Goal: Information Seeking & Learning: Find specific fact

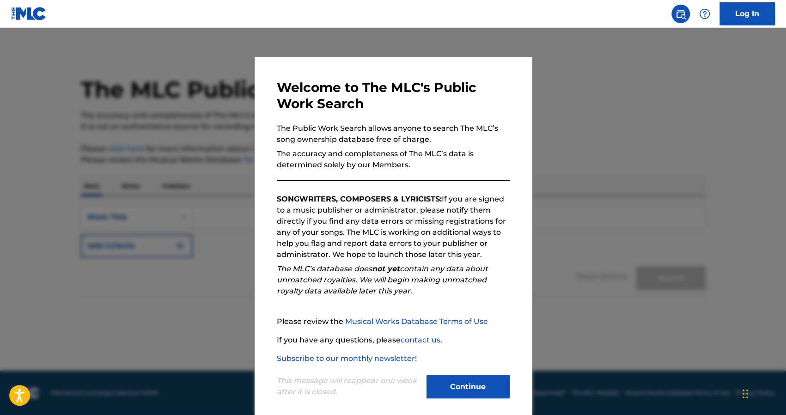
click at [451, 381] on button "Continue" at bounding box center [467, 386] width 83 height 23
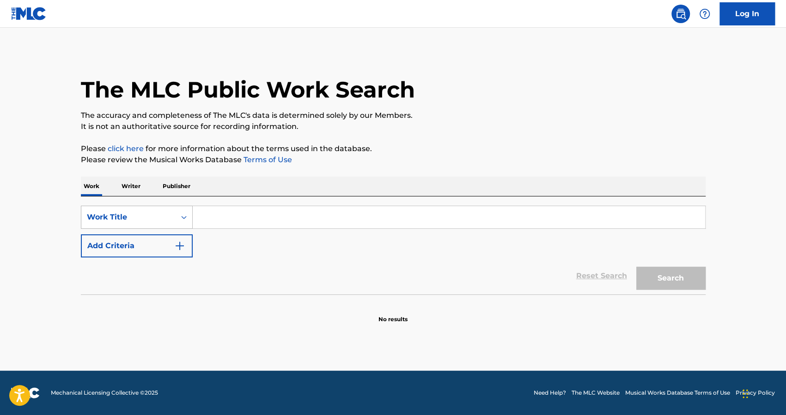
click at [171, 221] on div "Work Title" at bounding box center [128, 217] width 94 height 18
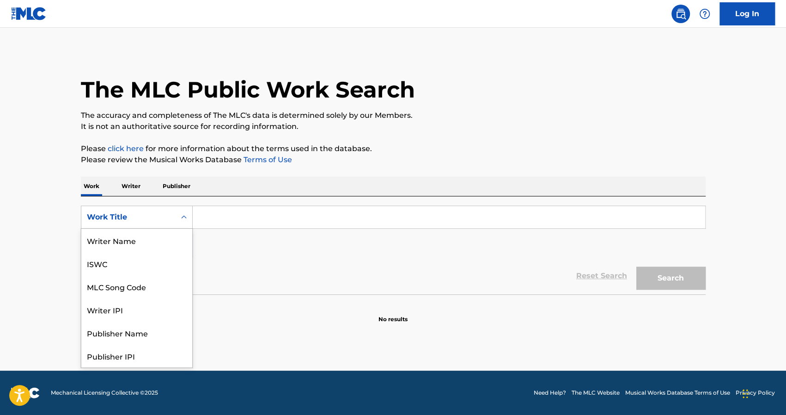
scroll to position [46, 0]
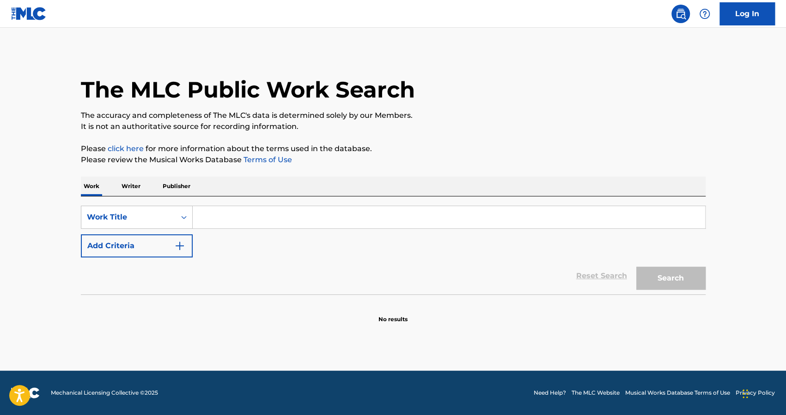
click at [237, 271] on div "Reset Search Search" at bounding box center [393, 275] width 625 height 37
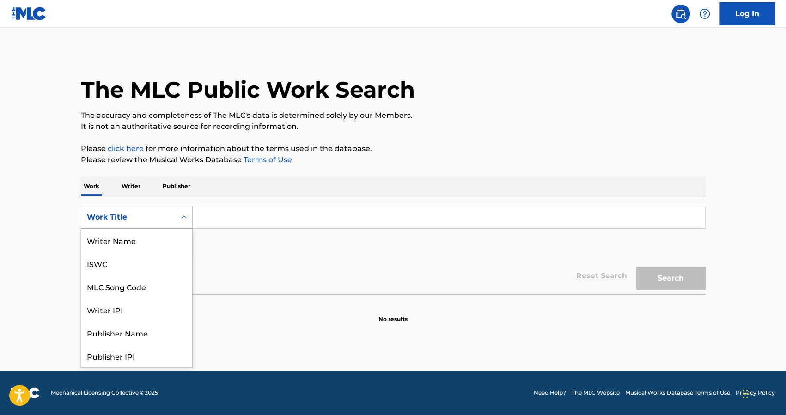
click at [161, 215] on div "Work Title" at bounding box center [128, 217] width 83 height 11
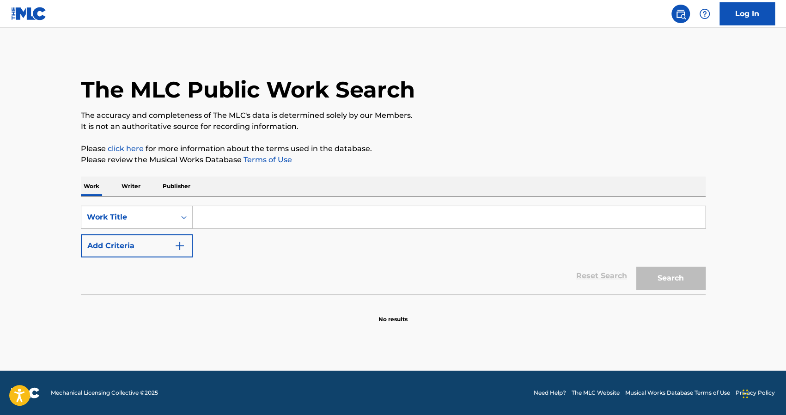
click at [241, 220] on input "Search Form" at bounding box center [449, 217] width 512 height 22
click at [164, 215] on div "Work Title" at bounding box center [128, 217] width 83 height 11
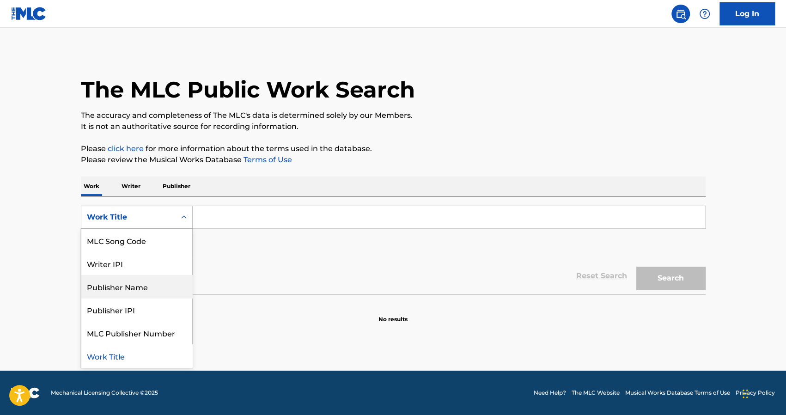
click at [147, 293] on div "Publisher Name" at bounding box center [136, 286] width 111 height 23
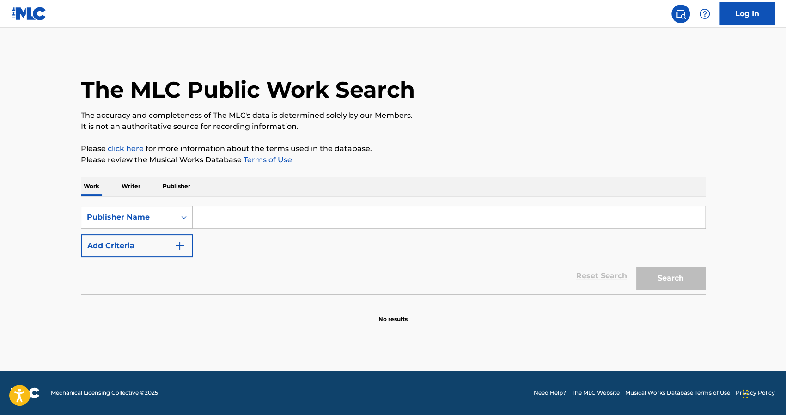
click at [224, 220] on input "Search Form" at bounding box center [449, 217] width 512 height 22
paste input "MELKONIAN MUSIC PUBLISHING"
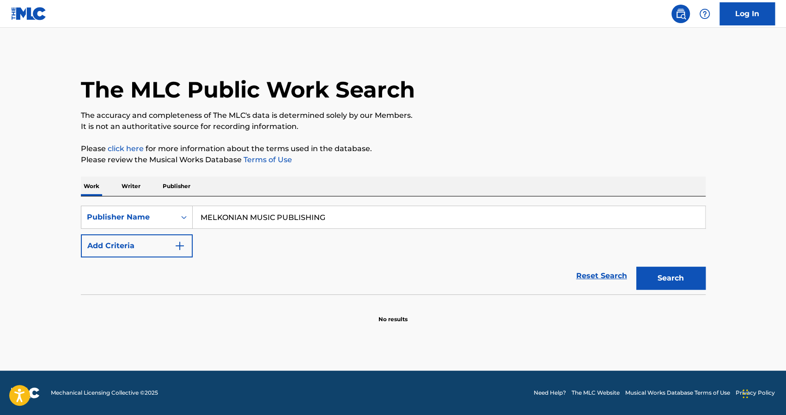
click at [666, 280] on button "Search" at bounding box center [670, 278] width 69 height 23
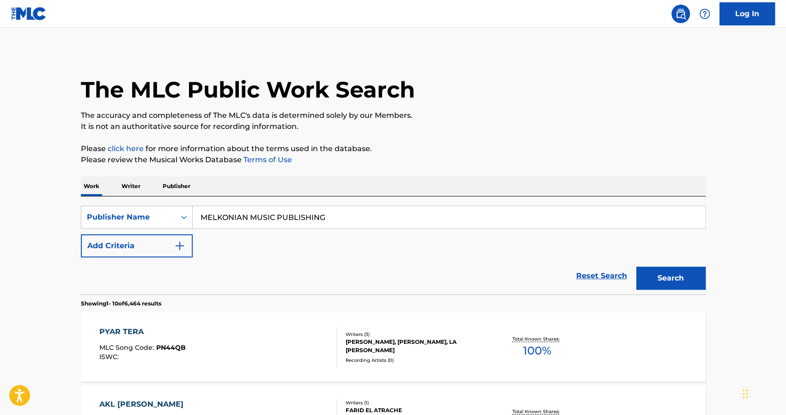
click at [377, 213] on input "MELKONIAN MUSIC PUBLISHING" at bounding box center [449, 217] width 512 height 22
click at [333, 241] on span "uk limited" at bounding box center [330, 237] width 38 height 9
type input "melkonian music publishing uk limited"
click at [639, 275] on button "Search" at bounding box center [670, 278] width 69 height 23
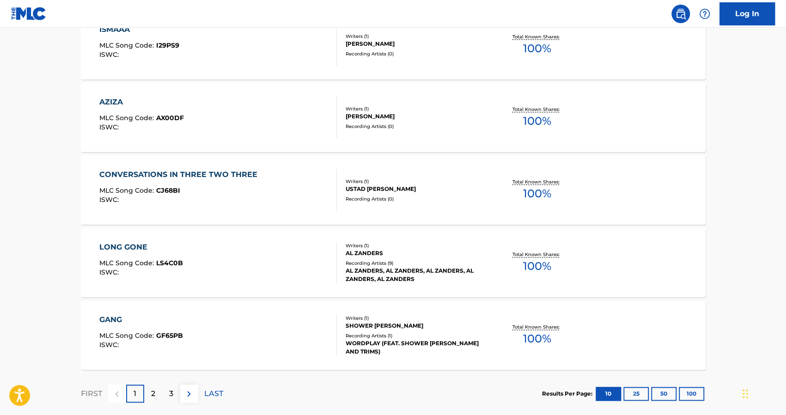
scroll to position [716, 0]
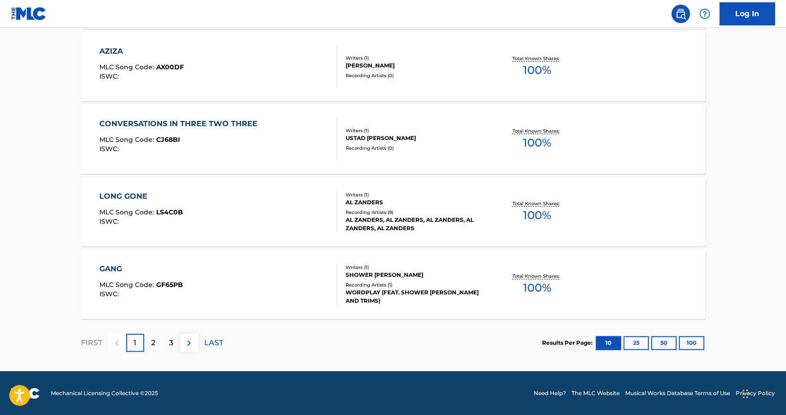
click at [154, 341] on p "2" at bounding box center [153, 342] width 4 height 11
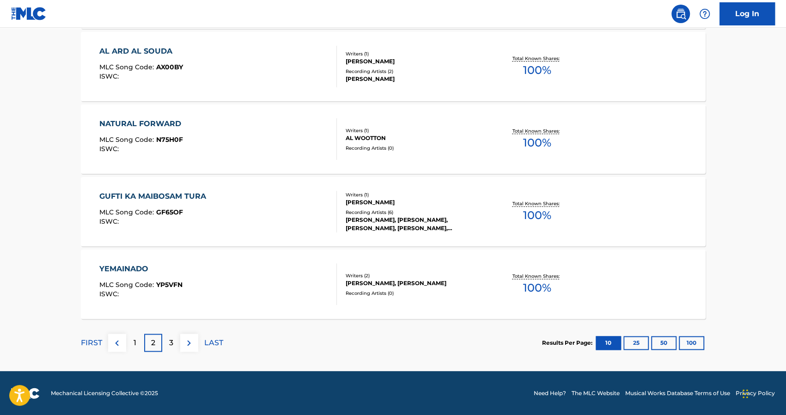
click at [173, 337] on p "3" at bounding box center [171, 342] width 4 height 11
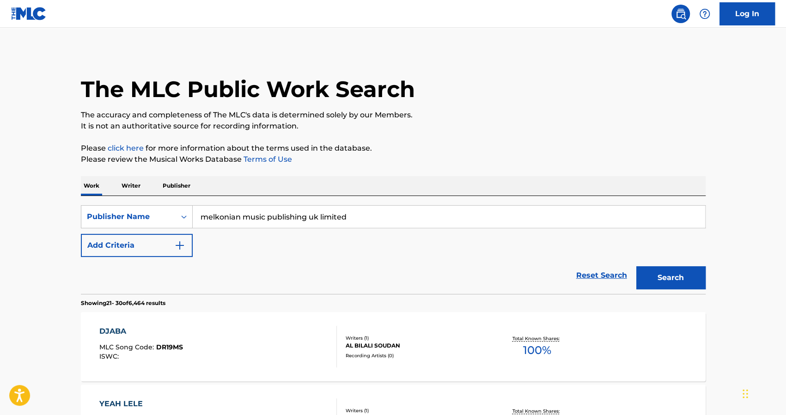
scroll to position [70, 0]
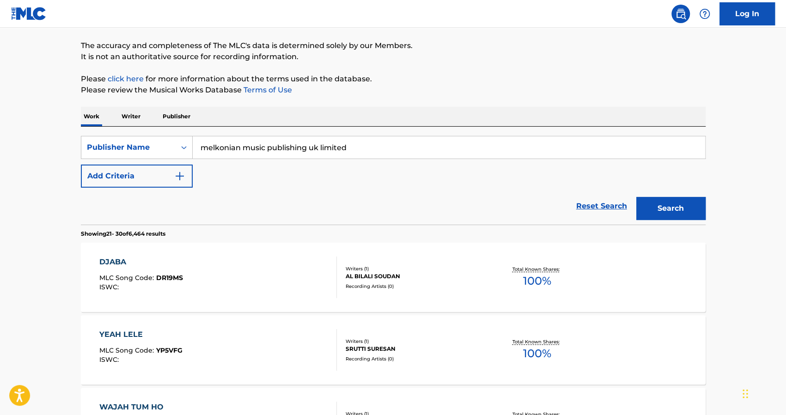
click at [178, 171] on img "Search Form" at bounding box center [179, 176] width 11 height 11
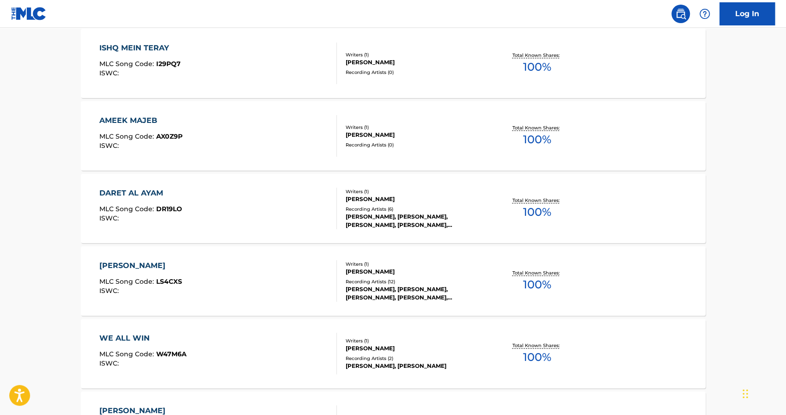
scroll to position [744, 0]
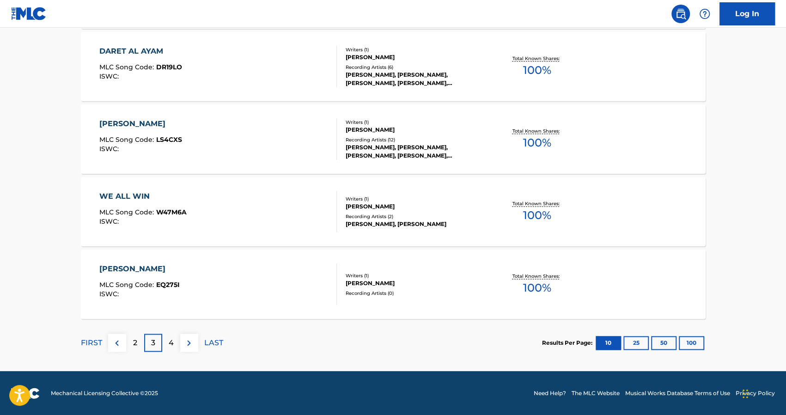
click at [169, 347] on p "4" at bounding box center [171, 342] width 5 height 11
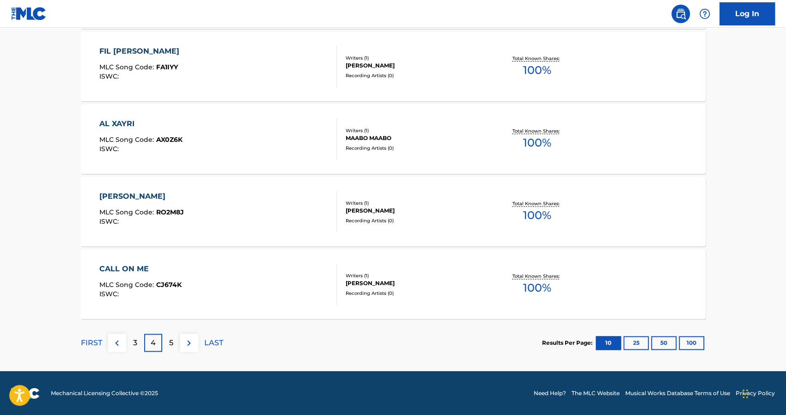
click at [169, 346] on p "5" at bounding box center [171, 342] width 4 height 11
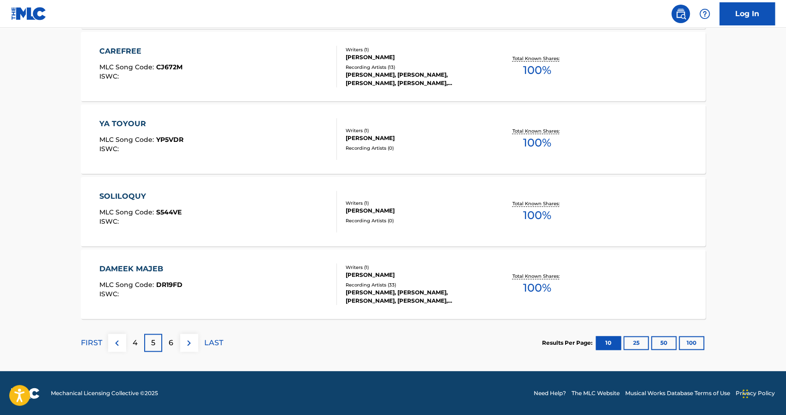
scroll to position [744, 0]
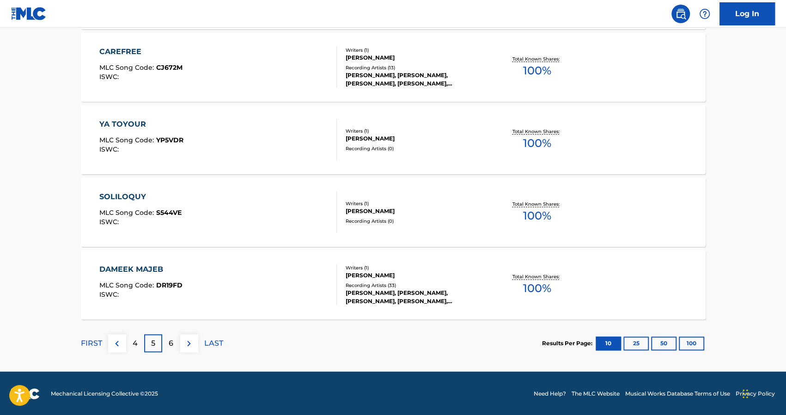
click at [174, 343] on div "6" at bounding box center [171, 343] width 18 height 18
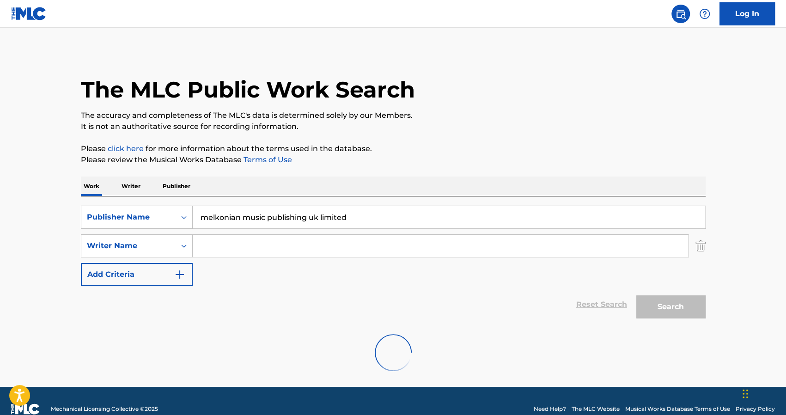
scroll to position [16, 0]
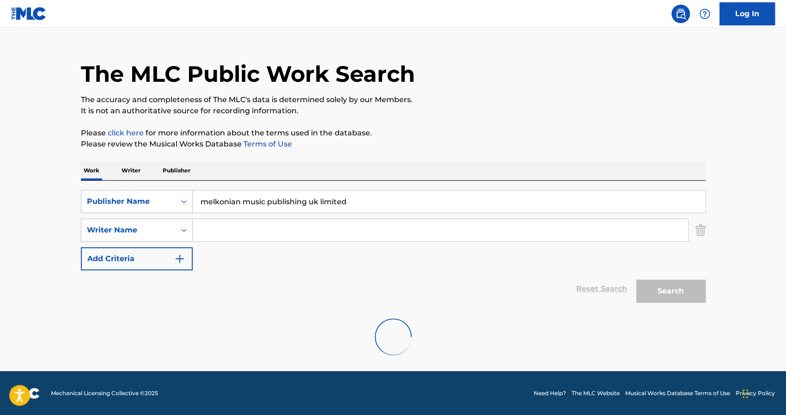
click at [132, 170] on p "Writer" at bounding box center [131, 170] width 24 height 19
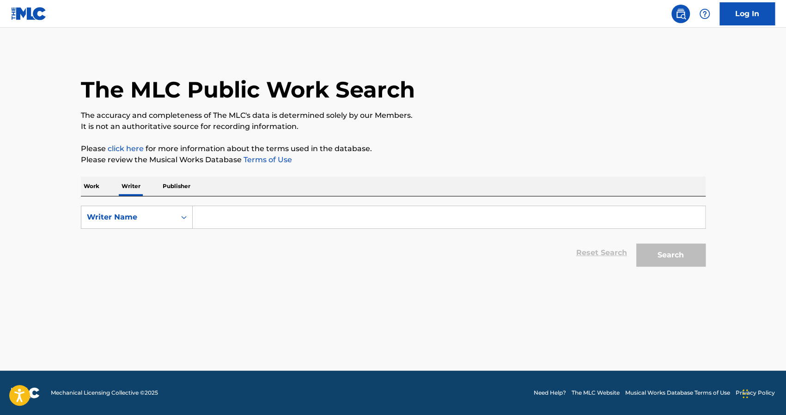
click at [180, 186] on p "Publisher" at bounding box center [176, 186] width 33 height 19
click at [233, 220] on input "Search Form" at bounding box center [449, 217] width 512 height 22
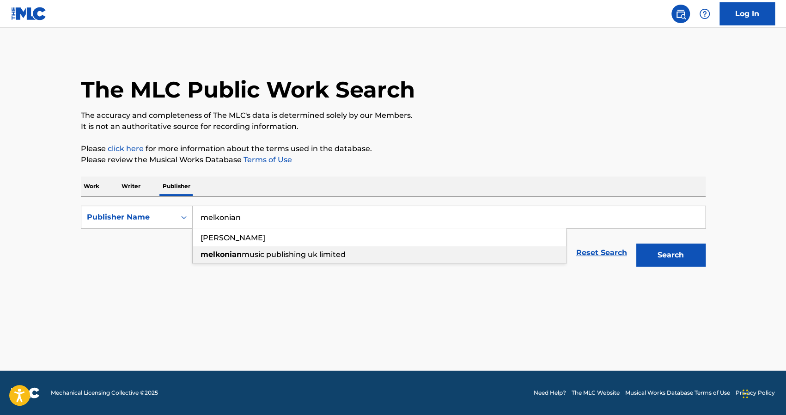
click at [272, 254] on span "music publishing uk limited" at bounding box center [294, 254] width 104 height 9
type input "melkonian music publishing uk limited"
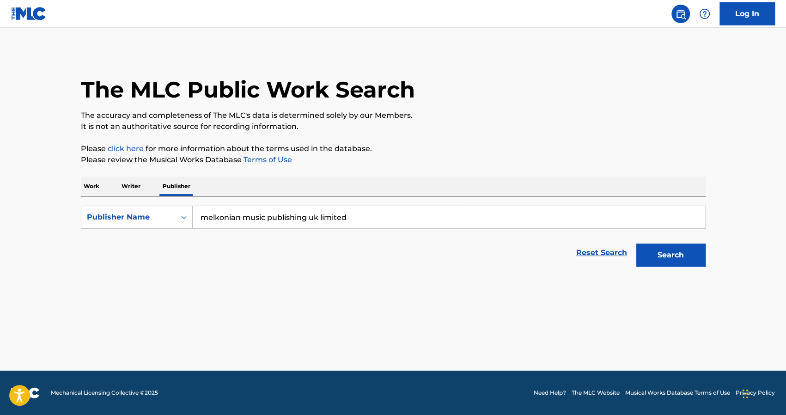
click at [674, 257] on button "Search" at bounding box center [670, 255] width 69 height 23
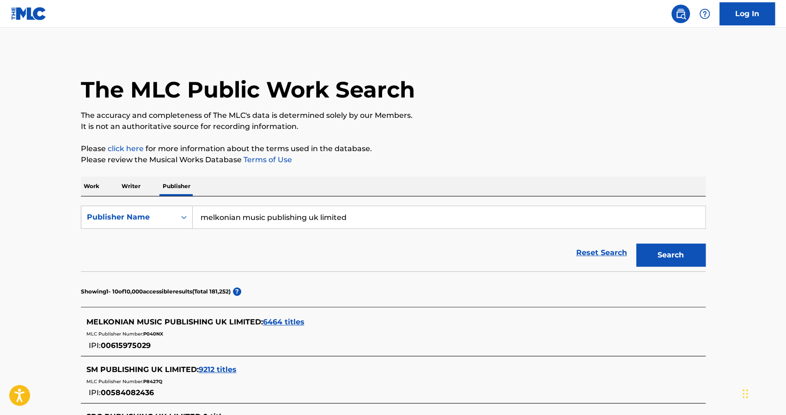
scroll to position [159, 0]
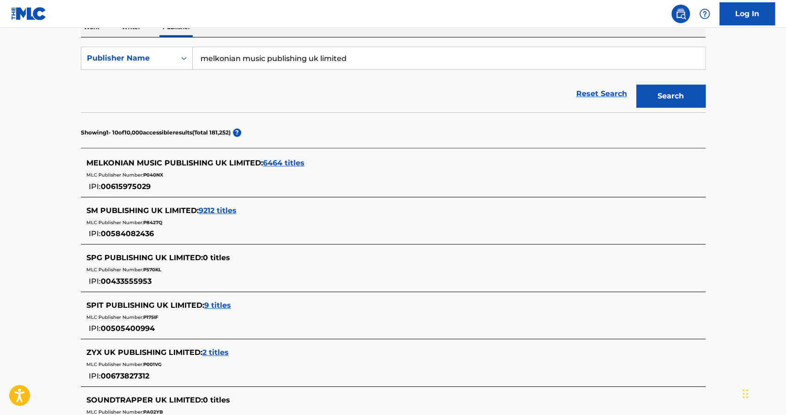
click at [278, 161] on span "6464 titles" at bounding box center [284, 162] width 42 height 9
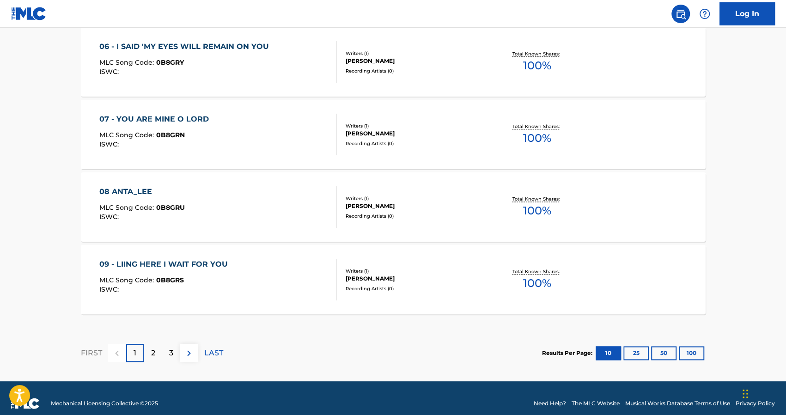
scroll to position [748, 0]
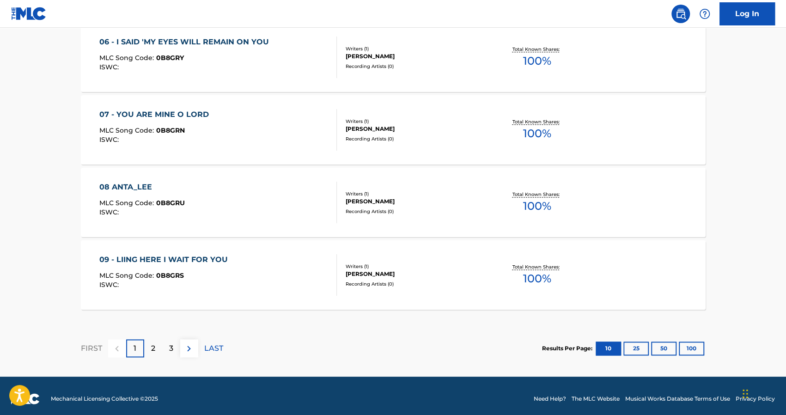
click at [186, 351] on img at bounding box center [188, 348] width 11 height 11
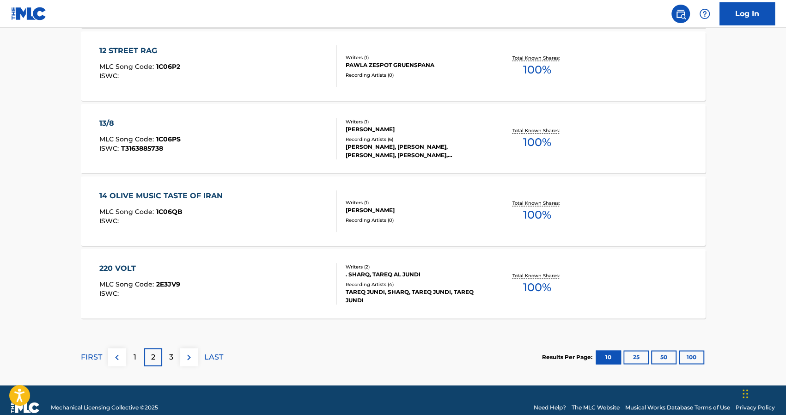
scroll to position [753, 0]
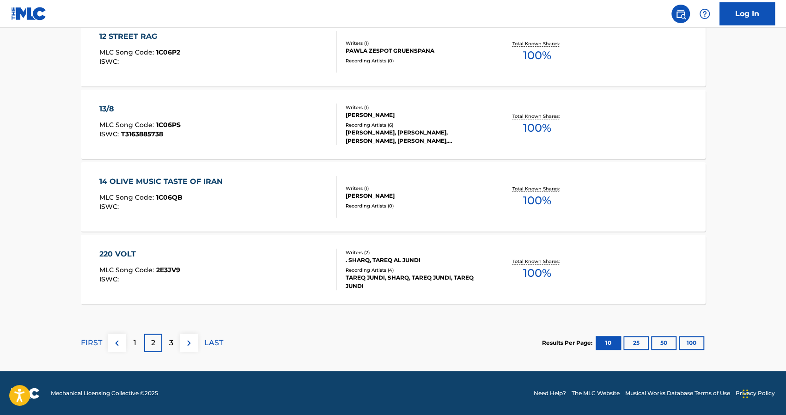
click at [173, 345] on div "3" at bounding box center [171, 343] width 18 height 18
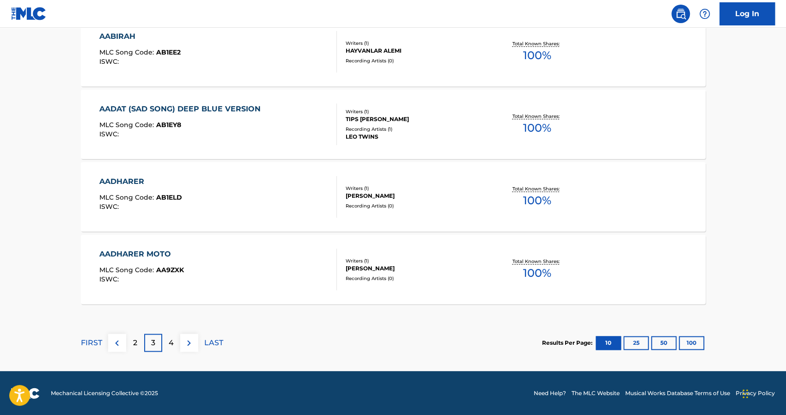
click at [175, 336] on div "4" at bounding box center [171, 343] width 18 height 18
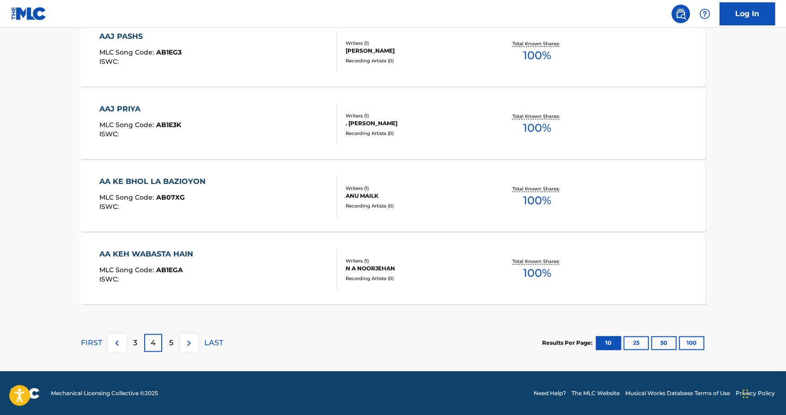
click at [174, 341] on div "5" at bounding box center [171, 343] width 18 height 18
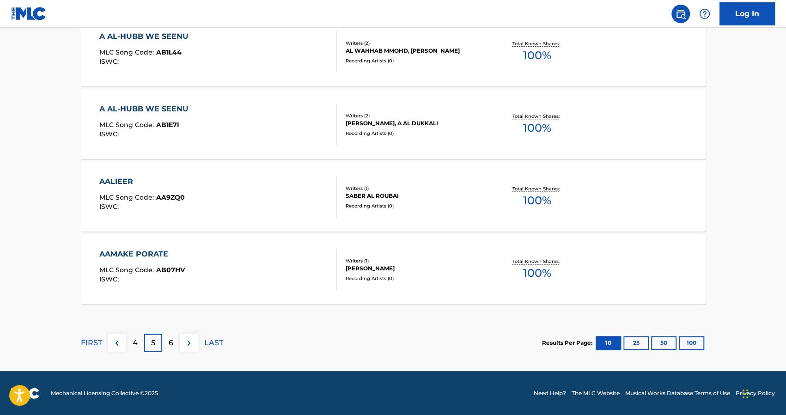
click at [173, 345] on div "6" at bounding box center [171, 343] width 18 height 18
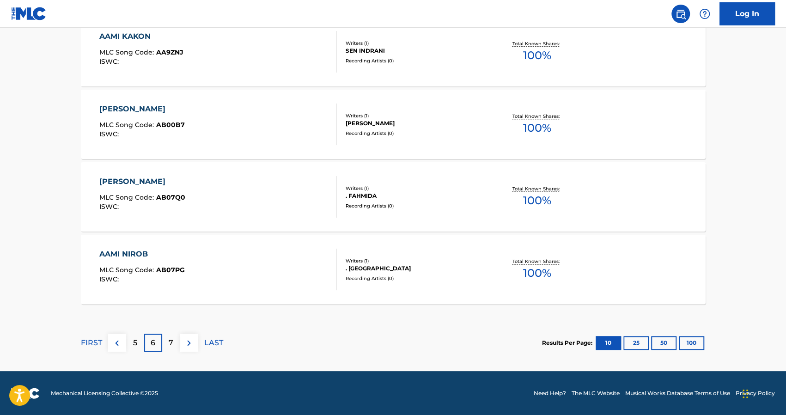
click at [173, 346] on p "7" at bounding box center [171, 342] width 5 height 11
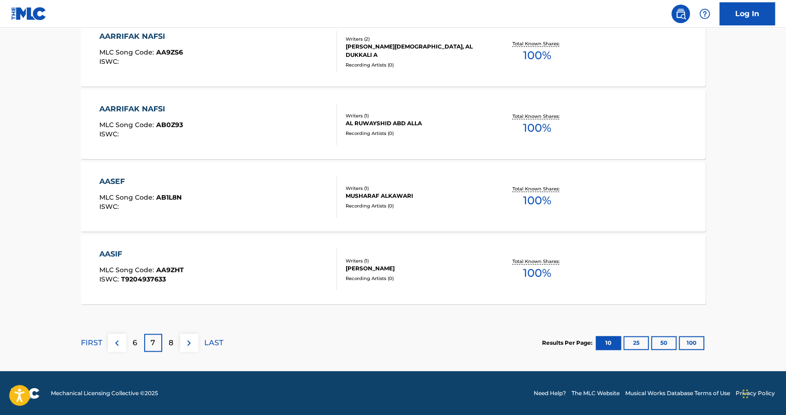
click at [175, 345] on div "8" at bounding box center [171, 343] width 18 height 18
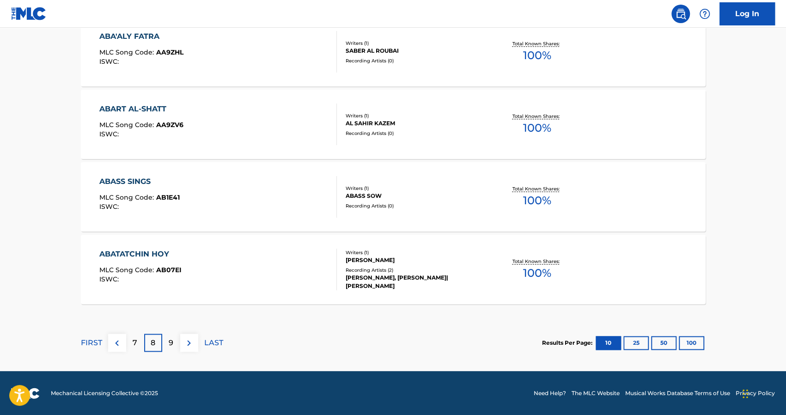
click at [684, 340] on button "100" at bounding box center [691, 343] width 25 height 14
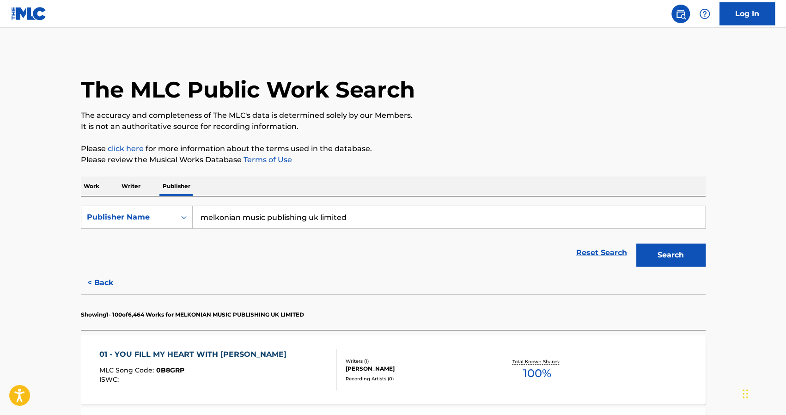
click at [289, 214] on input "melkonian music publishing uk limited" at bounding box center [449, 217] width 512 height 22
click at [88, 188] on p "Work" at bounding box center [91, 186] width 21 height 19
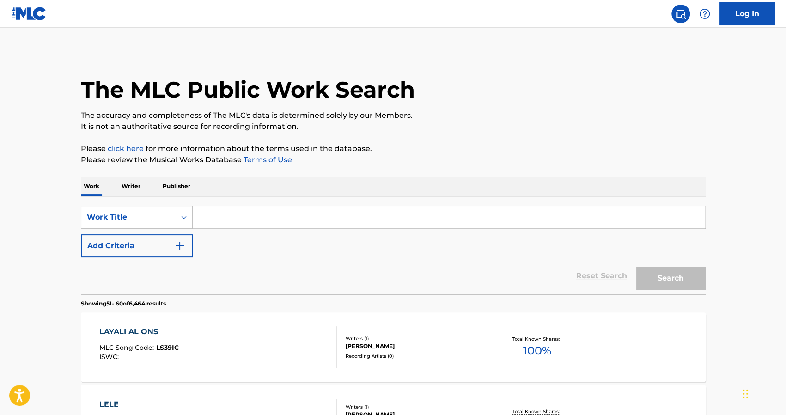
click at [253, 224] on input "Search Form" at bounding box center [449, 217] width 512 height 22
type input "tamaly maak"
click at [636, 267] on button "Search" at bounding box center [670, 278] width 69 height 23
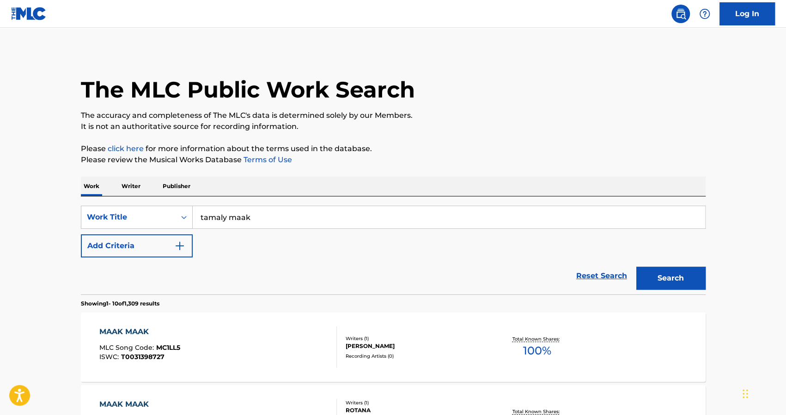
click at [238, 216] on input "tamaly maak" at bounding box center [449, 217] width 512 height 22
paste input "تملي معاك"
click at [677, 285] on button "Search" at bounding box center [670, 278] width 69 height 23
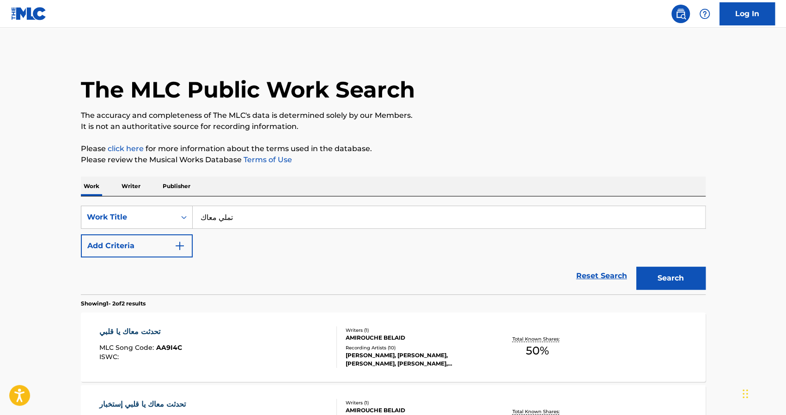
click at [286, 211] on input "تملي معاك" at bounding box center [449, 217] width 512 height 22
type input "ahmed ali moussa"
click at [636, 267] on button "Search" at bounding box center [670, 278] width 69 height 23
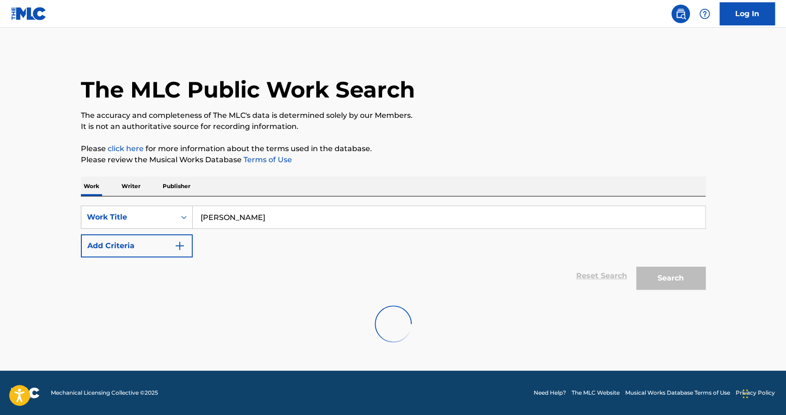
click at [115, 186] on div "Work Writer Publisher" at bounding box center [393, 186] width 625 height 19
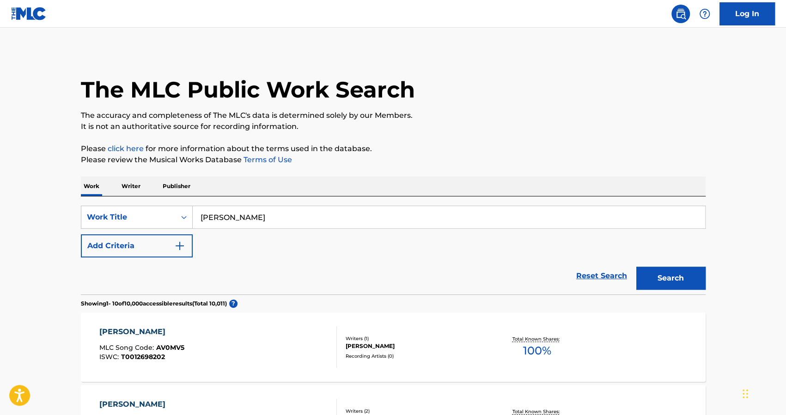
click at [125, 185] on p "Writer" at bounding box center [131, 186] width 24 height 19
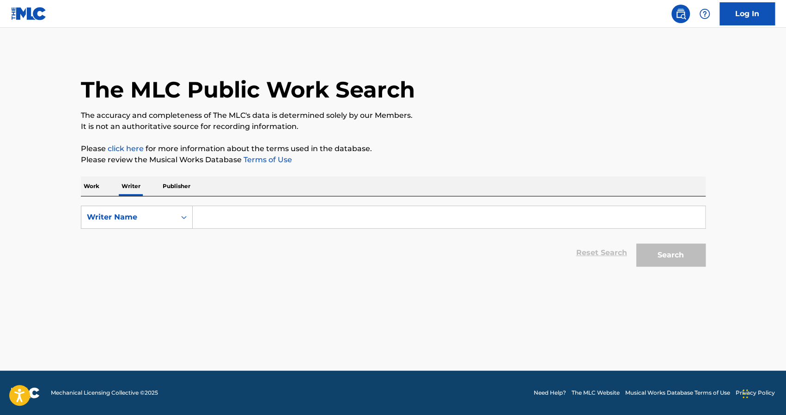
click at [221, 207] on input "Search Form" at bounding box center [449, 217] width 512 height 22
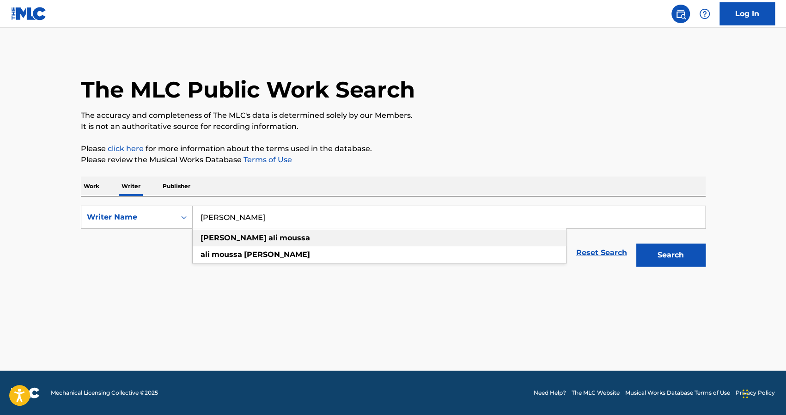
type input "ahmed ali moussa"
click at [280, 240] on strong "moussa" at bounding box center [295, 237] width 30 height 9
click at [659, 263] on button "Search" at bounding box center [670, 255] width 69 height 23
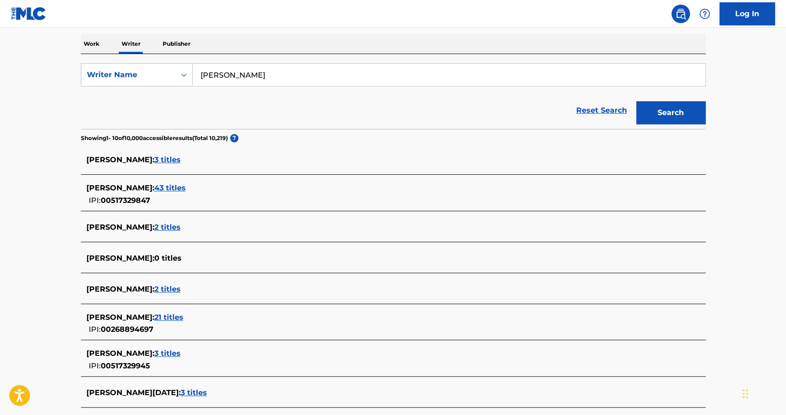
scroll to position [178, 0]
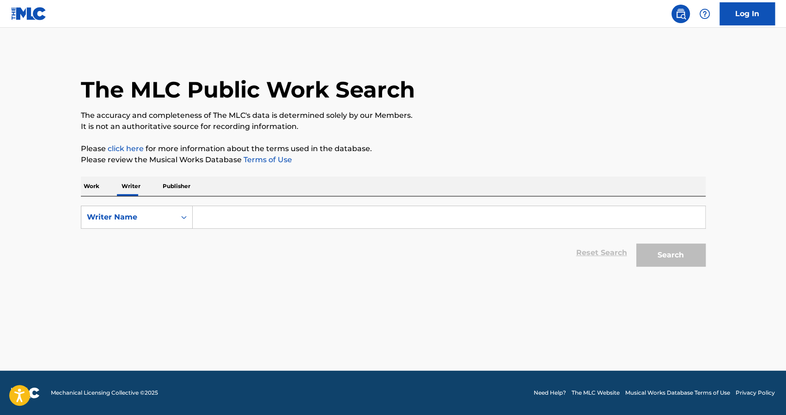
click at [223, 216] on input "Search Form" at bounding box center [449, 217] width 512 height 22
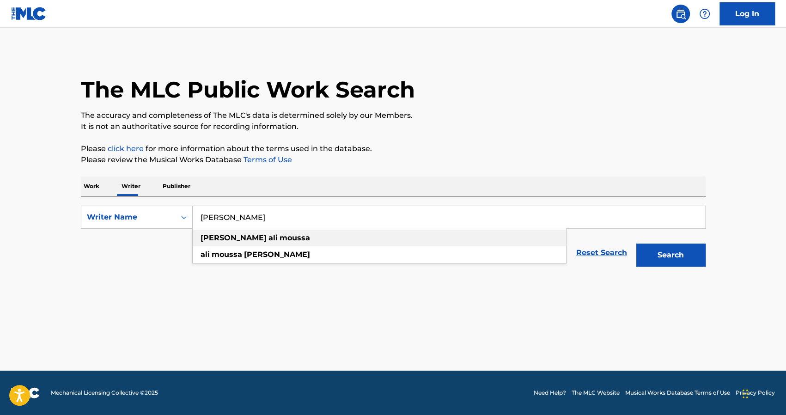
type input "ahmed ali moussa"
click at [268, 236] on strong "ali" at bounding box center [272, 237] width 9 height 9
click at [665, 252] on button "Search" at bounding box center [670, 255] width 69 height 23
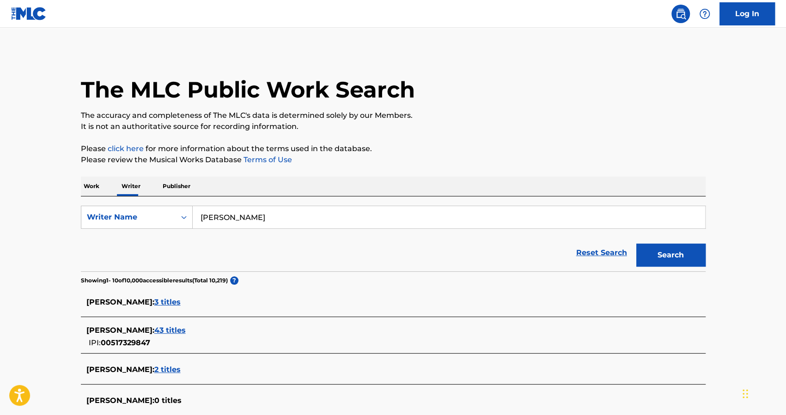
click at [176, 300] on span "3 titles" at bounding box center [167, 302] width 26 height 9
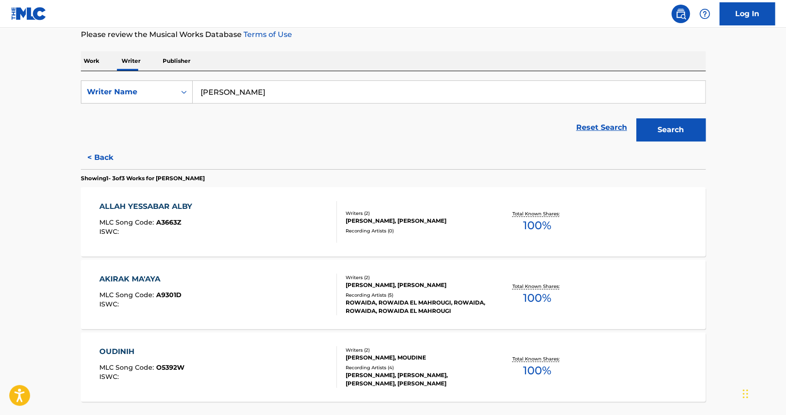
scroll to position [192, 0]
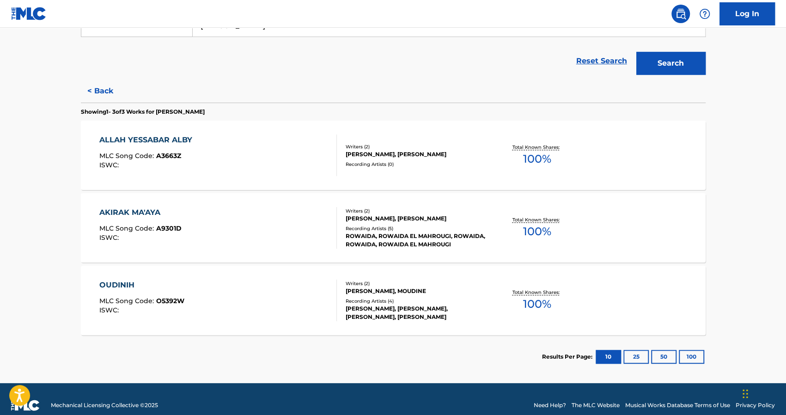
click at [96, 93] on button "< Back" at bounding box center [108, 90] width 55 height 23
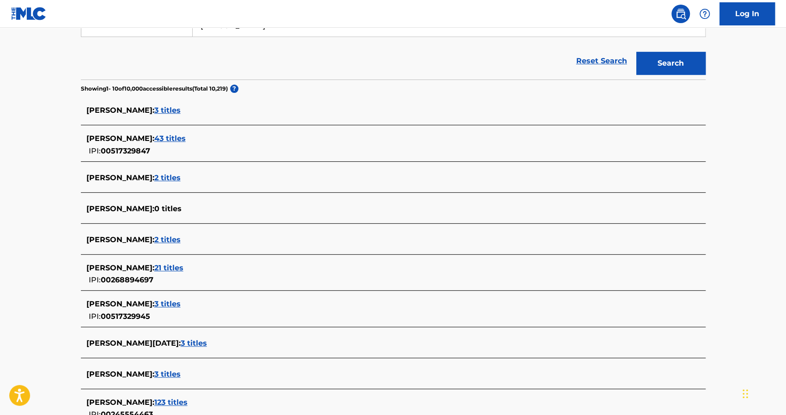
click at [179, 134] on span "43 titles" at bounding box center [169, 138] width 31 height 9
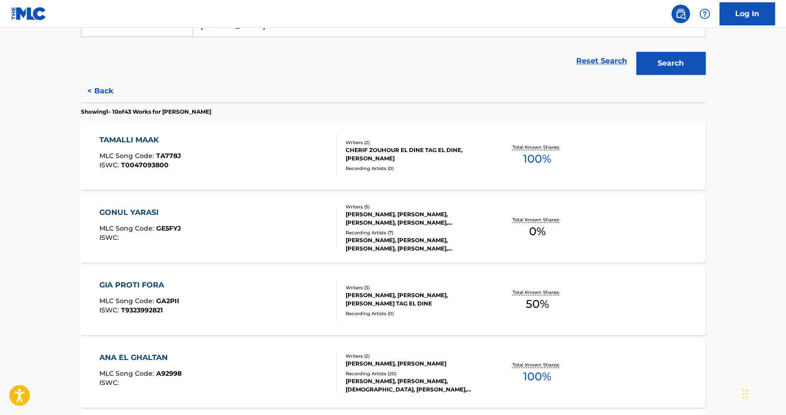
click at [146, 140] on div "TAMALLI MAAK" at bounding box center [140, 139] width 82 height 11
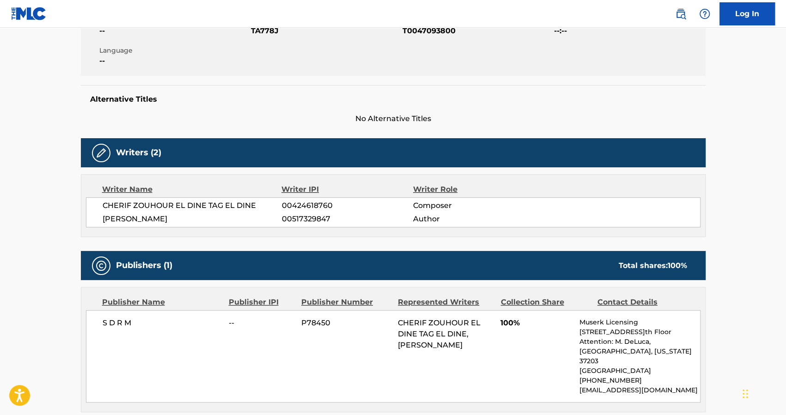
scroll to position [304, 0]
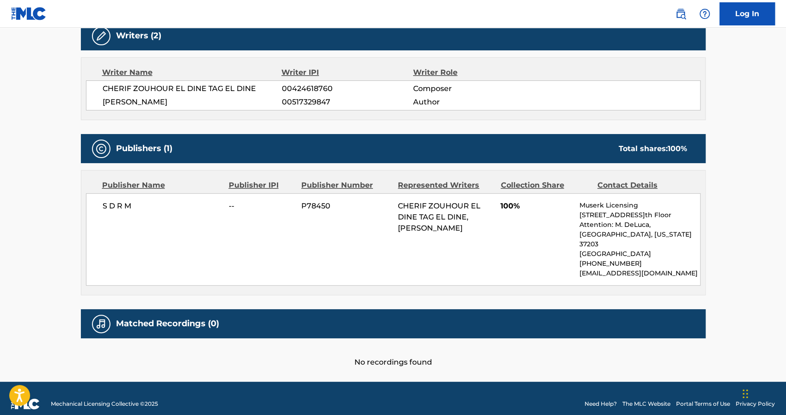
drag, startPoint x: 644, startPoint y: 205, endPoint x: 568, endPoint y: 199, distance: 76.0
drag, startPoint x: 568, startPoint y: 199, endPoint x: 571, endPoint y: 194, distance: 6.0
click at [571, 194] on div "S D R M -- P78450 CHERIF ZOUHOUR EL DINE TAG EL DINE, AHMED ALI MOUSSA 100% Mus…" at bounding box center [393, 239] width 615 height 92
drag, startPoint x: 578, startPoint y: 203, endPoint x: 661, endPoint y: 202, distance: 83.6
click at [661, 202] on div "S D R M -- P78450 CHERIF ZOUHOUR EL DINE TAG EL DINE, AHMED ALI MOUSSA 100% Mus…" at bounding box center [393, 239] width 615 height 92
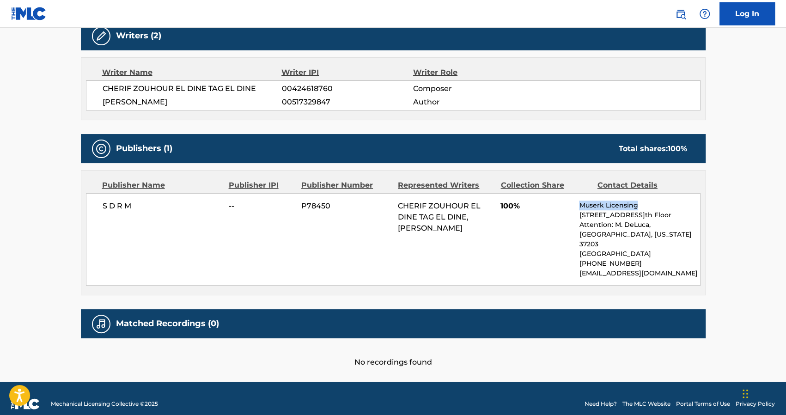
copy p "Muserk Licensing"
click at [117, 204] on span "S D R M" at bounding box center [163, 206] width 120 height 11
click at [148, 201] on span "S D R M" at bounding box center [163, 206] width 120 height 11
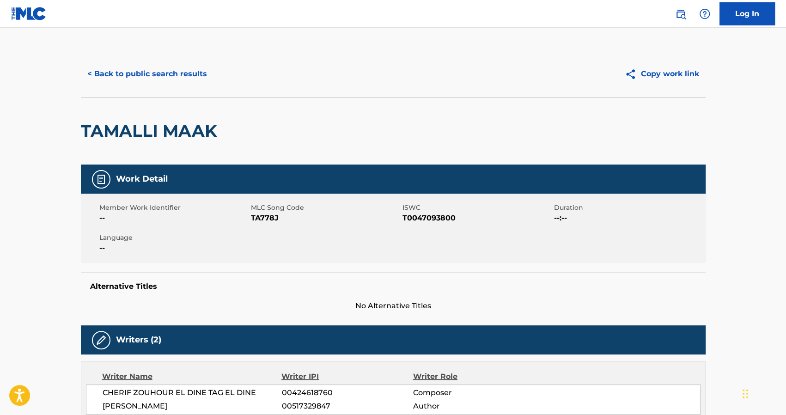
scroll to position [0, 0]
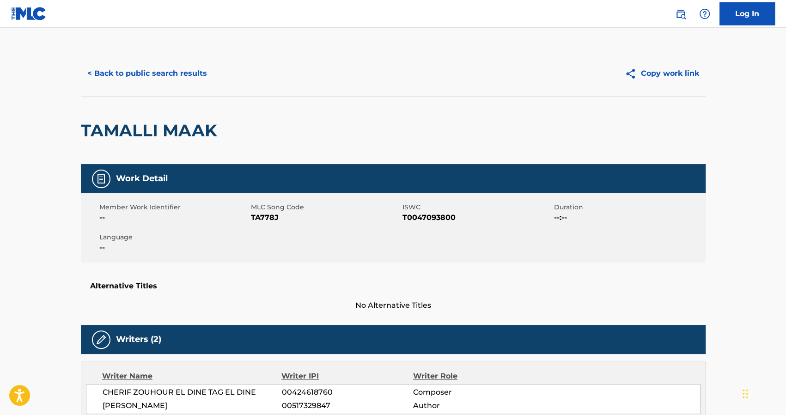
click at [101, 74] on button "< Back to public search results" at bounding box center [147, 73] width 133 height 23
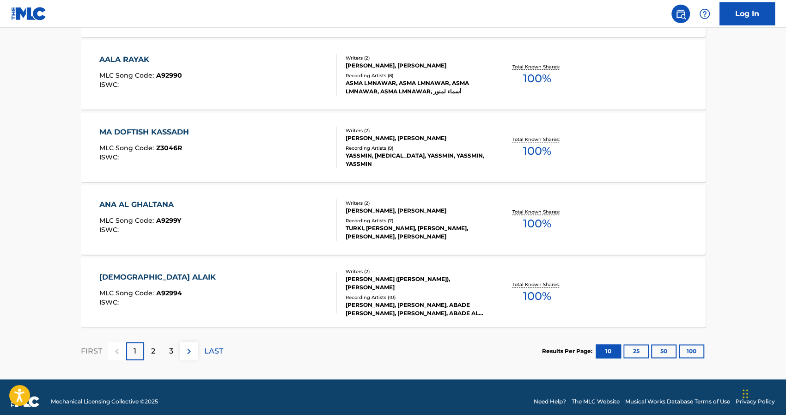
scroll to position [716, 0]
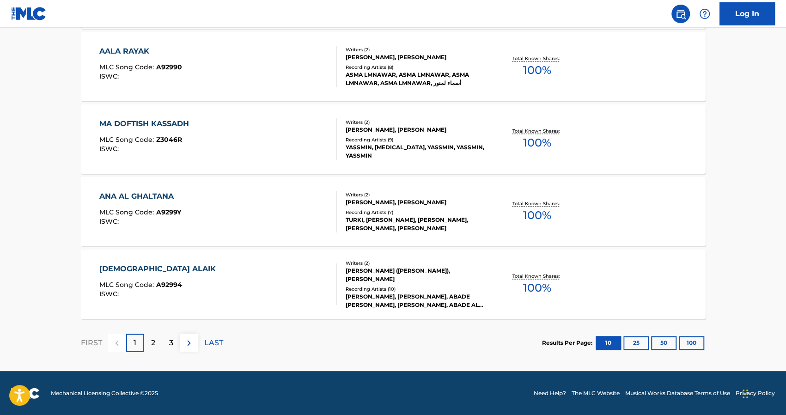
click at [158, 339] on div "2" at bounding box center [153, 343] width 18 height 18
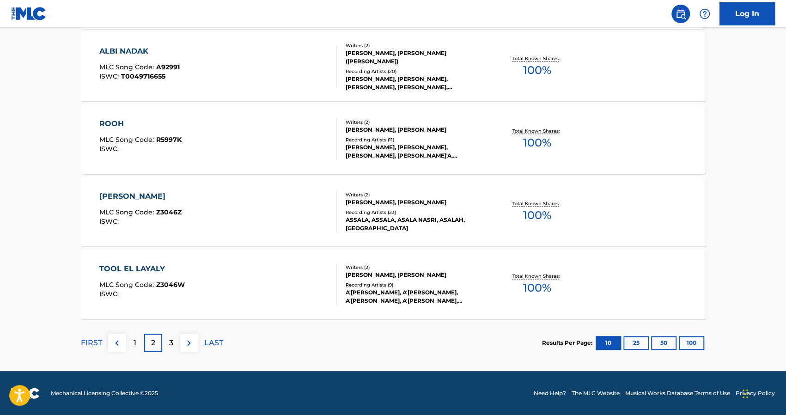
scroll to position [715, 0]
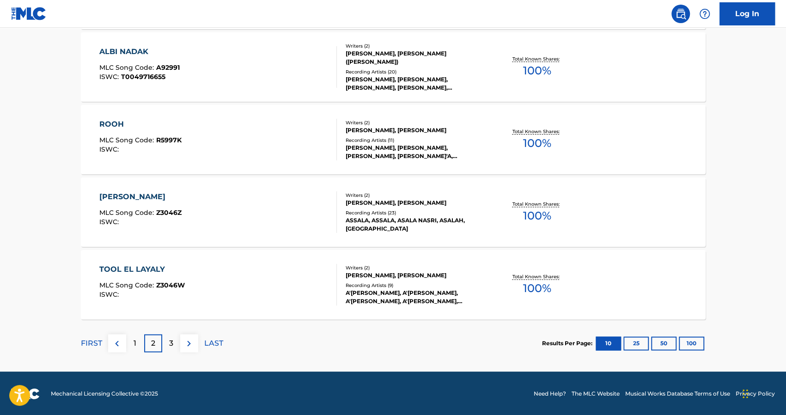
click at [164, 346] on div "3" at bounding box center [171, 343] width 18 height 18
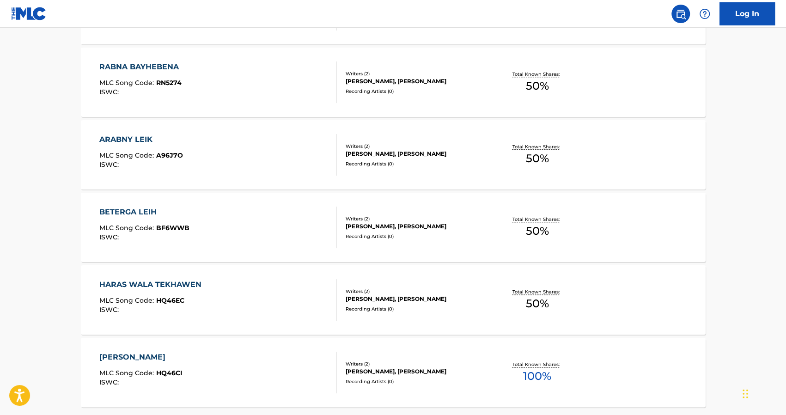
scroll to position [679, 0]
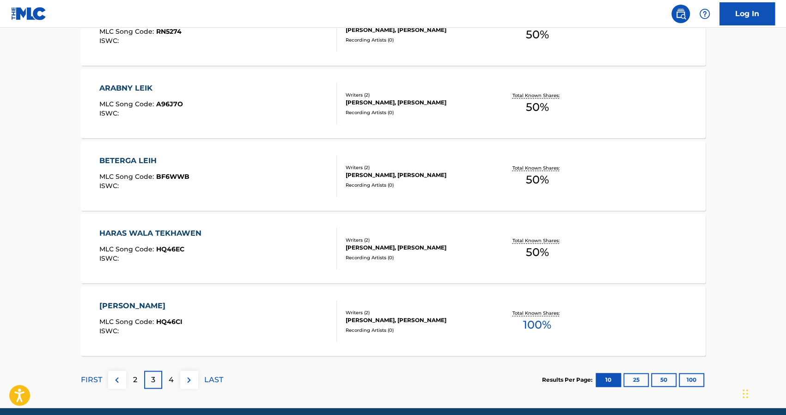
click at [173, 381] on div "4" at bounding box center [171, 380] width 18 height 18
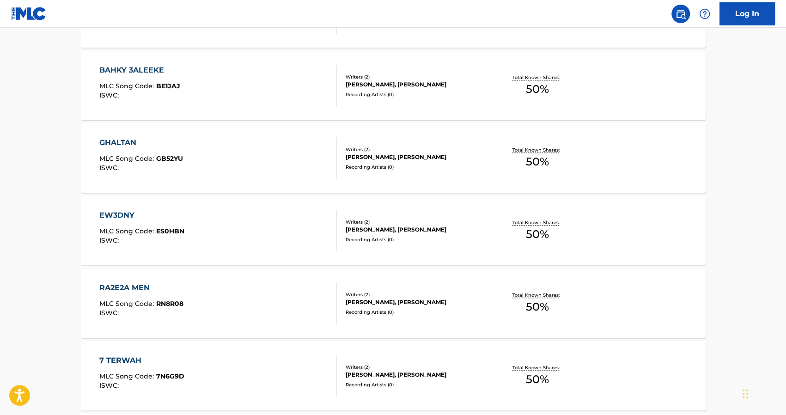
scroll to position [716, 0]
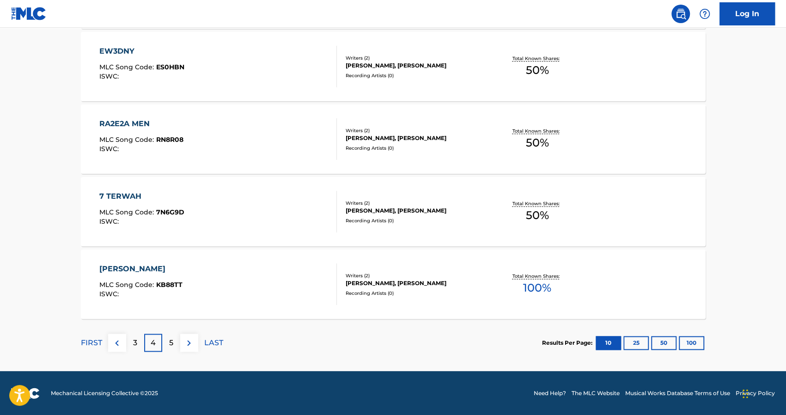
click at [169, 344] on p "5" at bounding box center [171, 342] width 4 height 11
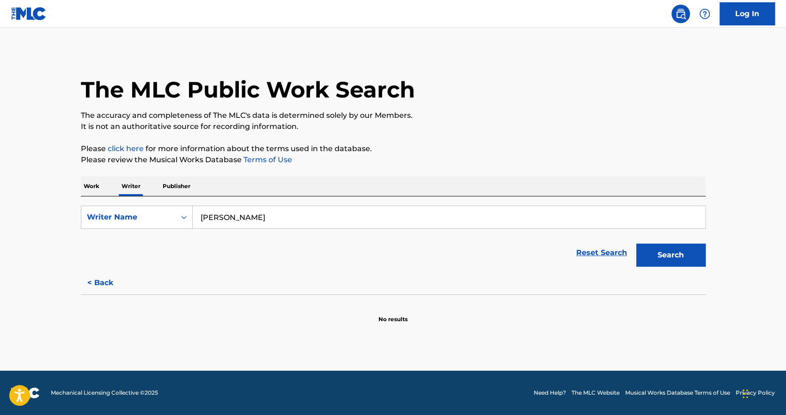
click at [316, 219] on input "ahmed ali moussa" at bounding box center [449, 217] width 512 height 22
click at [96, 186] on p "Work" at bounding box center [91, 186] width 21 height 19
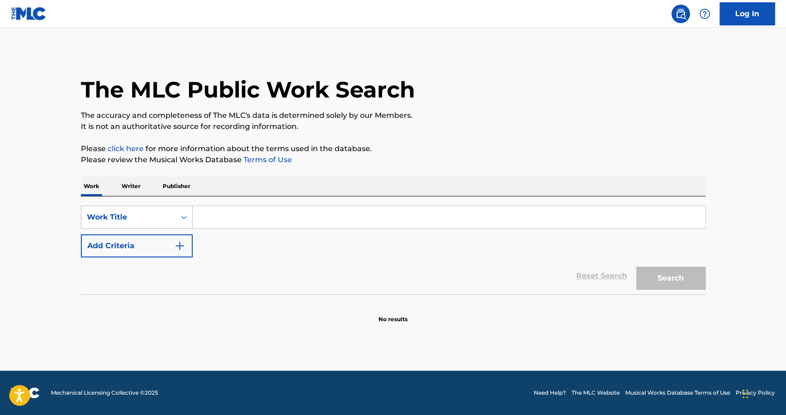
click at [118, 217] on div "Work Title" at bounding box center [128, 217] width 83 height 11
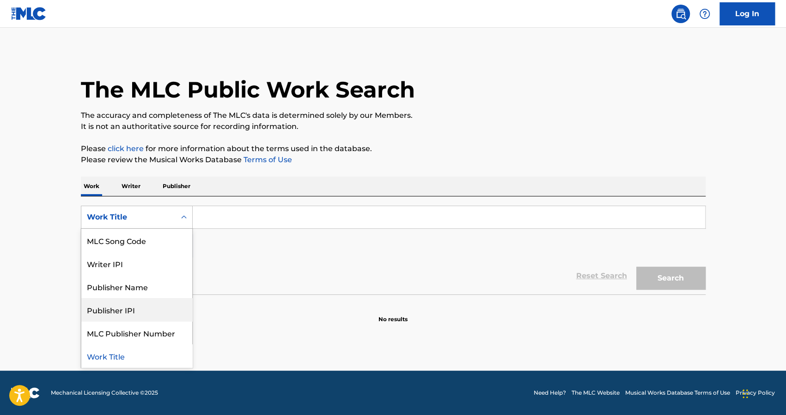
scroll to position [46, 0]
click at [139, 298] on div "Publisher IPI" at bounding box center [136, 309] width 111 height 23
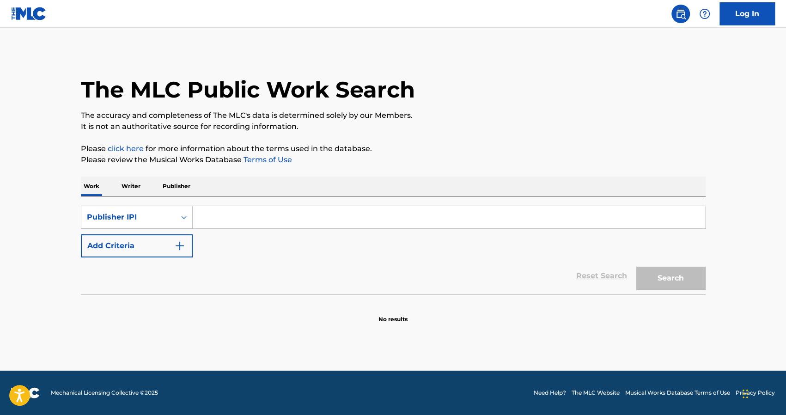
click at [138, 191] on p "Writer" at bounding box center [131, 186] width 24 height 19
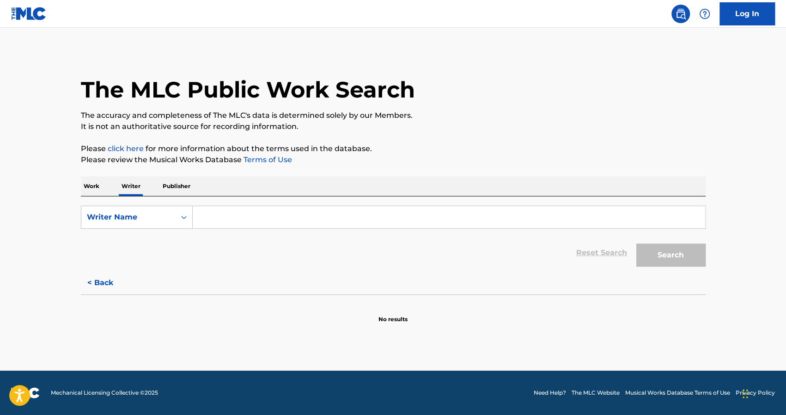
click at [177, 192] on p "Publisher" at bounding box center [176, 186] width 33 height 19
click at [107, 188] on div "Work Writer Publisher" at bounding box center [393, 186] width 625 height 19
click at [97, 187] on p "Work" at bounding box center [91, 186] width 21 height 19
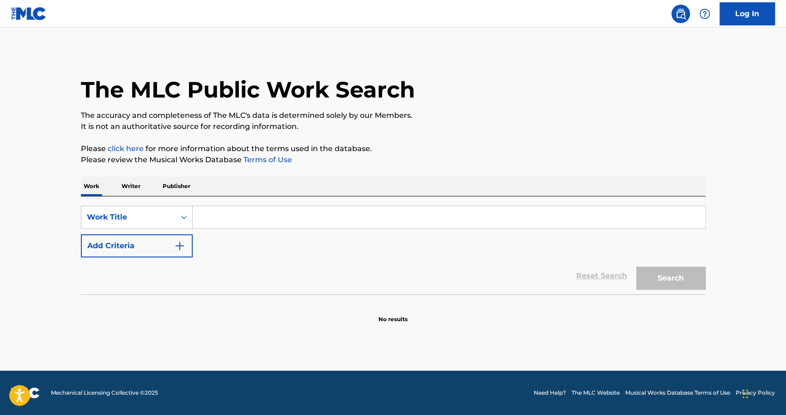
click at [184, 189] on p "Publisher" at bounding box center [176, 186] width 33 height 19
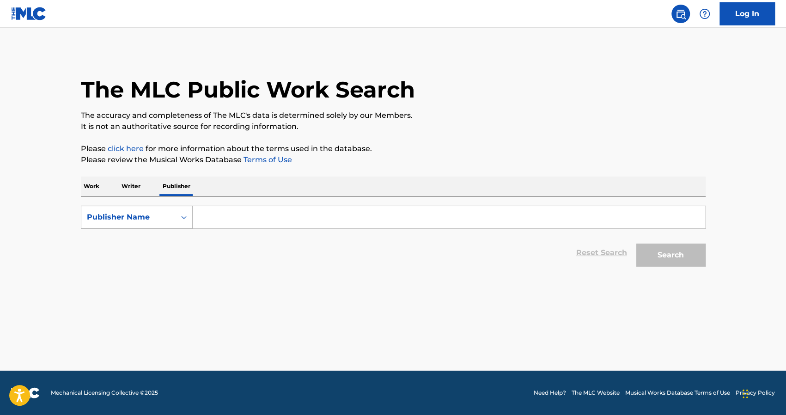
click at [170, 211] on div "Publisher Name" at bounding box center [128, 217] width 94 height 18
click at [133, 244] on div "Publisher IPI" at bounding box center [136, 240] width 111 height 23
click at [125, 219] on div "Publisher IPI" at bounding box center [128, 217] width 83 height 11
click at [122, 242] on div "Publisher Name" at bounding box center [136, 240] width 111 height 23
click at [131, 222] on div "Publisher Name" at bounding box center [128, 217] width 83 height 11
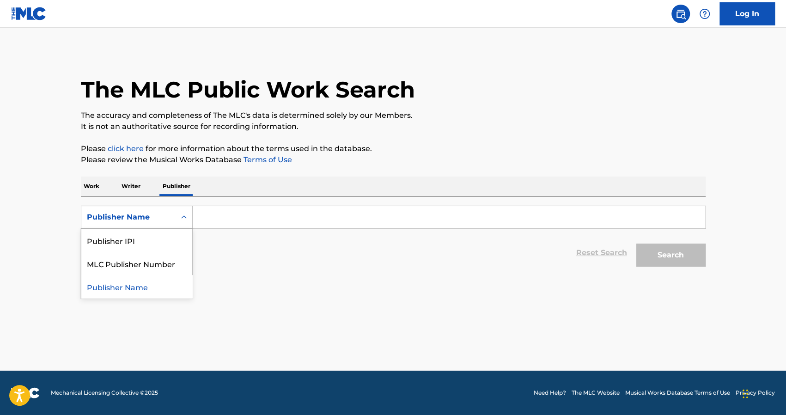
click at [136, 287] on div "Publisher Name" at bounding box center [136, 286] width 111 height 23
click at [165, 221] on div "Publisher Name" at bounding box center [128, 217] width 83 height 11
click at [148, 244] on div "Publisher IPI" at bounding box center [136, 240] width 111 height 23
click at [287, 213] on input "Search Form" at bounding box center [449, 217] width 512 height 22
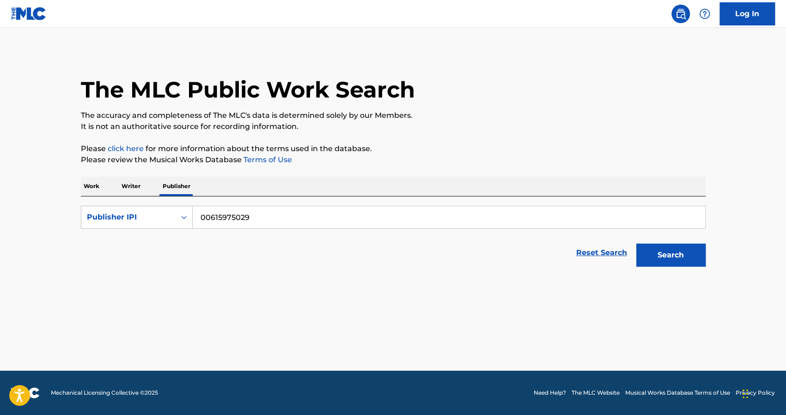
type input "00615975029"
click at [676, 250] on button "Search" at bounding box center [670, 255] width 69 height 23
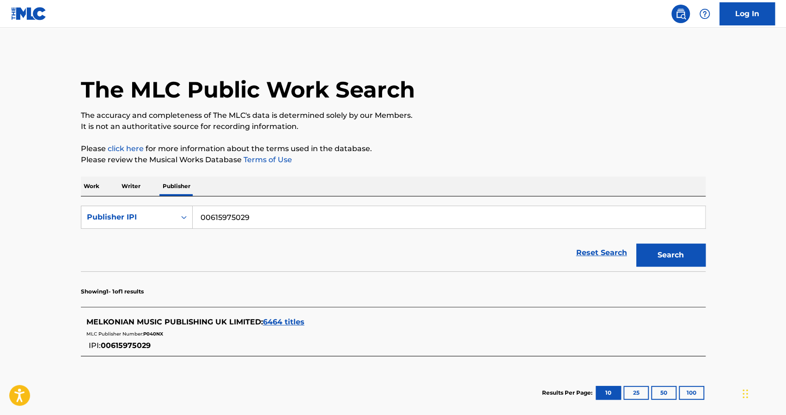
scroll to position [48, 0]
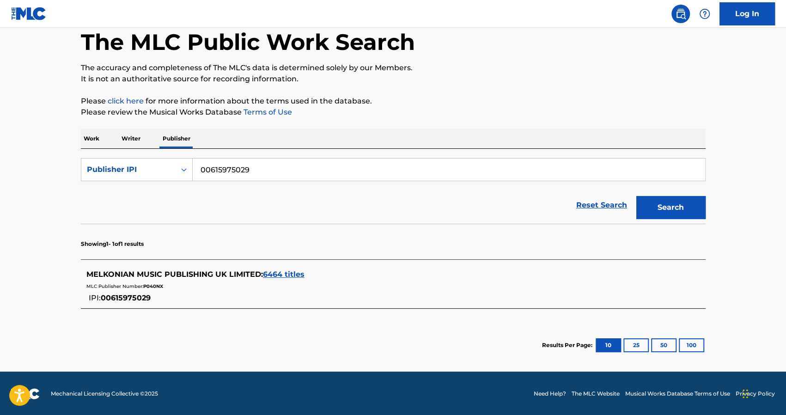
click at [245, 274] on span "MELKONIAN MUSIC PUBLISHING UK LIMITED :" at bounding box center [174, 274] width 177 height 9
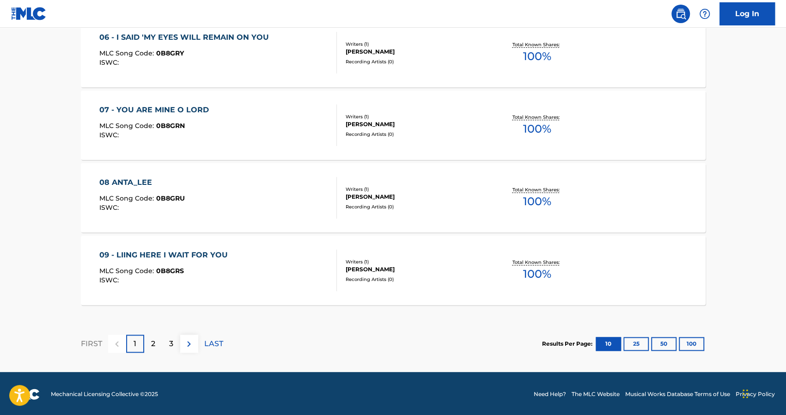
scroll to position [752, 0]
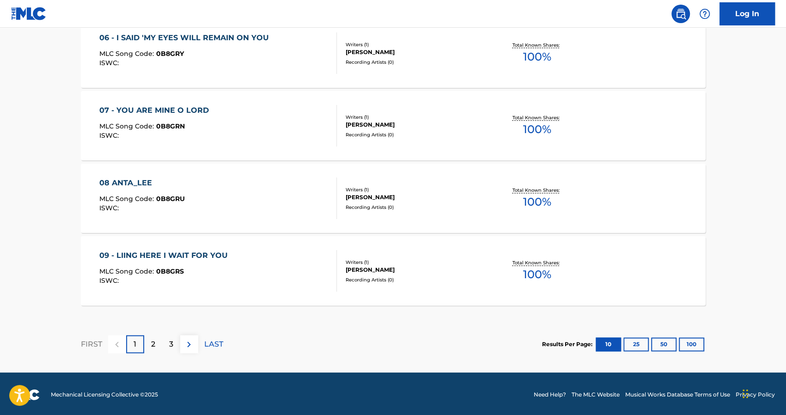
click at [679, 341] on button "100" at bounding box center [691, 344] width 25 height 14
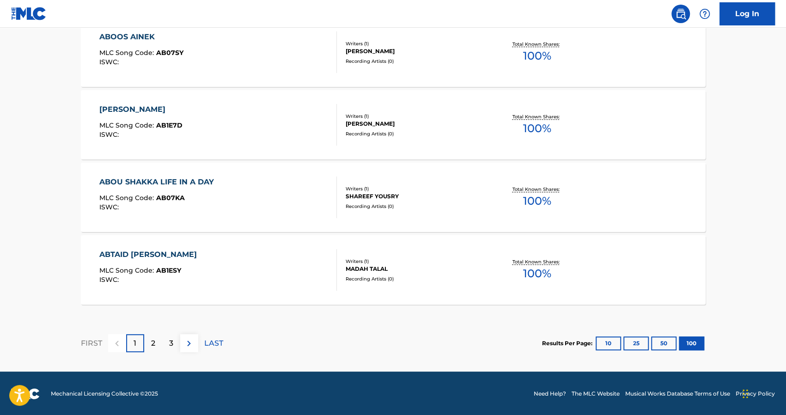
scroll to position [7282, 0]
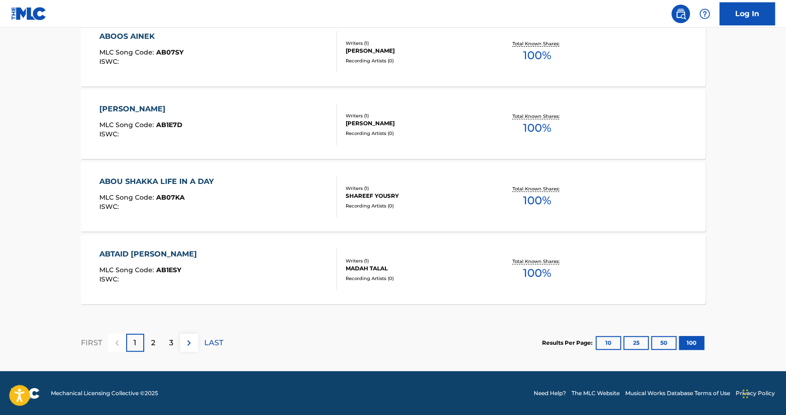
click at [153, 346] on p "2" at bounding box center [153, 342] width 4 height 11
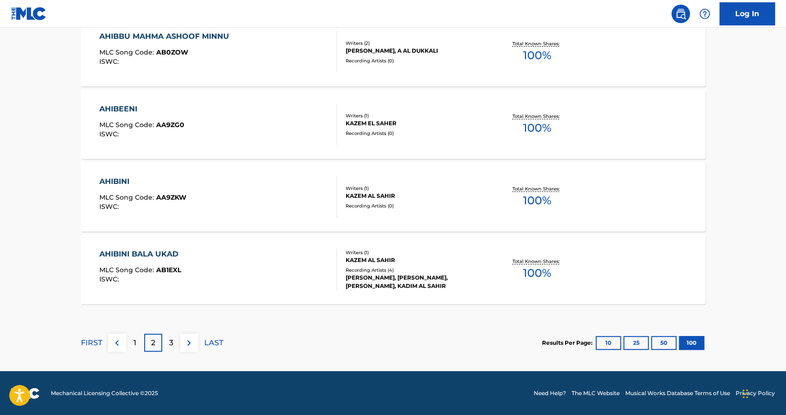
click at [172, 345] on p "3" at bounding box center [171, 342] width 4 height 11
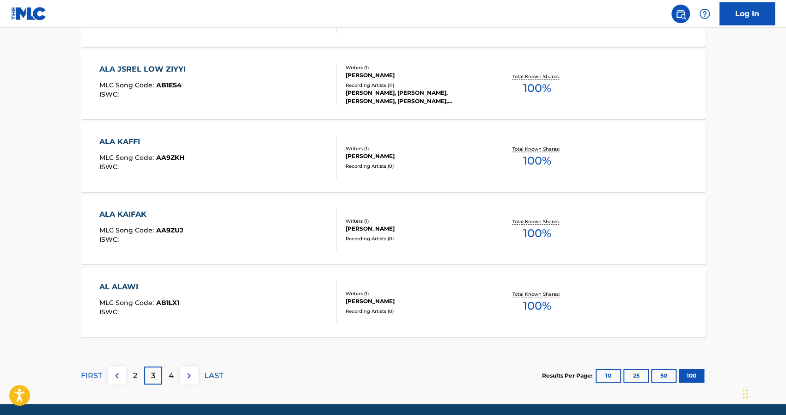
scroll to position [7281, 0]
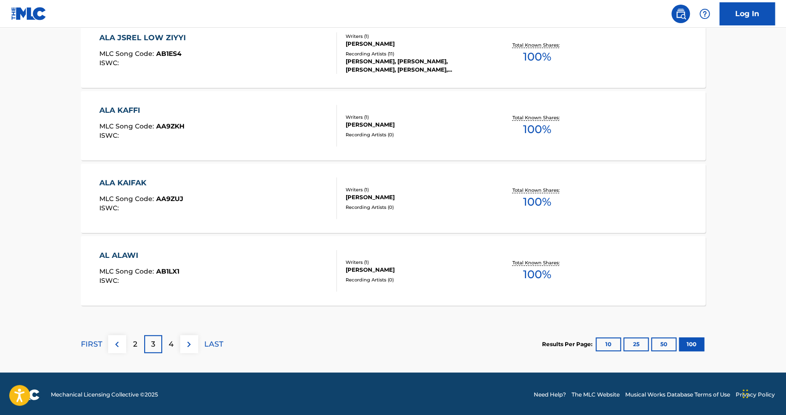
click at [171, 346] on p "4" at bounding box center [171, 344] width 5 height 11
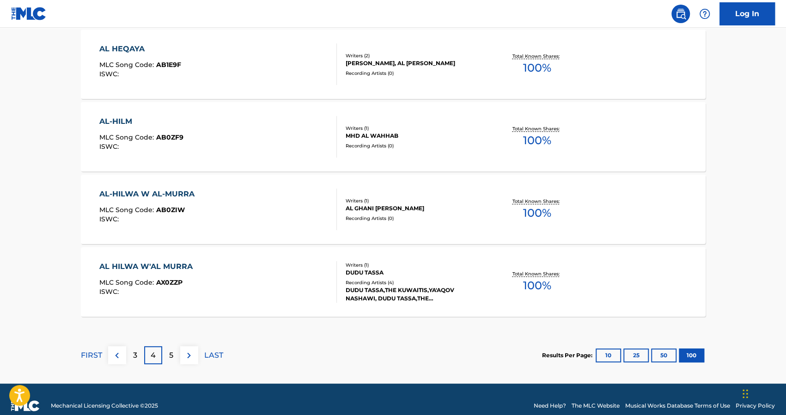
scroll to position [7270, 0]
click at [172, 361] on div "5" at bounding box center [171, 355] width 18 height 18
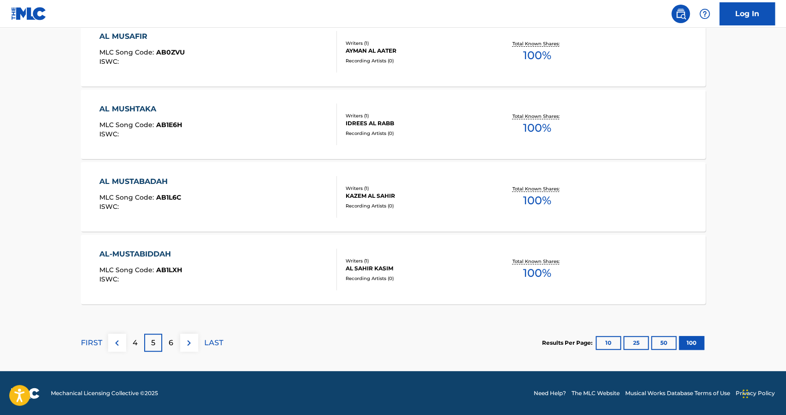
scroll to position [7281, 0]
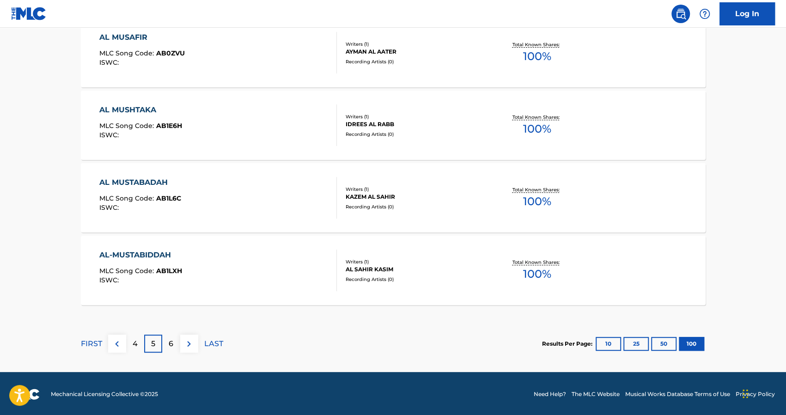
click at [172, 348] on p "6" at bounding box center [171, 343] width 5 height 11
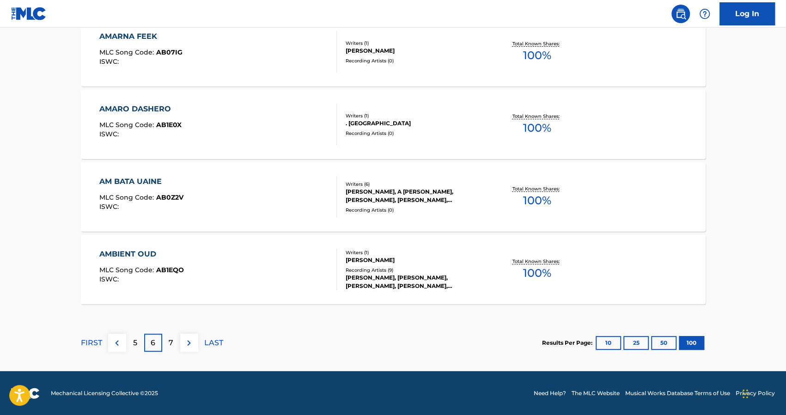
scroll to position [7282, 0]
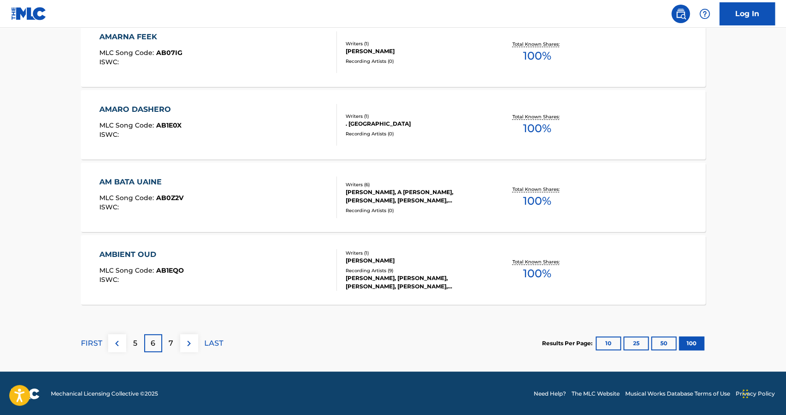
click at [176, 339] on div "7" at bounding box center [171, 343] width 18 height 18
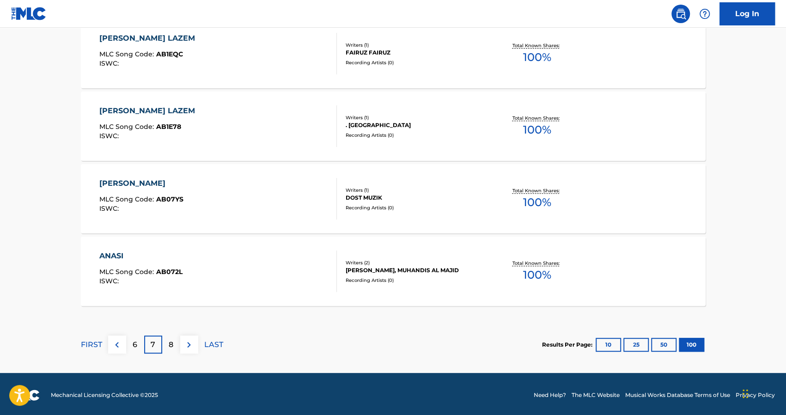
scroll to position [7281, 0]
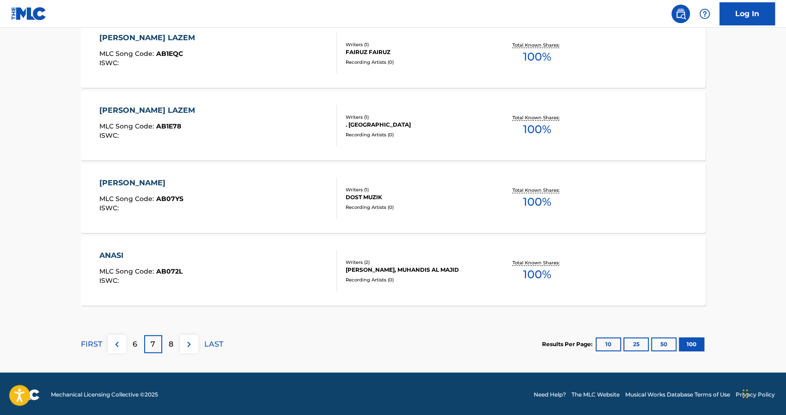
click at [169, 347] on p "8" at bounding box center [171, 344] width 5 height 11
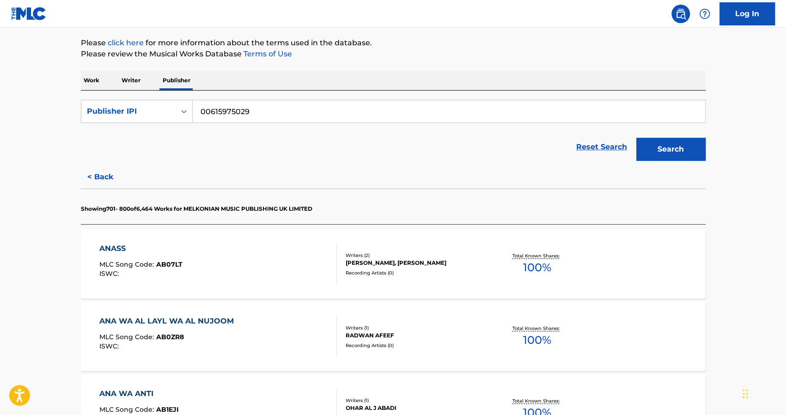
scroll to position [106, 0]
click at [156, 115] on div "Publisher IPI" at bounding box center [128, 110] width 83 height 11
click at [290, 140] on div "Reset Search Search" at bounding box center [393, 146] width 625 height 37
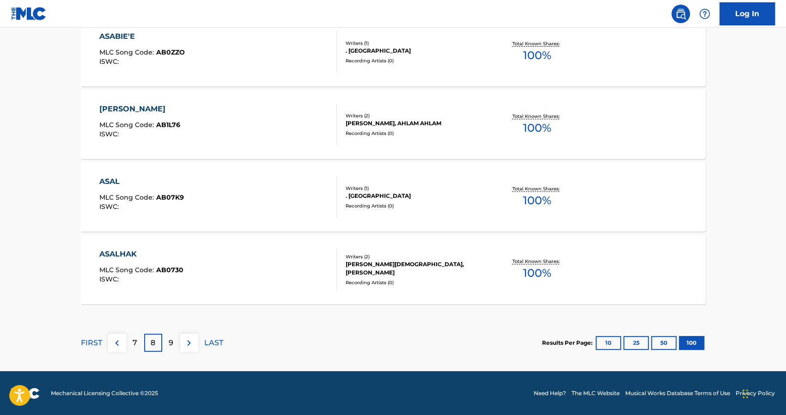
scroll to position [7280, 0]
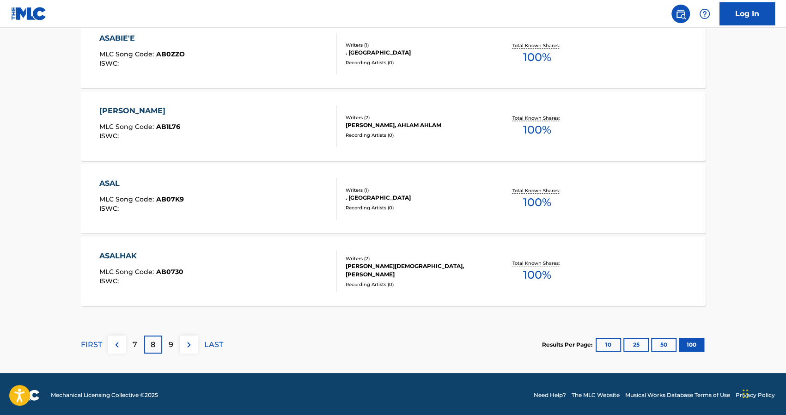
click at [175, 344] on div "9" at bounding box center [171, 344] width 18 height 18
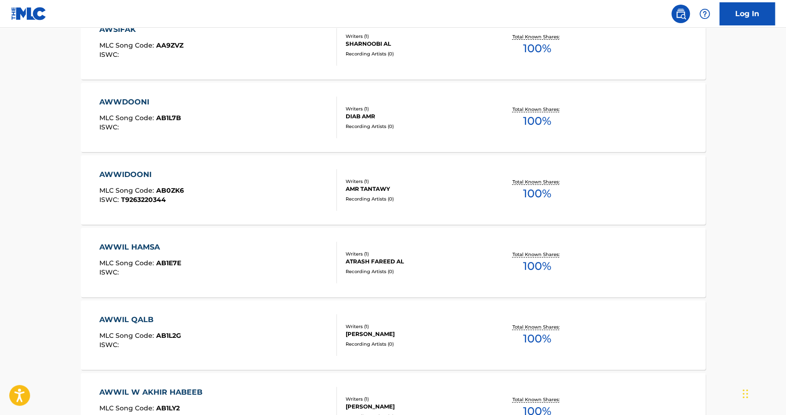
scroll to position [7282, 0]
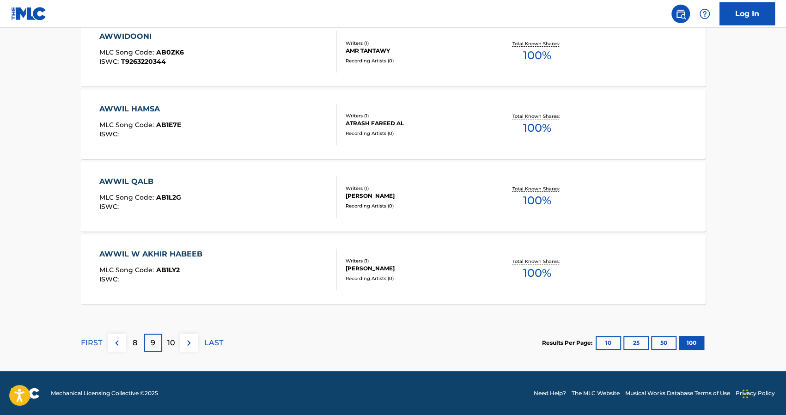
click at [169, 343] on p "10" at bounding box center [171, 342] width 8 height 11
click at [171, 340] on p "11" at bounding box center [171, 342] width 6 height 11
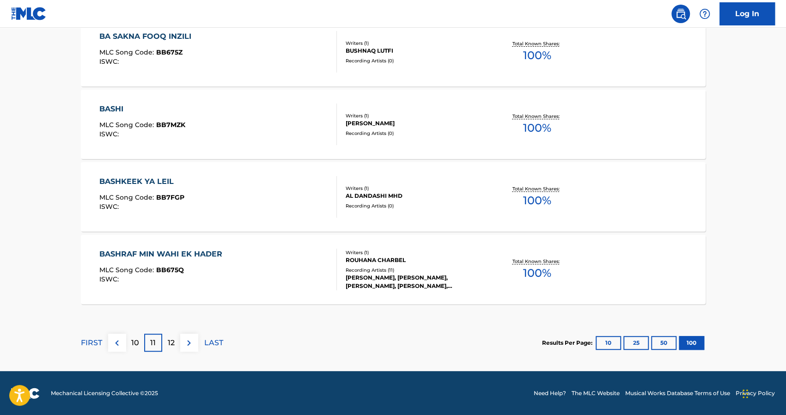
click at [170, 346] on p "12" at bounding box center [171, 342] width 7 height 11
click at [174, 346] on div "13" at bounding box center [171, 343] width 18 height 18
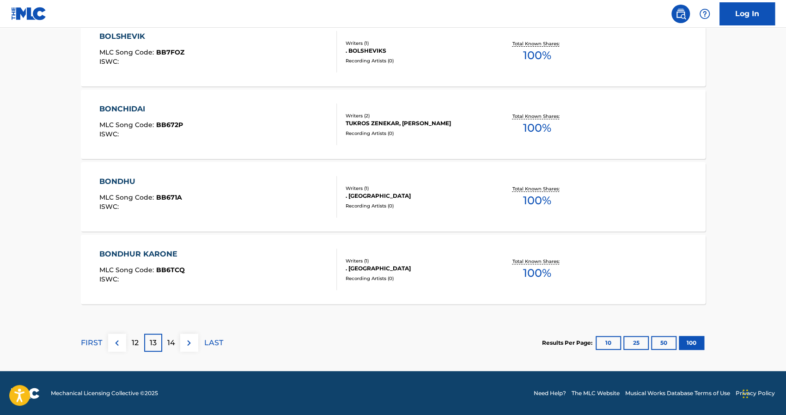
click at [175, 341] on div "14" at bounding box center [171, 343] width 18 height 18
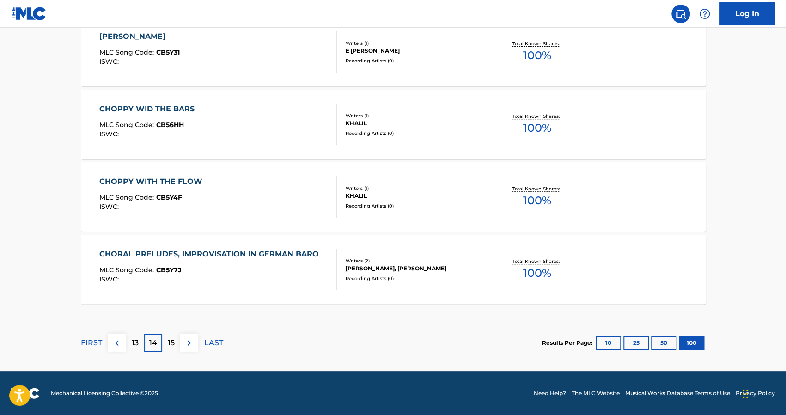
click at [168, 350] on div "15" at bounding box center [171, 343] width 18 height 18
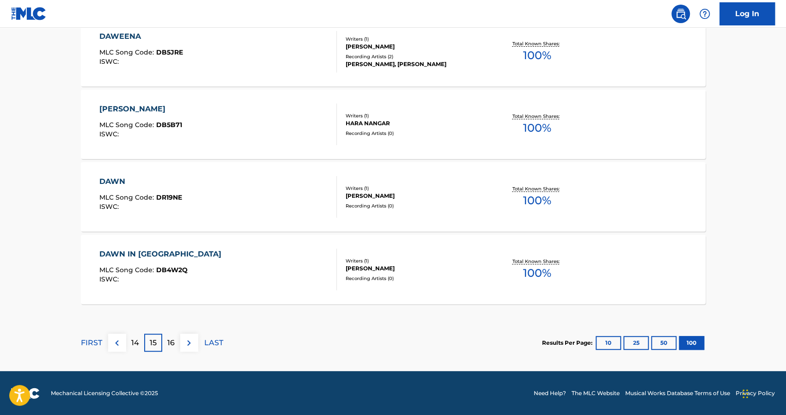
click at [173, 341] on p "16" at bounding box center [170, 342] width 7 height 11
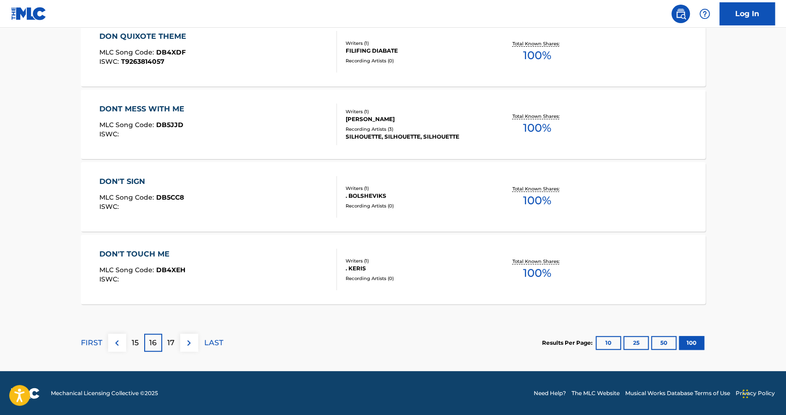
click at [171, 346] on p "17" at bounding box center [170, 342] width 7 height 11
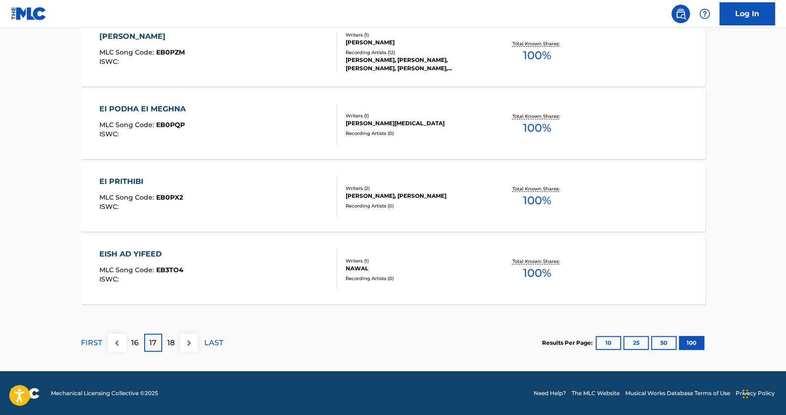
click at [170, 344] on p "18" at bounding box center [170, 342] width 7 height 11
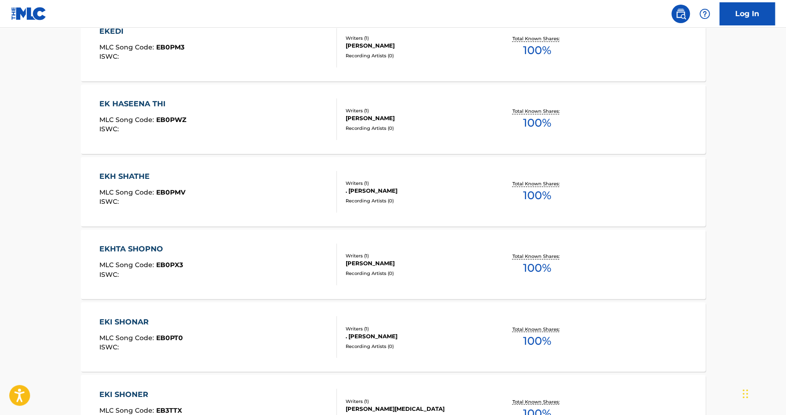
scroll to position [917, 0]
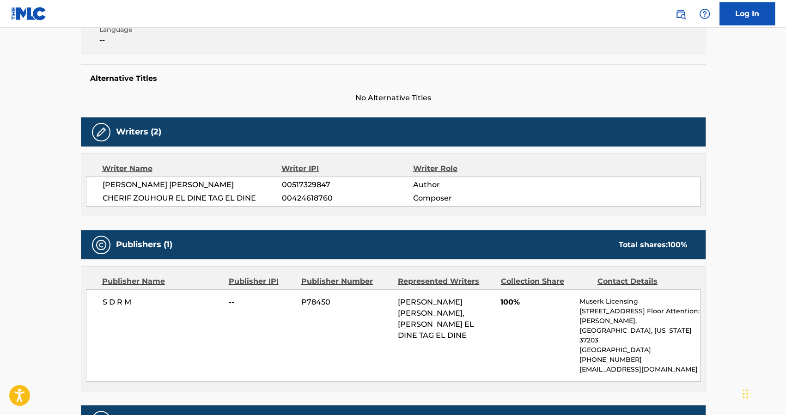
scroll to position [258, 0]
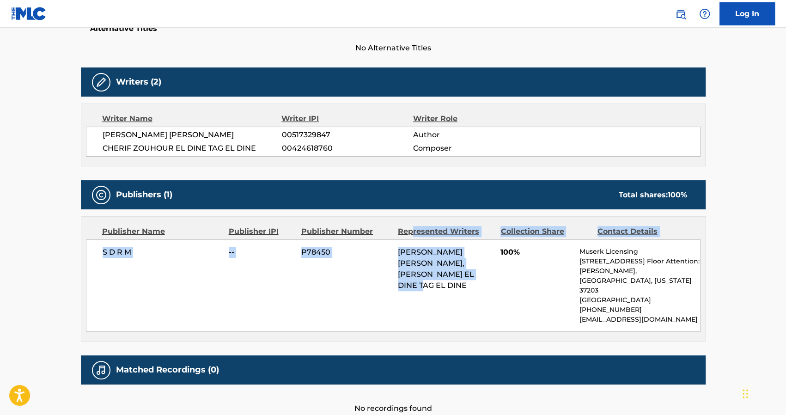
drag, startPoint x: 478, startPoint y: 279, endPoint x: 414, endPoint y: 222, distance: 85.1
click at [414, 222] on div "Publisher Name Publisher IPI Publisher Number Represented Writers Collection Sh…" at bounding box center [393, 279] width 624 height 124
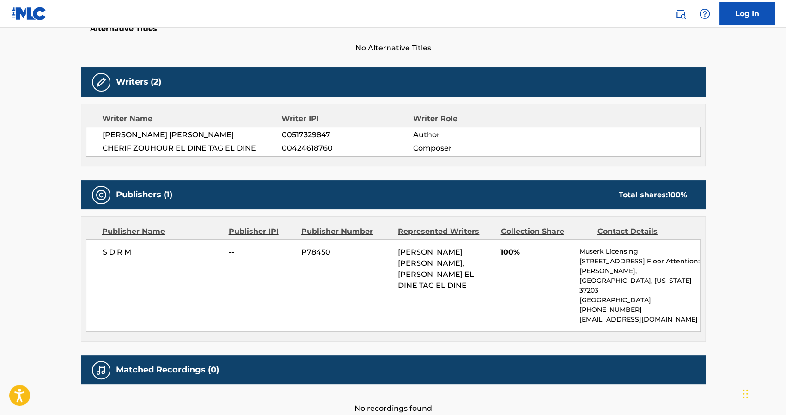
click at [588, 268] on p "[STREET_ADDRESS] Floor Attention: [PERSON_NAME]," at bounding box center [639, 265] width 121 height 19
drag, startPoint x: 580, startPoint y: 250, endPoint x: 652, endPoint y: 242, distance: 72.1
click at [652, 242] on div "S D R M -- P78450 AHMED ALI MOUSSA, CHERIF ZOUHOUR EL DINE TAG EL DINE 100% Mus…" at bounding box center [393, 285] width 615 height 92
copy p "Muserk Licensing"
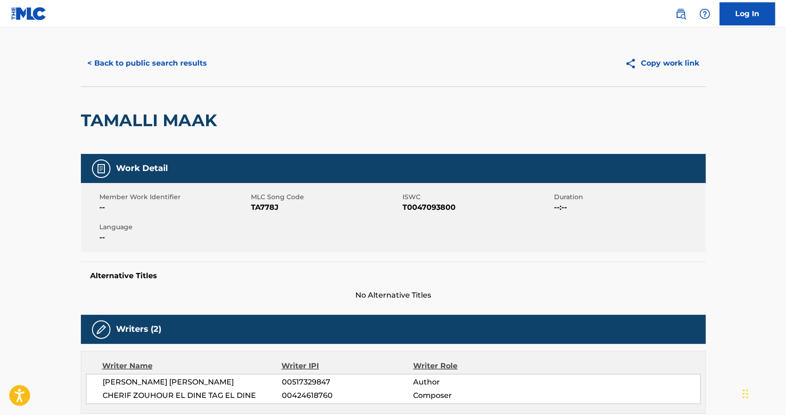
scroll to position [0, 0]
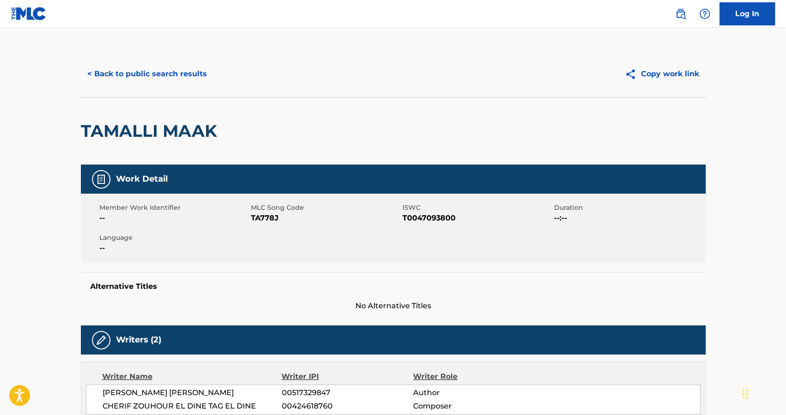
click at [104, 73] on button "< Back to public search results" at bounding box center [147, 73] width 133 height 23
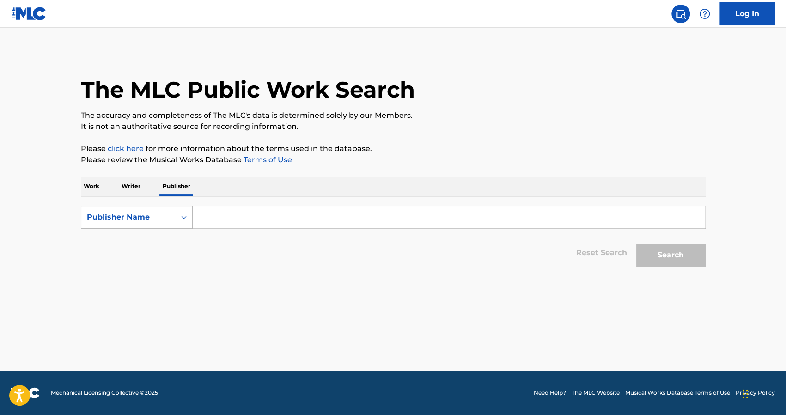
click at [183, 216] on icon "Search Form" at bounding box center [183, 217] width 9 height 9
click at [226, 214] on input "Search Form" at bounding box center [449, 217] width 512 height 22
click at [137, 221] on div "Publisher Name" at bounding box center [128, 217] width 83 height 11
click at [131, 243] on div "Publisher IPI" at bounding box center [136, 240] width 111 height 23
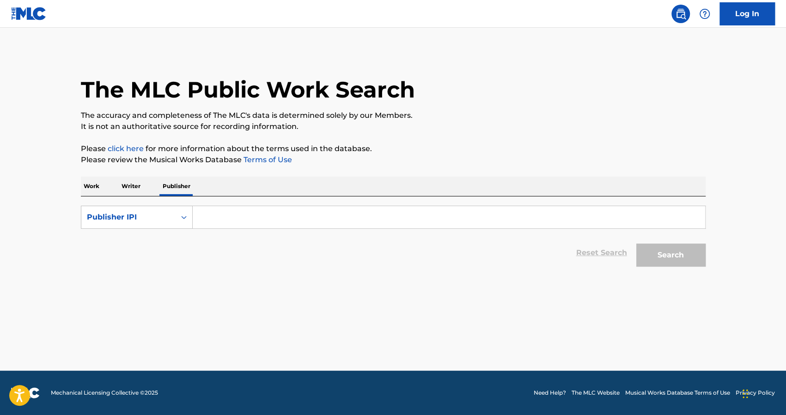
click at [252, 215] on input "Search Form" at bounding box center [449, 217] width 512 height 22
type input "00615975029"
click at [655, 250] on button "Search" at bounding box center [670, 255] width 69 height 23
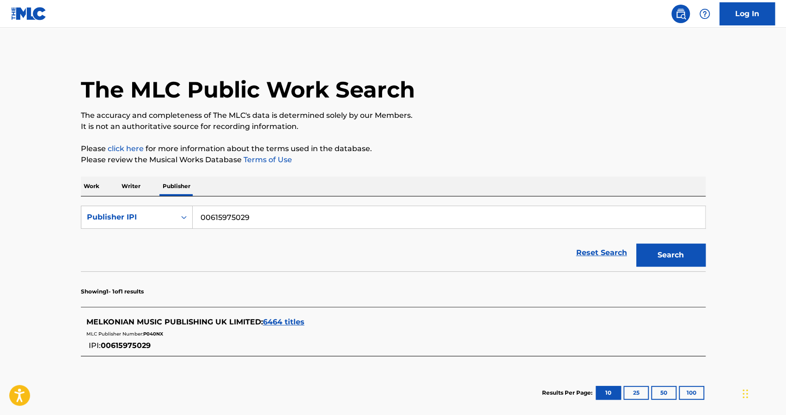
scroll to position [48, 0]
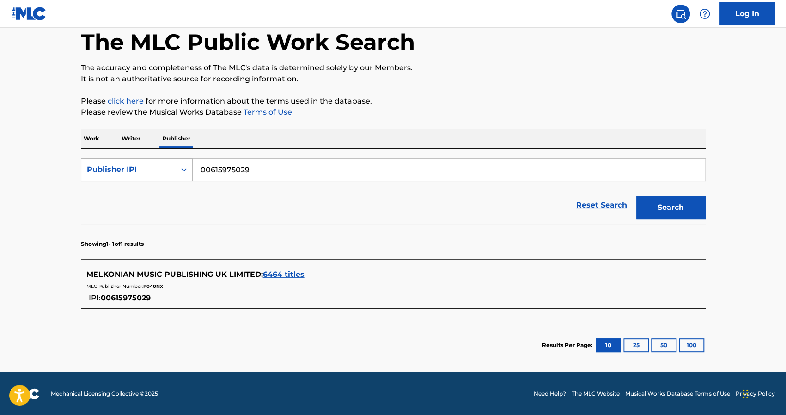
click at [158, 171] on div "Publisher IPI" at bounding box center [128, 169] width 83 height 11
click at [94, 139] on p "Work" at bounding box center [91, 138] width 21 height 19
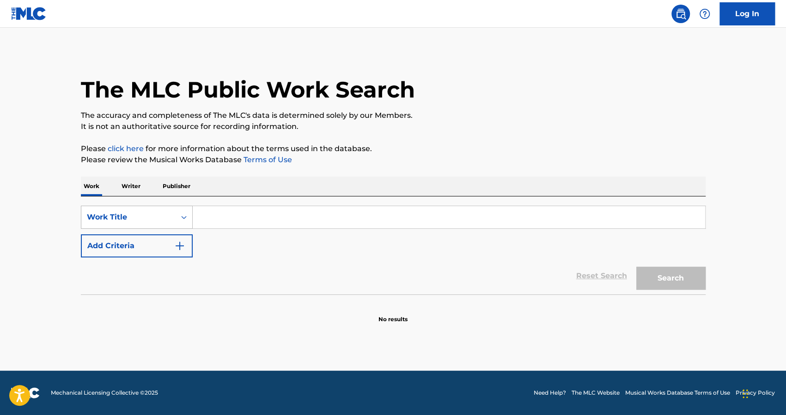
click at [156, 217] on div "Work Title" at bounding box center [128, 217] width 83 height 11
click at [237, 224] on input "Search Form" at bounding box center [449, 217] width 512 height 22
type input "TAMLY MAAK"
click at [636, 267] on button "Search" at bounding box center [670, 278] width 69 height 23
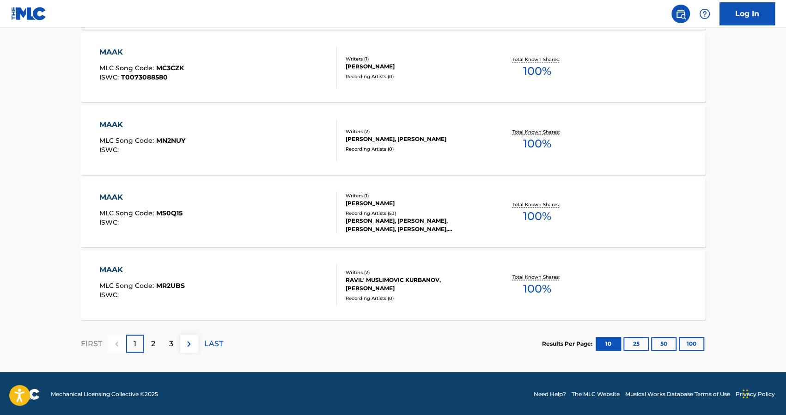
scroll to position [716, 0]
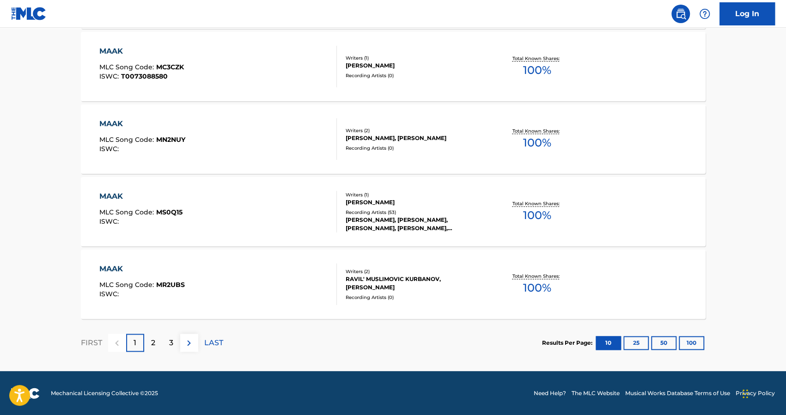
click at [146, 342] on div "2" at bounding box center [153, 343] width 18 height 18
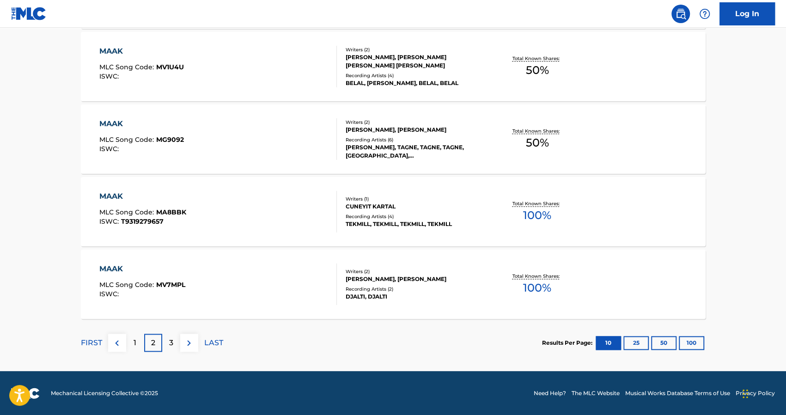
click at [173, 340] on p "3" at bounding box center [171, 342] width 4 height 11
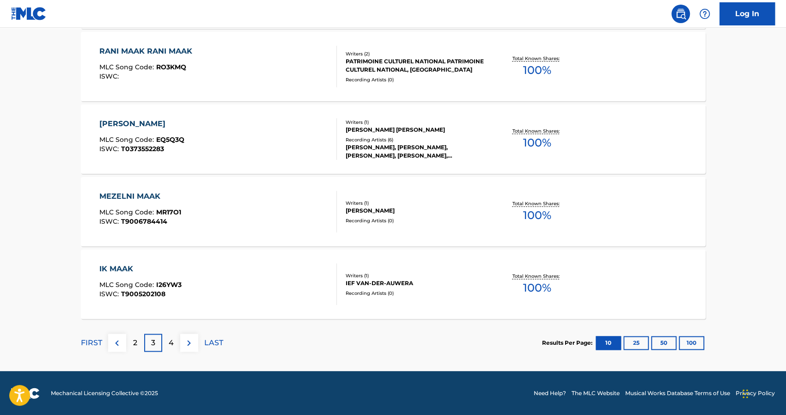
click at [171, 337] on p "4" at bounding box center [171, 342] width 5 height 11
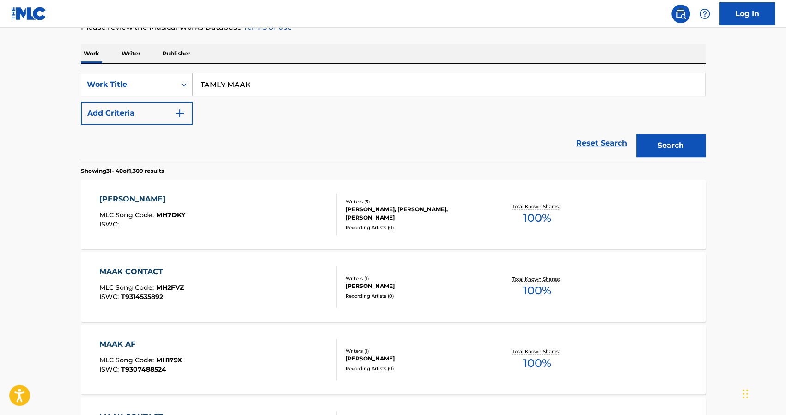
scroll to position [0, 0]
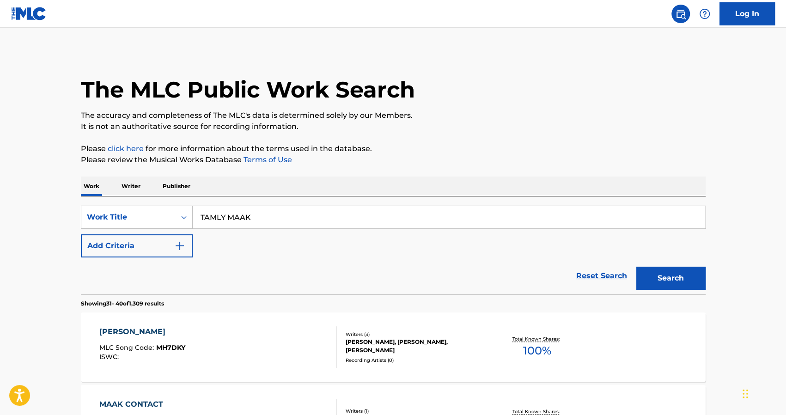
click at [175, 245] on img "Search Form" at bounding box center [179, 245] width 11 height 11
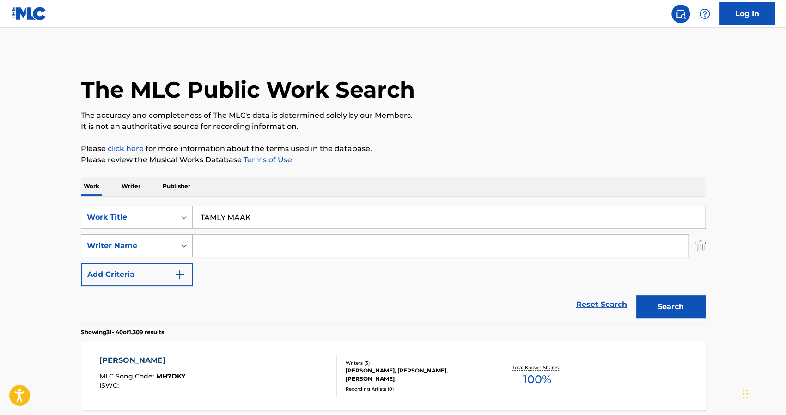
click at [169, 248] on div "Writer Name" at bounding box center [128, 245] width 83 height 11
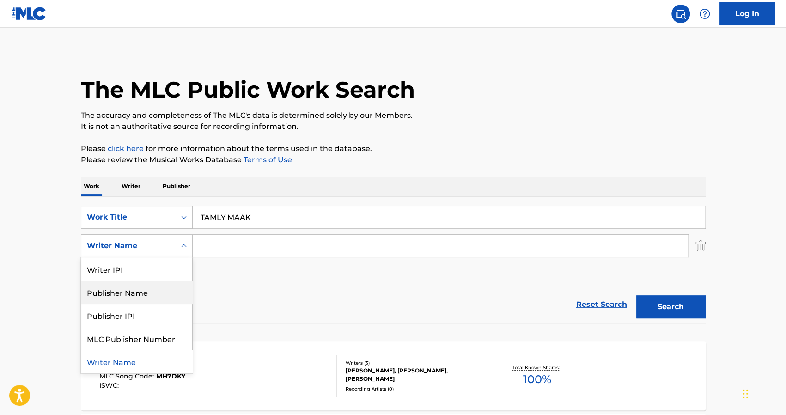
click at [158, 297] on div "Publisher Name" at bounding box center [136, 291] width 111 height 23
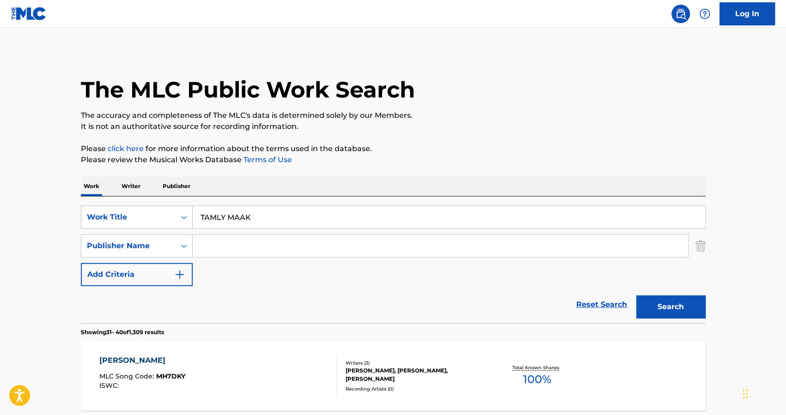
click at [243, 249] on input "Search Form" at bounding box center [440, 246] width 495 height 22
click at [316, 266] on span "music publishing uk limited" at bounding box center [294, 266] width 104 height 9
type input "melkonian music publishing uk limited"
click at [652, 304] on button "Search" at bounding box center [670, 306] width 69 height 23
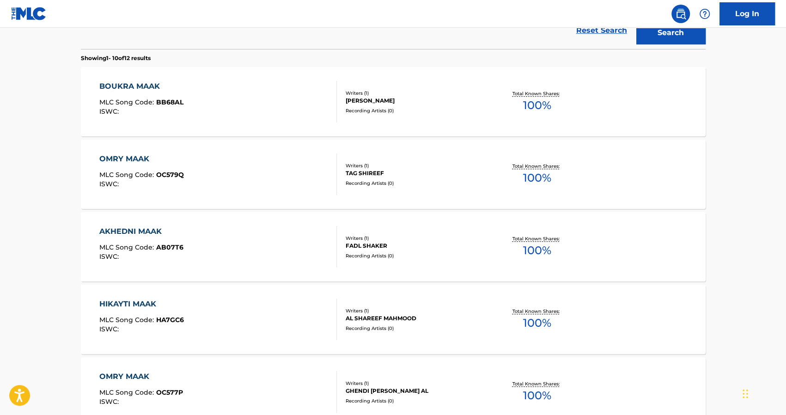
scroll to position [359, 0]
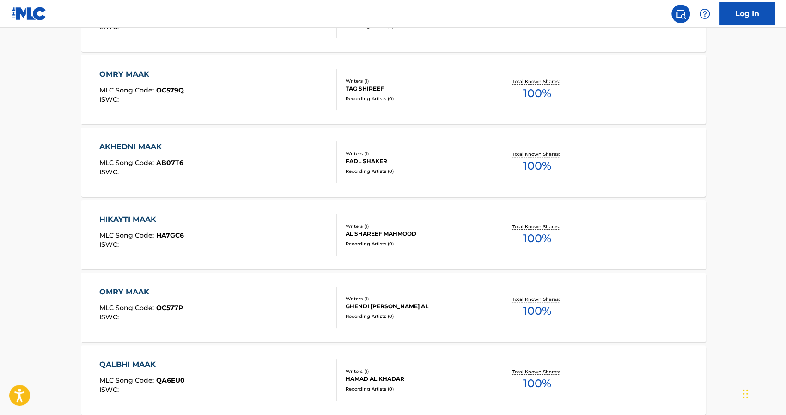
click at [119, 288] on div "OMRY MAAK" at bounding box center [141, 291] width 84 height 11
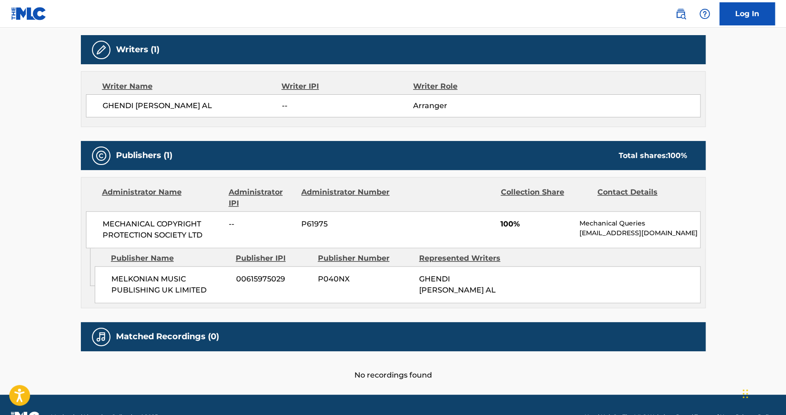
scroll to position [291, 0]
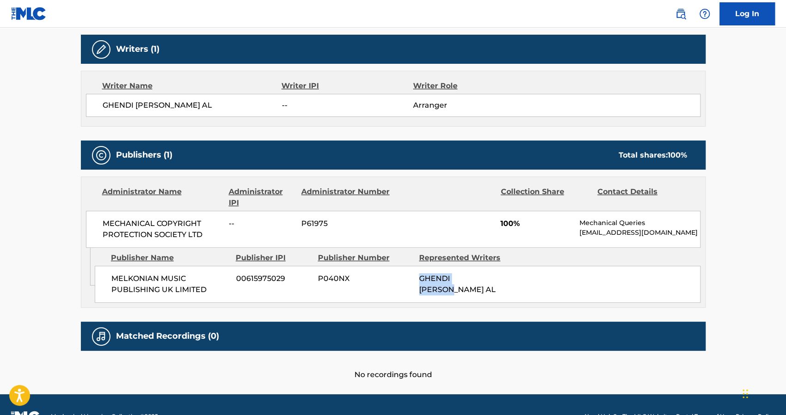
drag, startPoint x: 491, startPoint y: 289, endPoint x: 405, endPoint y: 287, distance: 86.0
click at [405, 287] on div "MELKONIAN MUSIC PUBLISHING UK LIMITED 00615975029 P040NX GHENDI EZAT AL" at bounding box center [398, 284] width 606 height 37
click at [454, 303] on div "MELKONIAN MUSIC PUBLISHING UK LIMITED 00615975029 P040NX GHENDI EZAT AL" at bounding box center [398, 284] width 606 height 37
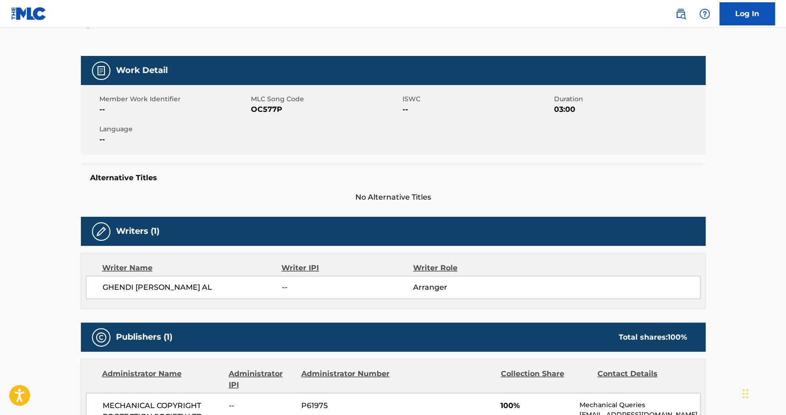
scroll to position [0, 0]
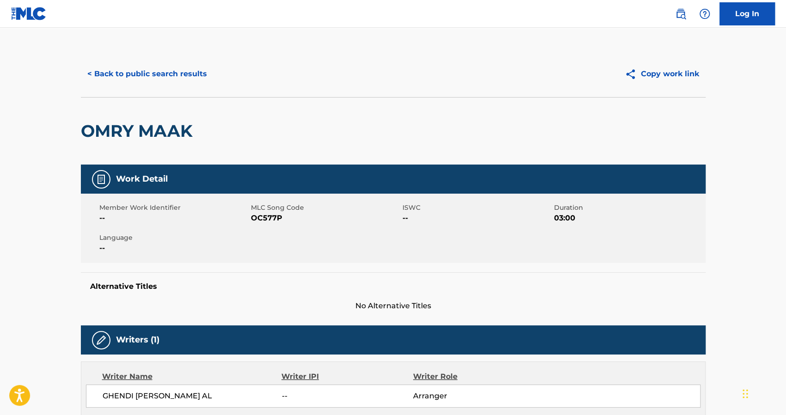
click at [122, 67] on button "< Back to public search results" at bounding box center [147, 73] width 133 height 23
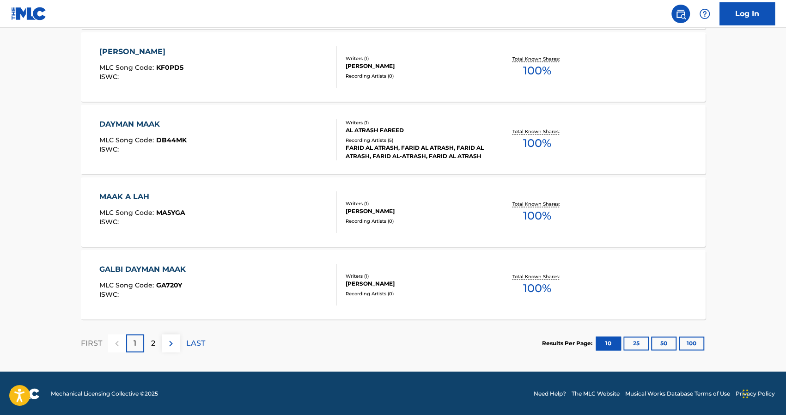
click at [150, 342] on div "2" at bounding box center [153, 343] width 18 height 18
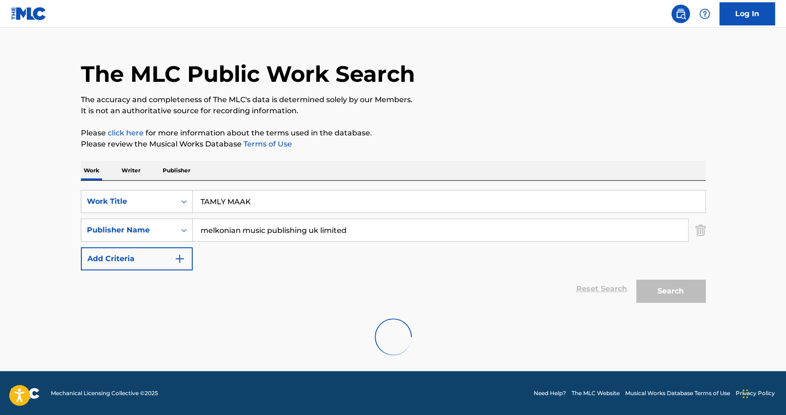
scroll to position [164, 0]
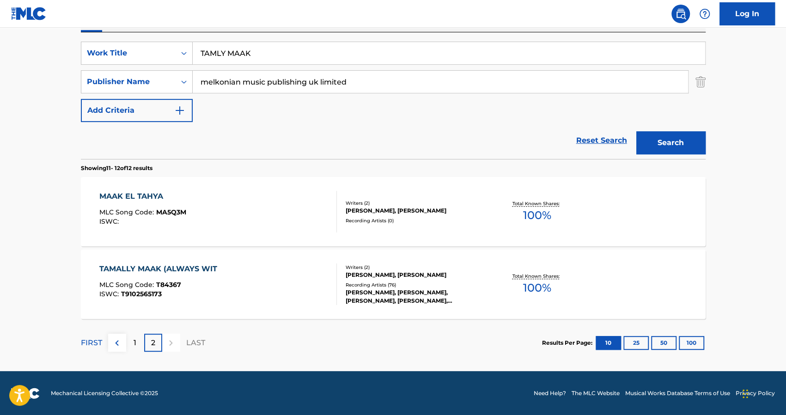
click at [209, 266] on div "TAMALLY MAAK (ALWAYS WIT" at bounding box center [160, 268] width 122 height 11
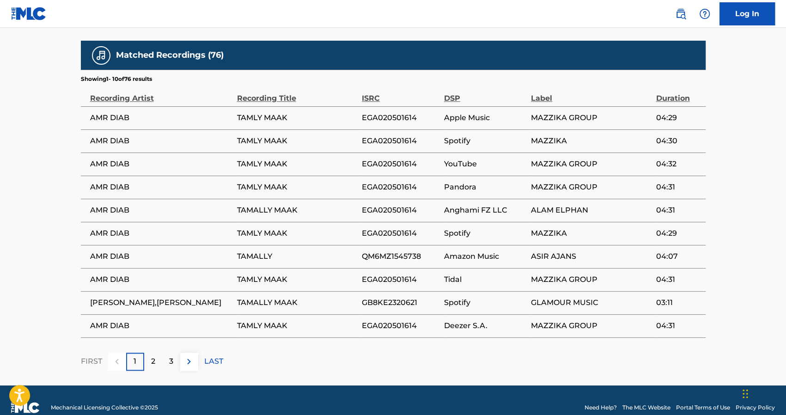
scroll to position [620, 0]
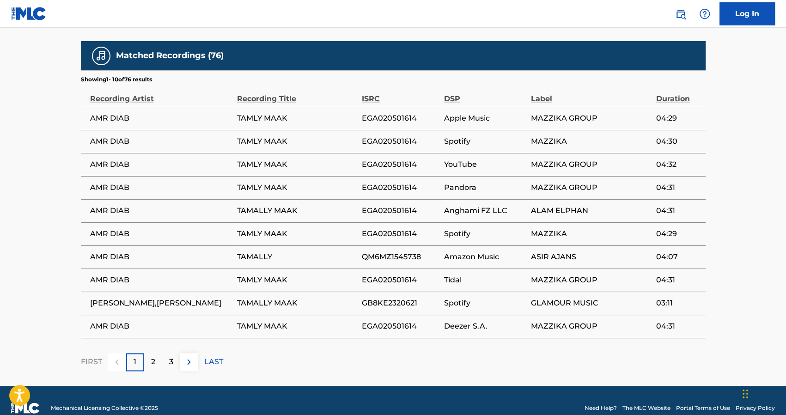
click at [149, 365] on div "2" at bounding box center [153, 362] width 18 height 18
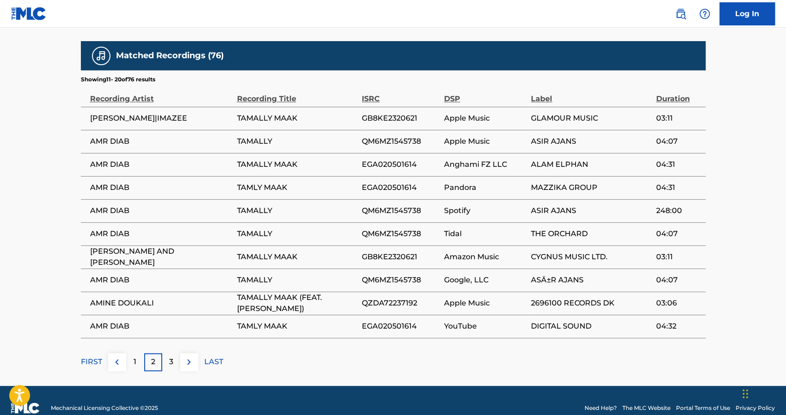
click at [177, 370] on div "3" at bounding box center [171, 362] width 18 height 18
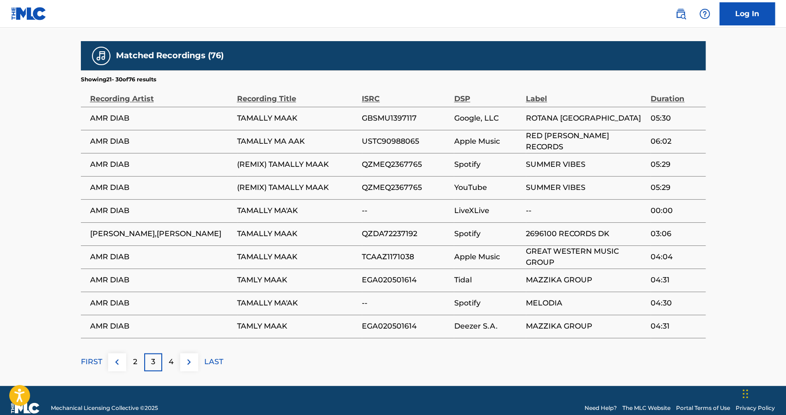
click at [133, 367] on p "2" at bounding box center [135, 361] width 4 height 11
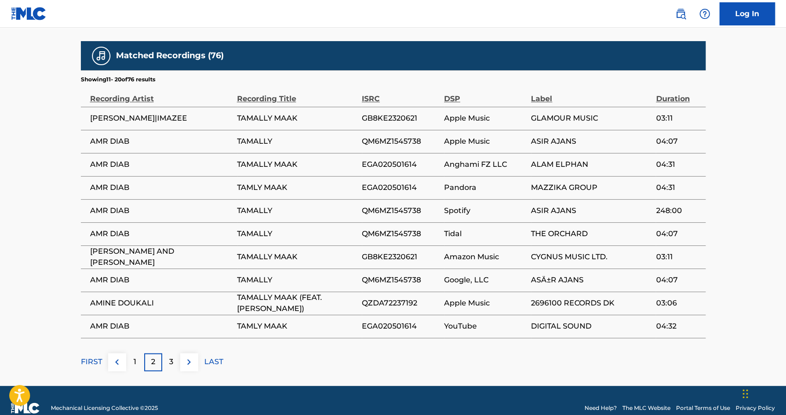
click at [133, 367] on div "1" at bounding box center [135, 362] width 18 height 18
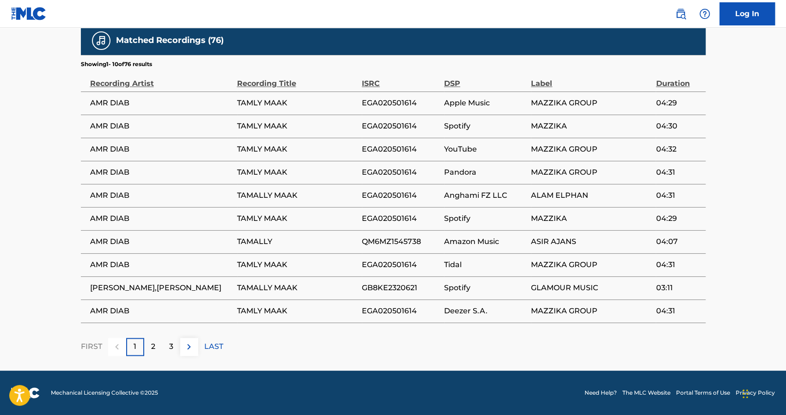
click at [177, 343] on div "3" at bounding box center [171, 347] width 18 height 18
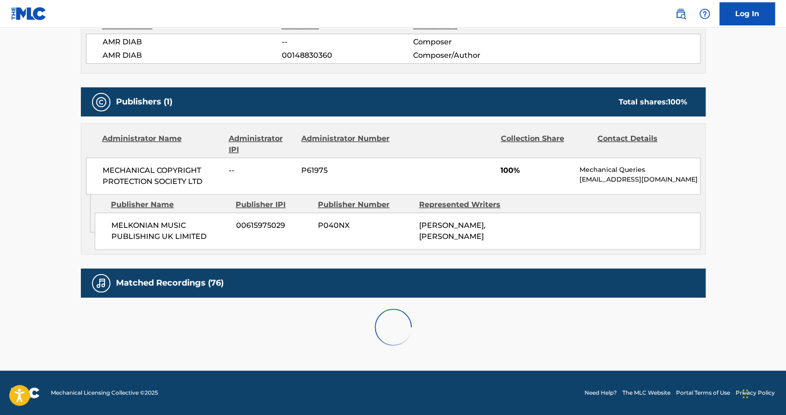
scroll to position [639, 0]
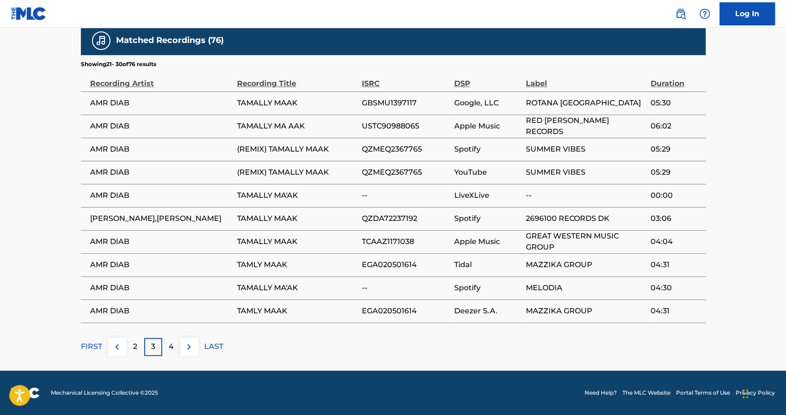
click at [530, 98] on span "ROTANA USA" at bounding box center [586, 102] width 120 height 11
click at [580, 108] on span "ROTANA USA" at bounding box center [586, 102] width 120 height 11
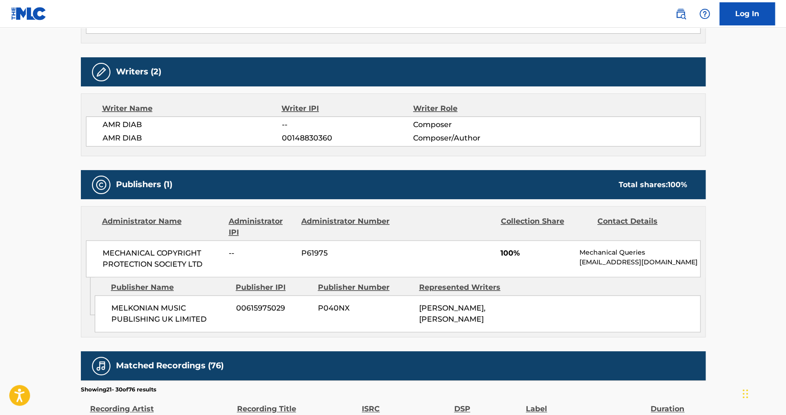
scroll to position [310, 0]
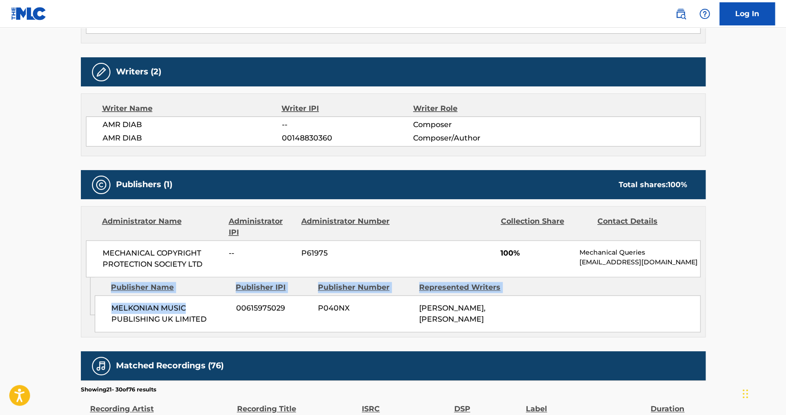
drag, startPoint x: 215, startPoint y: 317, endPoint x: 106, endPoint y: 295, distance: 110.6
click at [106, 295] on div "Publisher Name Publisher IPI Publisher Number Represented Writers MELKONIAN MUS…" at bounding box center [400, 304] width 610 height 55
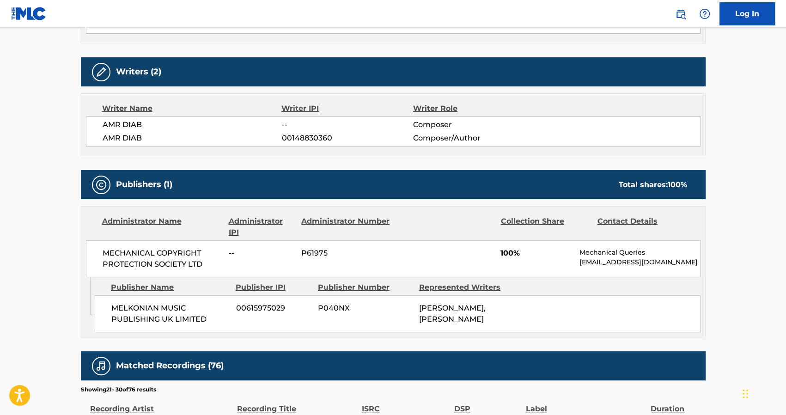
click at [126, 319] on span "MELKONIAN MUSIC PUBLISHING UK LIMITED" at bounding box center [170, 314] width 118 height 22
drag, startPoint x: 179, startPoint y: 314, endPoint x: 120, endPoint y: 317, distance: 58.8
click at [120, 317] on span "MELKONIAN MUSIC PUBLISHING UK LIMITED" at bounding box center [170, 314] width 118 height 22
click at [158, 317] on span "MELKONIAN MUSIC PUBLISHING UK LIMITED" at bounding box center [170, 314] width 118 height 22
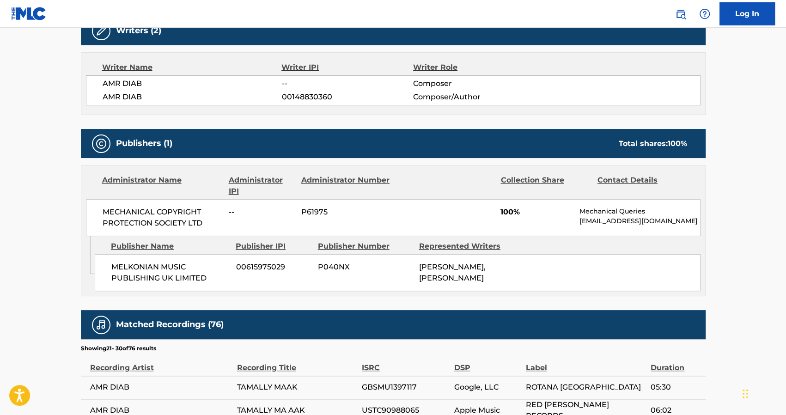
scroll to position [351, 0]
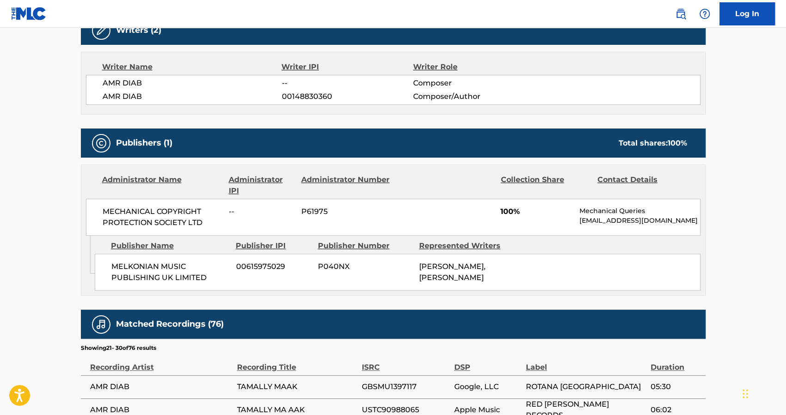
click at [103, 243] on div "Publisher Name Publisher IPI Publisher Number Represented Writers MELKONIAN MUS…" at bounding box center [400, 263] width 610 height 55
drag, startPoint x: 99, startPoint y: 173, endPoint x: 729, endPoint y: 231, distance: 632.0
click at [729, 231] on main "< Back to public search results Copy work link TAMALLY MAAK (ALWAYS WIT Work De…" at bounding box center [393, 166] width 786 height 978
click at [536, 251] on div "Publisher Name Publisher IPI Publisher Number Represented Writers" at bounding box center [398, 245] width 606 height 11
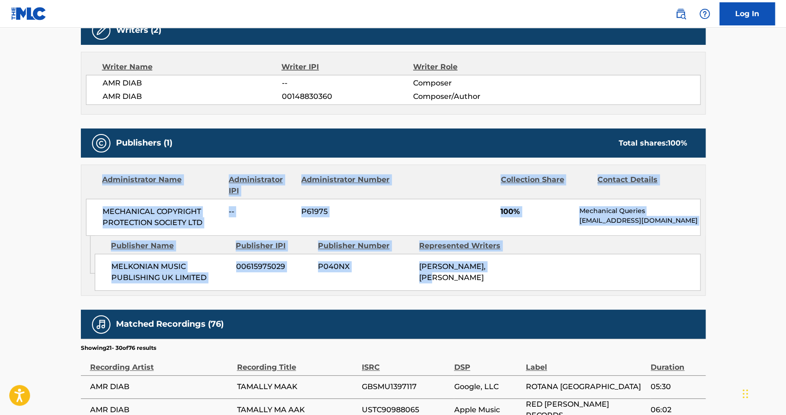
drag, startPoint x: 99, startPoint y: 174, endPoint x: 579, endPoint y: 285, distance: 491.8
click at [579, 285] on div "Administrator Name Administrator IPI Administrator Number Collection Share Cont…" at bounding box center [393, 229] width 625 height 131
copy div "Administrator Name Administrator IPI Administrator Number Collection Share Cont…"
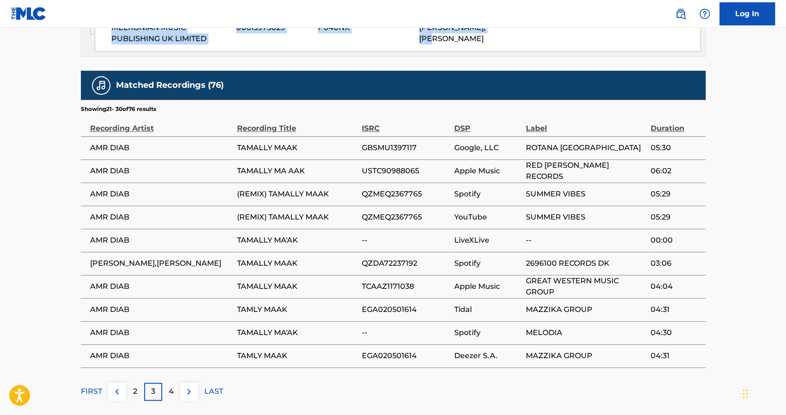
scroll to position [590, 0]
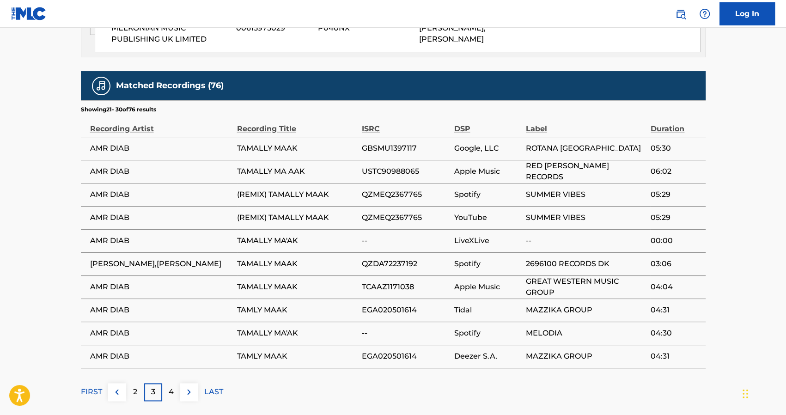
click at [463, 214] on td "YouTube" at bounding box center [490, 217] width 72 height 23
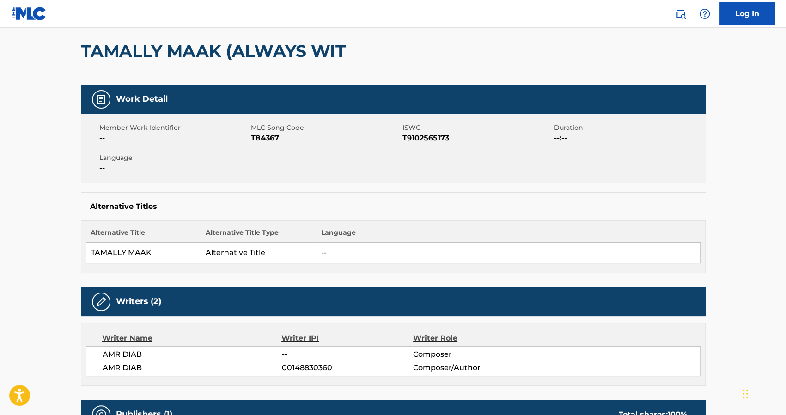
scroll to position [0, 0]
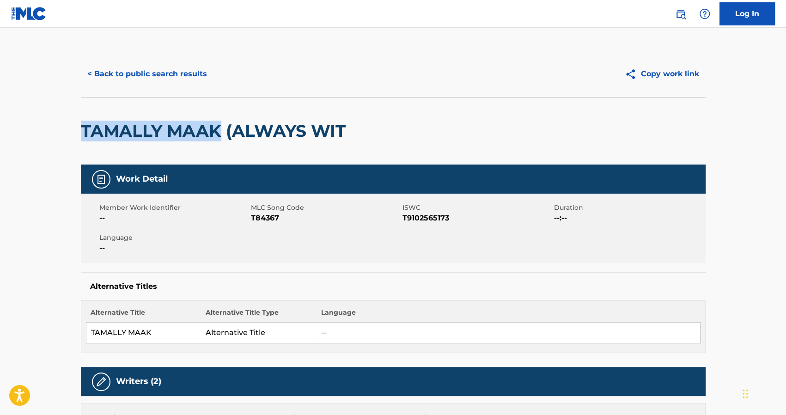
drag, startPoint x: 220, startPoint y: 132, endPoint x: 76, endPoint y: 137, distance: 144.7
copy h2 "TAMALLY MAAK"
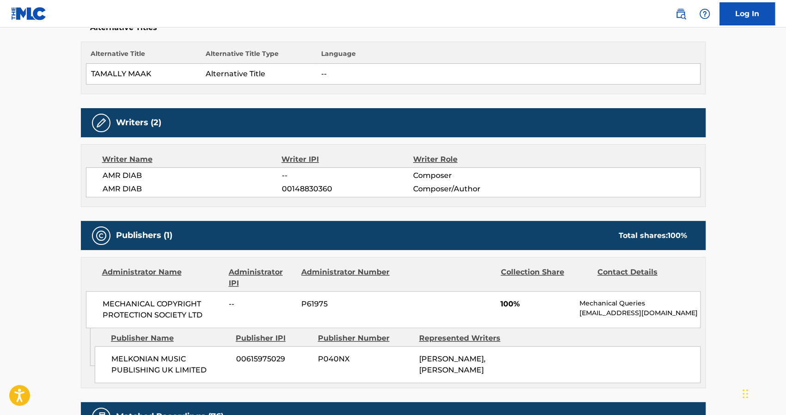
scroll to position [439, 0]
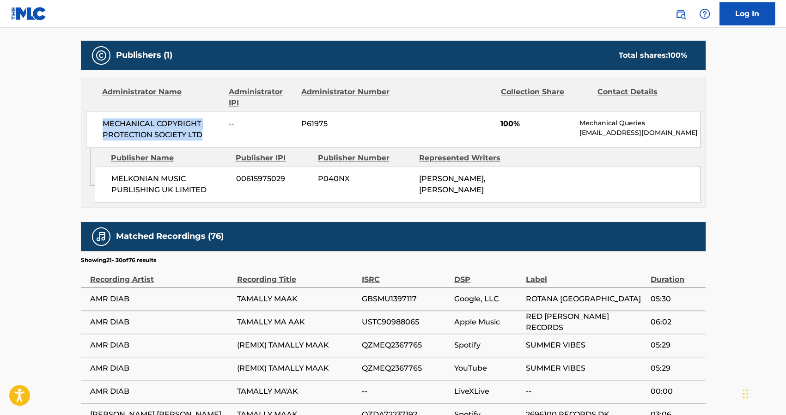
drag, startPoint x: 202, startPoint y: 132, endPoint x: 85, endPoint y: 124, distance: 117.6
click at [86, 124] on div "MECHANICAL COPYRIGHT PROTECTION SOCIETY LTD -- P61975 100% Mechanical Queries m…" at bounding box center [393, 129] width 615 height 37
copy span "MECHANICAL COPYRIGHT PROTECTION SOCIETY LTD"
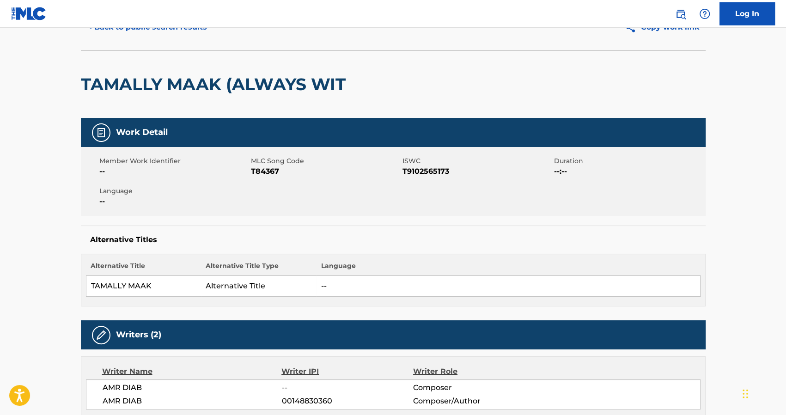
scroll to position [19, 0]
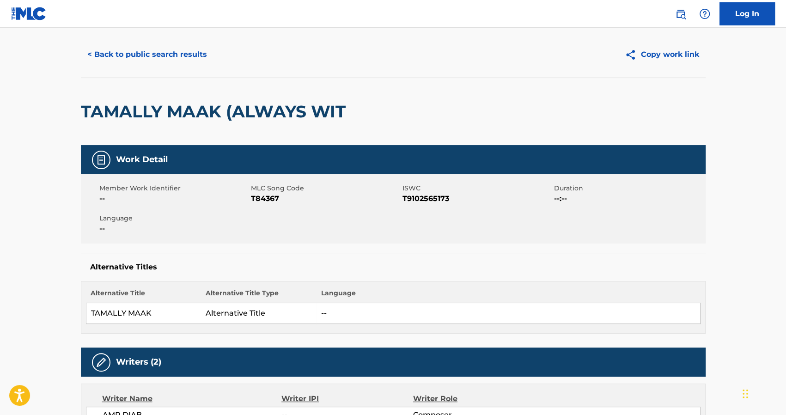
click at [228, 114] on h2 "TAMALLY MAAK (ALWAYS WIT" at bounding box center [215, 111] width 269 height 21
drag, startPoint x: 222, startPoint y: 113, endPoint x: 61, endPoint y: 89, distance: 162.6
copy h2 "TAMALLY MAAK"
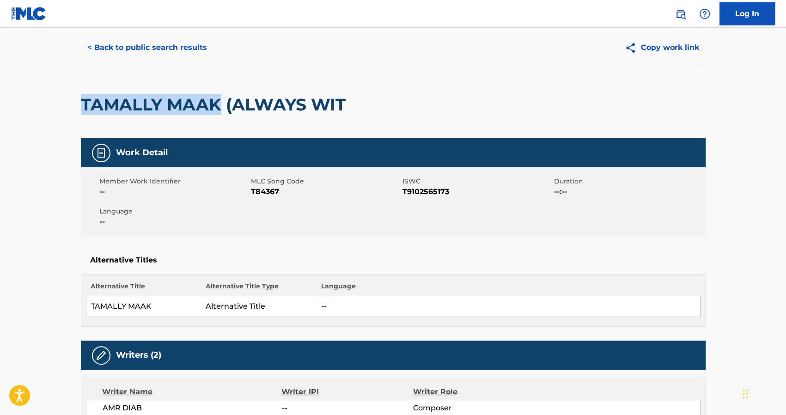
scroll to position [27, 0]
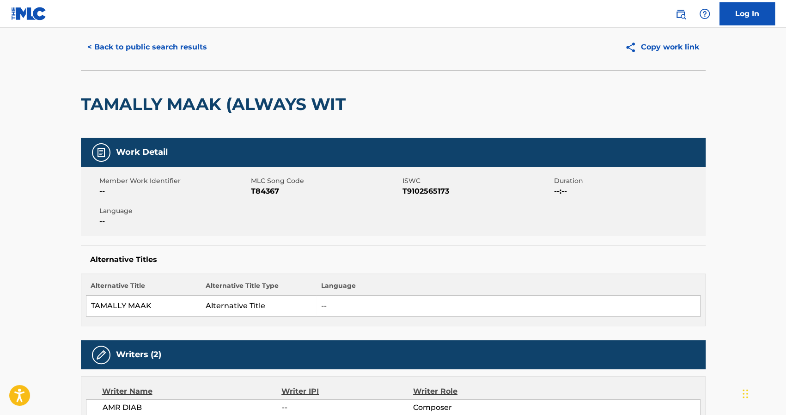
click at [266, 193] on span "T84367" at bounding box center [325, 191] width 149 height 11
click at [424, 188] on span "T9102565173" at bounding box center [476, 191] width 149 height 11
copy span "T9102565173"
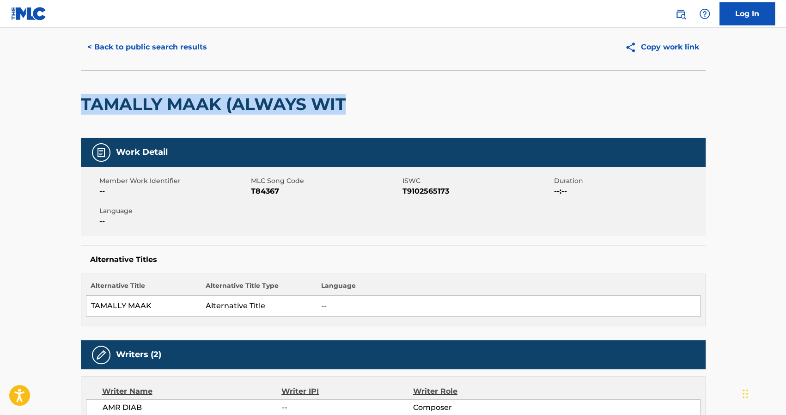
drag, startPoint x: 341, startPoint y: 110, endPoint x: 85, endPoint y: 92, distance: 256.6
click at [85, 92] on div "TAMALLY MAAK (ALWAYS WIT" at bounding box center [215, 104] width 269 height 67
copy h2 "TAMALLY MAAK (ALWAYS WIT"
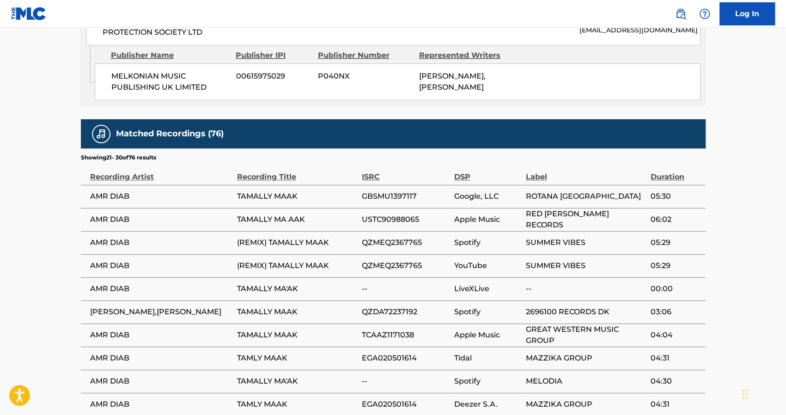
scroll to position [591, 0]
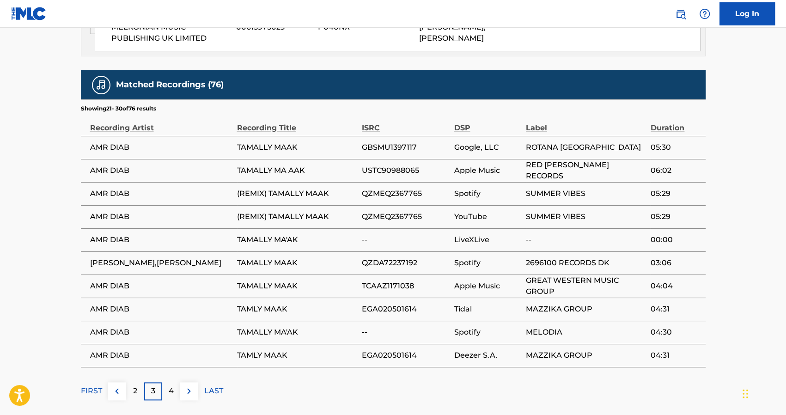
click at [94, 396] on p "FIRST" at bounding box center [91, 390] width 21 height 11
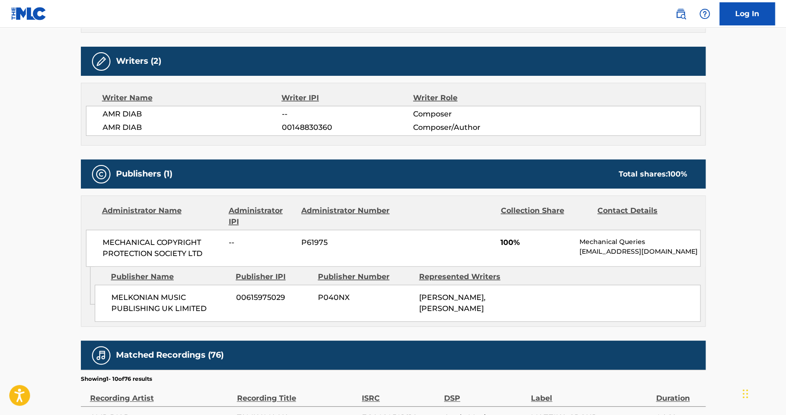
scroll to position [319, 0]
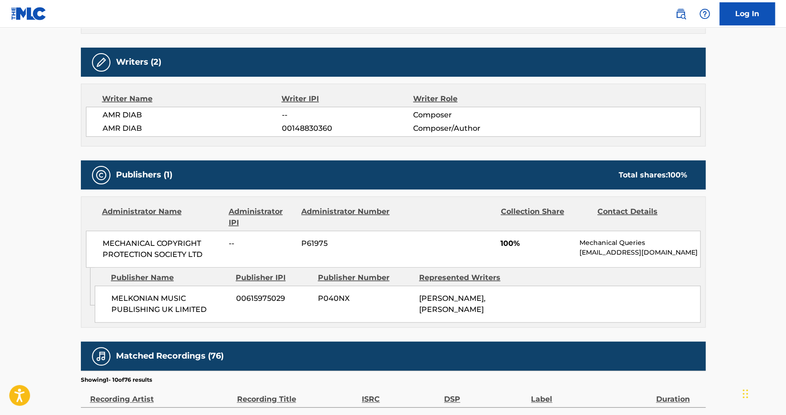
click at [154, 245] on span "MECHANICAL COPYRIGHT PROTECTION SOCIETY LTD" at bounding box center [163, 249] width 120 height 22
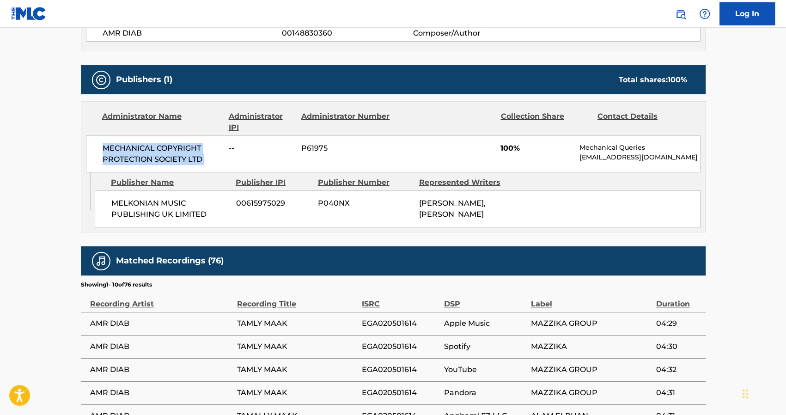
scroll to position [435, 0]
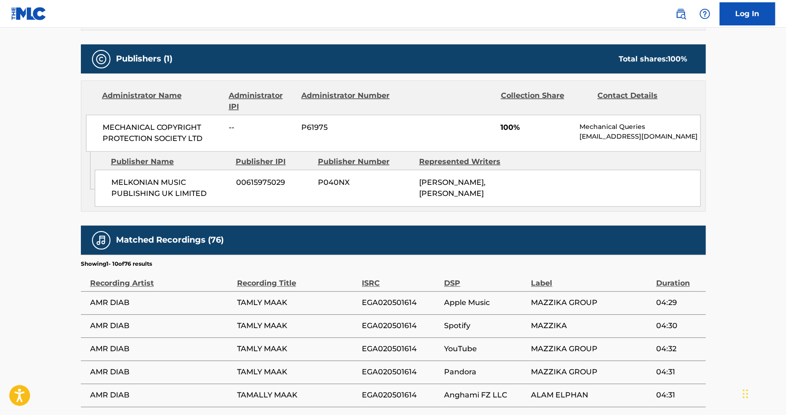
click at [439, 167] on div "Represented Writers" at bounding box center [466, 161] width 94 height 11
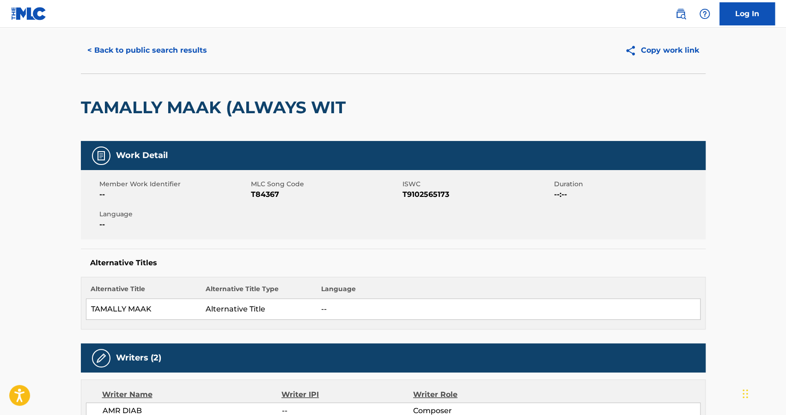
scroll to position [0, 0]
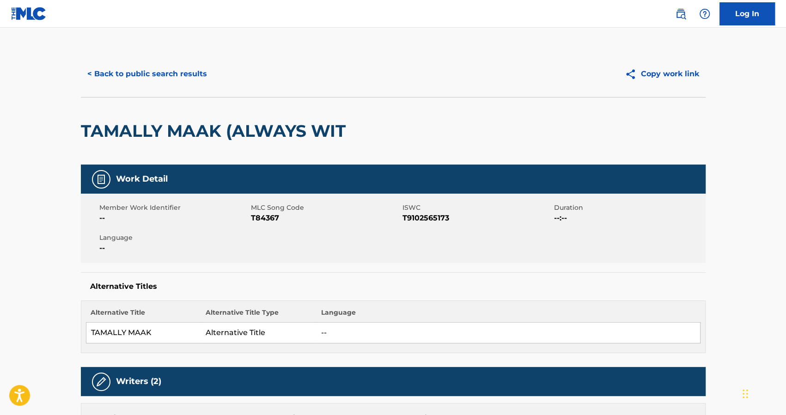
click at [157, 72] on button "< Back to public search results" at bounding box center [147, 73] width 133 height 23
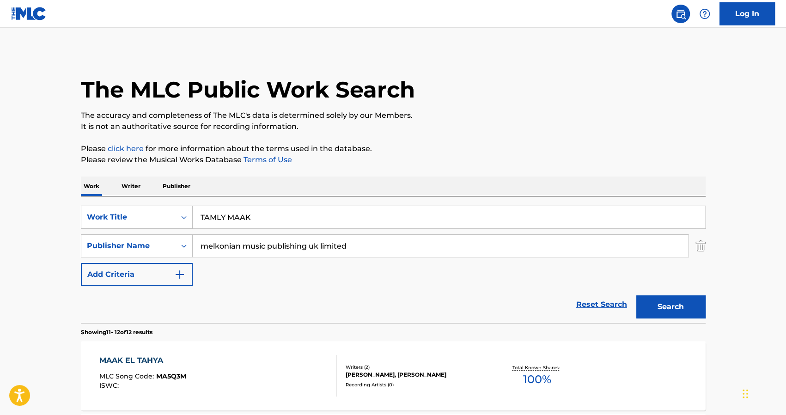
scroll to position [111, 0]
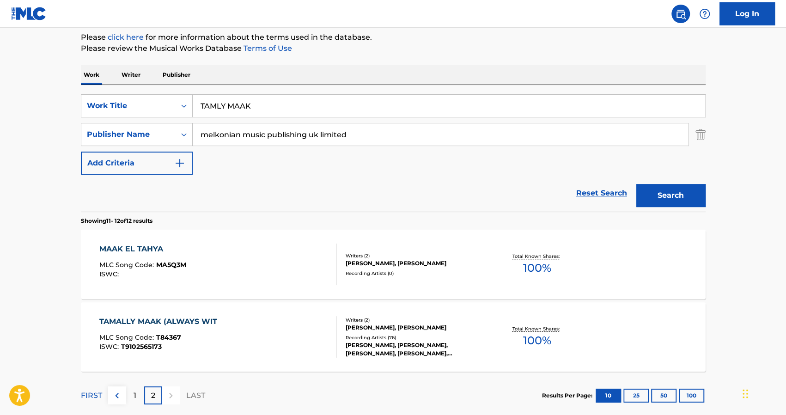
click at [134, 74] on p "Writer" at bounding box center [131, 74] width 24 height 19
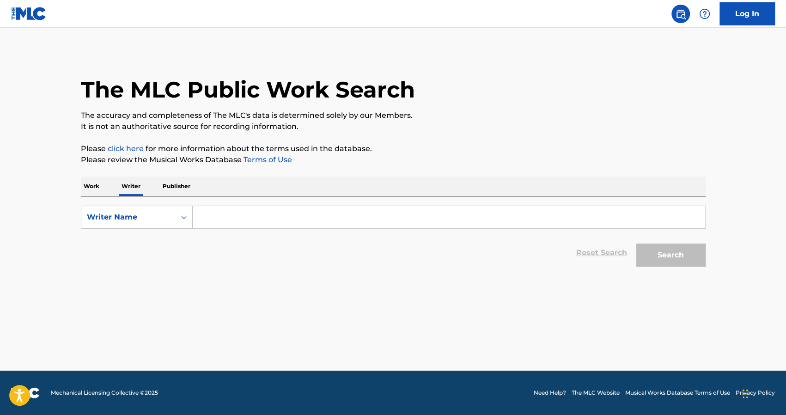
click at [282, 214] on input "Search Form" at bounding box center [449, 217] width 512 height 22
click at [190, 217] on div "Search Form" at bounding box center [184, 217] width 17 height 17
click at [156, 244] on div "Writer IPI" at bounding box center [136, 240] width 111 height 23
click at [231, 215] on input "Search Form" at bounding box center [449, 217] width 512 height 22
paste input "00148830360"
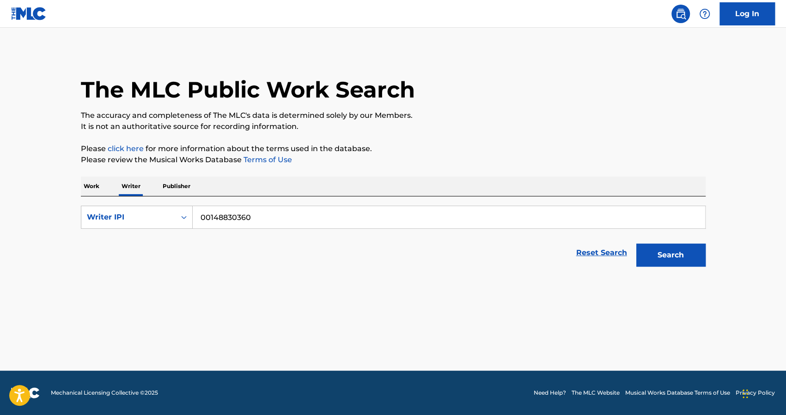
type input "00148830360"
click at [700, 260] on button "Search" at bounding box center [670, 255] width 69 height 23
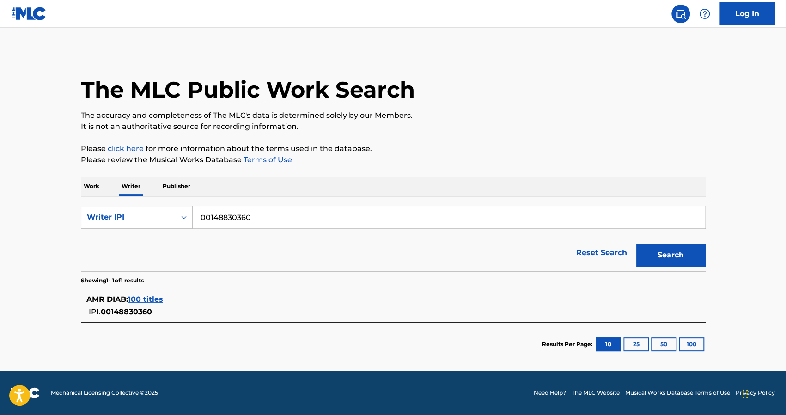
click at [144, 299] on span "100 titles" at bounding box center [145, 299] width 35 height 9
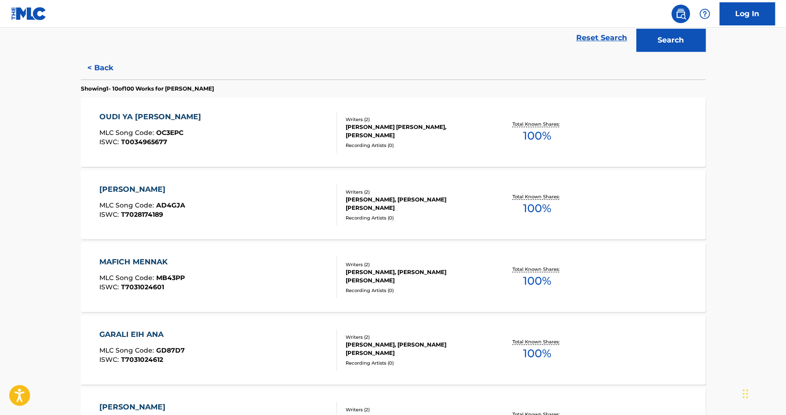
scroll to position [215, 0]
click at [356, 121] on div "Writers ( 2 )" at bounding box center [416, 119] width 140 height 7
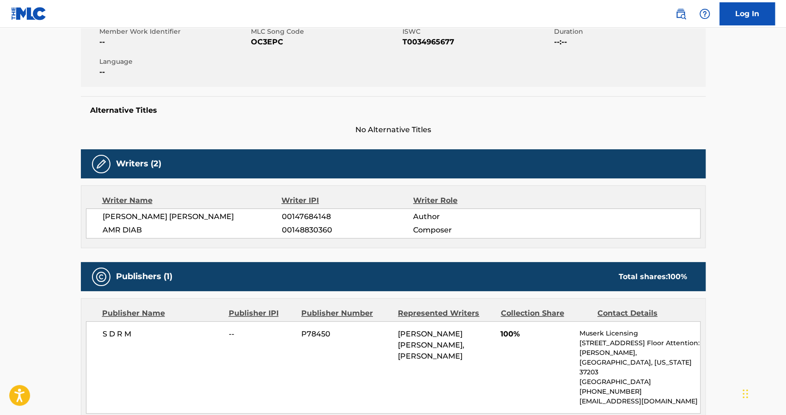
scroll to position [176, 0]
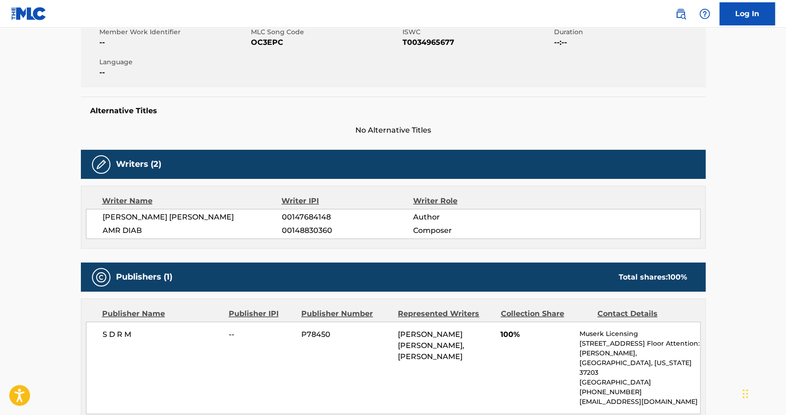
click at [426, 233] on span "Composer" at bounding box center [473, 230] width 120 height 11
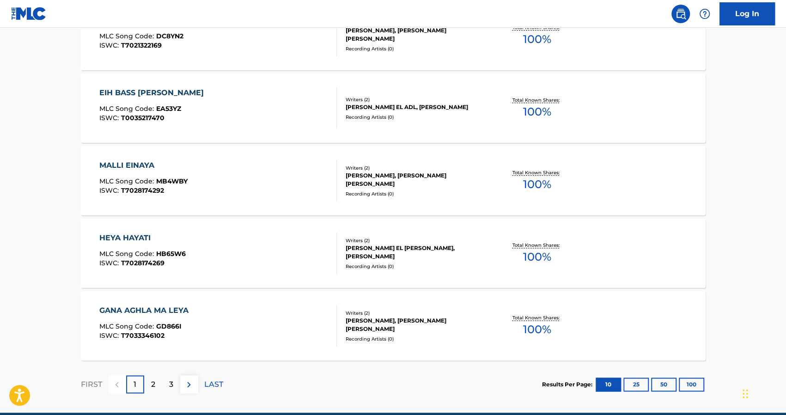
scroll to position [684, 0]
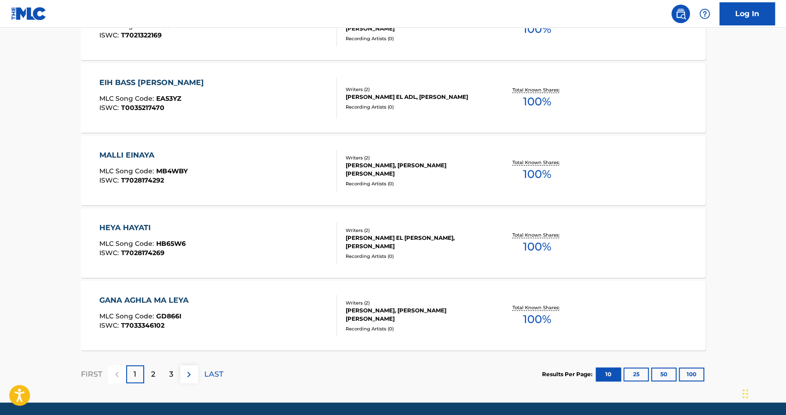
click at [148, 370] on div "2" at bounding box center [153, 374] width 18 height 18
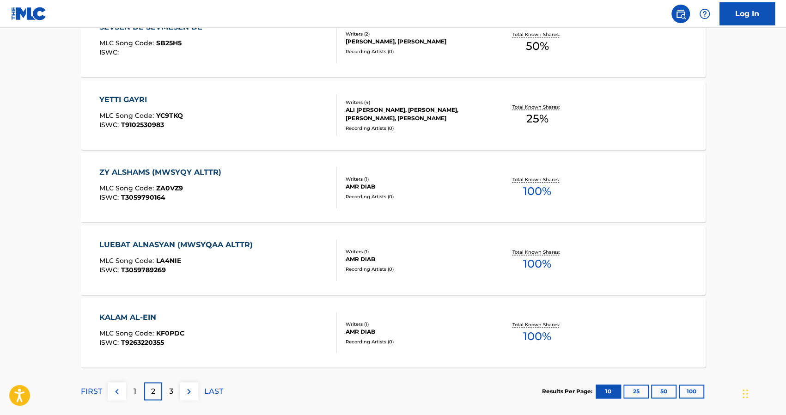
scroll to position [710, 0]
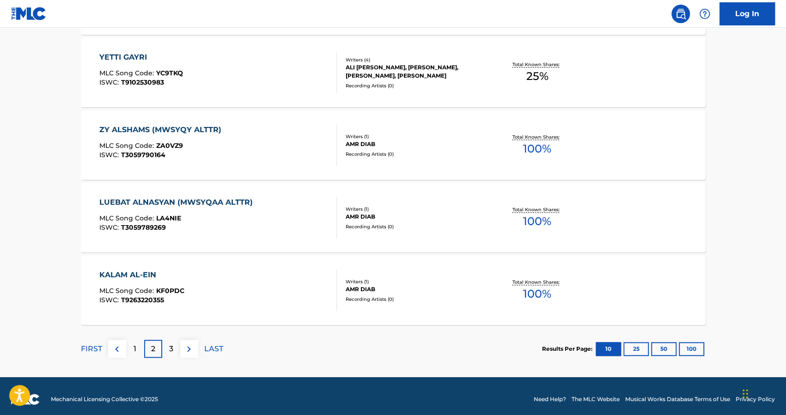
click at [172, 353] on p "3" at bounding box center [171, 348] width 4 height 11
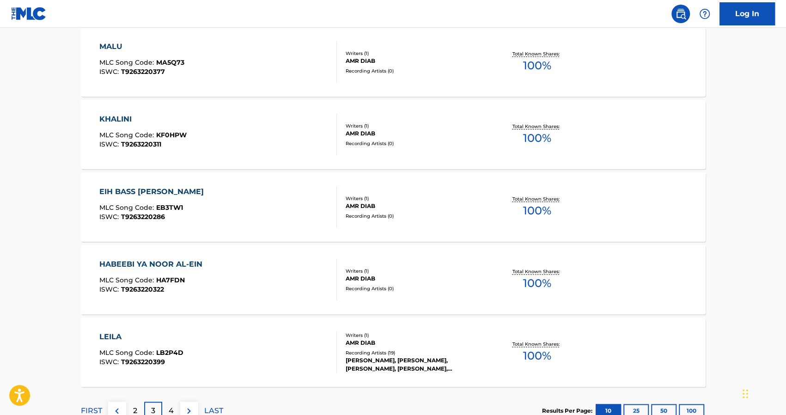
scroll to position [694, 0]
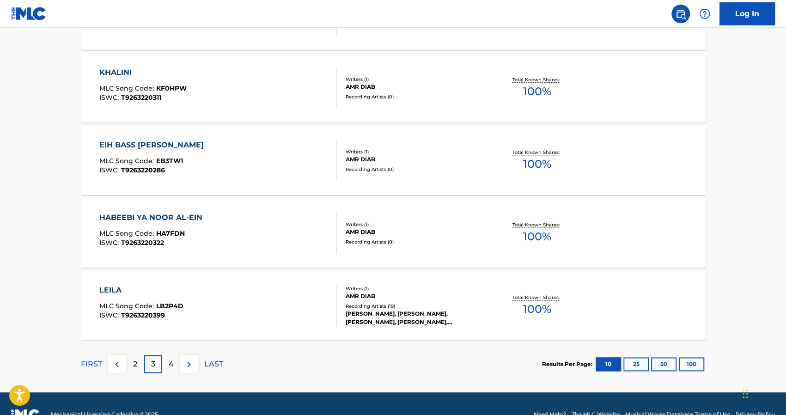
click at [170, 363] on p "4" at bounding box center [171, 364] width 5 height 11
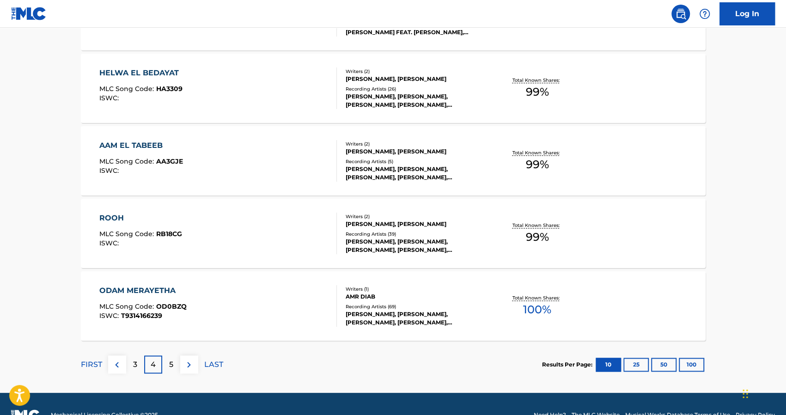
scroll to position [697, 0]
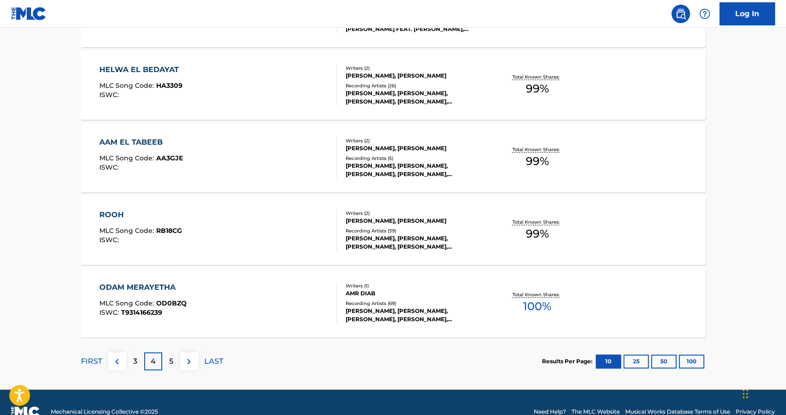
click at [189, 360] on img at bounding box center [188, 361] width 11 height 11
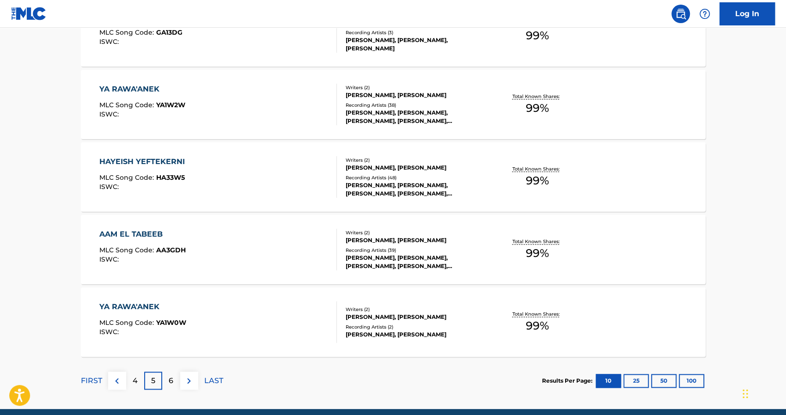
scroll to position [707, 0]
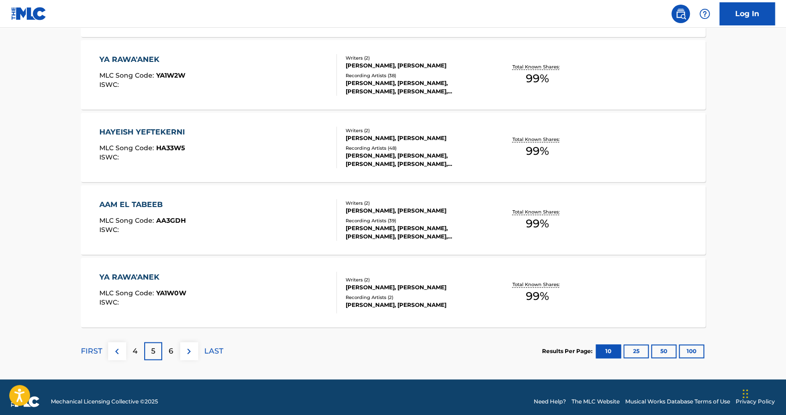
click at [189, 346] on img at bounding box center [188, 351] width 11 height 11
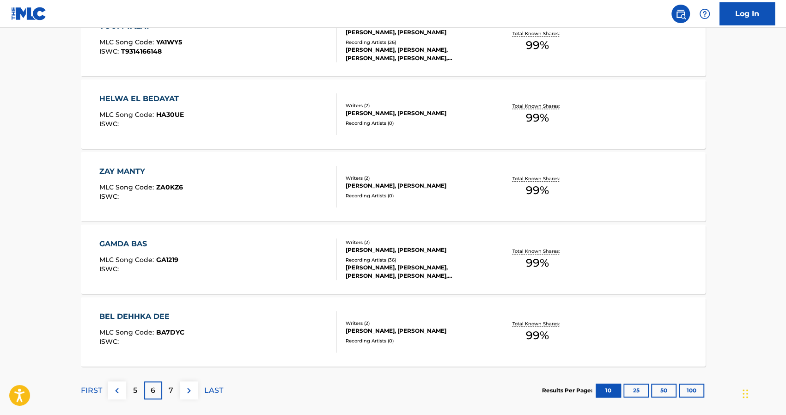
scroll to position [711, 0]
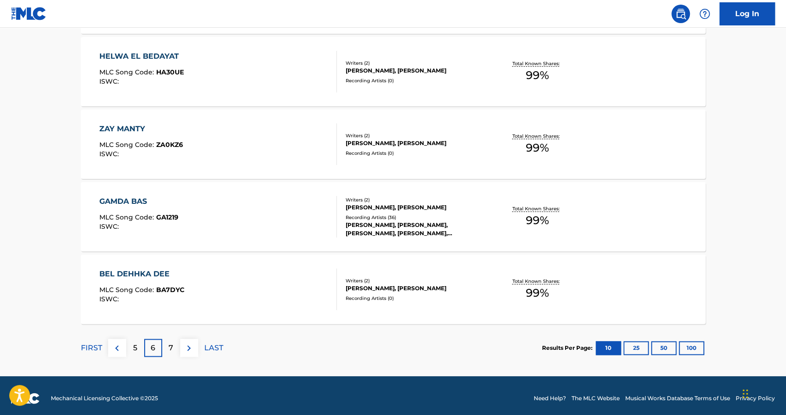
click at [183, 353] on button at bounding box center [189, 348] width 18 height 18
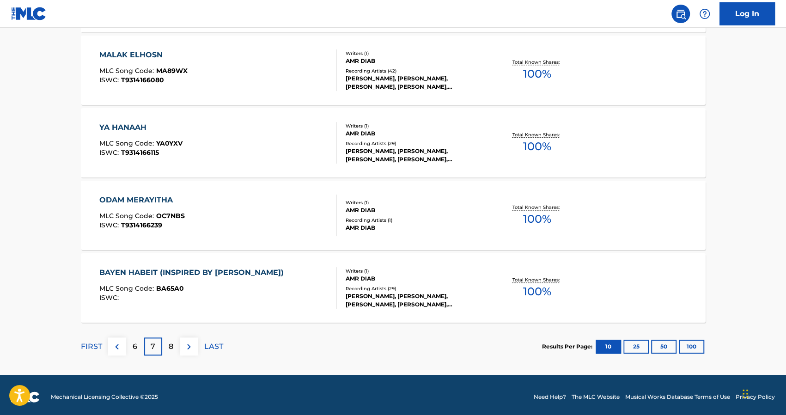
scroll to position [716, 0]
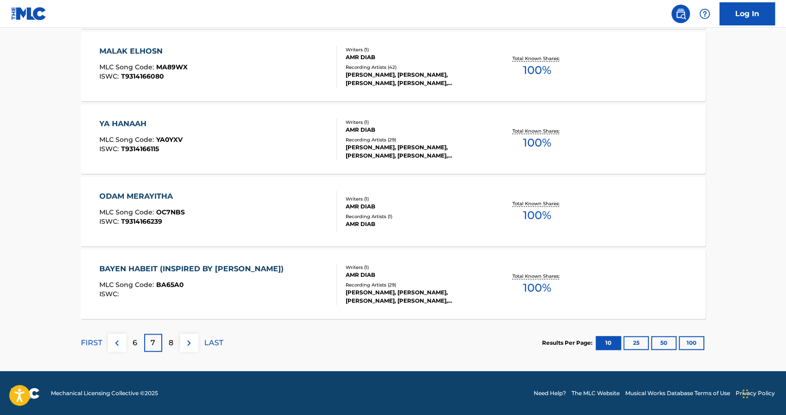
click at [191, 349] on button at bounding box center [189, 343] width 18 height 18
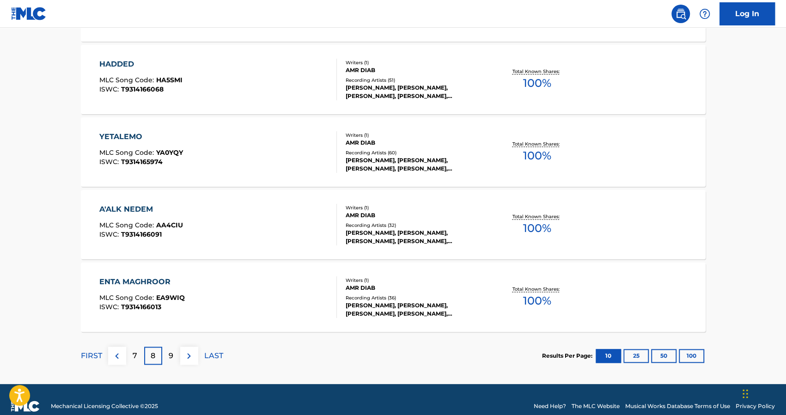
scroll to position [707, 0]
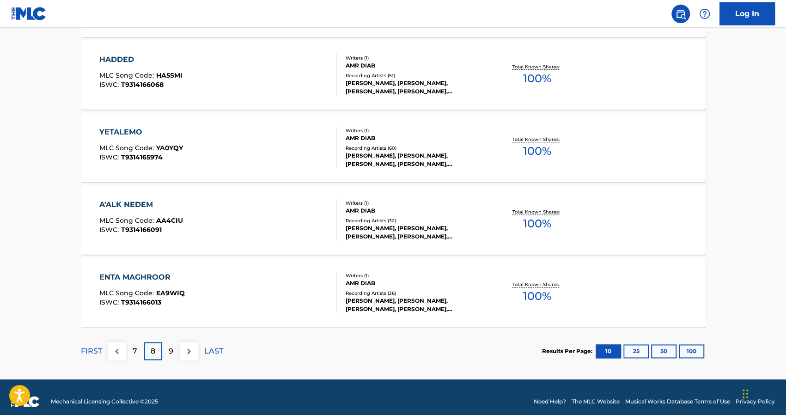
click at [188, 351] on img at bounding box center [188, 351] width 11 height 11
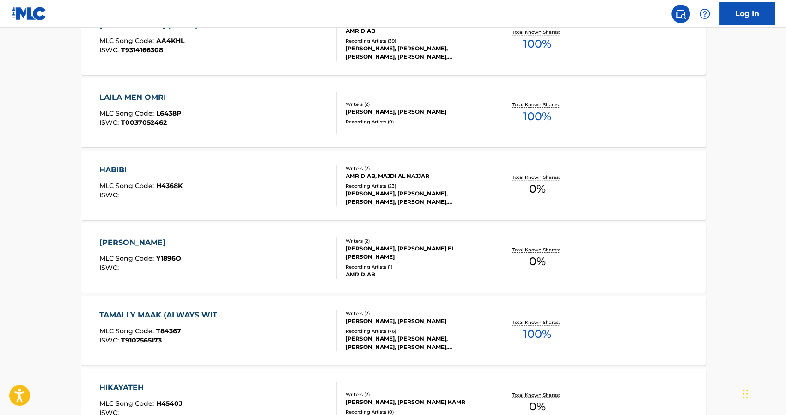
scroll to position [680, 0]
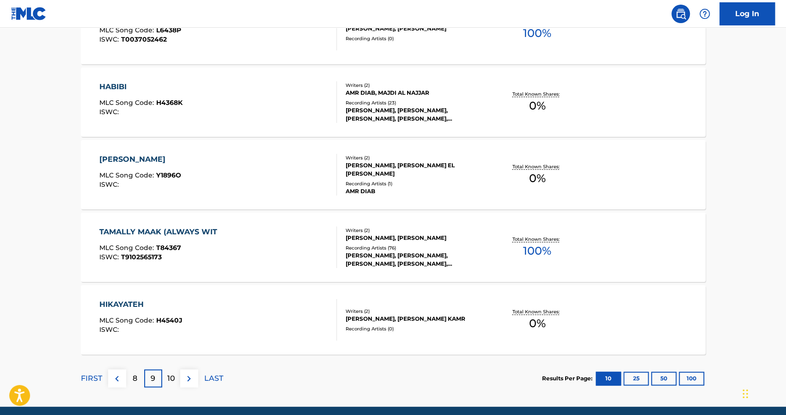
click at [190, 378] on img at bounding box center [188, 378] width 11 height 11
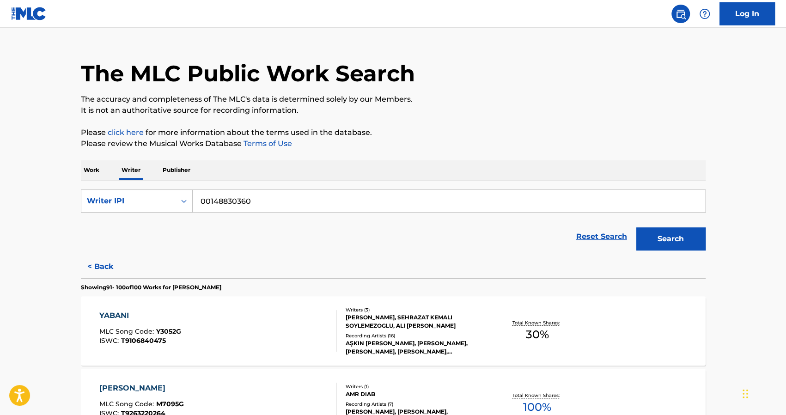
scroll to position [0, 0]
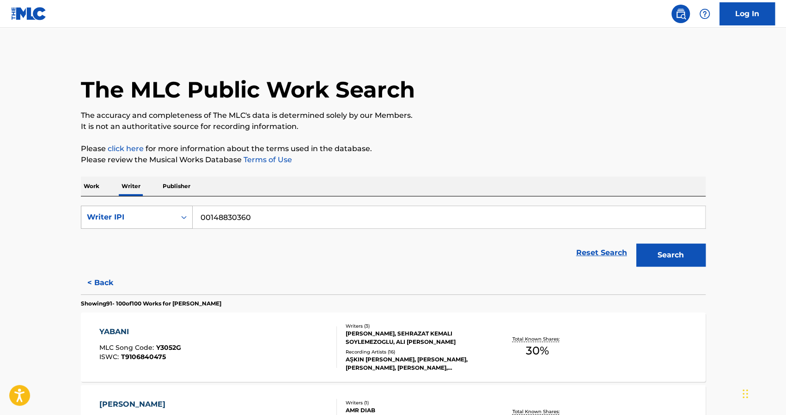
click at [185, 217] on icon "Search Form" at bounding box center [184, 217] width 6 height 3
click at [91, 192] on p "Work" at bounding box center [91, 186] width 21 height 19
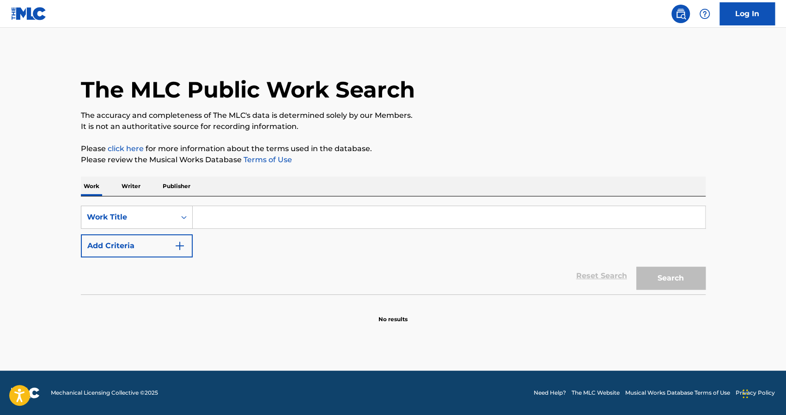
click at [212, 216] on input "Search Form" at bounding box center [449, 217] width 512 height 22
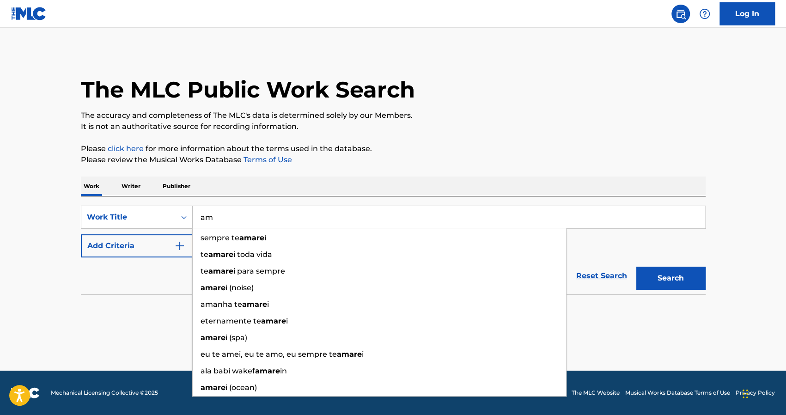
type input "a"
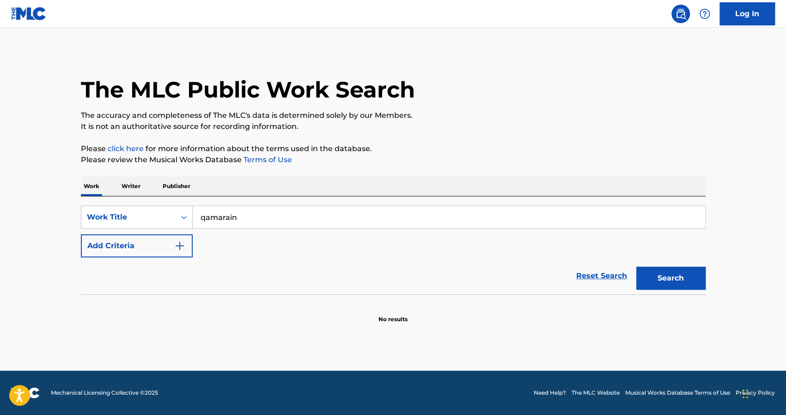
click at [636, 267] on button "Search" at bounding box center [670, 278] width 69 height 23
click at [451, 216] on input "qamarain" at bounding box center [449, 217] width 512 height 22
type input "mohamed refai"
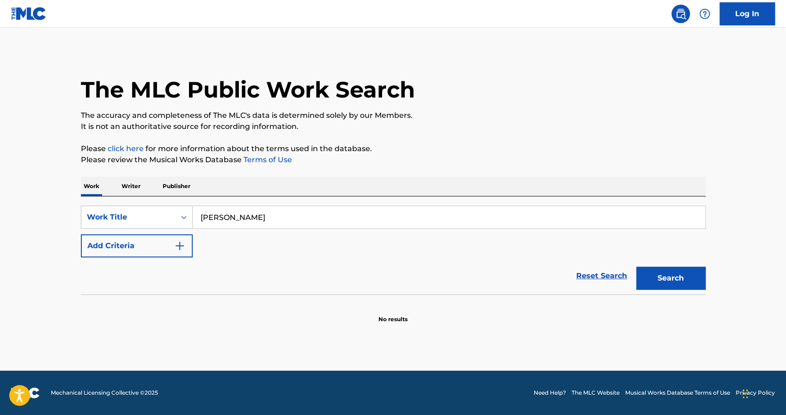
click at [128, 187] on p "Writer" at bounding box center [131, 186] width 24 height 19
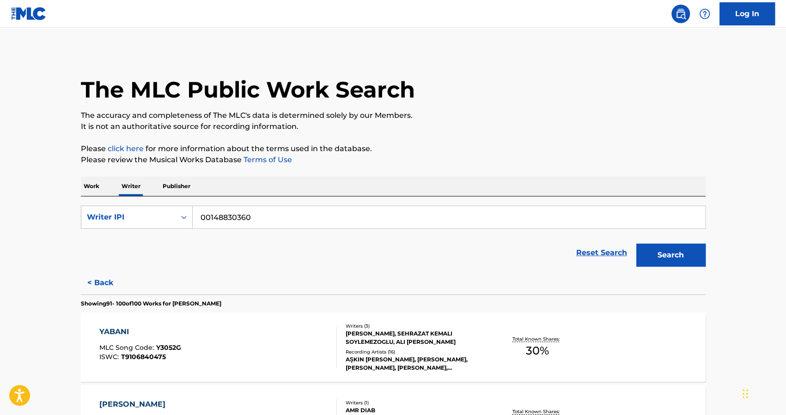
click at [263, 219] on input "00148830360" at bounding box center [449, 217] width 512 height 22
click at [168, 213] on div "Writer IPI" at bounding box center [128, 217] width 83 height 11
click at [165, 241] on div "Writer Name" at bounding box center [136, 240] width 111 height 23
click at [238, 223] on input "Search Form" at bounding box center [449, 217] width 512 height 22
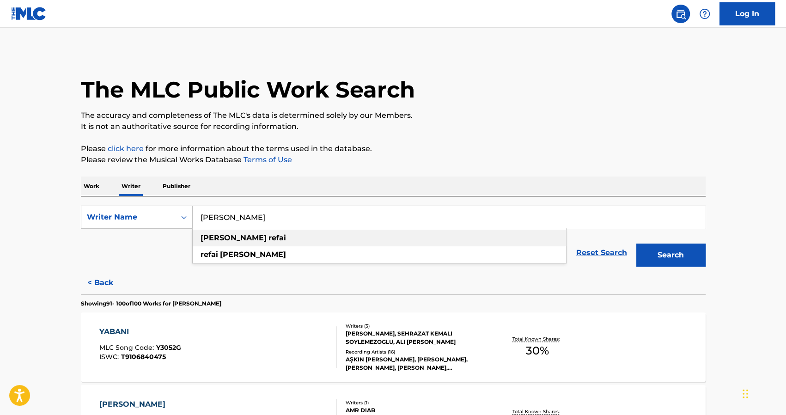
click at [268, 238] on strong "refai" at bounding box center [277, 237] width 18 height 9
click at [661, 259] on button "Search" at bounding box center [670, 255] width 69 height 23
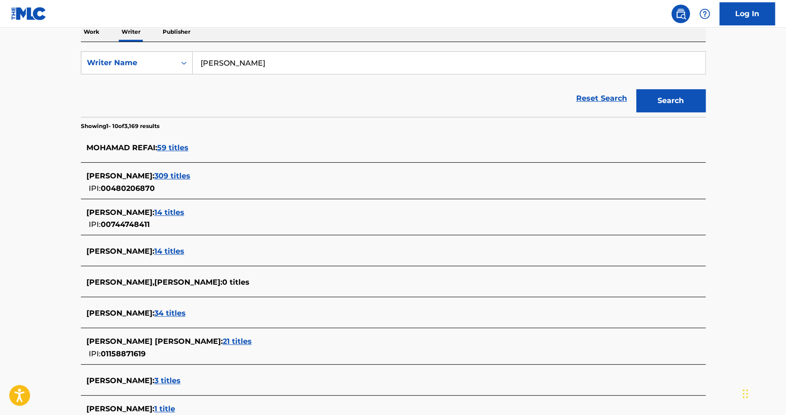
scroll to position [155, 0]
click at [167, 146] on span "59 titles" at bounding box center [172, 147] width 31 height 9
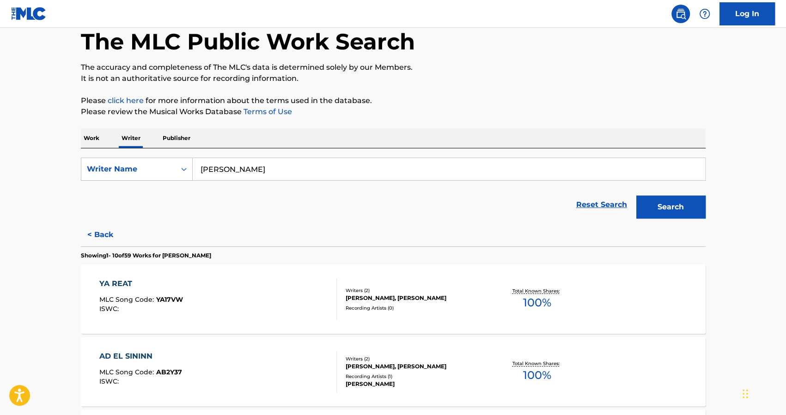
scroll to position [0, 0]
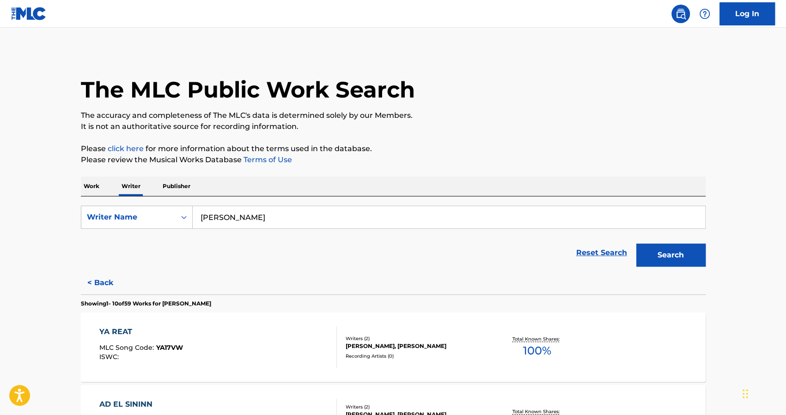
click at [104, 283] on button "< Back" at bounding box center [108, 282] width 55 height 23
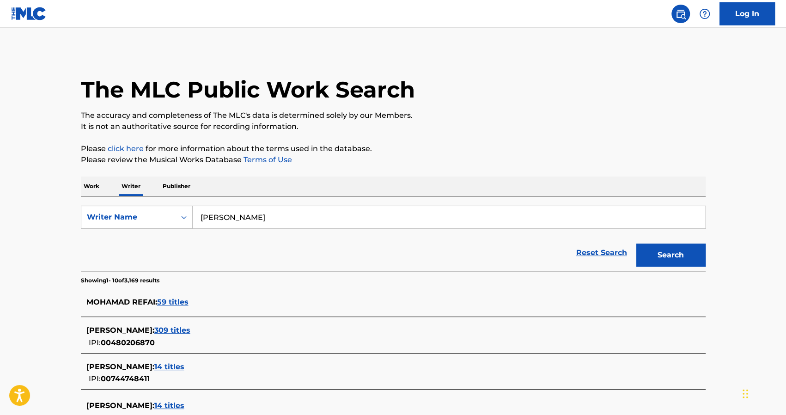
scroll to position [85, 0]
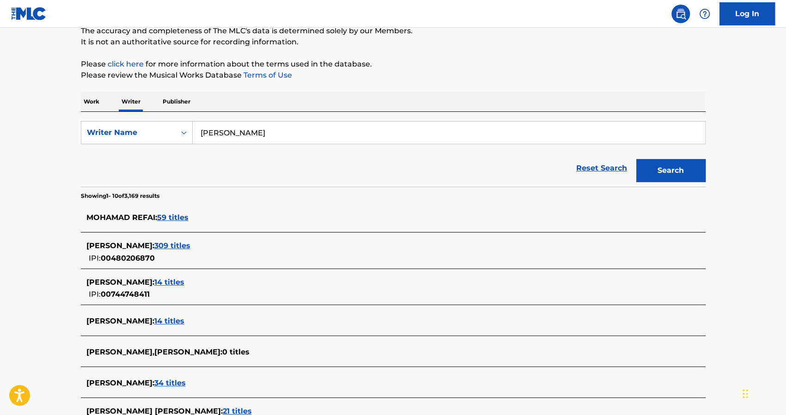
click at [184, 243] on span "309 titles" at bounding box center [172, 245] width 36 height 9
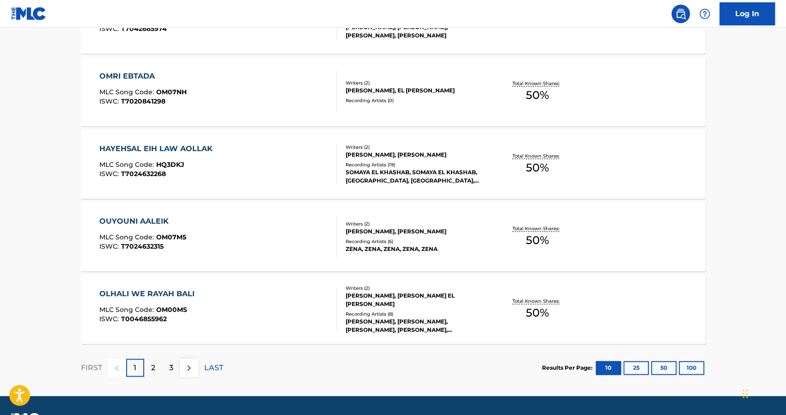
scroll to position [716, 0]
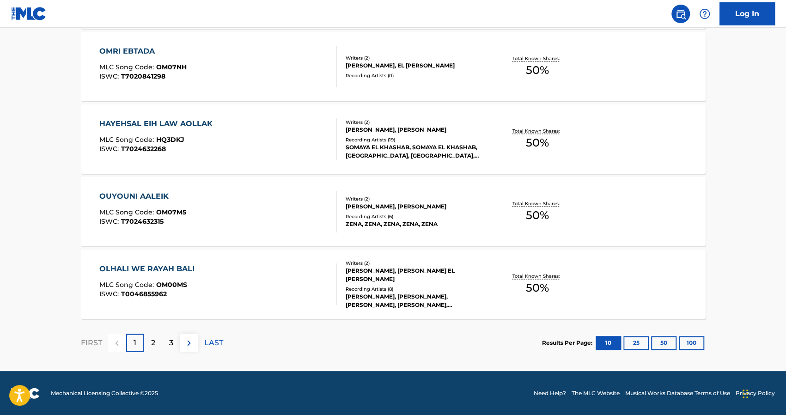
click at [152, 334] on div "2" at bounding box center [153, 343] width 18 height 18
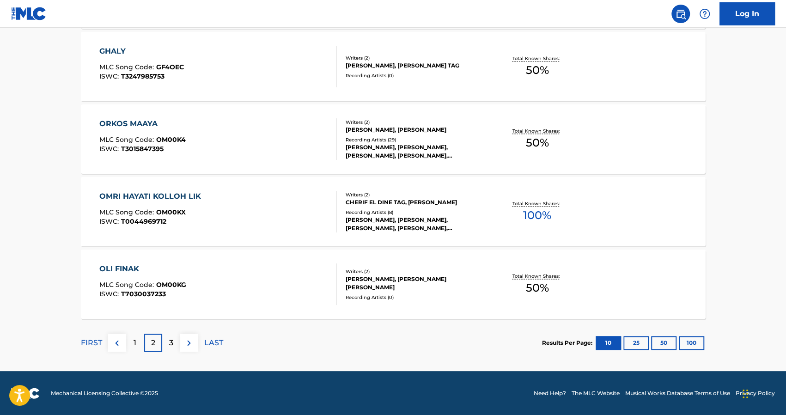
click at [170, 340] on p "3" at bounding box center [171, 342] width 4 height 11
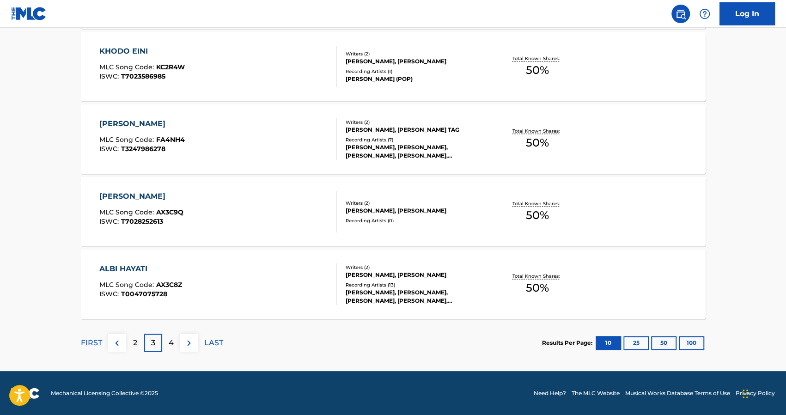
click at [167, 342] on div "4" at bounding box center [171, 343] width 18 height 18
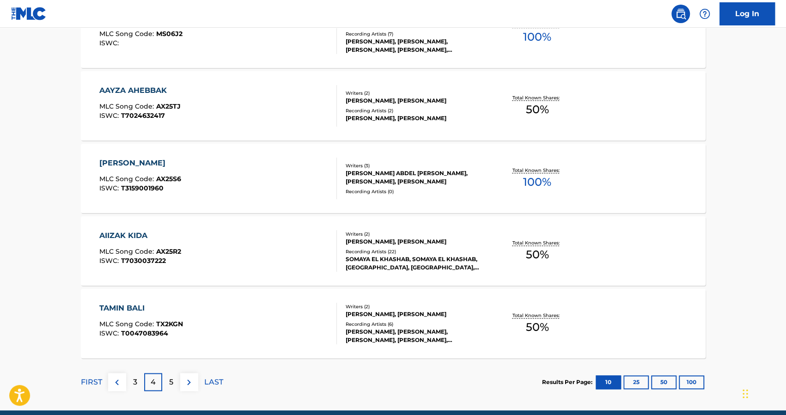
scroll to position [695, 0]
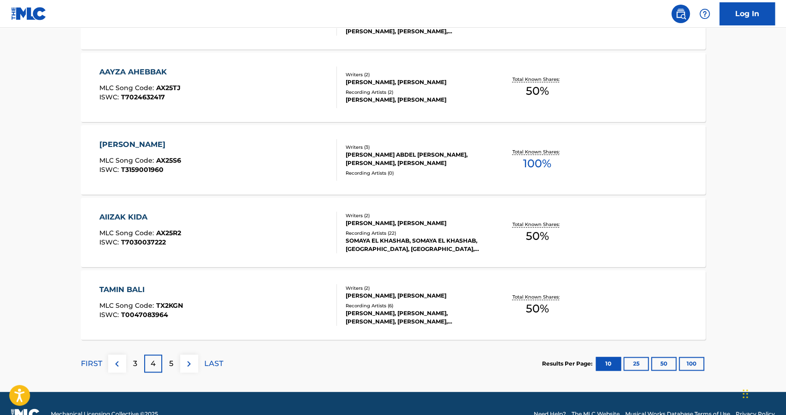
click at [171, 363] on p "5" at bounding box center [171, 363] width 4 height 11
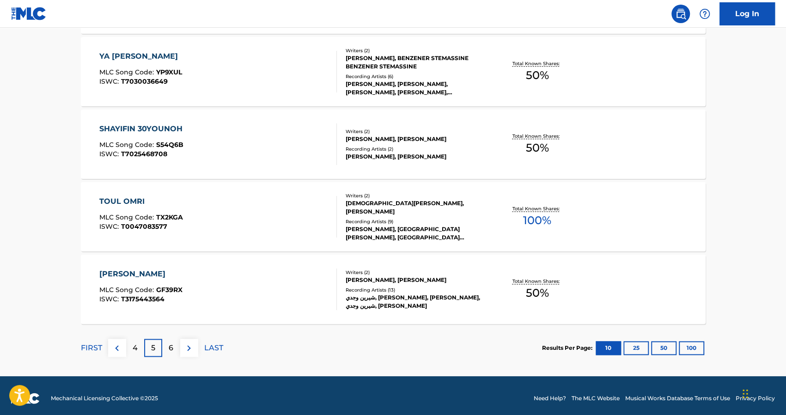
scroll to position [715, 0]
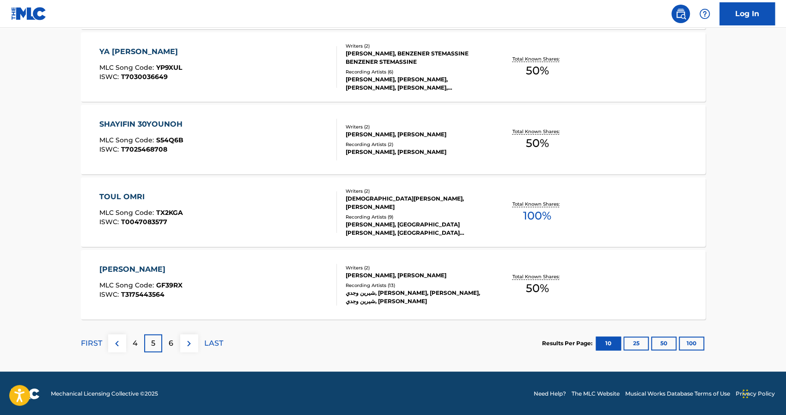
click at [169, 341] on p "6" at bounding box center [171, 343] width 5 height 11
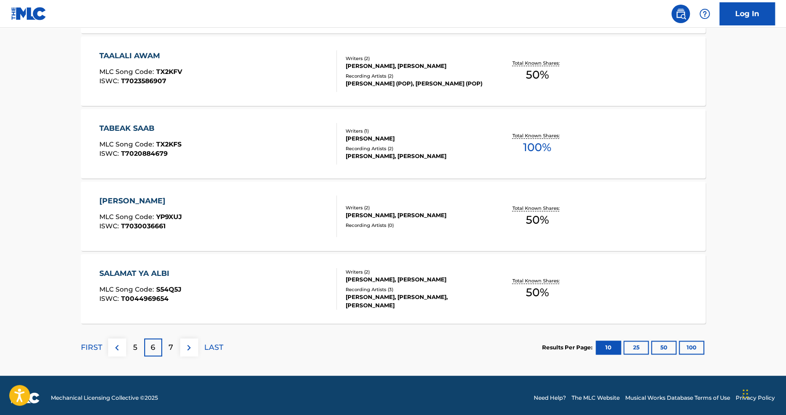
scroll to position [712, 0]
click at [166, 347] on div "7" at bounding box center [171, 347] width 18 height 18
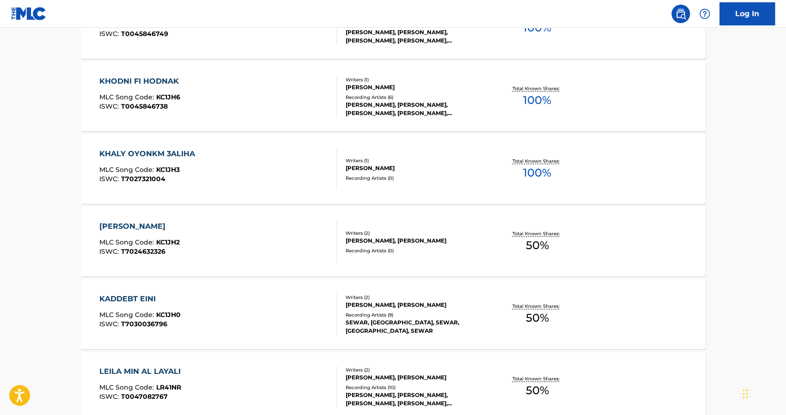
scroll to position [716, 0]
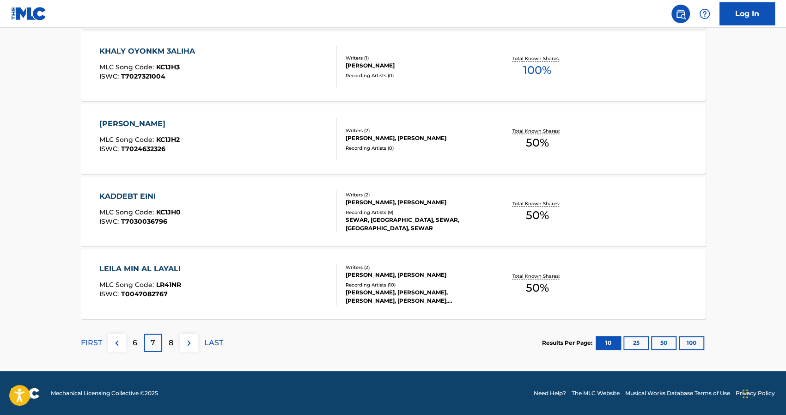
click at [175, 344] on div "8" at bounding box center [171, 343] width 18 height 18
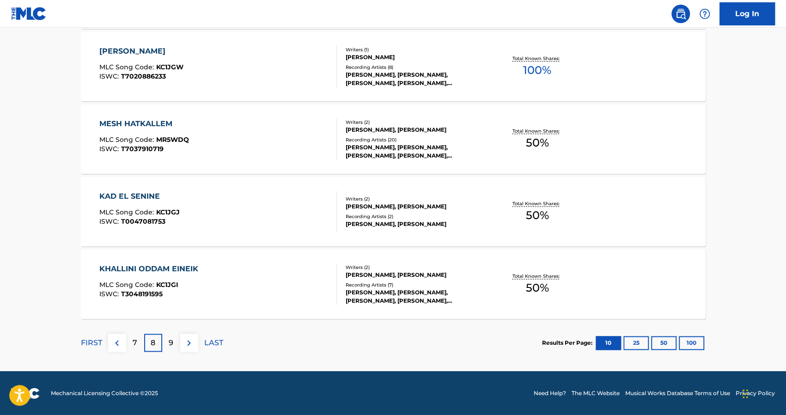
click at [169, 344] on p "9" at bounding box center [171, 342] width 5 height 11
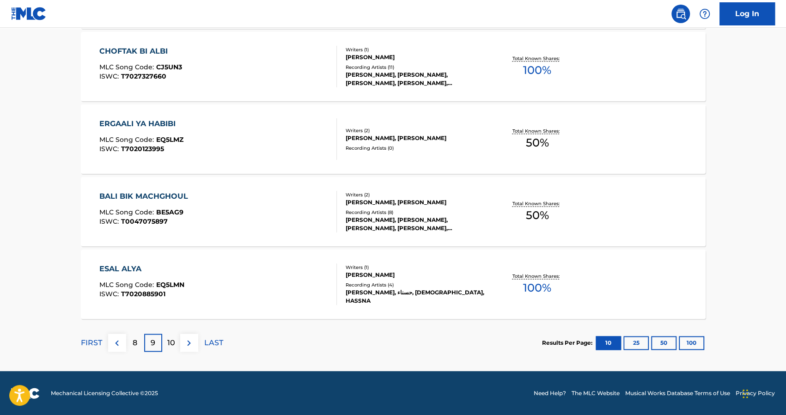
scroll to position [715, 0]
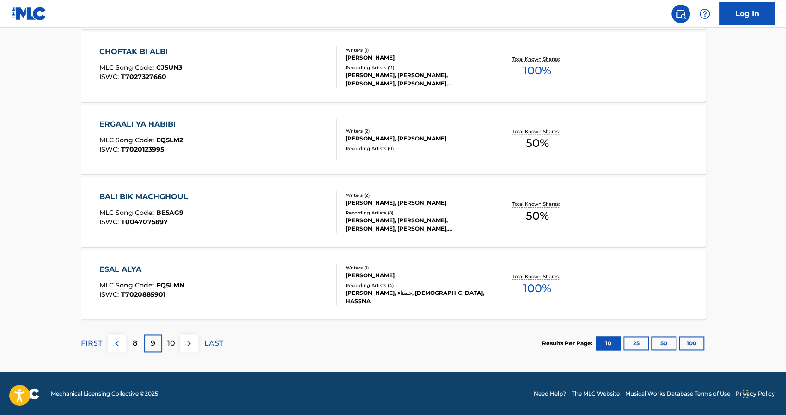
click at [174, 350] on div "10" at bounding box center [171, 343] width 18 height 18
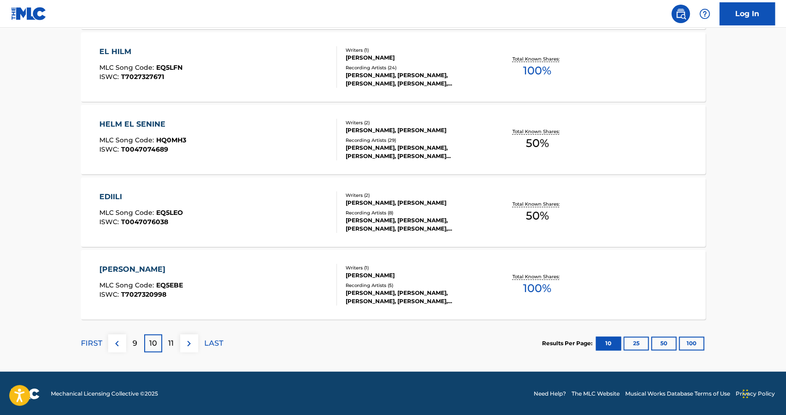
scroll to position [716, 0]
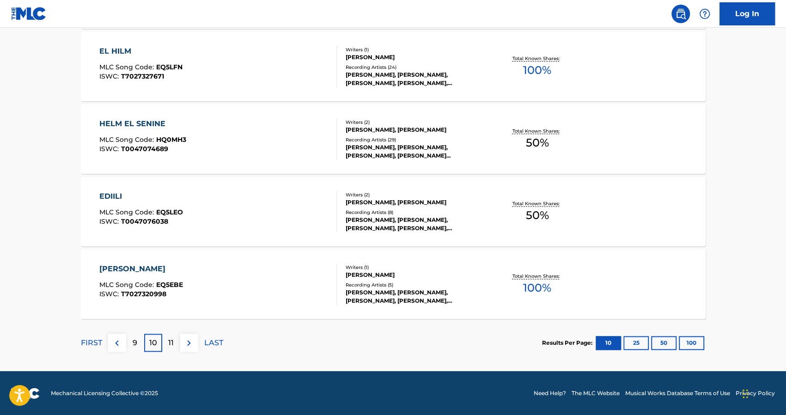
click at [174, 343] on div "11" at bounding box center [171, 343] width 18 height 18
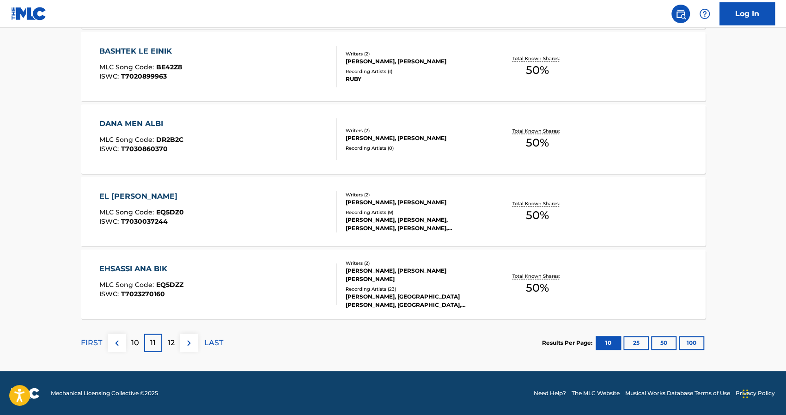
click at [177, 345] on div "12" at bounding box center [171, 343] width 18 height 18
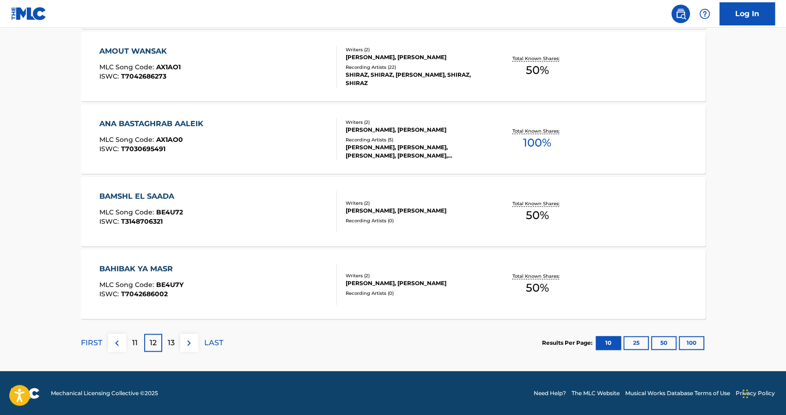
click at [171, 339] on p "13" at bounding box center [171, 342] width 7 height 11
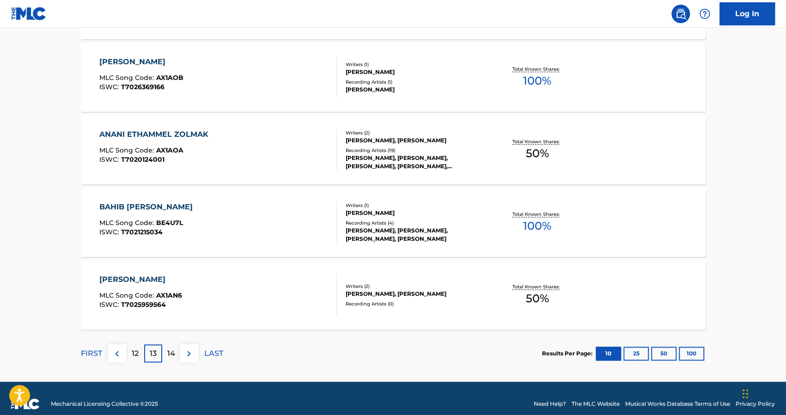
scroll to position [704, 0]
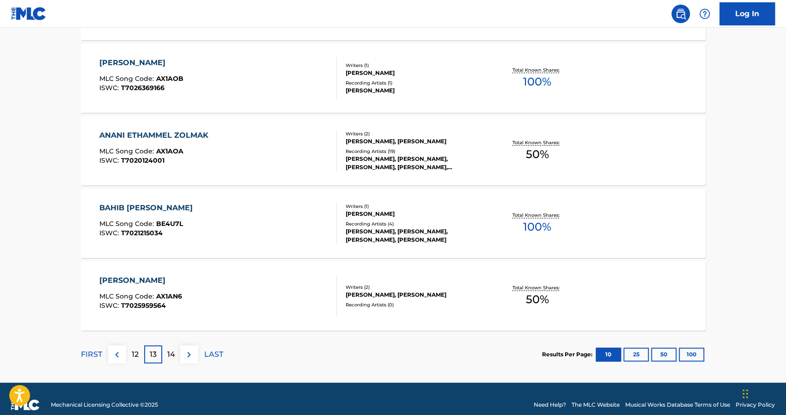
click at [169, 352] on p "14" at bounding box center [171, 354] width 8 height 11
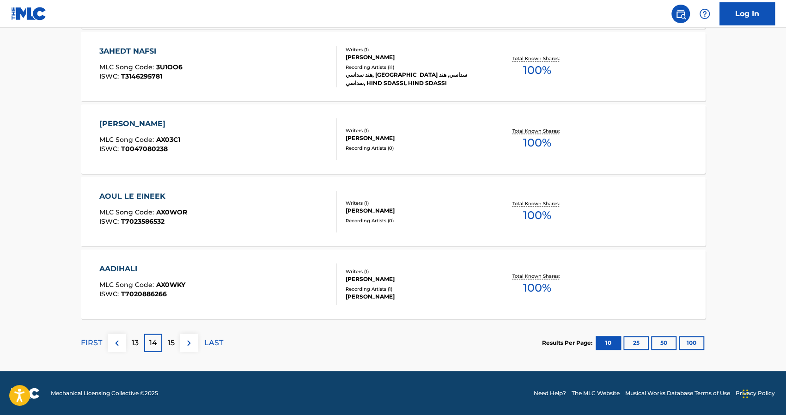
scroll to position [715, 0]
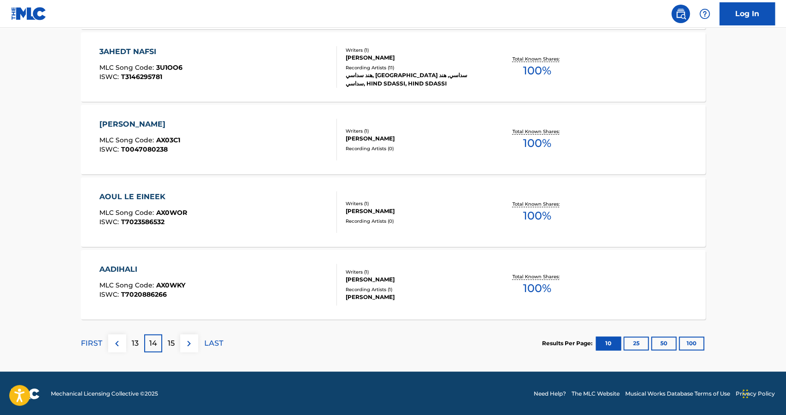
click at [177, 343] on div "15" at bounding box center [171, 343] width 18 height 18
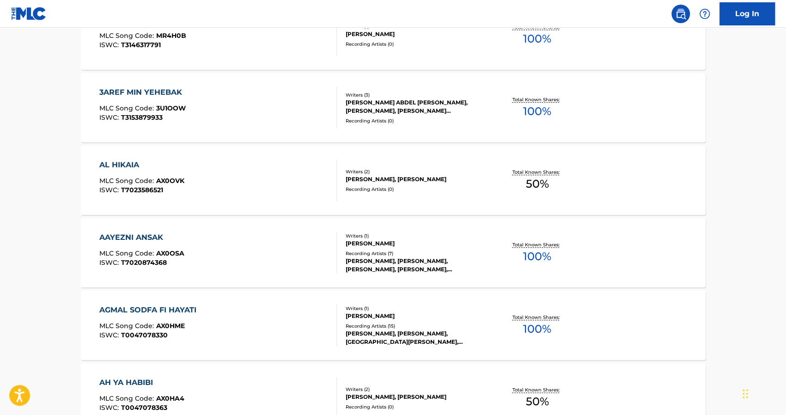
scroll to position [0, 0]
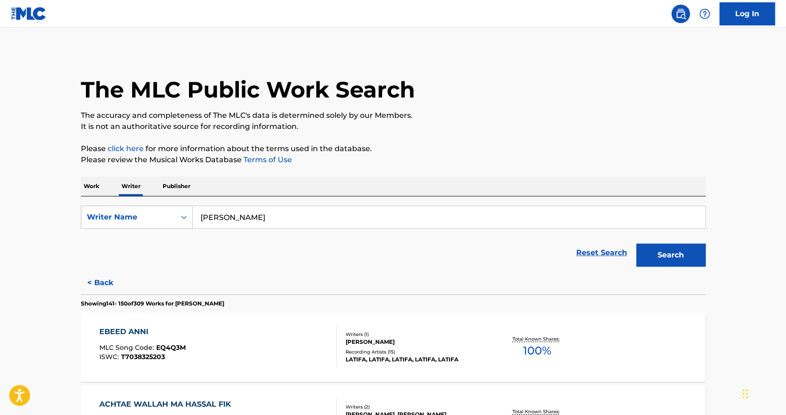
click at [208, 218] on input "mohamed refai" at bounding box center [449, 217] width 512 height 22
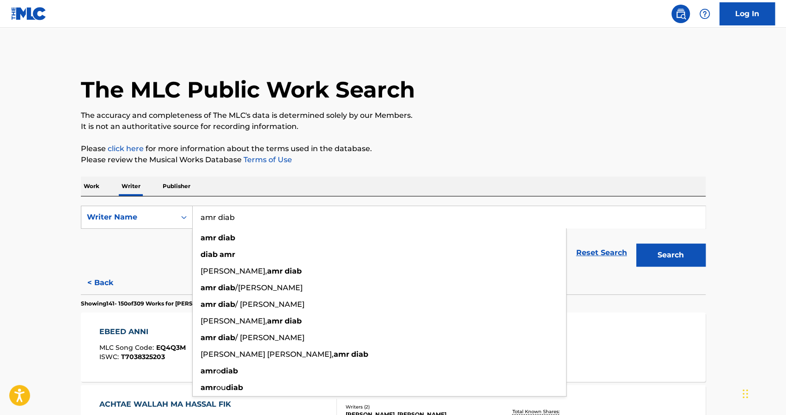
type input "amr diab"
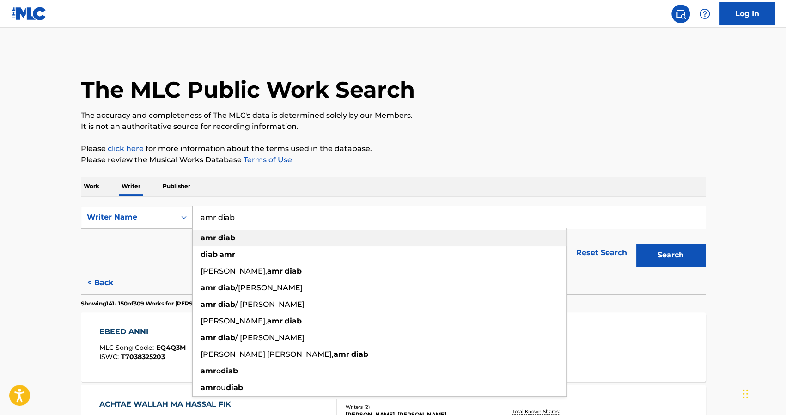
click at [236, 237] on div "amr diab" at bounding box center [379, 238] width 373 height 17
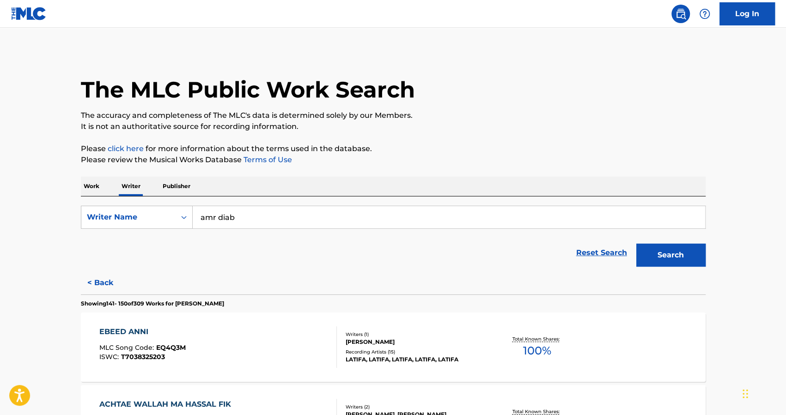
click at [659, 257] on button "Search" at bounding box center [670, 255] width 69 height 23
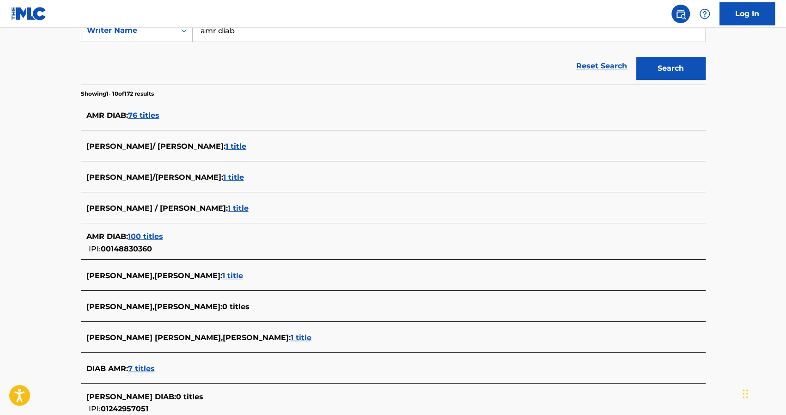
scroll to position [201, 0]
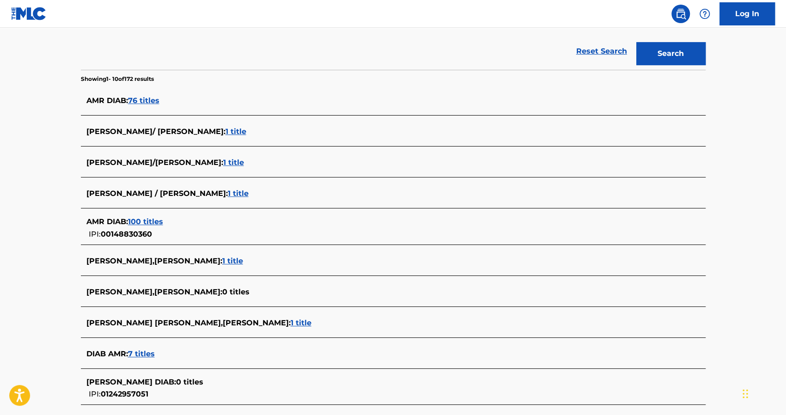
click at [139, 101] on span "76 titles" at bounding box center [143, 100] width 31 height 9
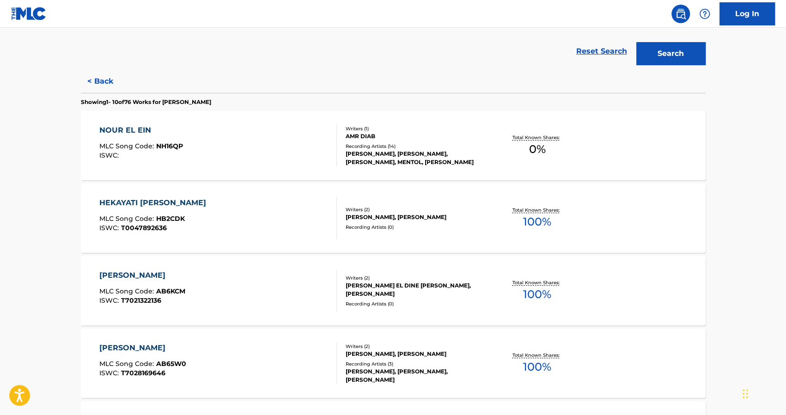
click at [93, 82] on button "< Back" at bounding box center [108, 81] width 55 height 23
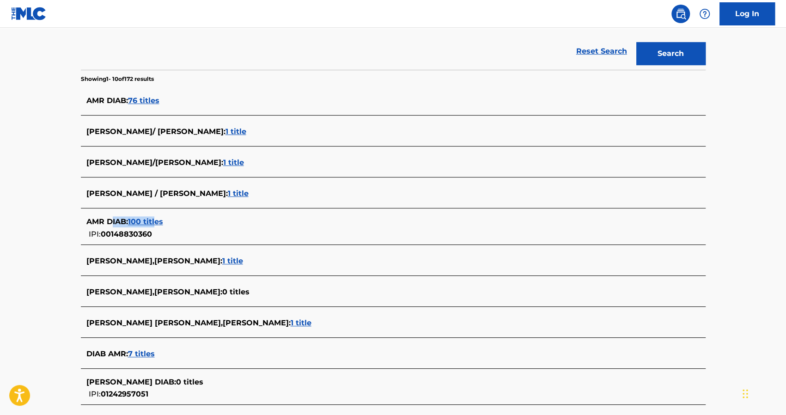
drag, startPoint x: 158, startPoint y: 235, endPoint x: 113, endPoint y: 226, distance: 45.7
click at [113, 226] on div "AMR DIAB : 100 titles IPI: 00148830360" at bounding box center [381, 228] width 590 height 24
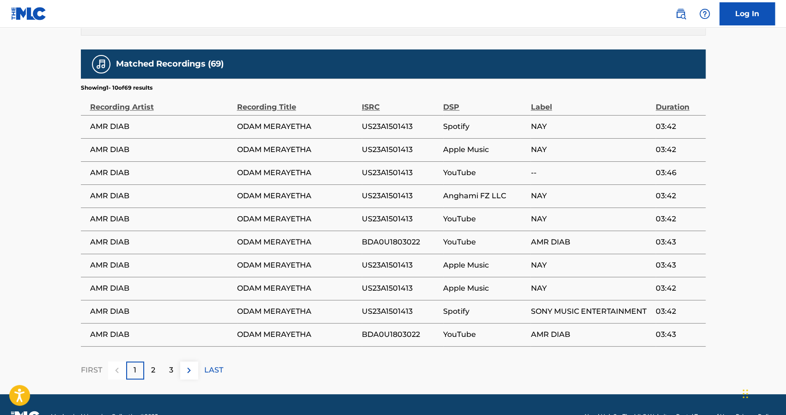
scroll to position [547, 0]
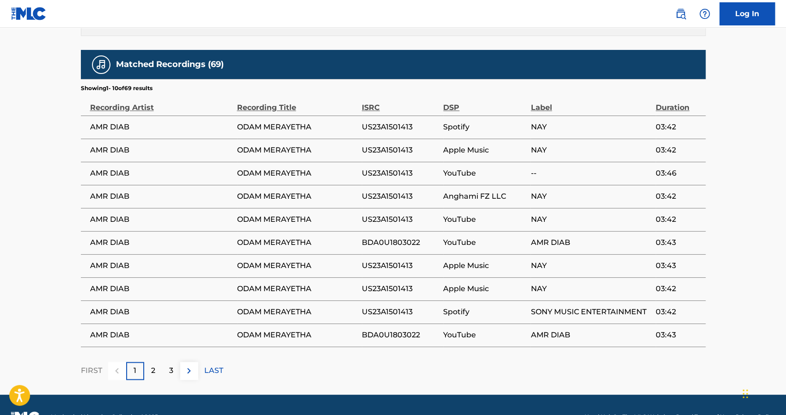
click at [545, 306] on span "SONY MUSIC ENTERTAINMENT" at bounding box center [590, 311] width 120 height 11
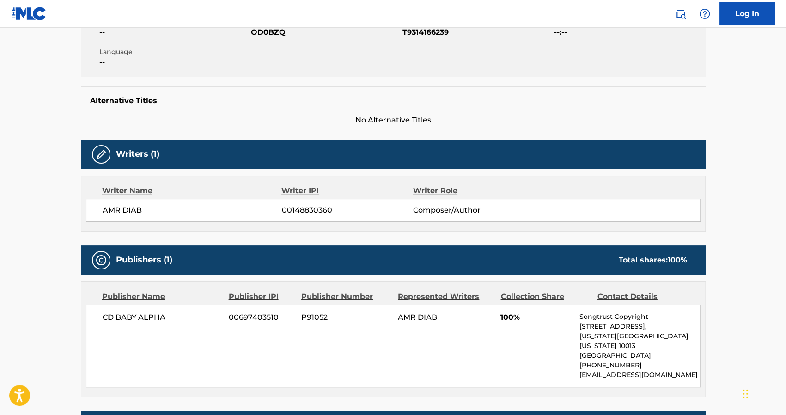
scroll to position [187, 0]
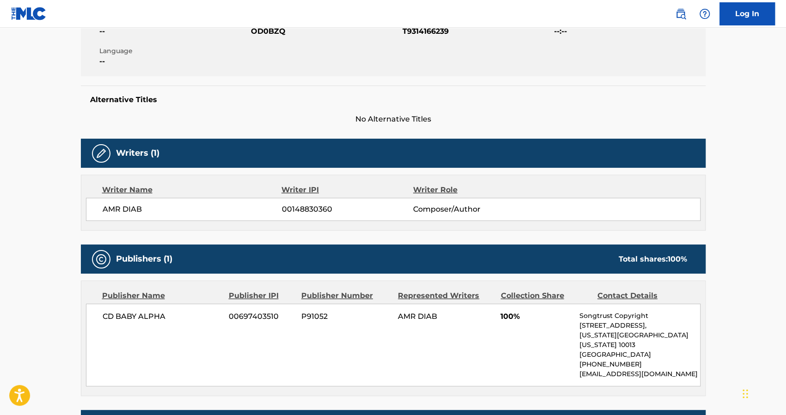
click at [437, 207] on span "Composer/Author" at bounding box center [473, 209] width 120 height 11
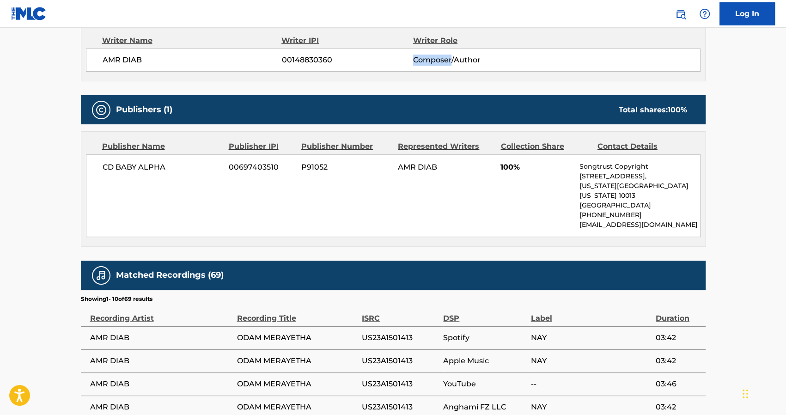
scroll to position [344, 0]
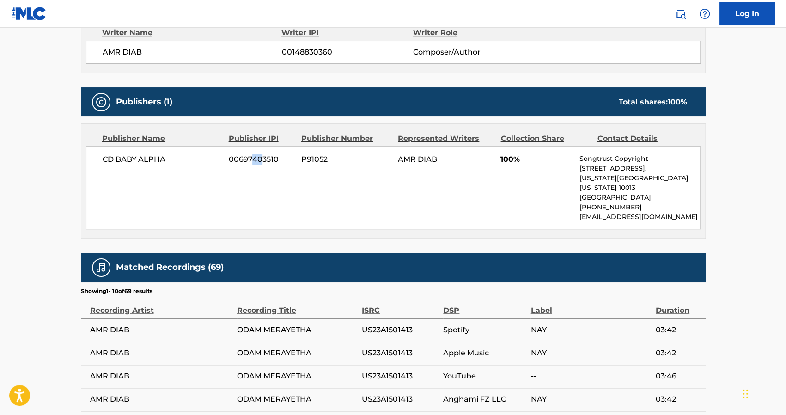
drag, startPoint x: 250, startPoint y: 178, endPoint x: 262, endPoint y: 163, distance: 19.7
click at [262, 163] on div "CD BABY ALPHA 00697403510 P91052 [PERSON_NAME] 100% Songtrust Copyright [STREET…" at bounding box center [393, 187] width 615 height 83
click at [244, 163] on span "00697403510" at bounding box center [262, 159] width 66 height 11
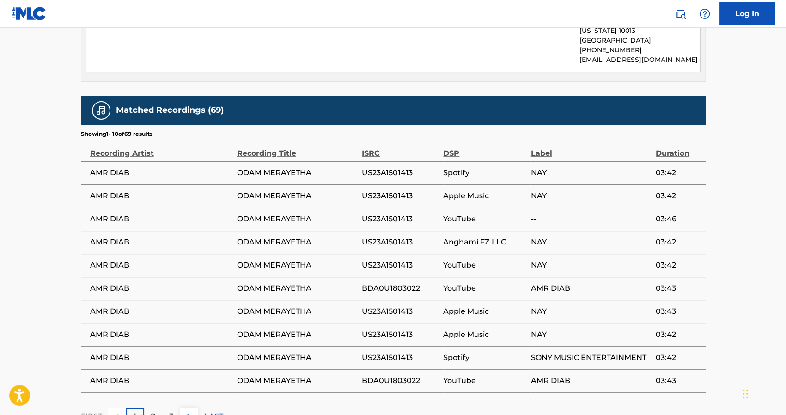
scroll to position [507, 0]
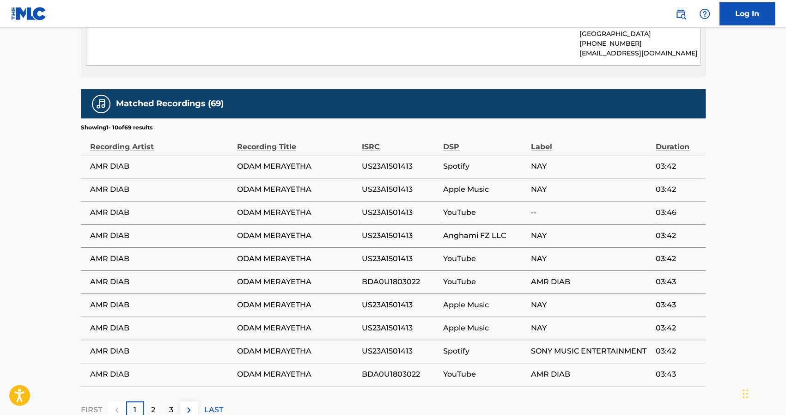
click at [542, 161] on span "NAY" at bounding box center [590, 166] width 120 height 11
click at [581, 178] on td "NAY" at bounding box center [592, 189] width 125 height 23
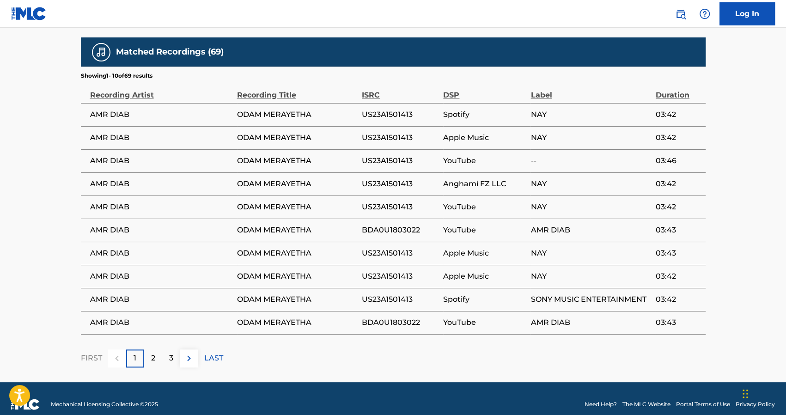
click at [150, 351] on div "2" at bounding box center [153, 358] width 18 height 18
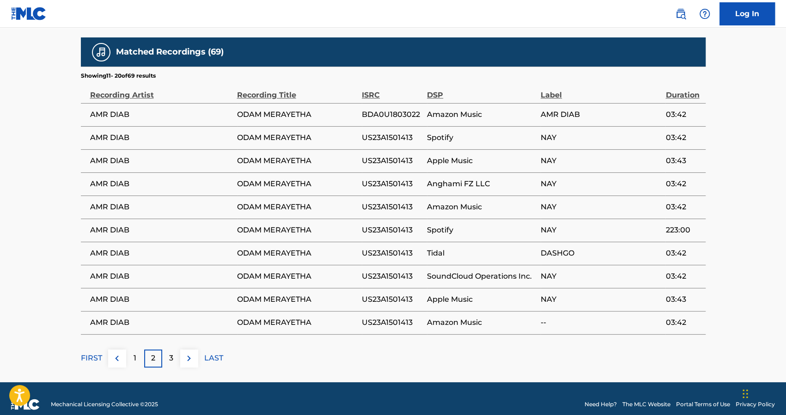
click at [440, 132] on span "Spotify" at bounding box center [481, 137] width 109 height 11
click at [546, 126] on td "NAY" at bounding box center [603, 137] width 125 height 23
click at [171, 353] on p "3" at bounding box center [171, 358] width 4 height 11
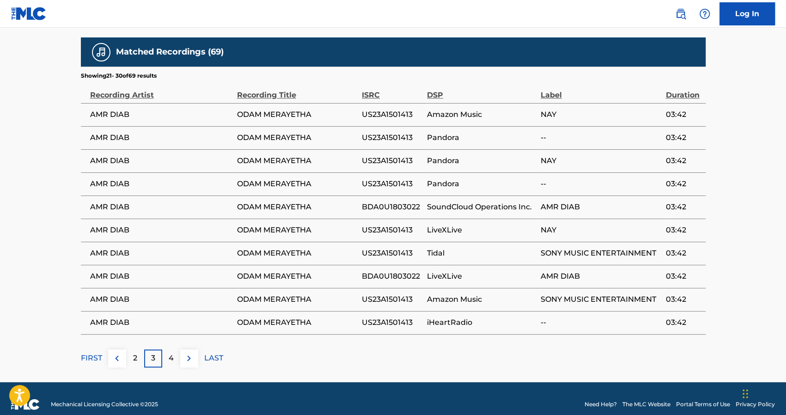
click at [563, 248] on span "SONY MUSIC ENTERTAINMENT" at bounding box center [601, 253] width 120 height 11
click at [567, 294] on span "SONY MUSIC ENTERTAINMENT" at bounding box center [601, 299] width 120 height 11
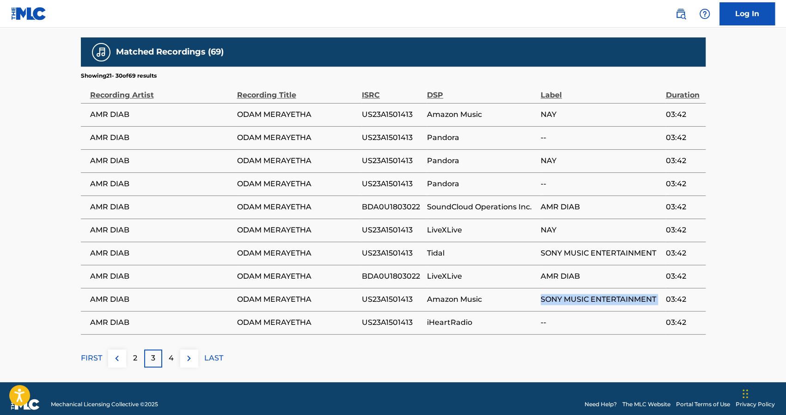
click at [567, 294] on span "SONY MUSIC ENTERTAINMENT" at bounding box center [601, 299] width 120 height 11
click at [169, 353] on p "4" at bounding box center [171, 358] width 5 height 11
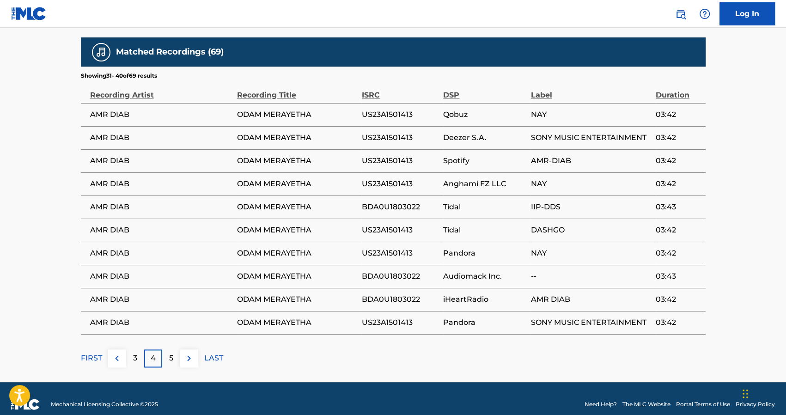
click at [173, 353] on p "5" at bounding box center [171, 358] width 4 height 11
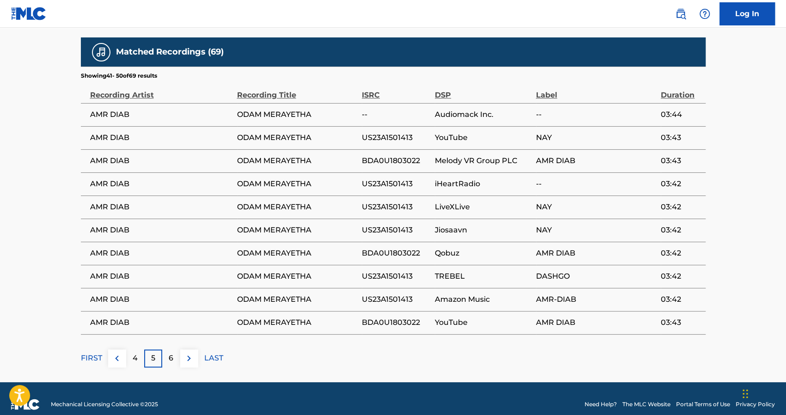
click at [465, 294] on span "Amazon Music" at bounding box center [483, 299] width 97 height 11
click at [553, 294] on span "AMR-DIAB" at bounding box center [596, 299] width 120 height 11
click at [169, 353] on p "6" at bounding box center [171, 358] width 5 height 11
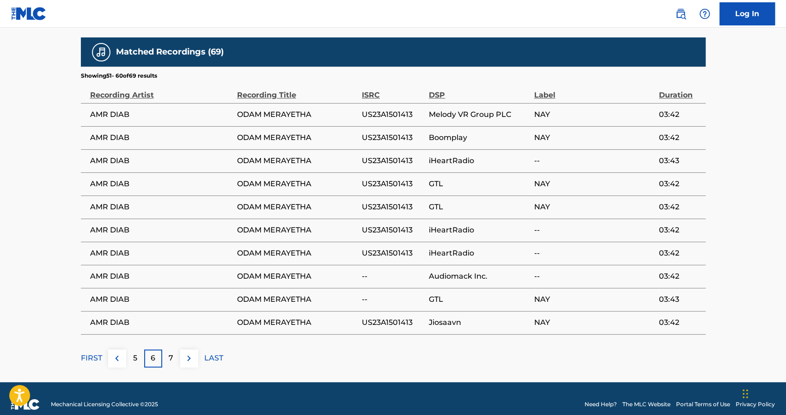
click at [172, 353] on p "7" at bounding box center [171, 358] width 5 height 11
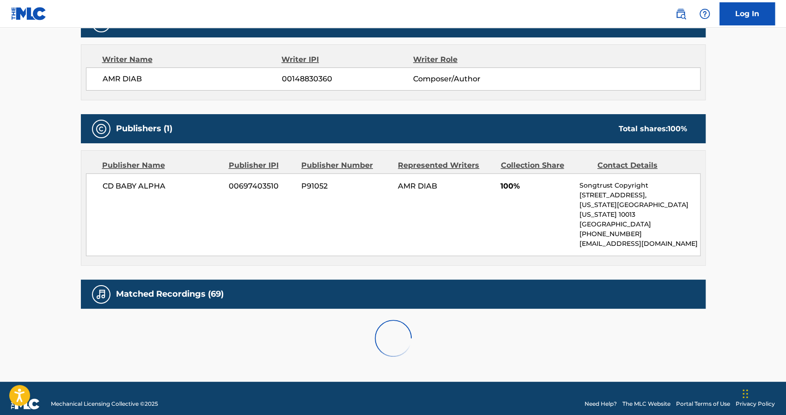
scroll to position [536, 0]
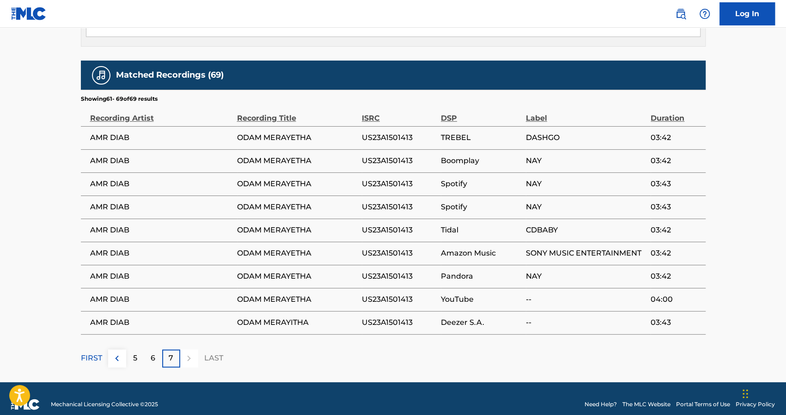
click at [541, 178] on span "NAY" at bounding box center [586, 183] width 120 height 11
click at [117, 353] on img at bounding box center [116, 358] width 11 height 11
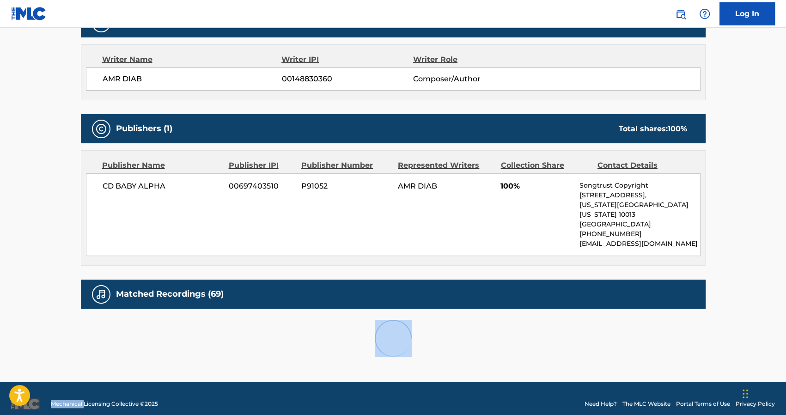
click at [117, 346] on div at bounding box center [393, 338] width 625 height 59
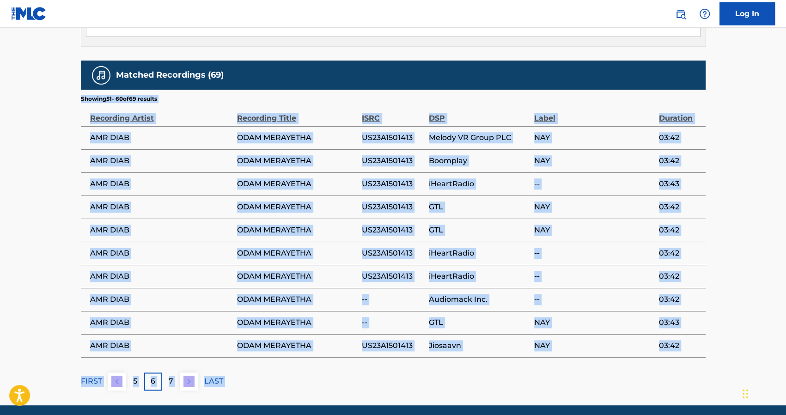
click at [110, 372] on button at bounding box center [117, 381] width 18 height 18
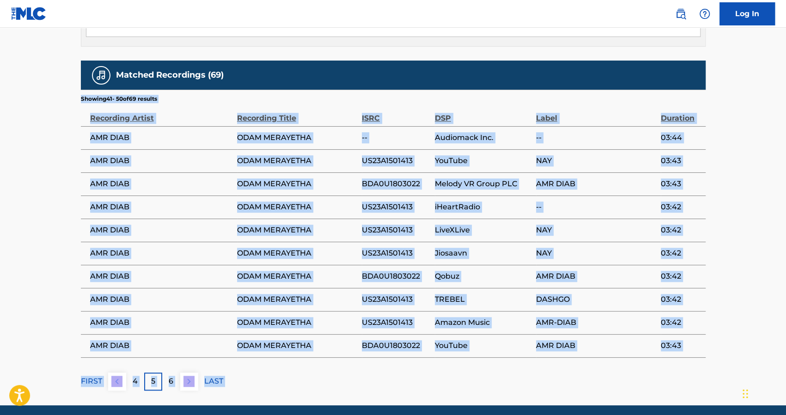
click at [121, 376] on img at bounding box center [116, 381] width 11 height 11
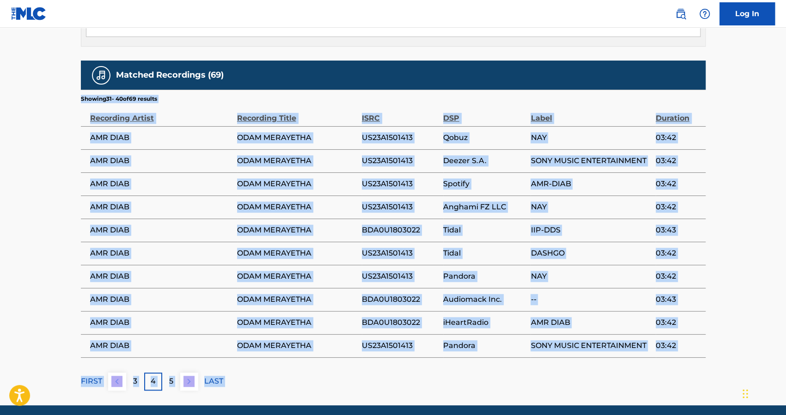
click at [121, 376] on img at bounding box center [116, 381] width 11 height 11
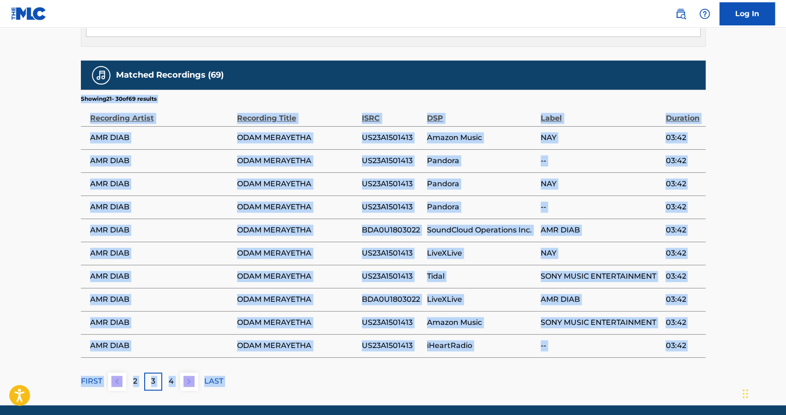
click at [121, 376] on img at bounding box center [116, 381] width 11 height 11
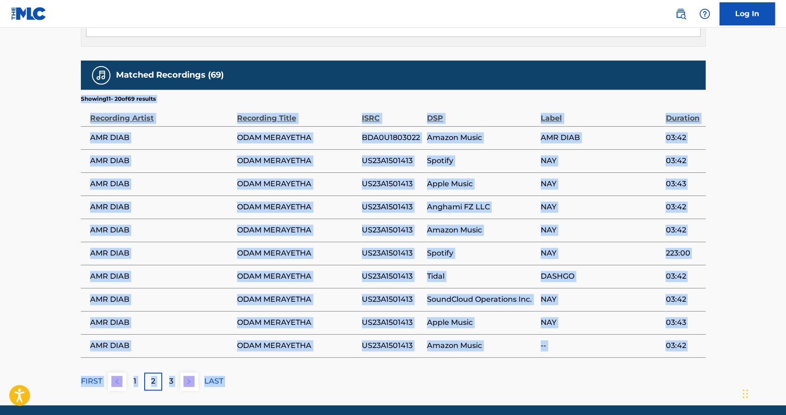
click at [121, 376] on img at bounding box center [116, 381] width 11 height 11
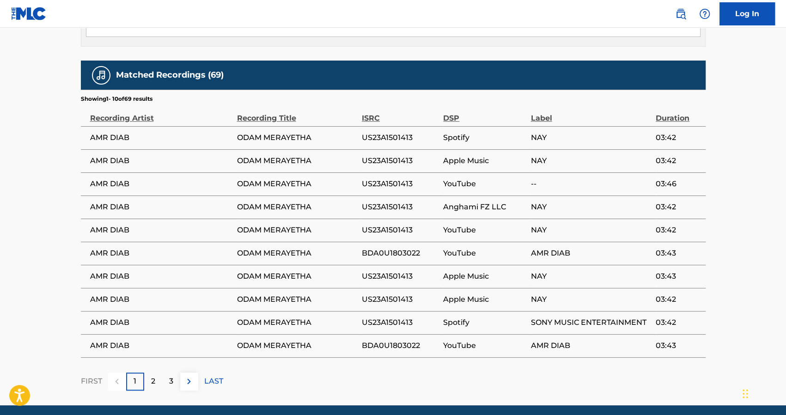
click at [559, 317] on span "SONY MUSIC ENTERTAINMENT" at bounding box center [590, 322] width 120 height 11
click at [686, 317] on span "03:42" at bounding box center [678, 322] width 45 height 11
drag, startPoint x: 413, startPoint y: 309, endPoint x: 357, endPoint y: 314, distance: 56.1
click at [357, 314] on tr "[PERSON_NAME] [PERSON_NAME] MERAYETHA US23A1501413 Spotify SONY MUSIC ENTERTAIN…" at bounding box center [393, 322] width 625 height 23
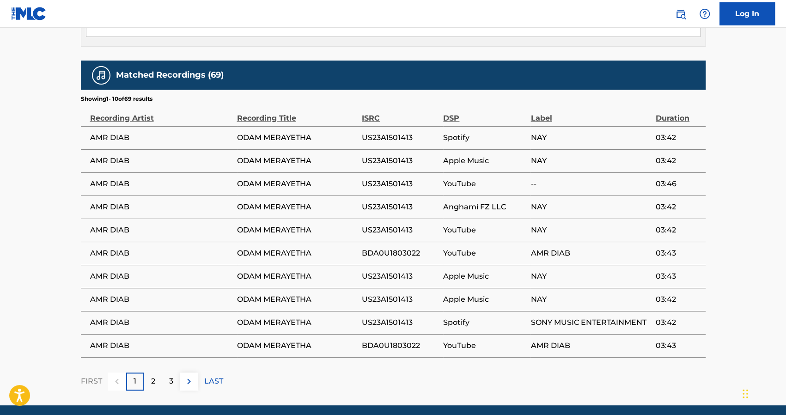
click at [213, 376] on p "LAST" at bounding box center [213, 381] width 19 height 11
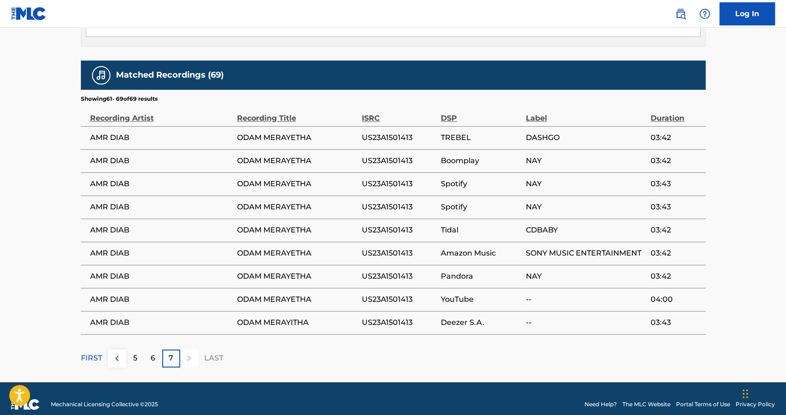
click at [100, 353] on p "FIRST" at bounding box center [91, 358] width 21 height 11
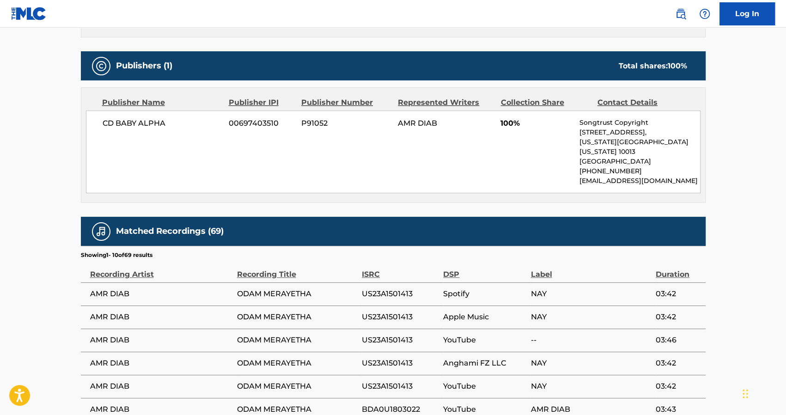
scroll to position [380, 0]
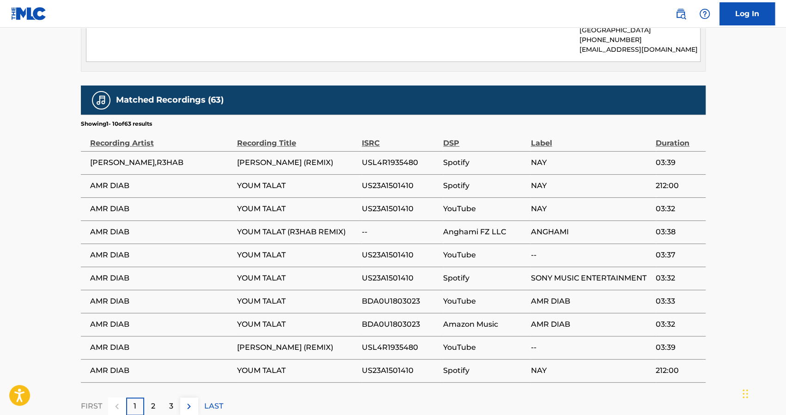
scroll to position [518, 0]
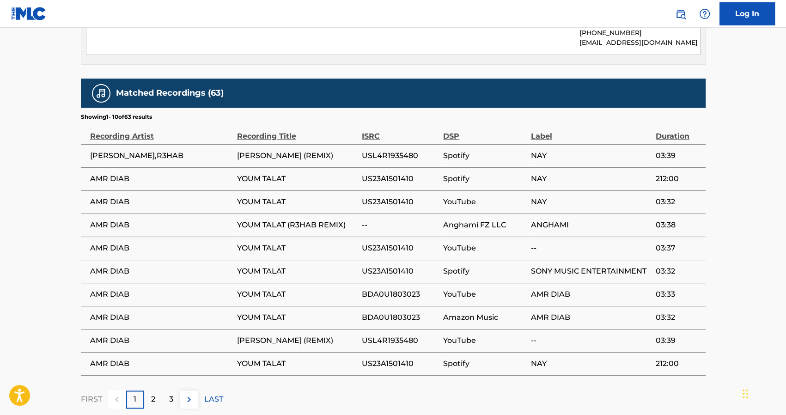
click at [563, 266] on span "SONY MUSIC ENTERTAINMENT" at bounding box center [590, 271] width 120 height 11
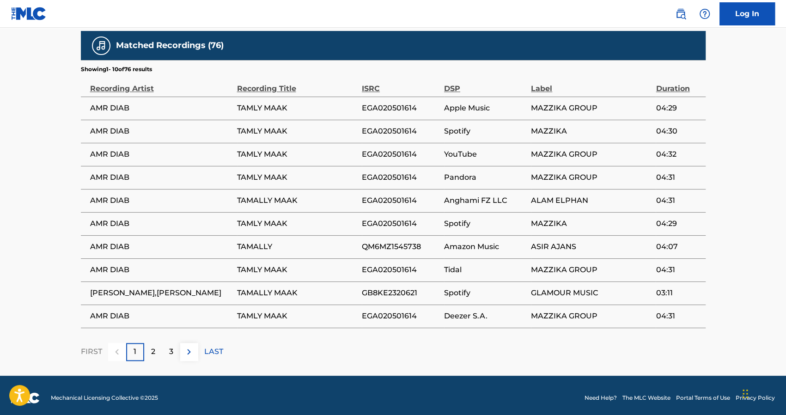
scroll to position [639, 0]
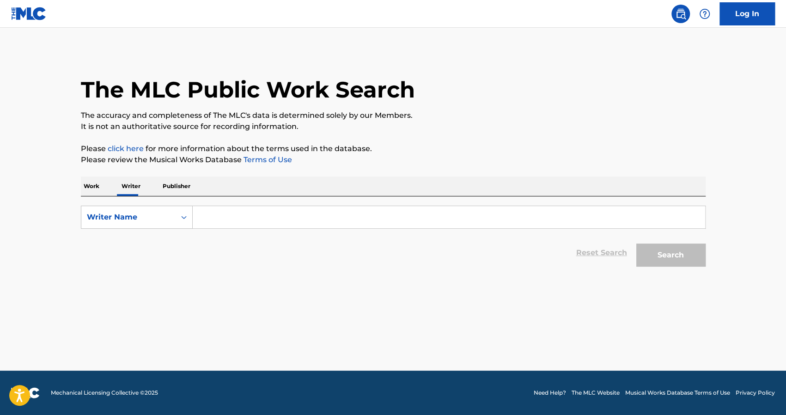
click at [258, 213] on input "Search Form" at bounding box center [449, 217] width 512 height 22
click at [258, 213] on input "a,r" at bounding box center [449, 217] width 512 height 22
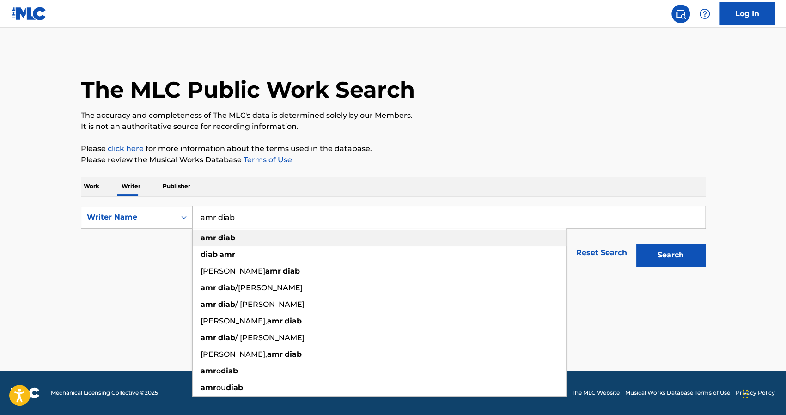
type input "amr diab"
click at [262, 239] on div "amr diab" at bounding box center [379, 238] width 373 height 17
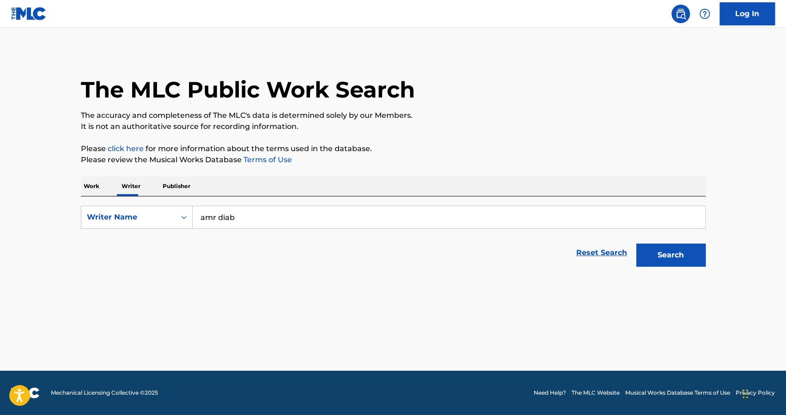
click at [657, 250] on button "Search" at bounding box center [670, 255] width 69 height 23
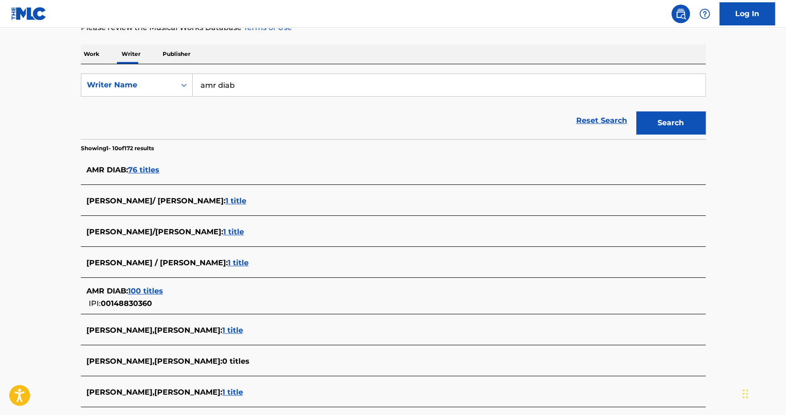
scroll to position [133, 0]
click at [143, 166] on span "76 titles" at bounding box center [143, 169] width 31 height 9
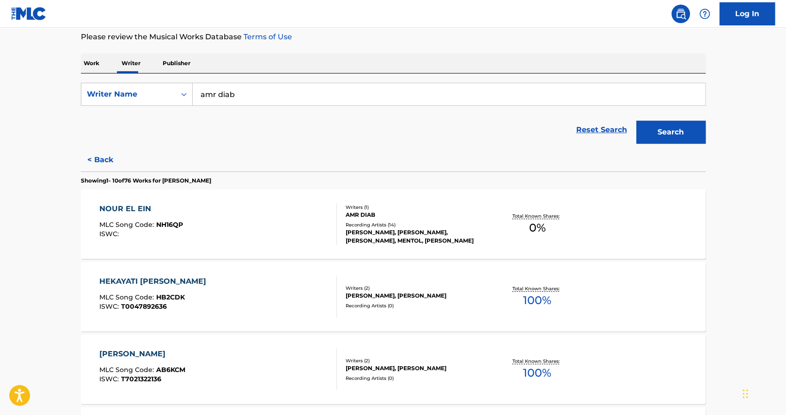
scroll to position [119, 0]
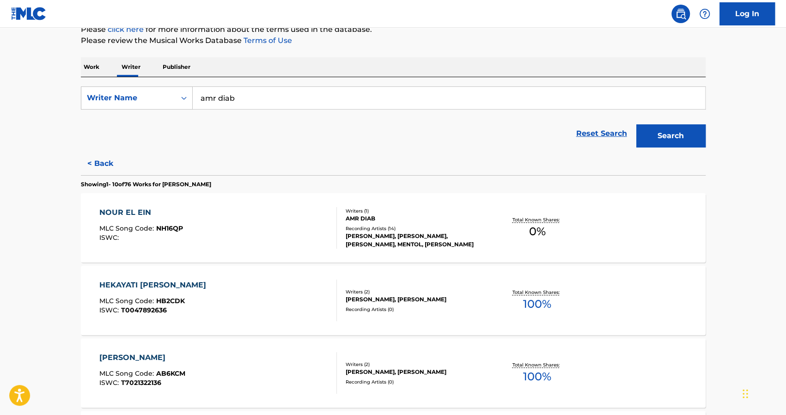
click at [109, 168] on button "< Back" at bounding box center [108, 163] width 55 height 23
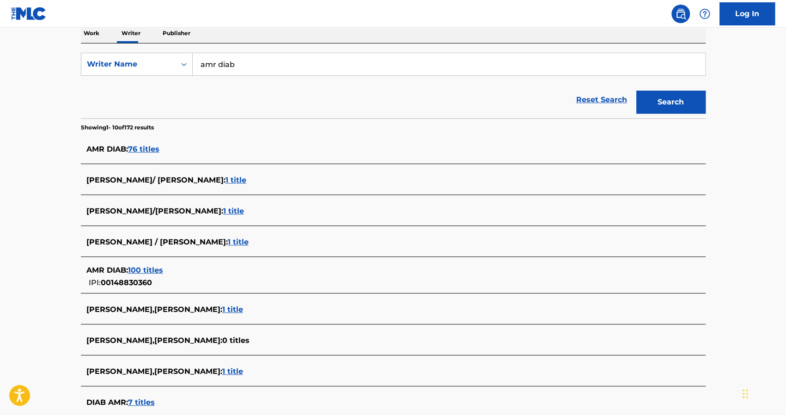
scroll to position [153, 0]
click at [147, 268] on span "100 titles" at bounding box center [145, 269] width 35 height 9
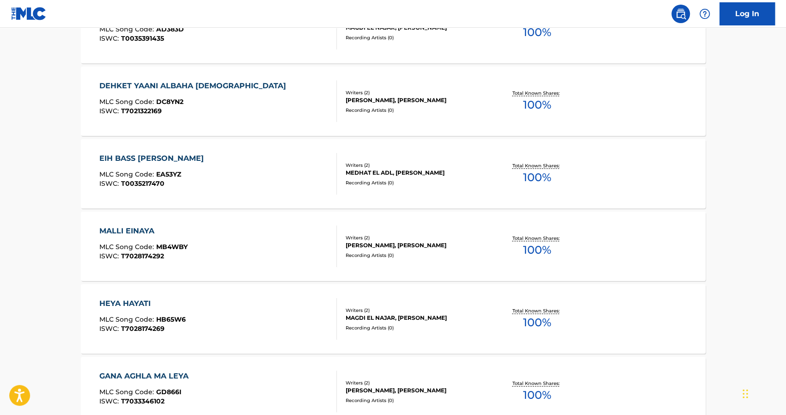
scroll to position [716, 0]
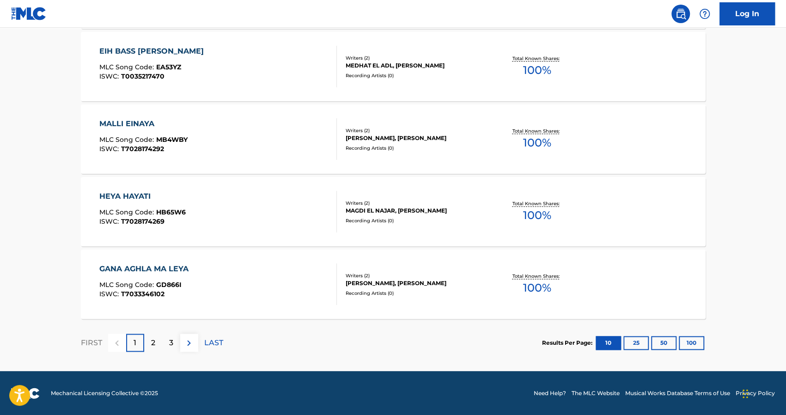
click at [692, 341] on button "100" at bounding box center [691, 343] width 25 height 14
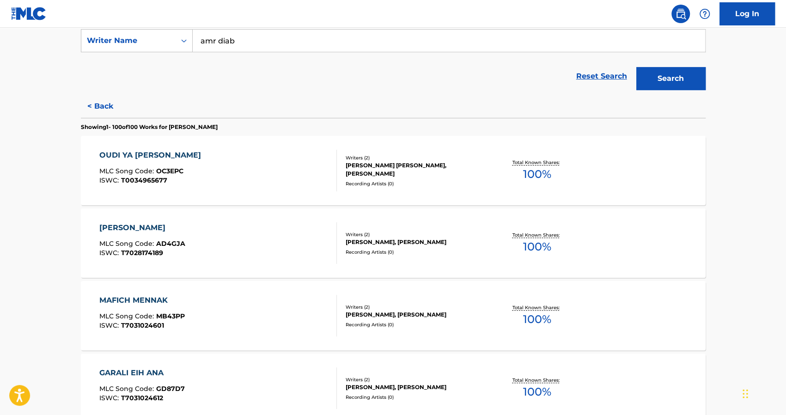
scroll to position [0, 0]
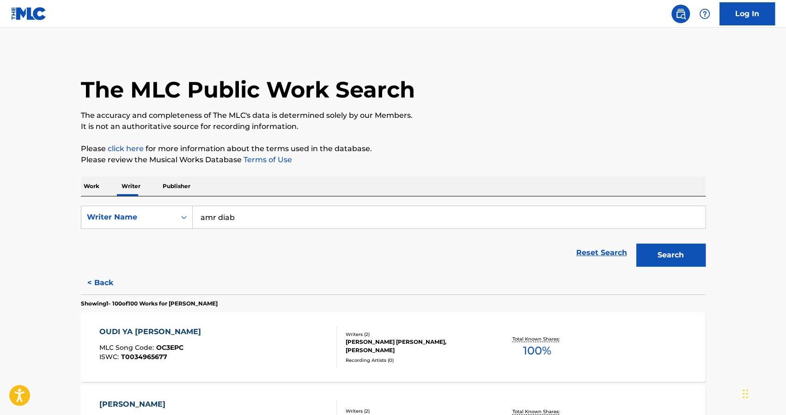
click at [95, 189] on p "Work" at bounding box center [91, 186] width 21 height 19
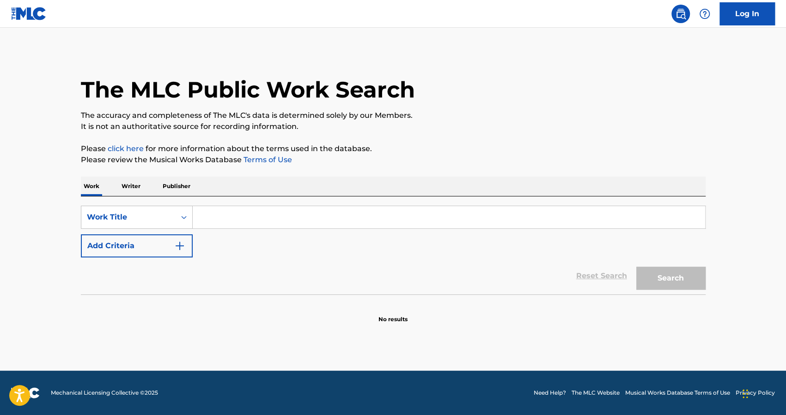
click at [215, 217] on input "Search Form" at bounding box center [449, 217] width 512 height 22
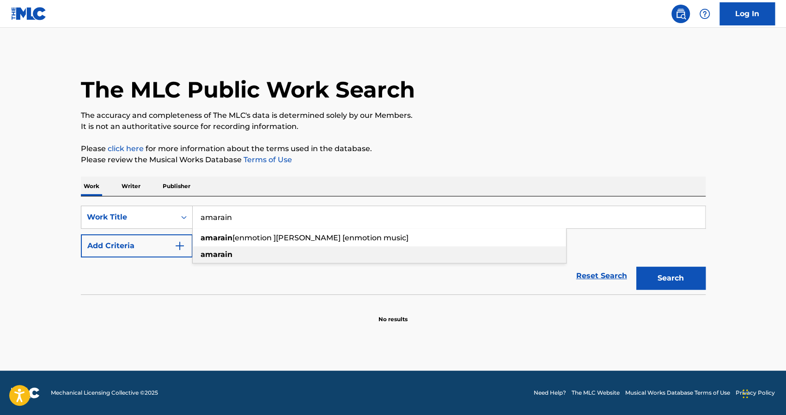
type input "amarain"
click at [245, 255] on div "amarain" at bounding box center [379, 254] width 373 height 17
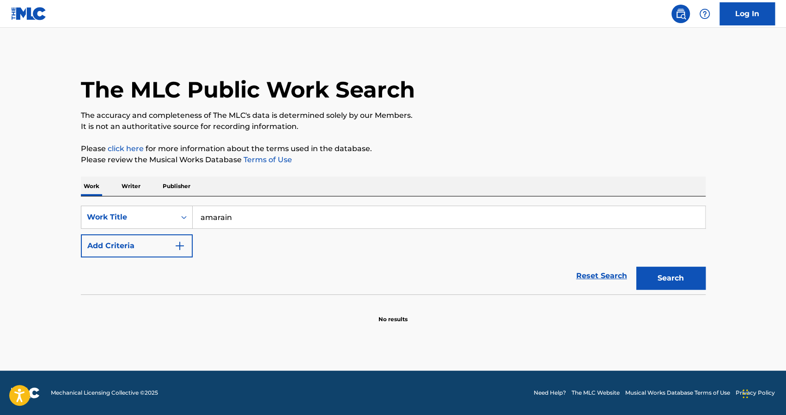
click at [662, 286] on button "Search" at bounding box center [670, 278] width 69 height 23
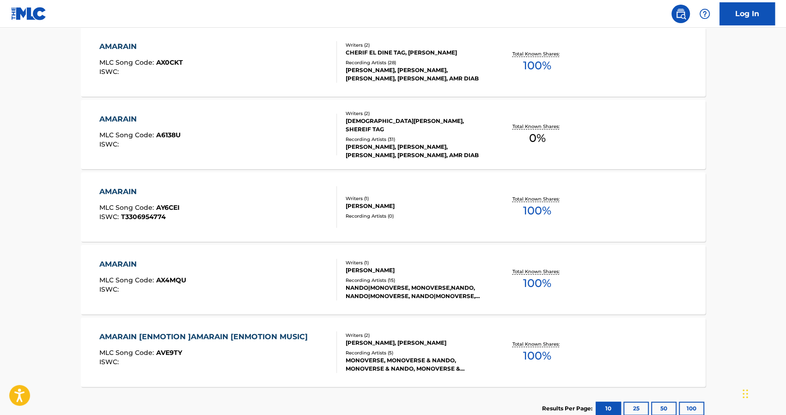
scroll to position [417, 0]
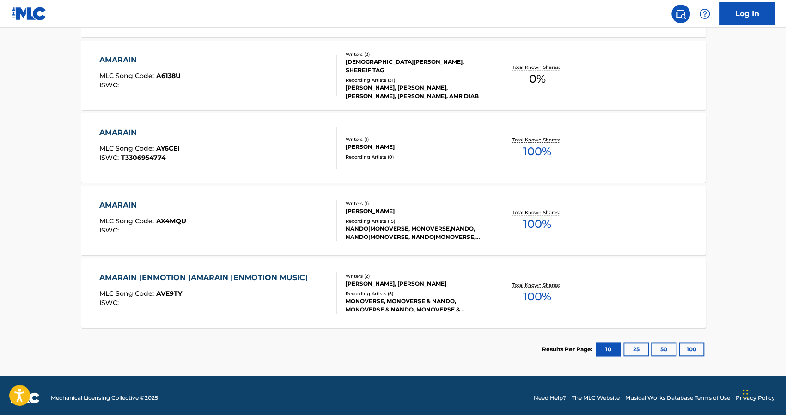
click at [692, 348] on button "100" at bounding box center [691, 349] width 25 height 14
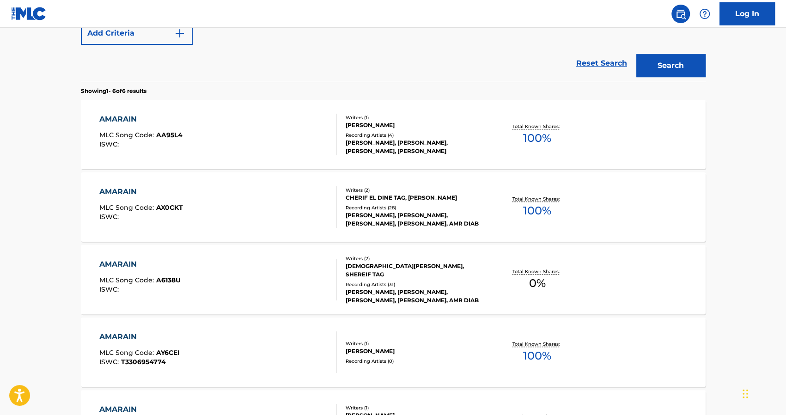
scroll to position [211, 0]
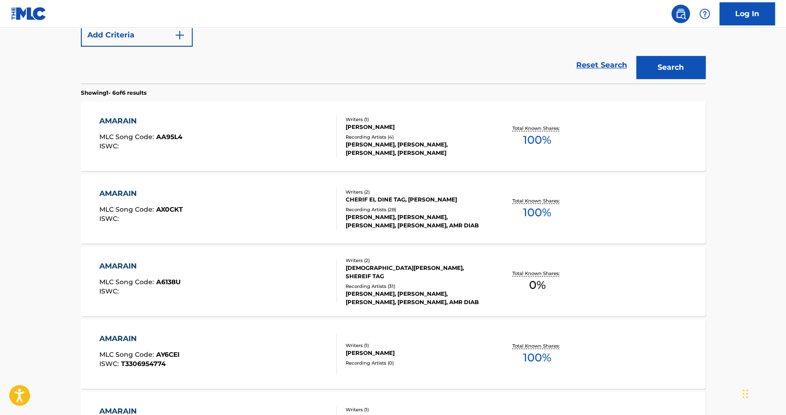
click at [117, 120] on div "AMARAIN" at bounding box center [140, 121] width 83 height 11
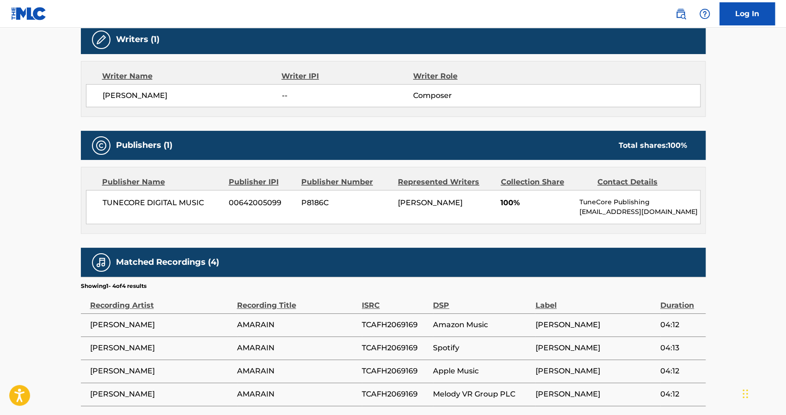
scroll to position [252, 0]
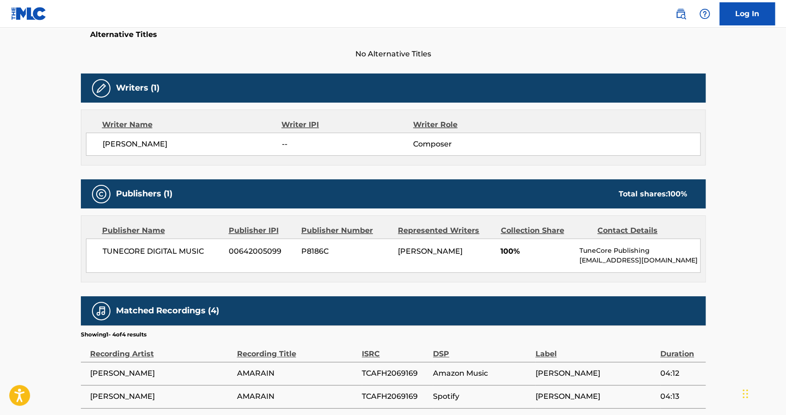
drag, startPoint x: 207, startPoint y: 144, endPoint x: 94, endPoint y: 134, distance: 112.7
click at [94, 134] on div "[PERSON_NAME] -- Composer" at bounding box center [393, 144] width 615 height 23
copy span "[PERSON_NAME]"
click at [405, 257] on div "[PERSON_NAME]" at bounding box center [446, 251] width 96 height 11
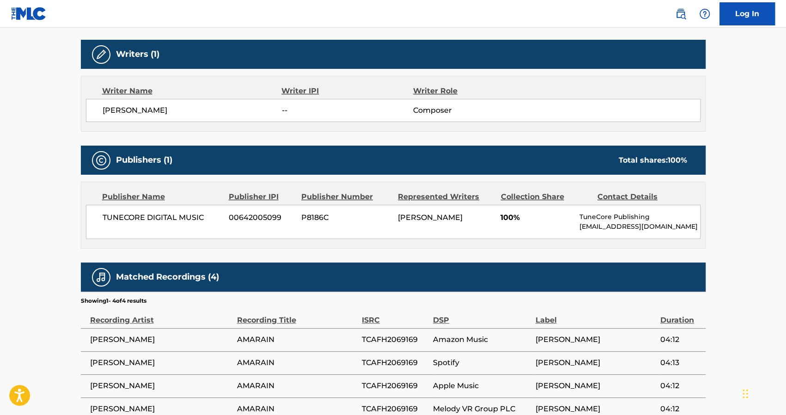
scroll to position [351, 0]
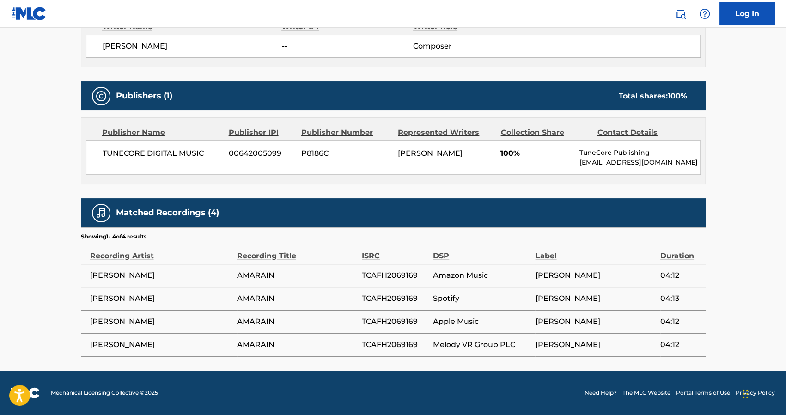
click at [554, 301] on span "[PERSON_NAME]" at bounding box center [595, 298] width 120 height 11
copy div "[PERSON_NAME]"
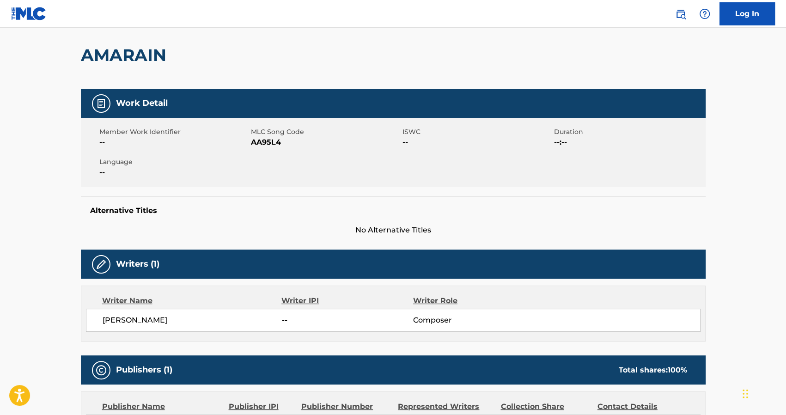
scroll to position [75, 0]
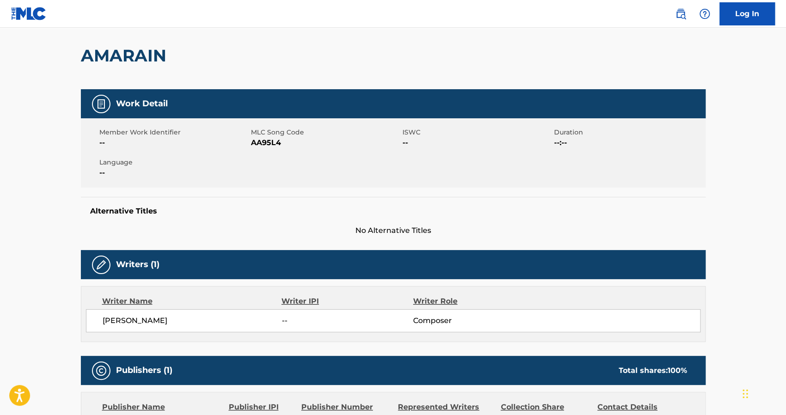
click at [171, 319] on span "[PERSON_NAME]" at bounding box center [192, 320] width 179 height 11
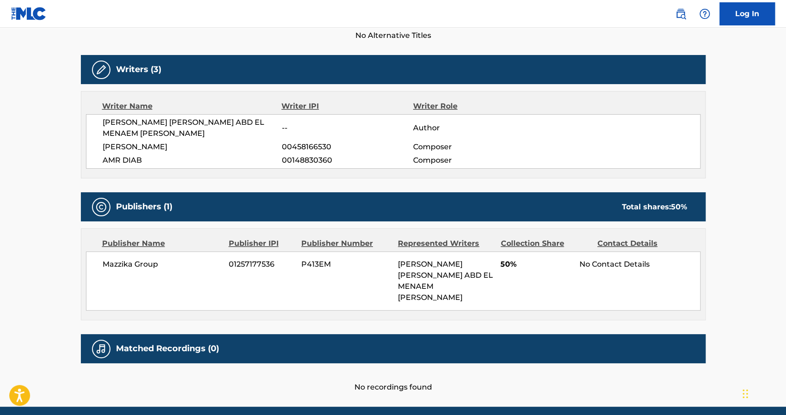
scroll to position [294, 0]
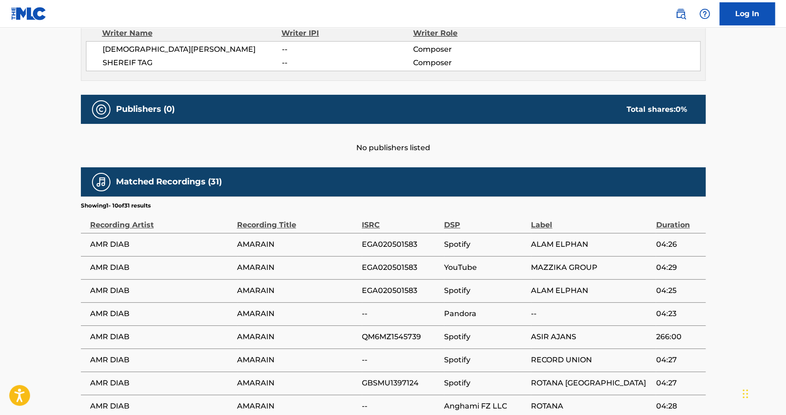
scroll to position [344, 0]
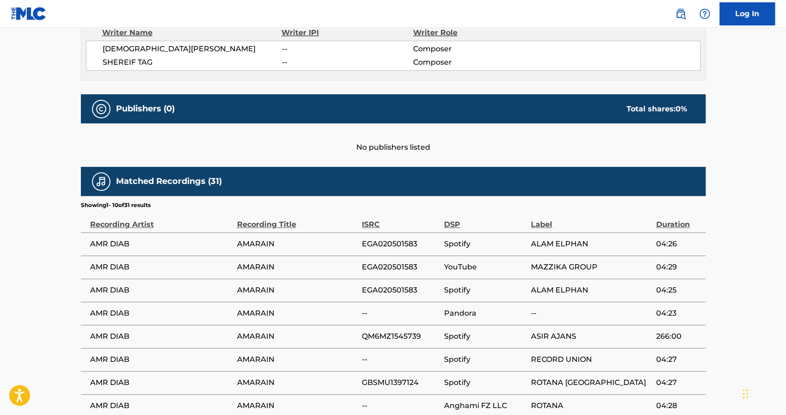
click at [380, 238] on span "EGA020501583" at bounding box center [401, 243] width 78 height 11
click at [566, 262] on span "MAZZIKA GROUP" at bounding box center [591, 267] width 120 height 11
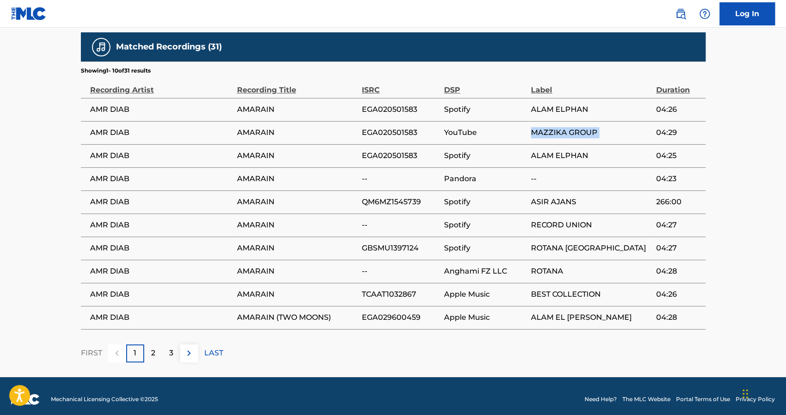
scroll to position [478, 0]
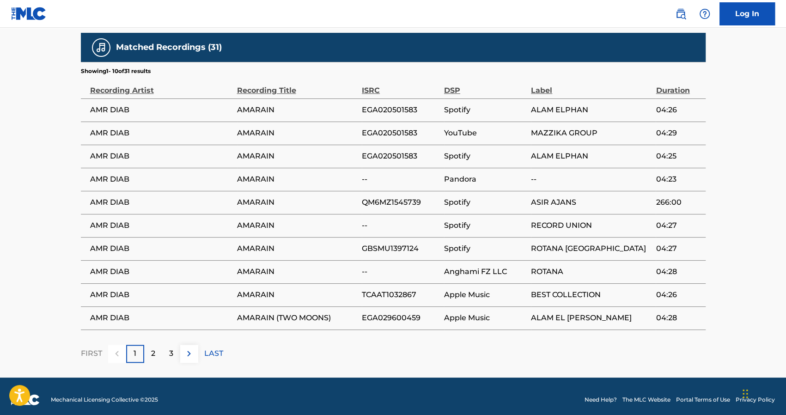
click at [152, 353] on p "2" at bounding box center [153, 353] width 4 height 11
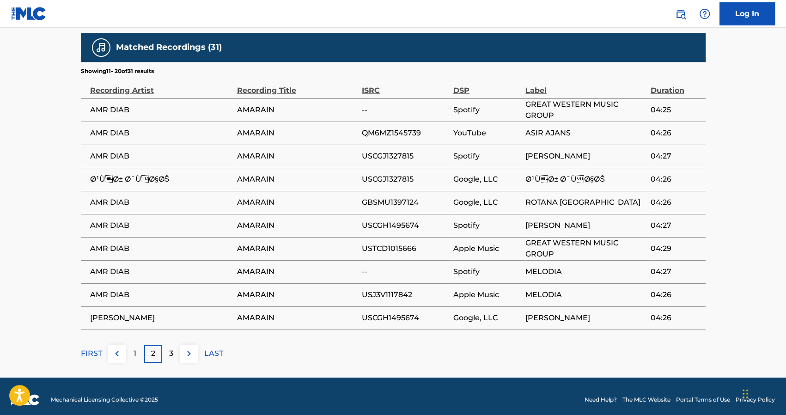
click at [558, 174] on span "Ø¹ÙØ± Ø¯ÙØ§ØŠ" at bounding box center [585, 179] width 120 height 11
click at [565, 319] on span "[PERSON_NAME]" at bounding box center [585, 317] width 120 height 11
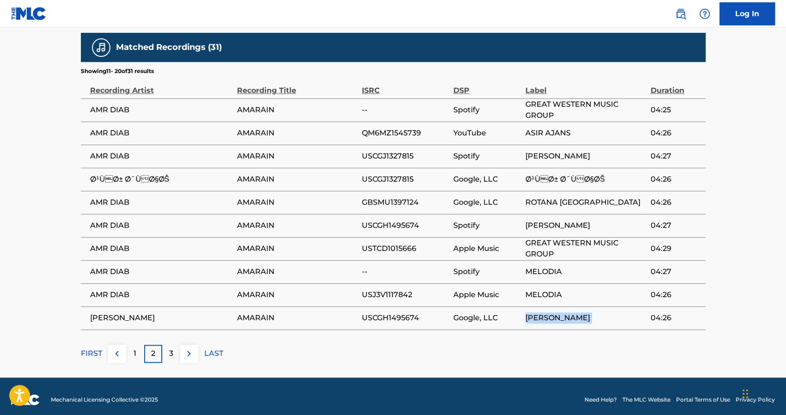
click at [565, 319] on span "[PERSON_NAME]" at bounding box center [585, 317] width 120 height 11
copy div "[PERSON_NAME]"
click at [167, 357] on div "3" at bounding box center [171, 354] width 18 height 18
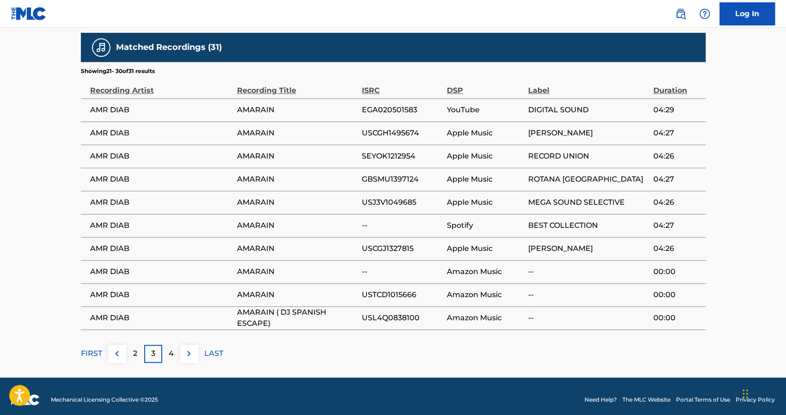
click at [172, 353] on p "4" at bounding box center [171, 353] width 5 height 11
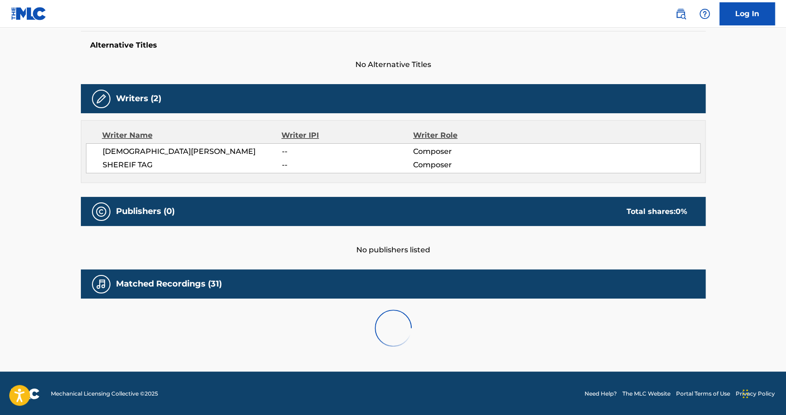
scroll to position [275, 0]
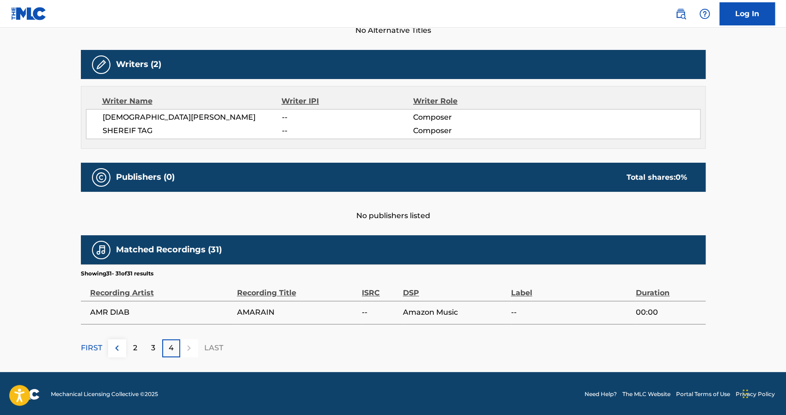
click at [120, 347] on img at bounding box center [116, 347] width 11 height 11
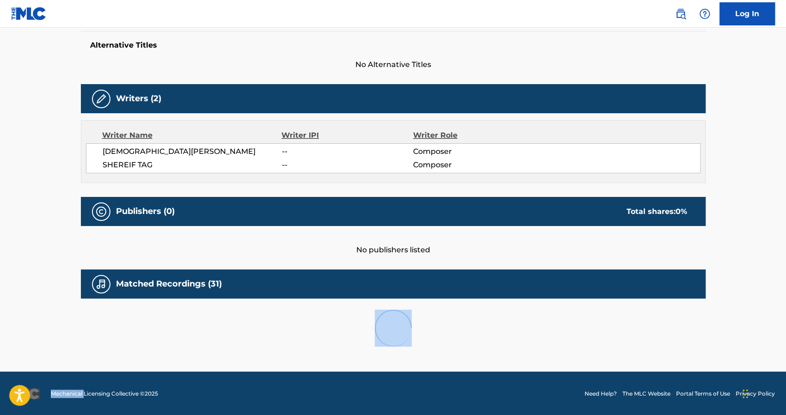
click at [120, 347] on div at bounding box center [393, 327] width 625 height 59
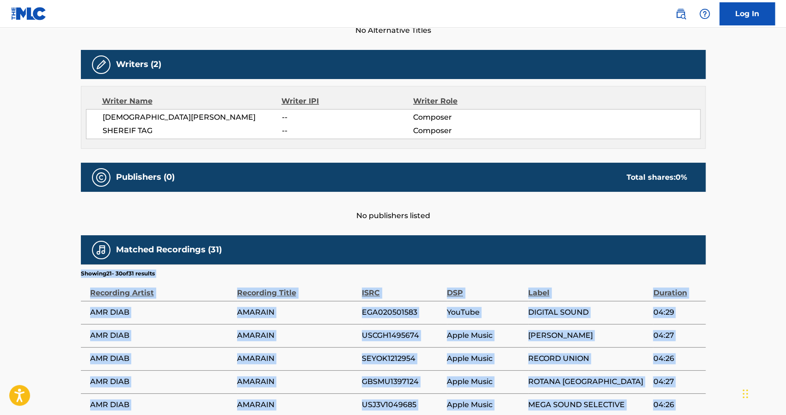
click at [210, 278] on div "Recording Artist" at bounding box center [161, 288] width 142 height 21
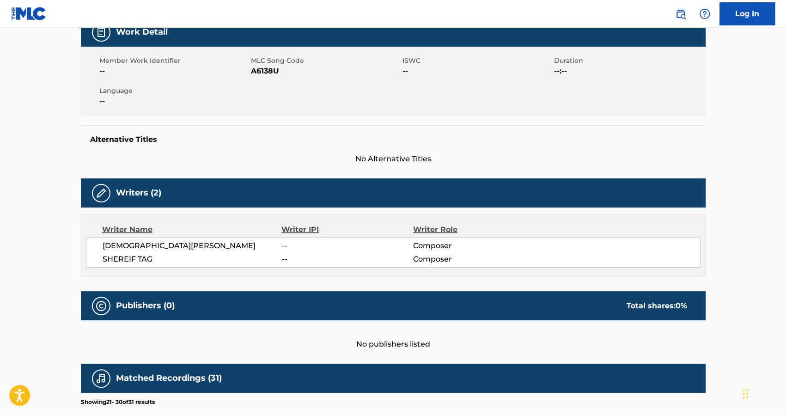
scroll to position [149, 0]
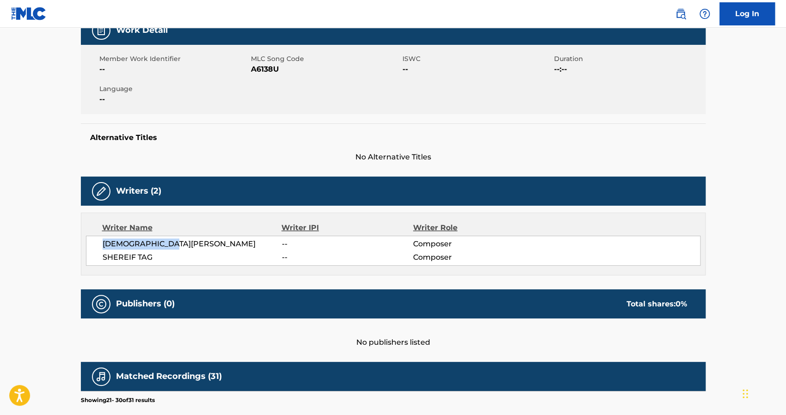
drag, startPoint x: 189, startPoint y: 243, endPoint x: 95, endPoint y: 246, distance: 93.9
click at [95, 246] on div "[PERSON_NAME] -- Composer SHEREIF TAG -- Composer" at bounding box center [393, 251] width 615 height 30
copy span "[DEMOGRAPHIC_DATA][PERSON_NAME]"
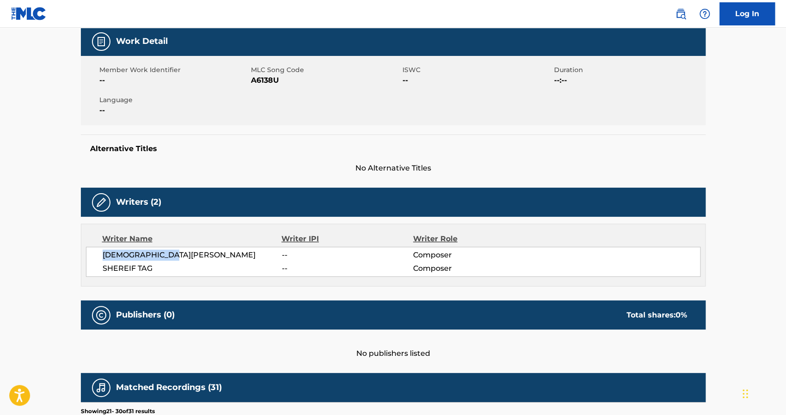
scroll to position [0, 0]
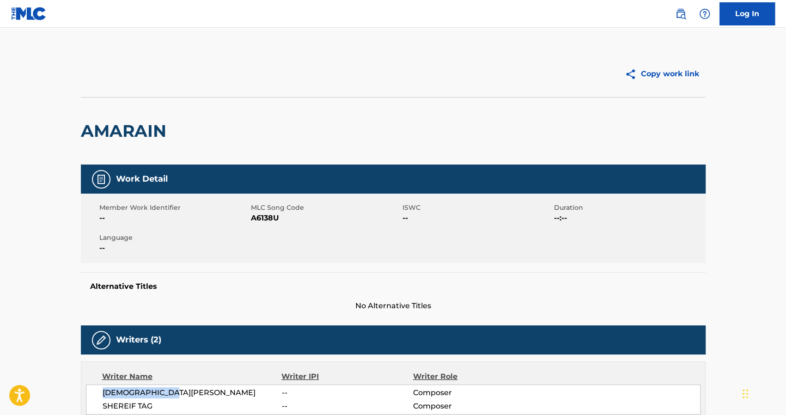
copy span "[DEMOGRAPHIC_DATA][PERSON_NAME]"
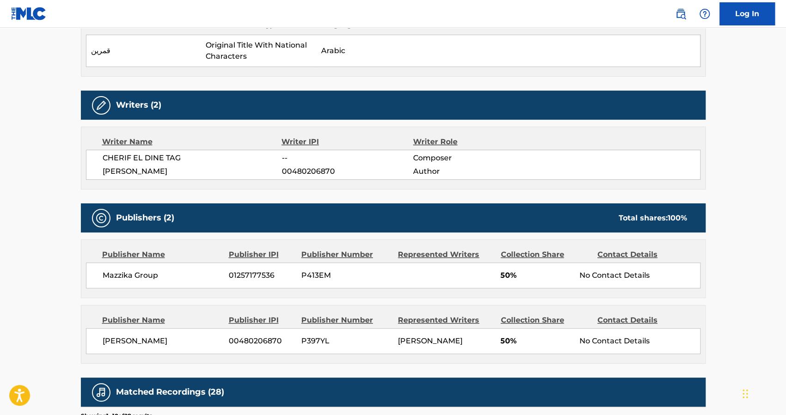
scroll to position [289, 0]
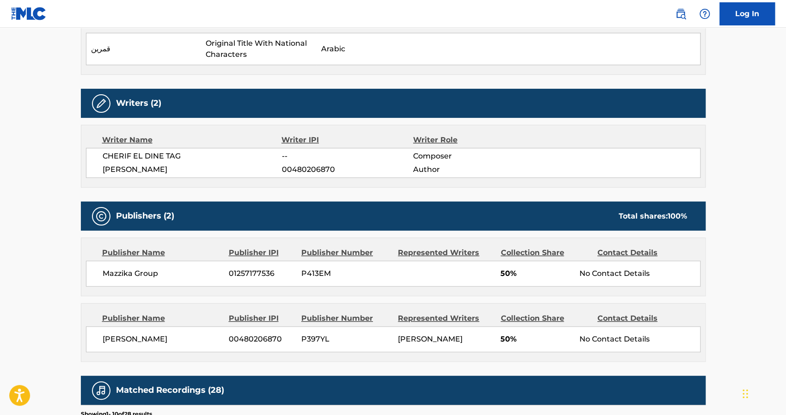
click at [423, 337] on span "[PERSON_NAME]" at bounding box center [430, 339] width 65 height 9
copy div "[PERSON_NAME]"
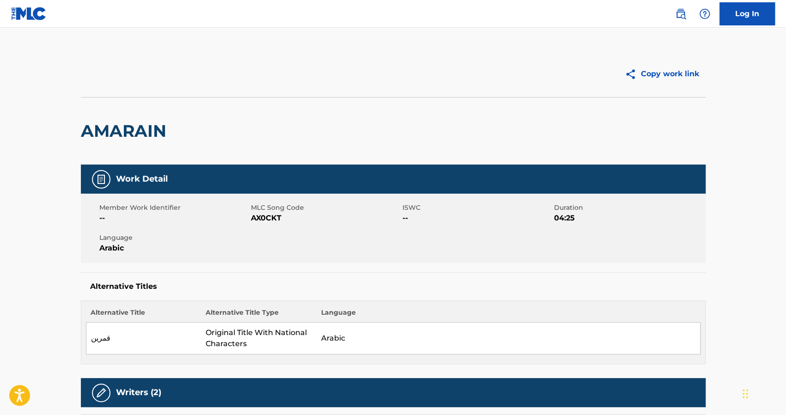
click at [23, 14] on img at bounding box center [29, 13] width 36 height 13
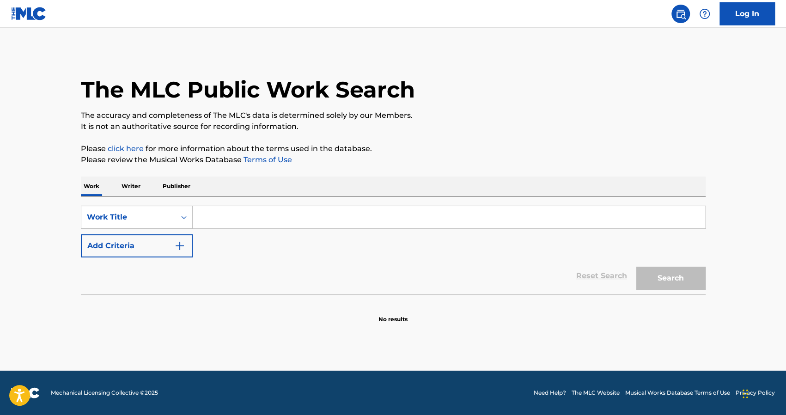
click at [135, 188] on p "Writer" at bounding box center [131, 186] width 24 height 19
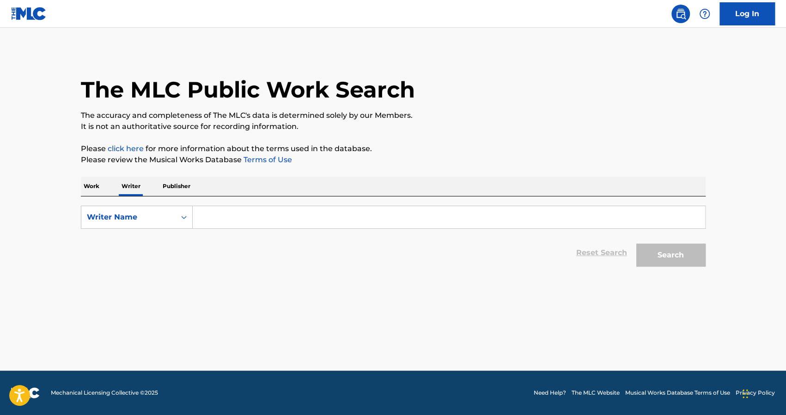
click at [215, 210] on input "Search Form" at bounding box center [449, 217] width 512 height 22
paste input "[DEMOGRAPHIC_DATA][PERSON_NAME]"
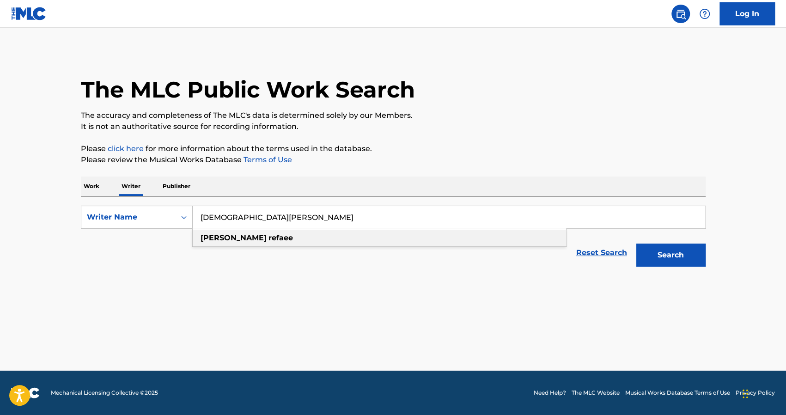
click at [503, 238] on div "[PERSON_NAME]" at bounding box center [379, 238] width 373 height 17
type input "[PERSON_NAME]"
click at [666, 253] on button "Search" at bounding box center [670, 255] width 69 height 23
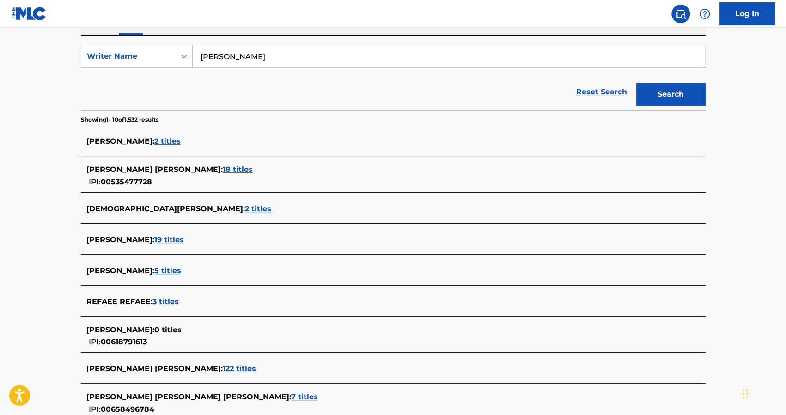
scroll to position [161, 0]
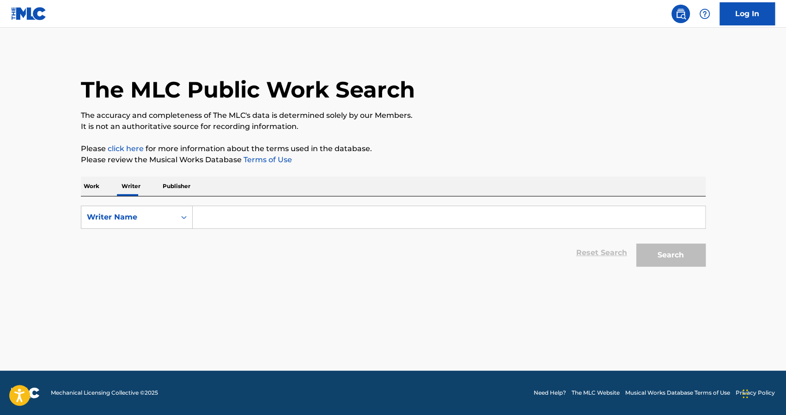
click at [233, 213] on input "Search Form" at bounding box center [449, 217] width 512 height 22
paste input "MOHAMMED REFAEE"
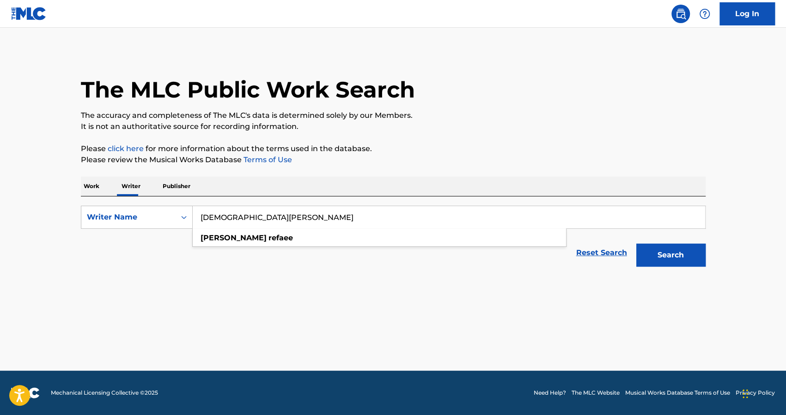
type input "MOHAMMED REFAEE"
click at [670, 247] on button "Search" at bounding box center [670, 255] width 69 height 23
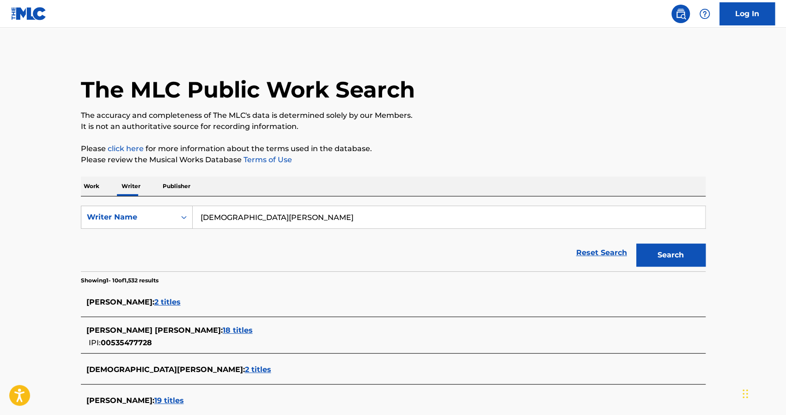
scroll to position [196, 0]
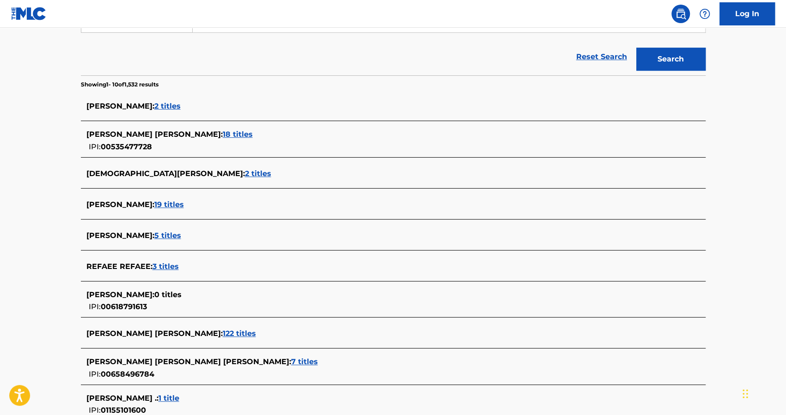
drag, startPoint x: 181, startPoint y: 107, endPoint x: 176, endPoint y: 97, distance: 11.4
click at [176, 97] on div "MOHAMED REFAEE : 2 titles" at bounding box center [393, 107] width 625 height 22
drag, startPoint x: 181, startPoint y: 106, endPoint x: 173, endPoint y: 101, distance: 9.1
click at [173, 101] on div "MOHAMED REFAEE : 2 titles" at bounding box center [381, 106] width 590 height 11
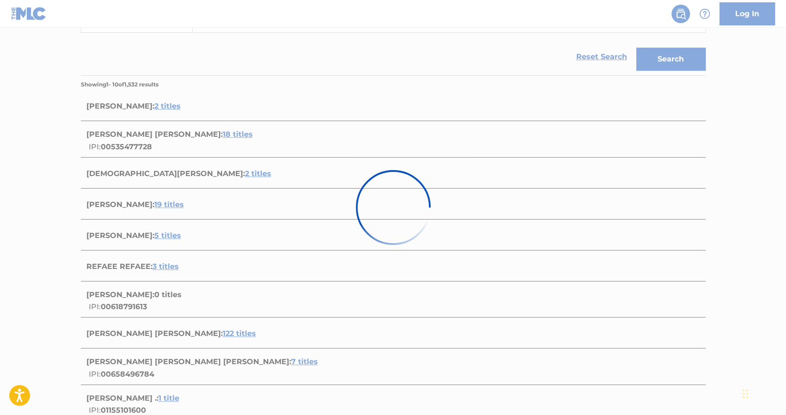
scroll to position [131, 0]
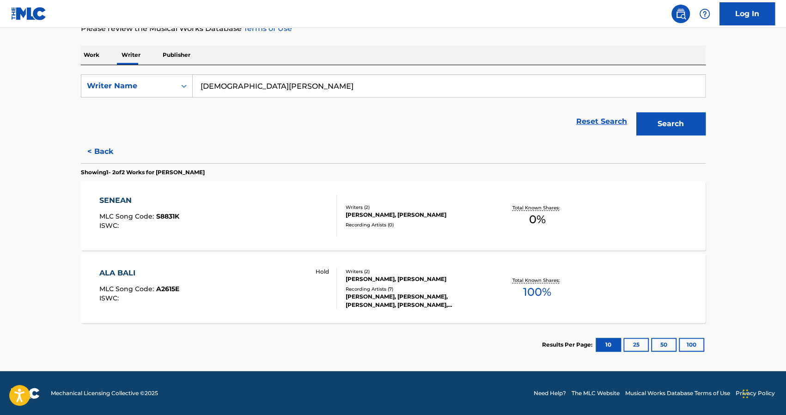
click at [229, 274] on div "ALA BALI MLC Song Code : A2615E ISWC : Hold" at bounding box center [218, 289] width 238 height 42
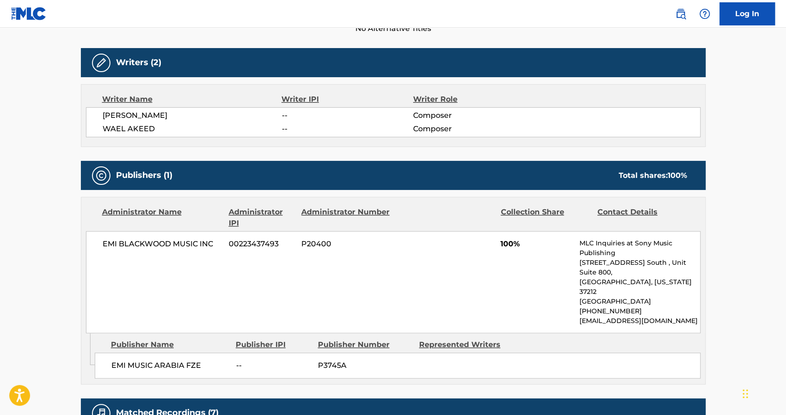
scroll to position [278, 0]
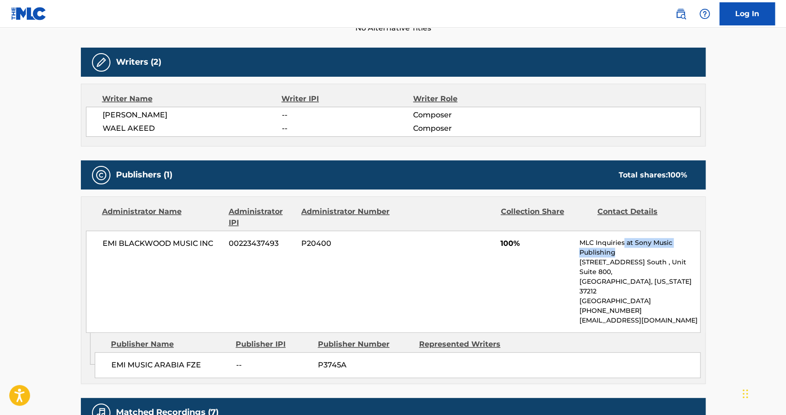
drag, startPoint x: 623, startPoint y: 244, endPoint x: 661, endPoint y: 249, distance: 38.8
click at [661, 249] on p "MLC Inquiries at Sony Music Publishing" at bounding box center [639, 247] width 121 height 19
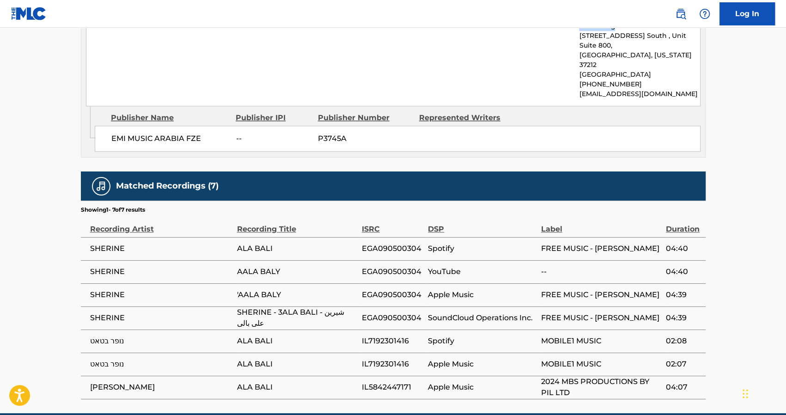
scroll to position [505, 0]
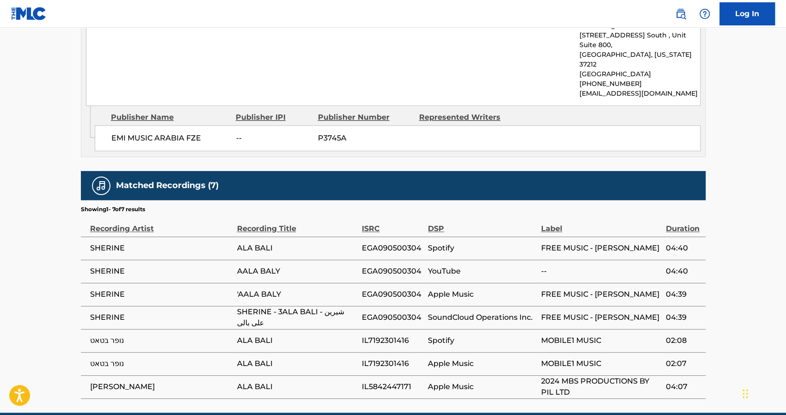
click at [637, 289] on span "FREE MUSIC - NASR MAHROUS" at bounding box center [601, 294] width 120 height 11
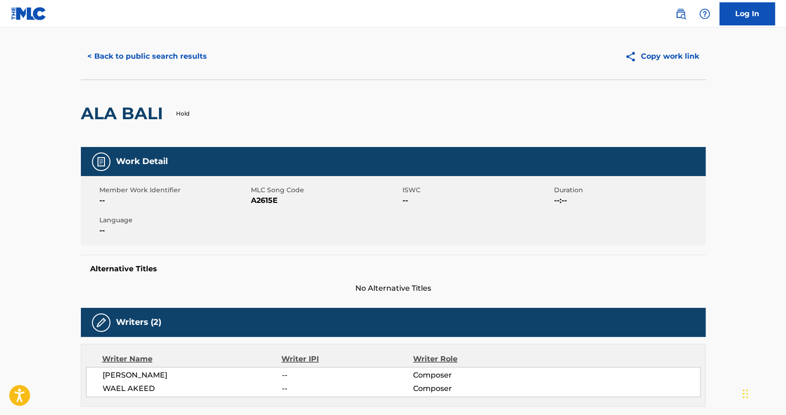
scroll to position [0, 0]
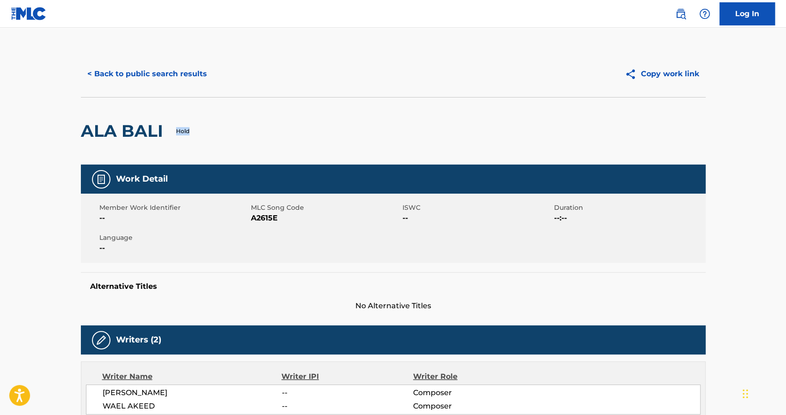
drag, startPoint x: 200, startPoint y: 131, endPoint x: 173, endPoint y: 132, distance: 27.3
click at [173, 132] on div "ALA BALI Hold" at bounding box center [393, 130] width 625 height 67
click at [221, 135] on div "ALA BALI Hold" at bounding box center [393, 130] width 625 height 67
click at [128, 68] on button "< Back to public search results" at bounding box center [147, 73] width 133 height 23
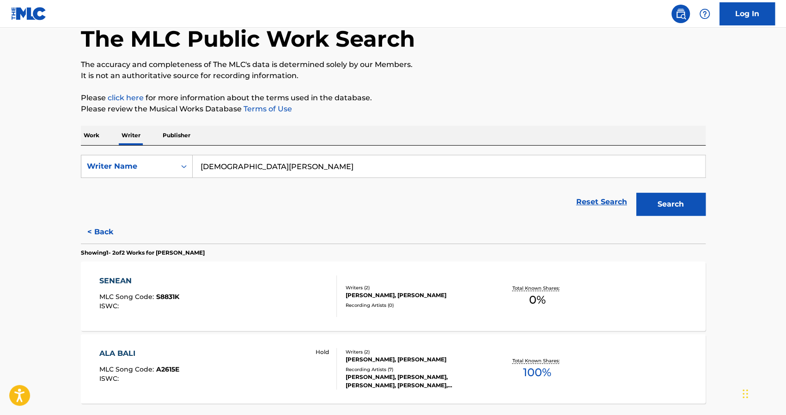
scroll to position [36, 0]
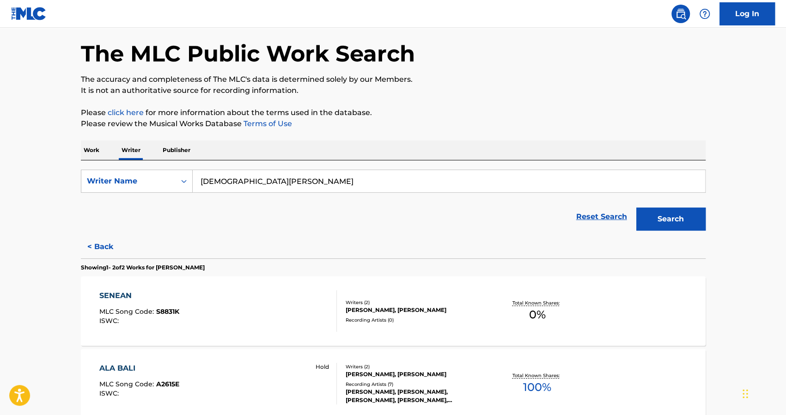
click at [279, 177] on input "MOHAMMED REFAEE" at bounding box center [449, 181] width 512 height 22
click at [657, 178] on input "ala bali" at bounding box center [449, 181] width 512 height 22
type input "ala bali"
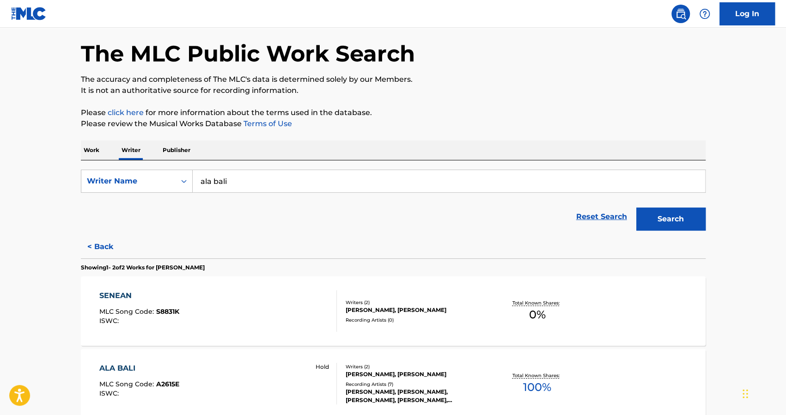
click at [512, 252] on div "< Back Showing 1 - 2 of 2 Works for MOHAMED REFAEE SENEAN MLC Song Code : S8831…" at bounding box center [393, 348] width 625 height 226
click at [685, 212] on button "Search" at bounding box center [670, 218] width 69 height 23
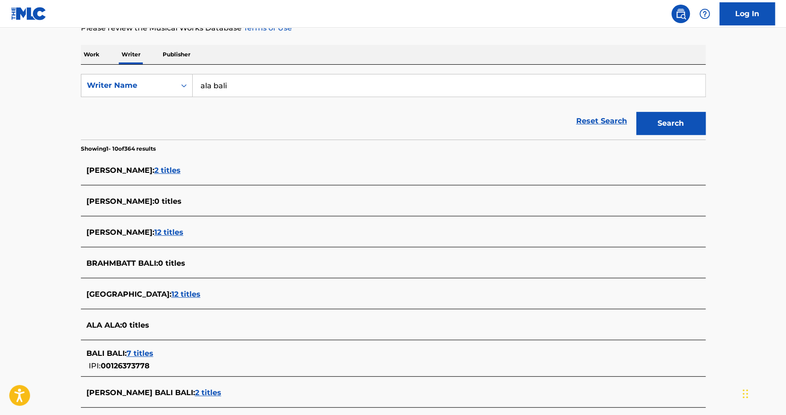
scroll to position [160, 0]
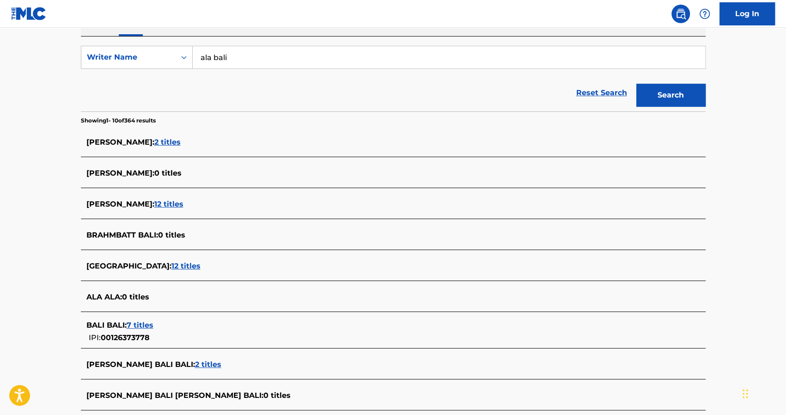
click at [345, 49] on input "ala bali" at bounding box center [449, 57] width 512 height 22
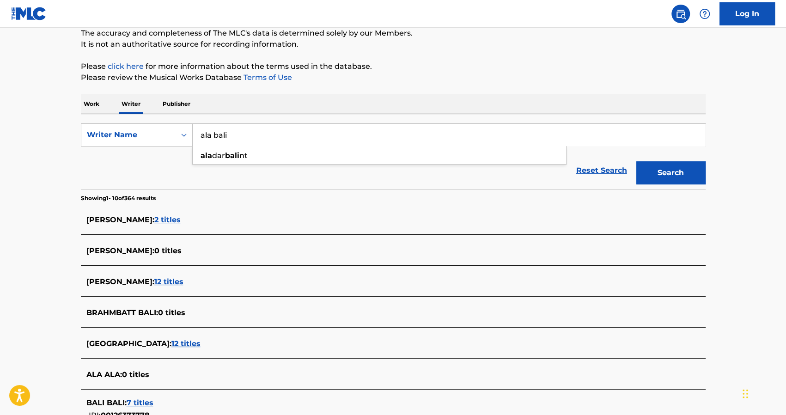
click at [92, 102] on p "Work" at bounding box center [91, 103] width 21 height 19
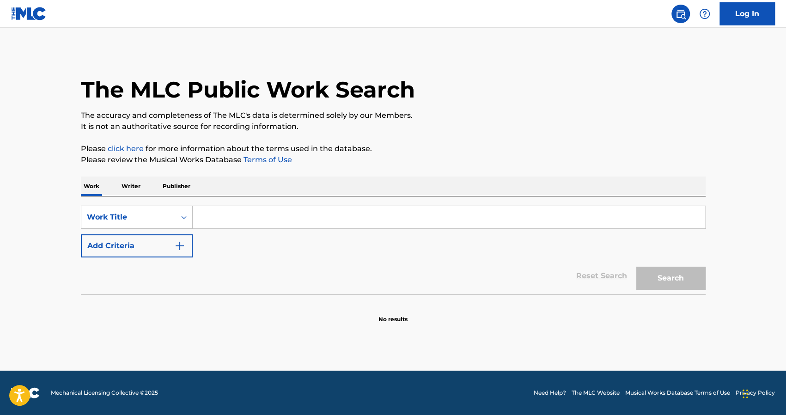
click at [249, 210] on input "Search Form" at bounding box center [449, 217] width 512 height 22
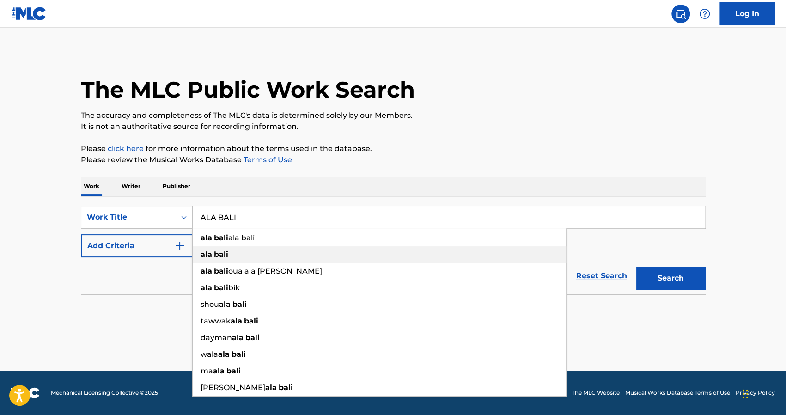
click at [206, 262] on div "ala bali" at bounding box center [379, 254] width 373 height 17
type input "ala bali"
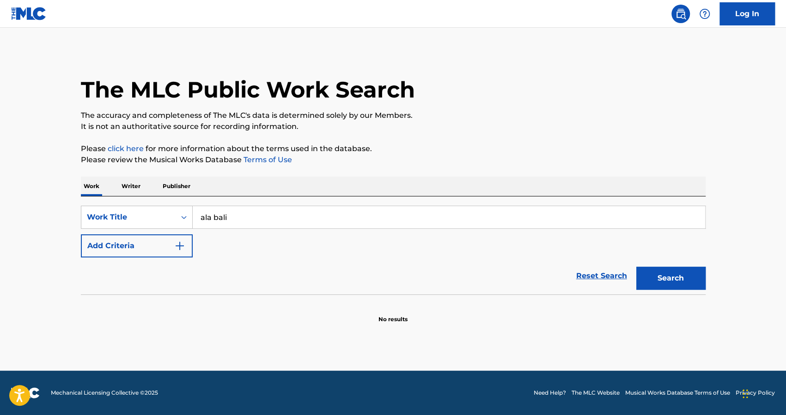
click at [712, 271] on div "The MLC Public Work Search The accuracy and completeness of The MLC's data is d…" at bounding box center [393, 187] width 647 height 273
click at [693, 275] on button "Search" at bounding box center [670, 278] width 69 height 23
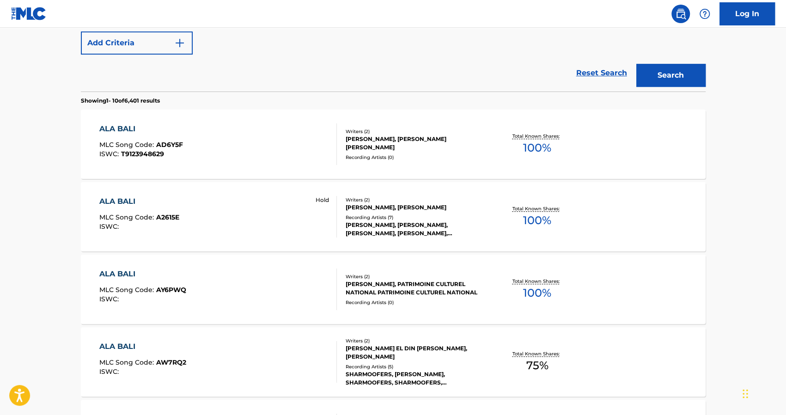
scroll to position [202, 0]
click at [359, 199] on div "Writers ( 2 )" at bounding box center [416, 200] width 140 height 7
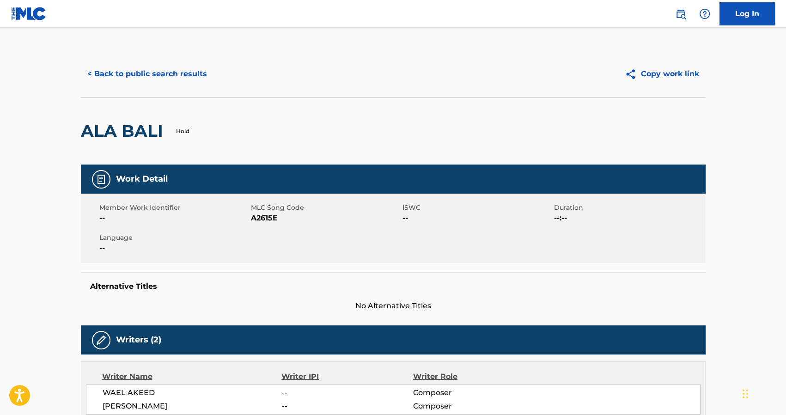
click at [120, 72] on button "< Back to public search results" at bounding box center [147, 73] width 133 height 23
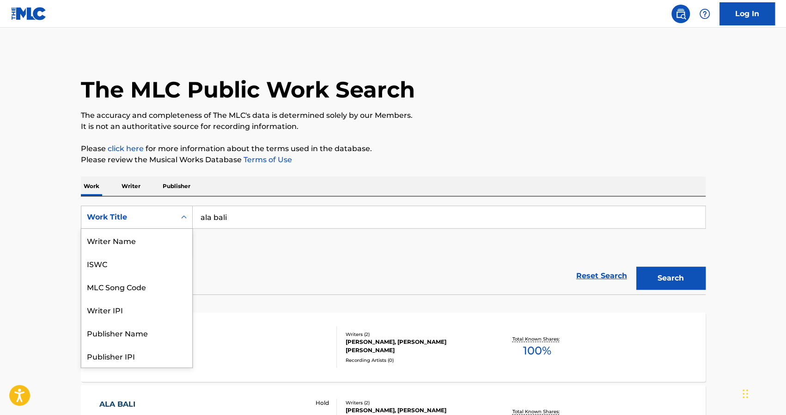
click at [142, 222] on div "Work Title" at bounding box center [128, 217] width 83 height 11
click at [128, 247] on div "Writer Name" at bounding box center [136, 240] width 111 height 23
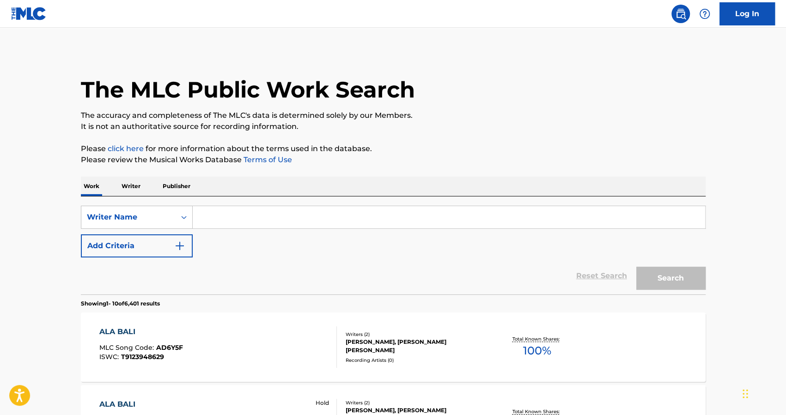
click at [240, 216] on input "Search Form" at bounding box center [449, 217] width 512 height 22
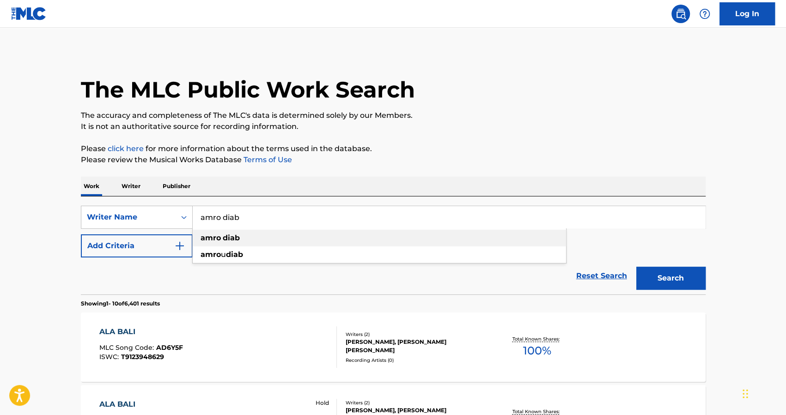
type input "amro diab"
click at [254, 237] on div "amro diab" at bounding box center [379, 238] width 373 height 17
click at [670, 276] on button "Search" at bounding box center [670, 278] width 69 height 23
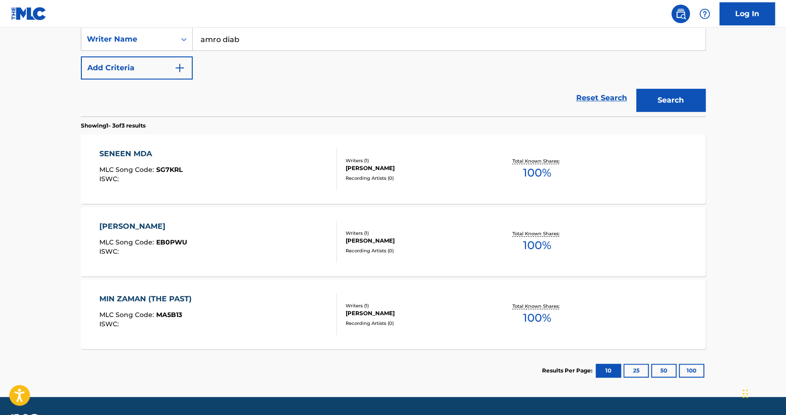
scroll to position [177, 0]
click at [145, 225] on div "ELLA HABIBY" at bounding box center [143, 226] width 88 height 11
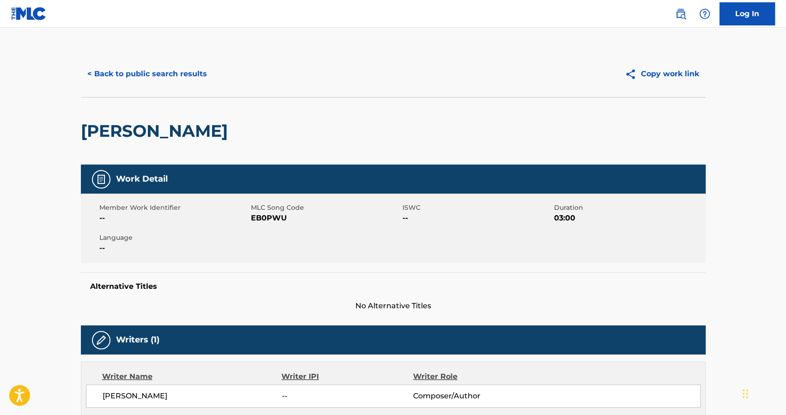
scroll to position [50, 0]
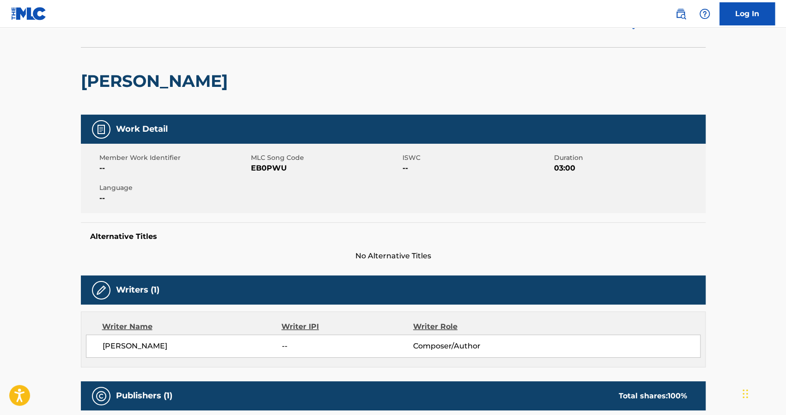
drag, startPoint x: 206, startPoint y: 75, endPoint x: 224, endPoint y: 79, distance: 18.5
click at [224, 79] on div "ELLA HABIBY" at bounding box center [393, 80] width 625 height 67
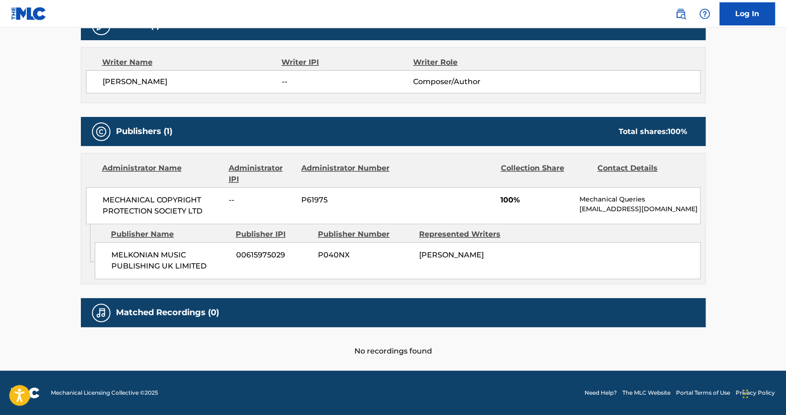
scroll to position [320, 0]
drag, startPoint x: 166, startPoint y: 252, endPoint x: 109, endPoint y: 261, distance: 58.0
click at [109, 261] on div "MELKONIAN MUSIC PUBLISHING UK LIMITED 00615975029 P040NX AMRO DIAB" at bounding box center [398, 260] width 606 height 37
click at [226, 261] on span "MELKONIAN MUSIC PUBLISHING UK LIMITED" at bounding box center [170, 261] width 118 height 22
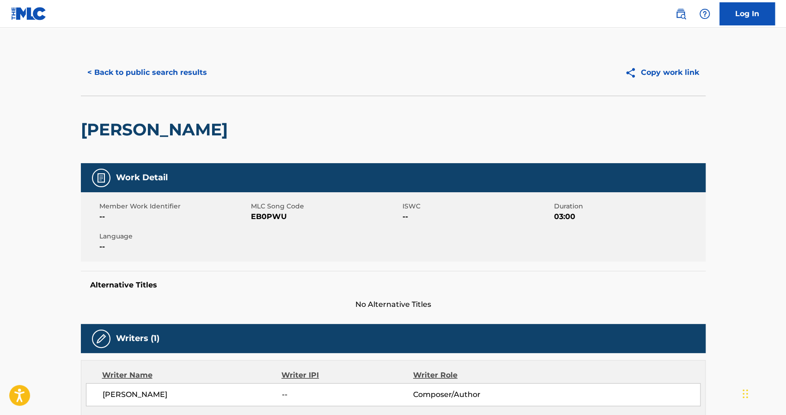
scroll to position [0, 0]
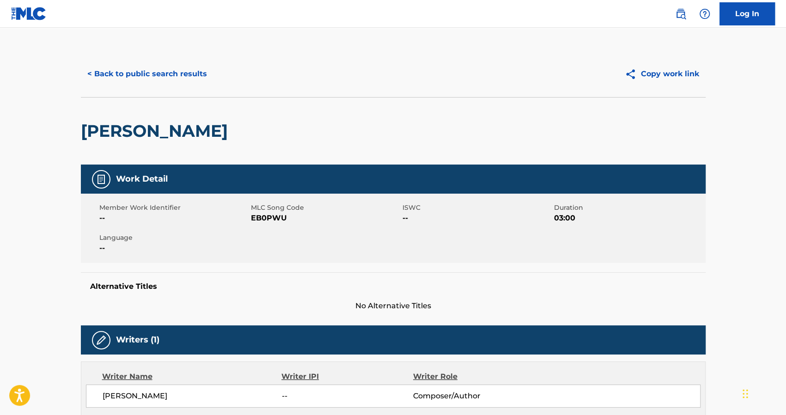
click at [96, 72] on button "< Back to public search results" at bounding box center [147, 73] width 133 height 23
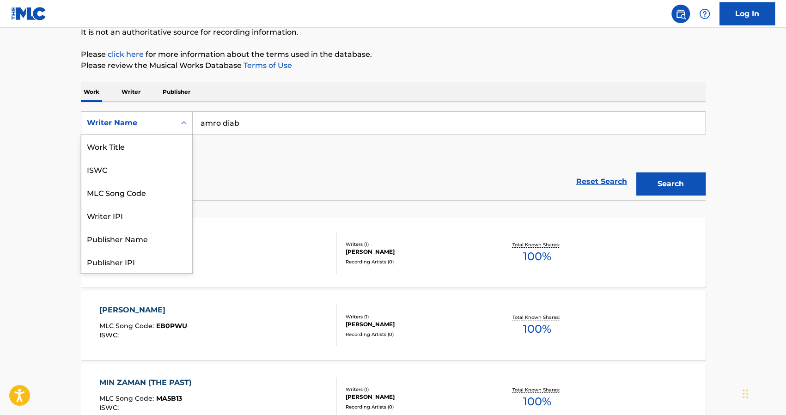
scroll to position [46, 0]
click at [174, 121] on div "Writer Name" at bounding box center [128, 123] width 94 height 18
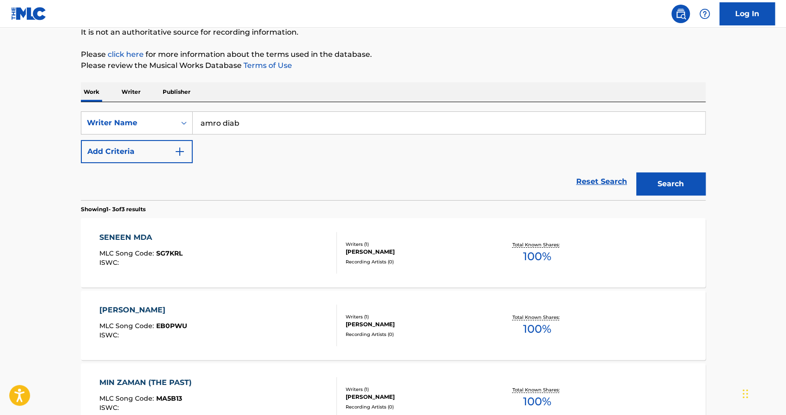
click at [127, 92] on p "Writer" at bounding box center [131, 91] width 24 height 19
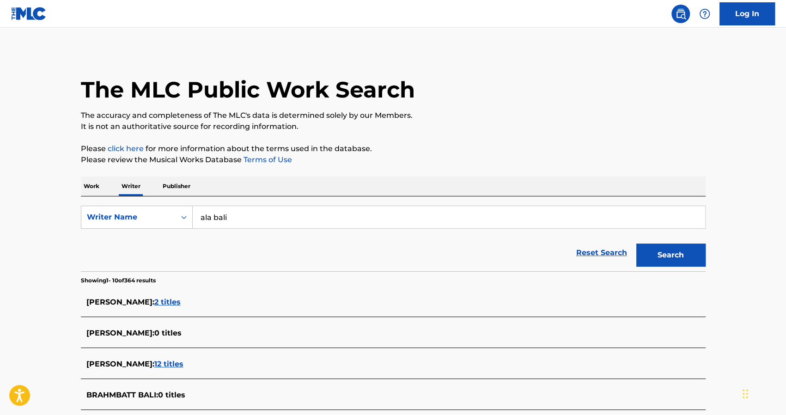
click at [243, 214] on input "ala bali" at bounding box center [449, 217] width 512 height 22
click at [243, 238] on div "amro diab" at bounding box center [379, 238] width 373 height 17
click at [652, 253] on button "Search" at bounding box center [670, 255] width 69 height 23
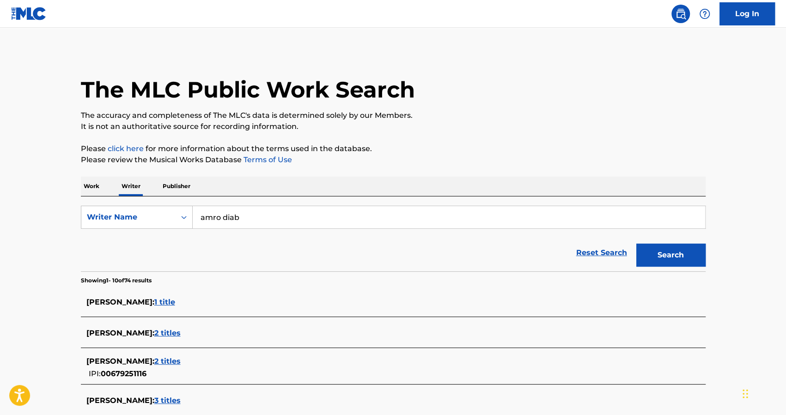
click at [220, 216] on input "amro diab" at bounding box center [449, 217] width 512 height 22
type input "amrou diab"
click at [245, 241] on div "amrou diab" at bounding box center [379, 238] width 373 height 17
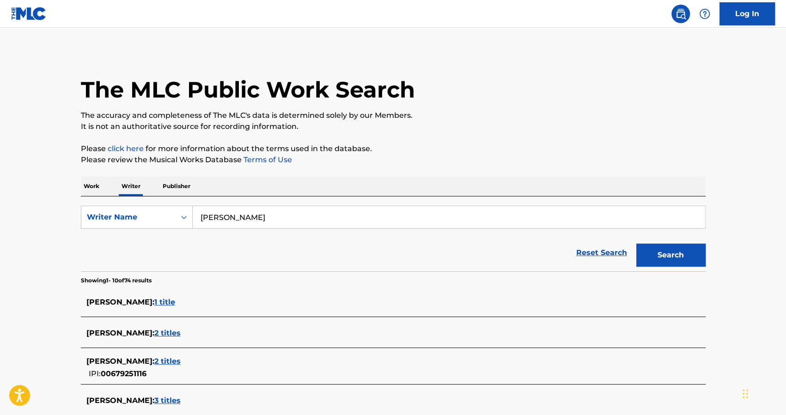
click at [651, 255] on button "Search" at bounding box center [670, 255] width 69 height 23
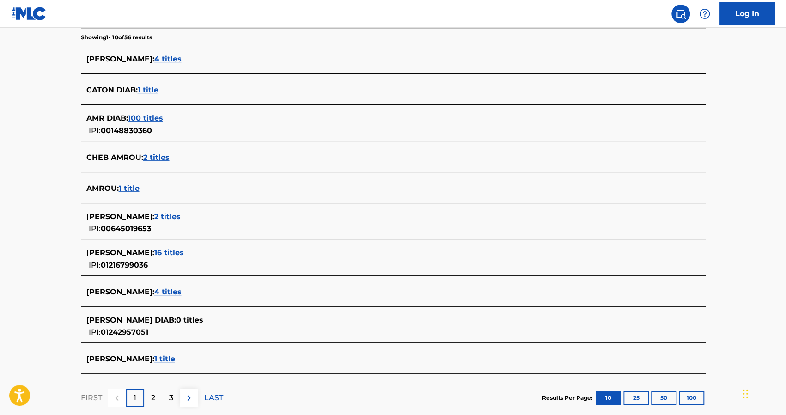
scroll to position [245, 0]
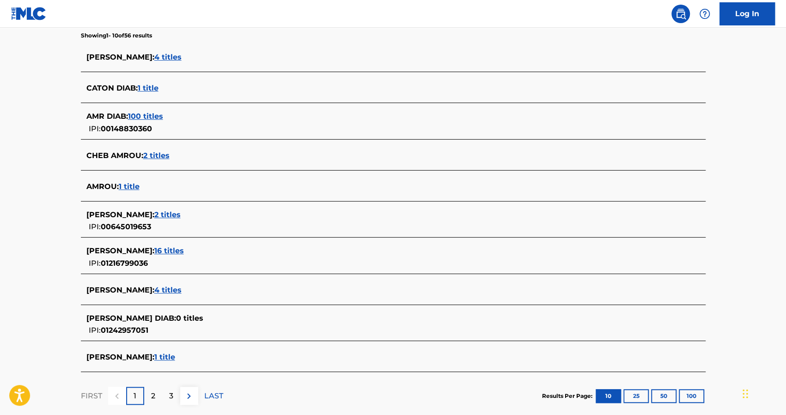
click at [154, 359] on span "1 title" at bounding box center [164, 357] width 21 height 9
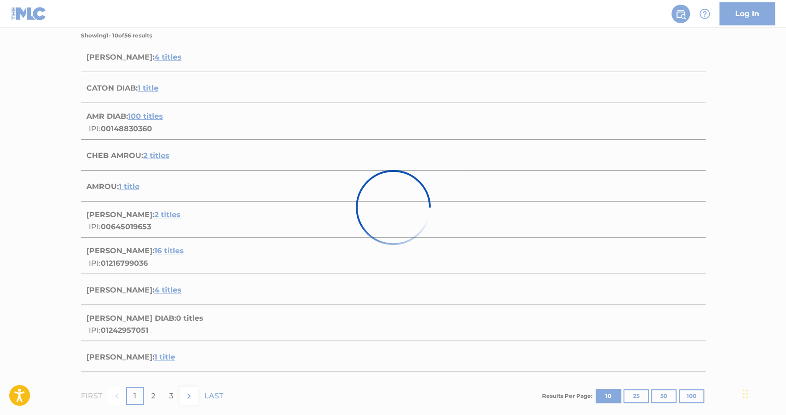
scroll to position [59, 0]
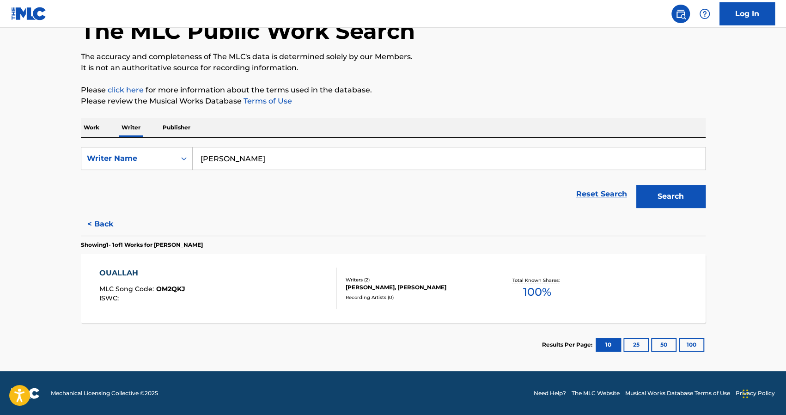
click at [224, 156] on input "amrou diab" at bounding box center [449, 158] width 512 height 22
click at [187, 128] on p "Publisher" at bounding box center [176, 127] width 33 height 19
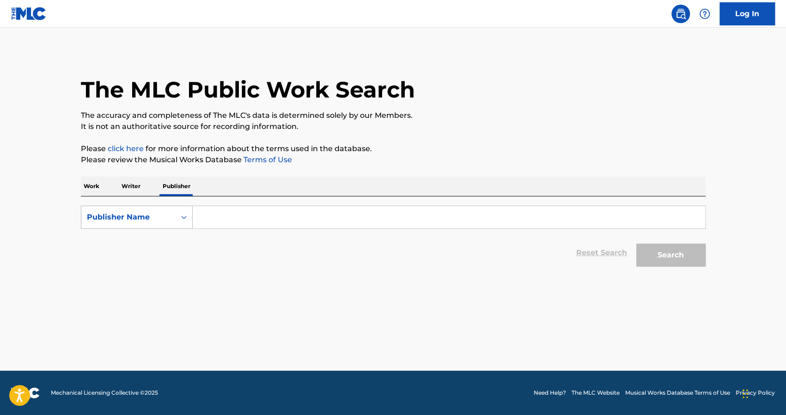
click at [134, 213] on div "Publisher Name" at bounding box center [128, 217] width 83 height 11
click at [140, 216] on div "Publisher Name" at bounding box center [128, 217] width 83 height 11
click at [150, 215] on div "Publisher Name" at bounding box center [128, 217] width 83 height 11
click at [232, 217] on input "Search Form" at bounding box center [449, 217] width 512 height 22
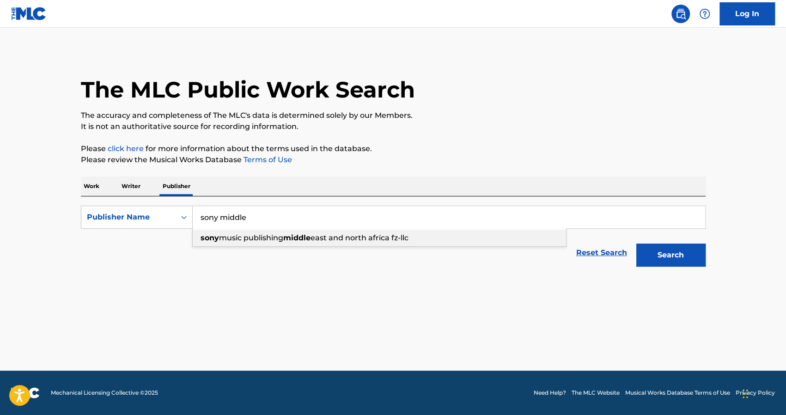
click at [258, 236] on span "music publishing" at bounding box center [251, 237] width 64 height 9
type input "sony music publishing middle east and north africa fz-llc"
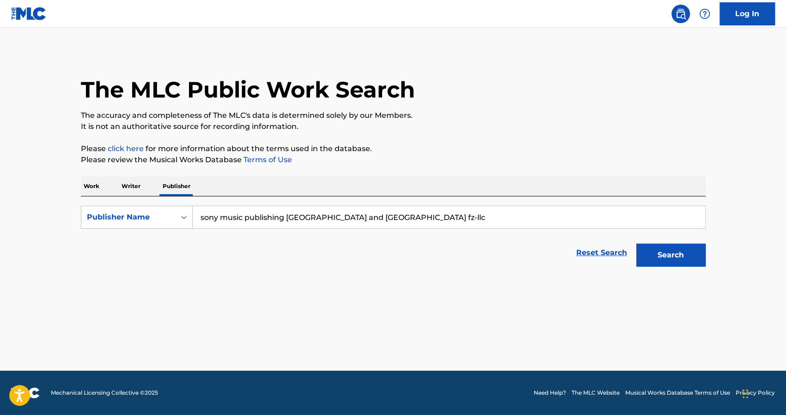
click at [676, 260] on button "Search" at bounding box center [670, 255] width 69 height 23
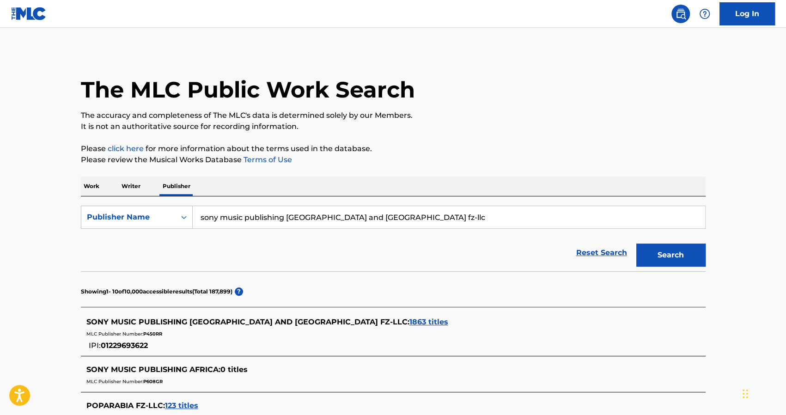
scroll to position [155, 0]
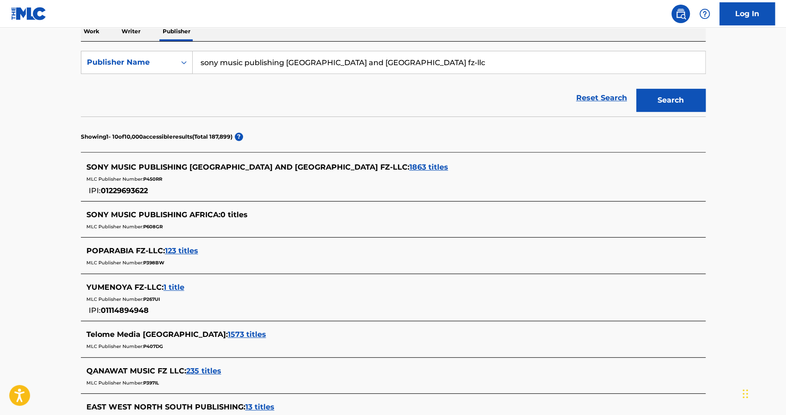
drag, startPoint x: 183, startPoint y: 251, endPoint x: 122, endPoint y: 234, distance: 62.8
click at [122, 234] on div "SONY MUSIC PUBLISHING AFRICA : 0 titles MLC Publisher Number: P608GR" at bounding box center [393, 221] width 625 height 33
click at [176, 247] on span "123 titles" at bounding box center [181, 250] width 33 height 9
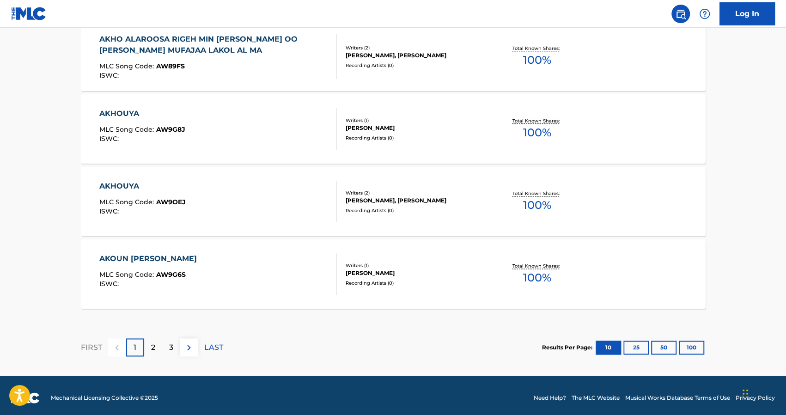
scroll to position [753, 0]
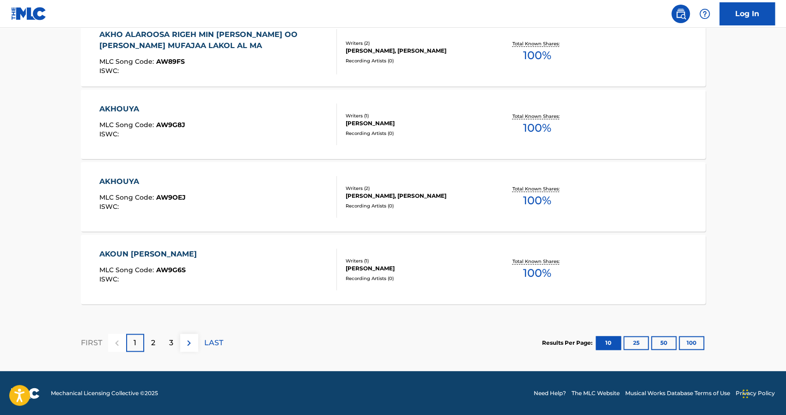
click at [689, 347] on button "100" at bounding box center [691, 343] width 25 height 14
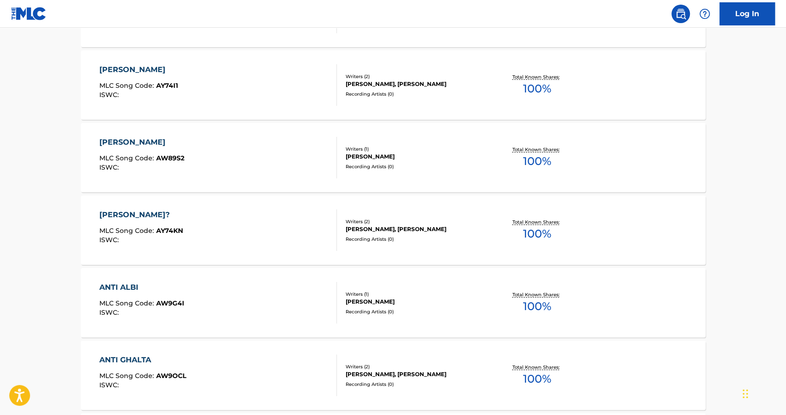
scroll to position [1372, 0]
click at [168, 74] on div "ANA HAFDAL AGHANNI" at bounding box center [138, 70] width 79 height 11
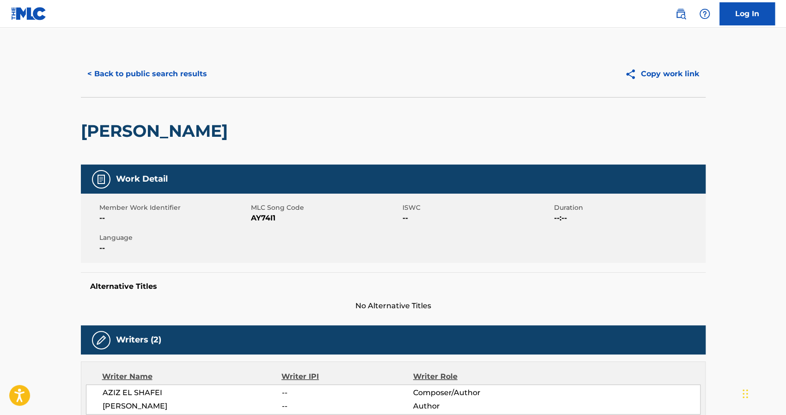
click at [117, 70] on button "< Back to public search results" at bounding box center [147, 73] width 133 height 23
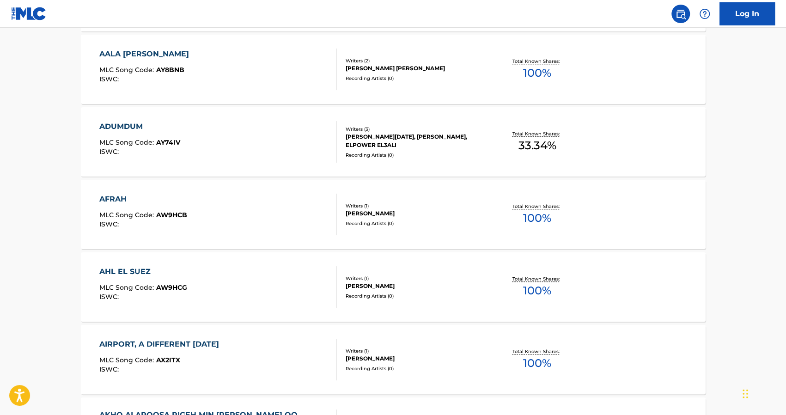
scroll to position [372, 0]
click at [127, 126] on div "ADUMDUM" at bounding box center [139, 127] width 81 height 11
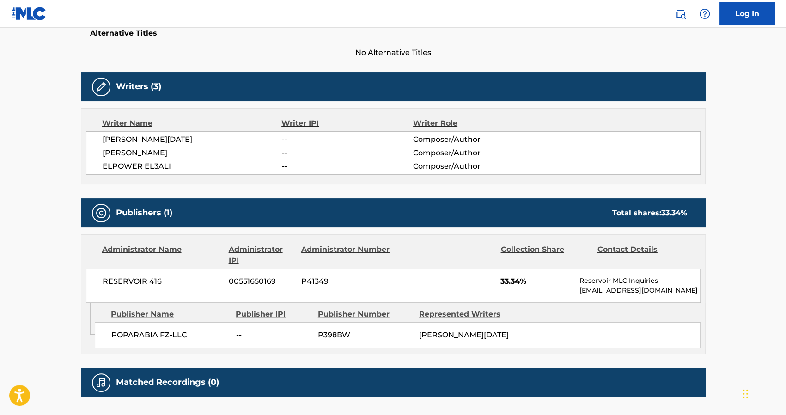
scroll to position [251, 0]
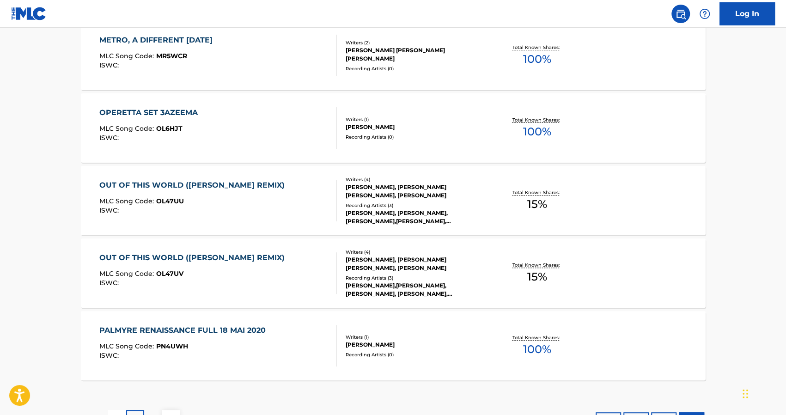
scroll to position [7282, 0]
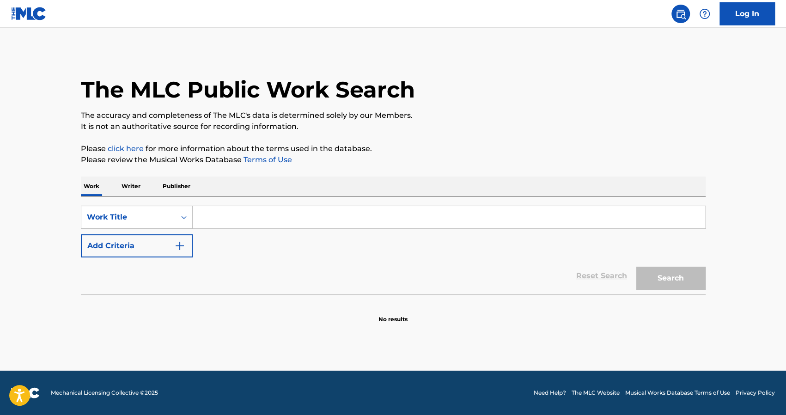
click at [134, 189] on p "Writer" at bounding box center [131, 186] width 24 height 19
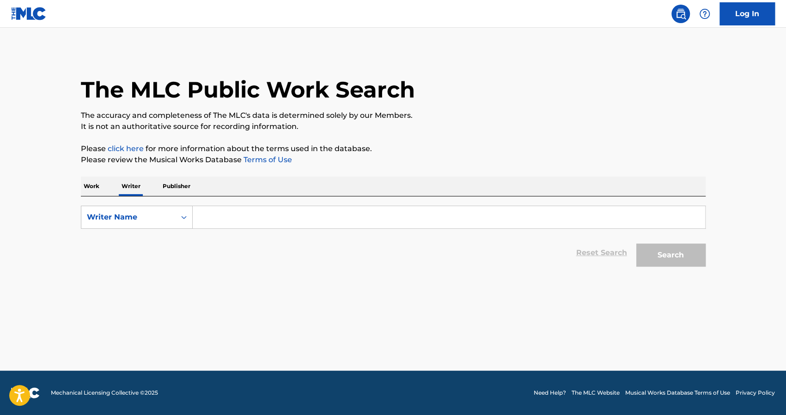
click at [269, 219] on input "Search Form" at bounding box center [449, 217] width 512 height 22
paste input "[PERSON_NAME]"
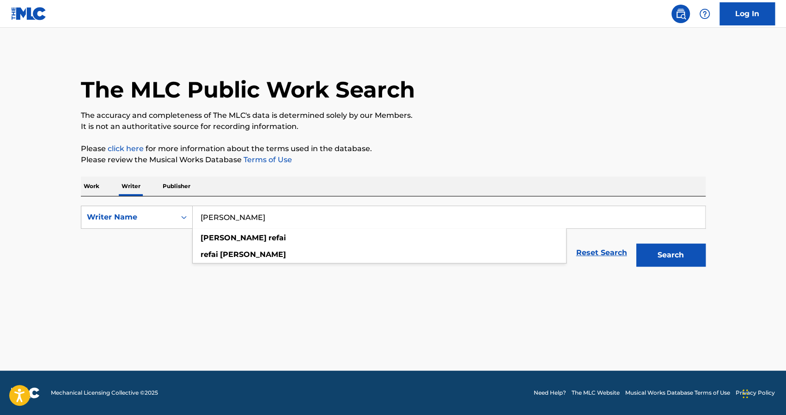
type input "[PERSON_NAME]"
click at [688, 256] on button "Search" at bounding box center [670, 255] width 69 height 23
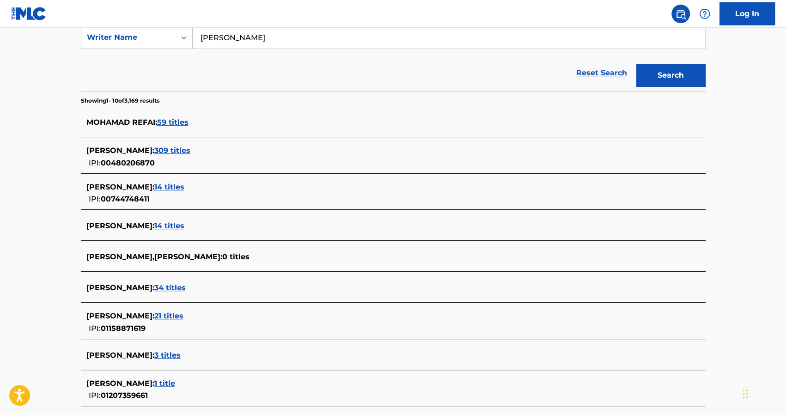
scroll to position [195, 0]
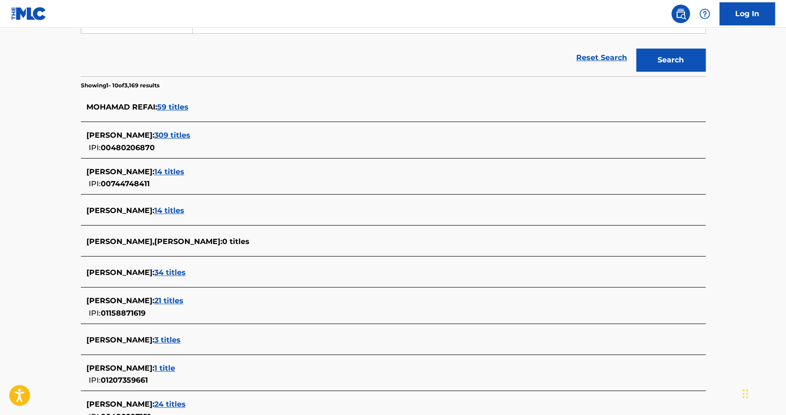
click at [184, 134] on span "309 titles" at bounding box center [172, 135] width 36 height 9
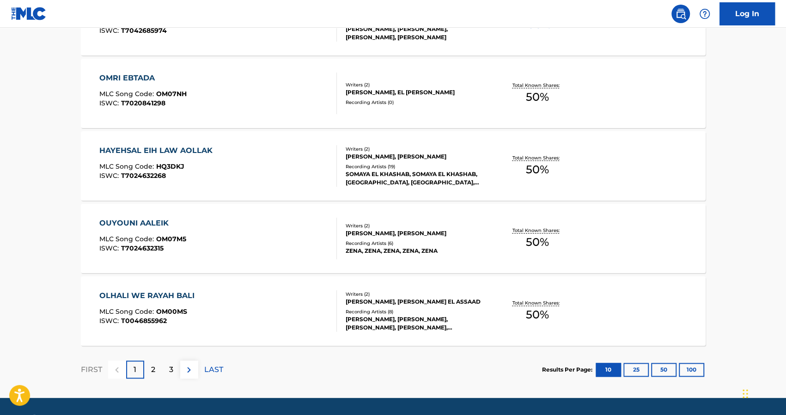
scroll to position [716, 0]
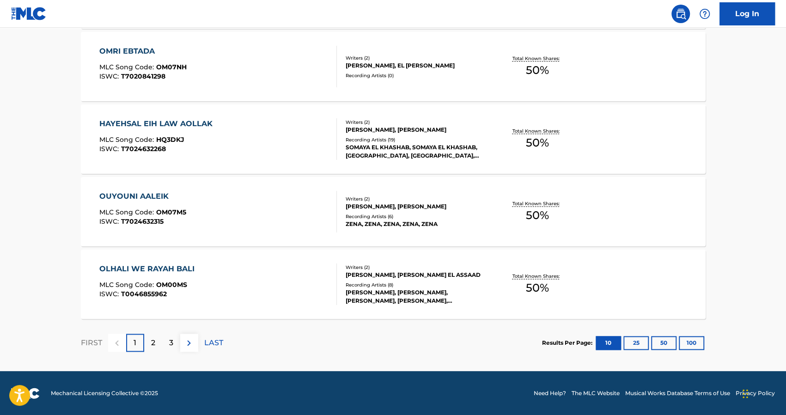
click at [694, 344] on button "100" at bounding box center [691, 343] width 25 height 14
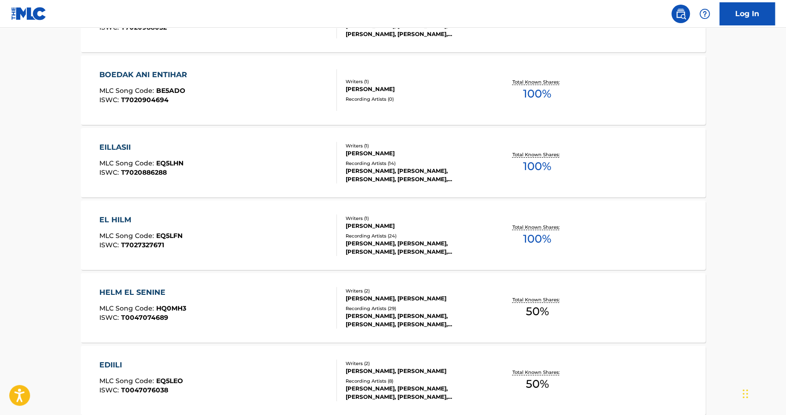
scroll to position [7245, 0]
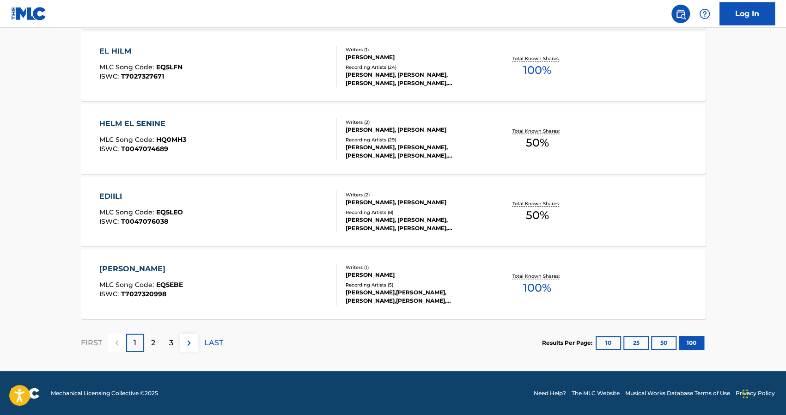
click at [146, 342] on div "2" at bounding box center [153, 343] width 18 height 18
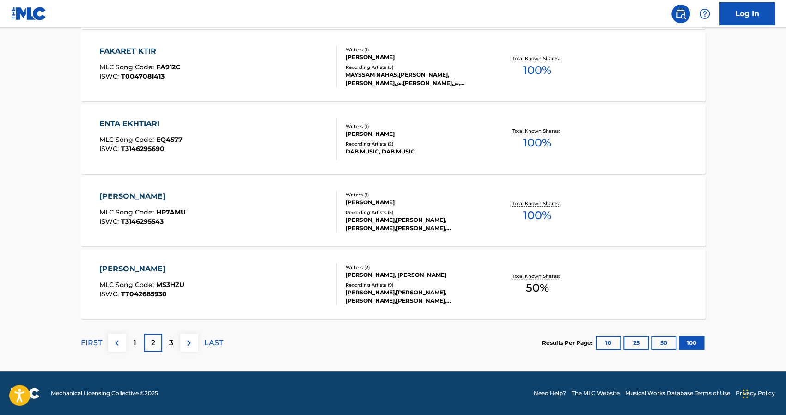
click at [170, 341] on p "3" at bounding box center [171, 342] width 4 height 11
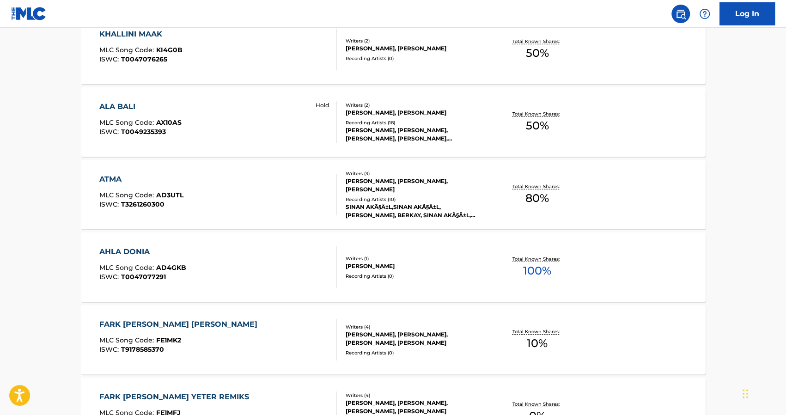
scroll to position [1821, 0]
click at [123, 106] on div "ALA BALI" at bounding box center [140, 107] width 82 height 11
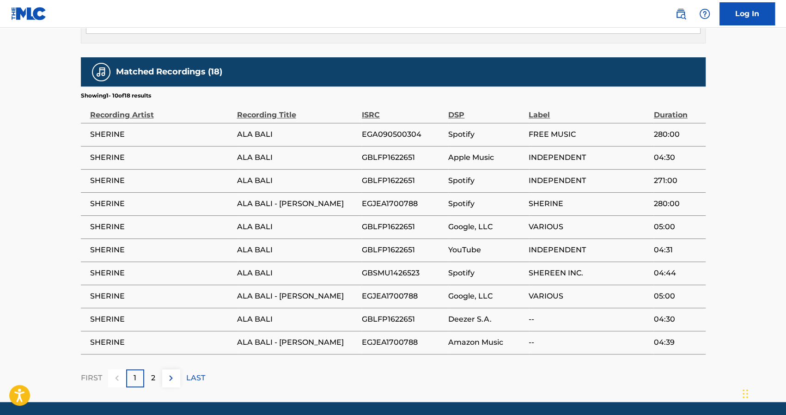
scroll to position [489, 0]
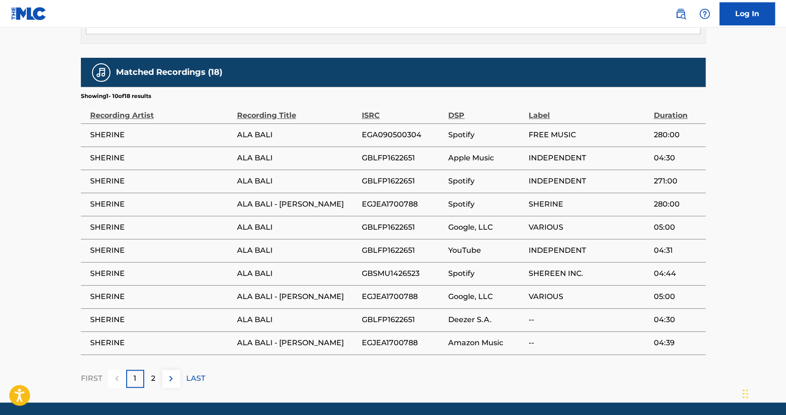
click at [557, 131] on span "FREE MUSIC" at bounding box center [589, 134] width 120 height 11
drag, startPoint x: 557, startPoint y: 131, endPoint x: 676, endPoint y: 130, distance: 119.7
click at [676, 130] on tr "SHERINE ALA BALI EGA090500304 Spotify FREE MUSIC 280:00" at bounding box center [393, 134] width 625 height 23
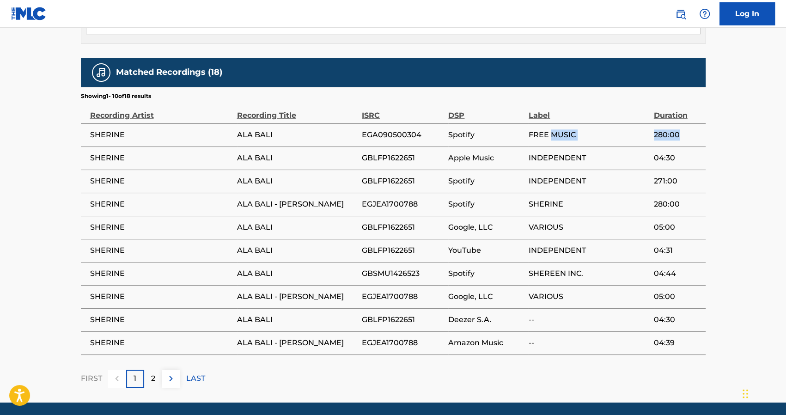
click at [676, 130] on span "280:00" at bounding box center [677, 134] width 47 height 11
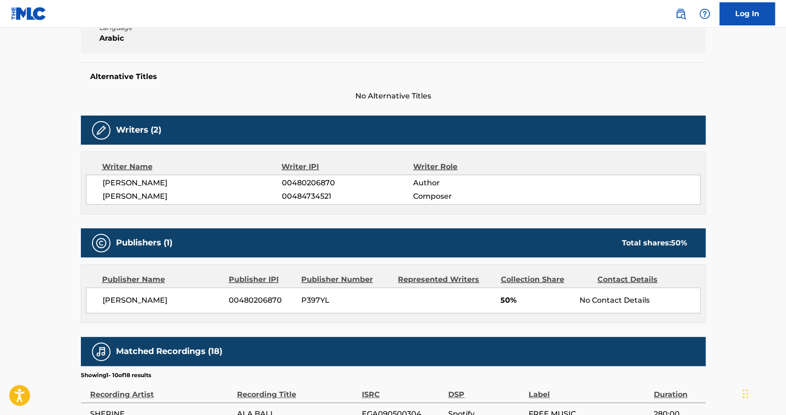
scroll to position [518, 0]
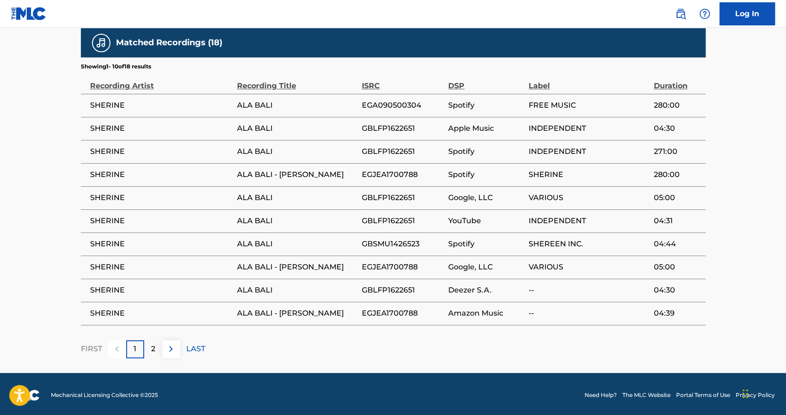
click at [421, 102] on span "EGA090500304" at bounding box center [403, 105] width 82 height 11
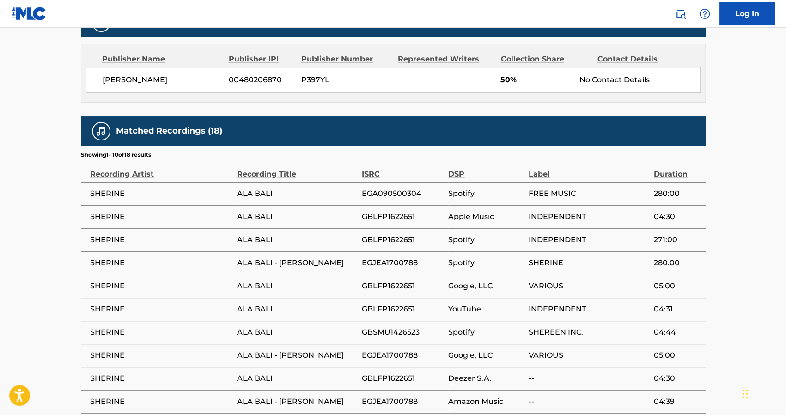
scroll to position [498, 0]
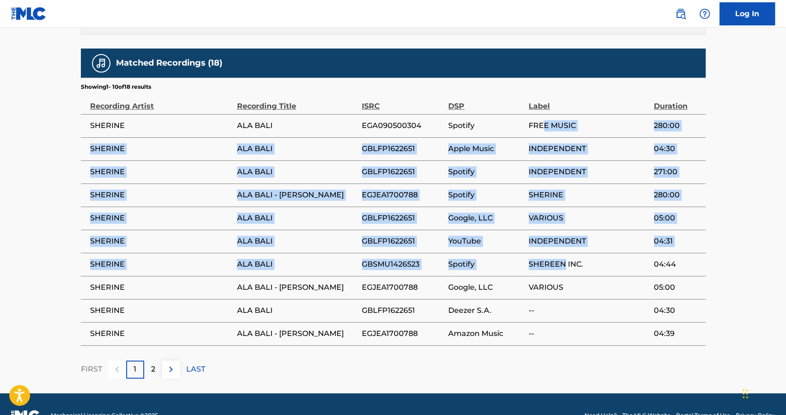
drag, startPoint x: 545, startPoint y: 122, endPoint x: 563, endPoint y: 273, distance: 151.3
click at [563, 273] on tbody "SHERINE ALA BALI EGA090500304 Spotify FREE MUSIC 280:00 SHERINE ALA BALI GBLFP1…" at bounding box center [393, 229] width 625 height 231
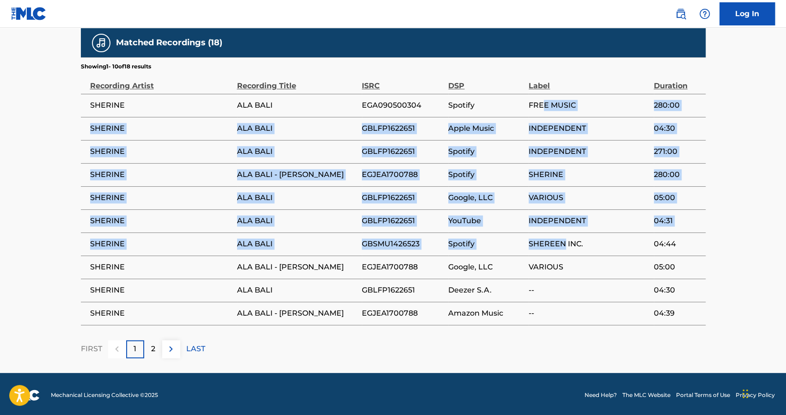
scroll to position [518, 0]
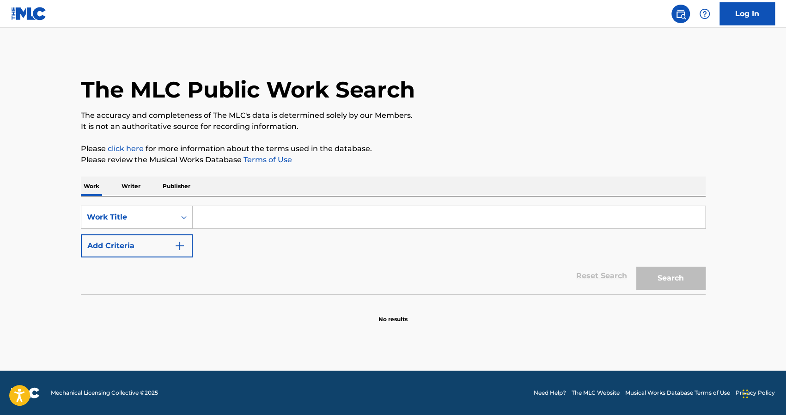
click at [174, 181] on p "Publisher" at bounding box center [176, 186] width 33 height 19
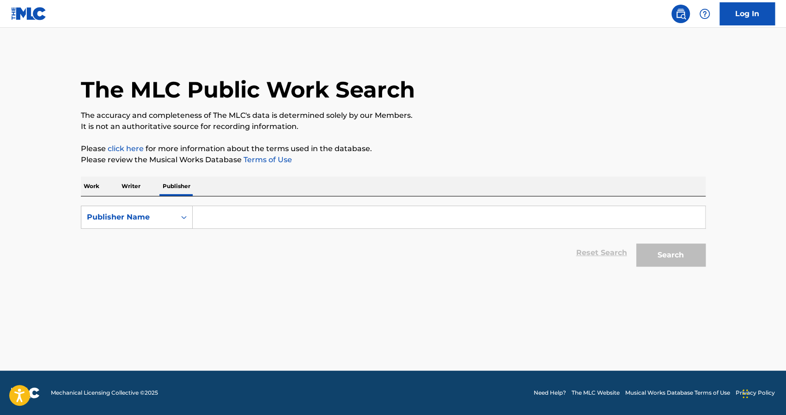
click at [205, 219] on input "Search Form" at bounding box center [449, 217] width 512 height 22
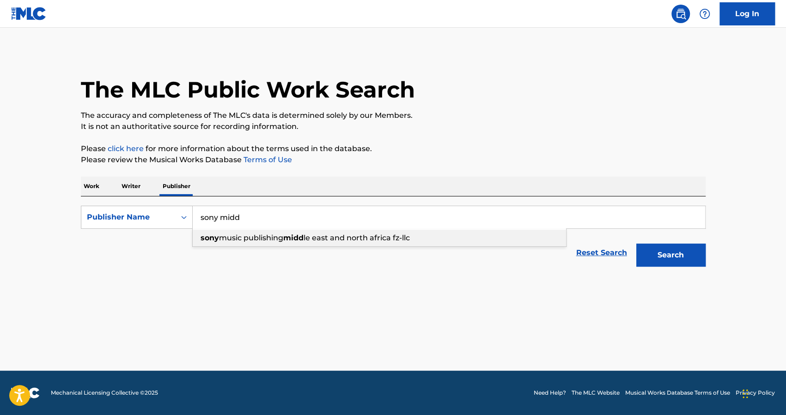
click at [238, 239] on span "music publishing" at bounding box center [251, 237] width 64 height 9
type input "sony music publishing [GEOGRAPHIC_DATA] and [GEOGRAPHIC_DATA] fz-llc"
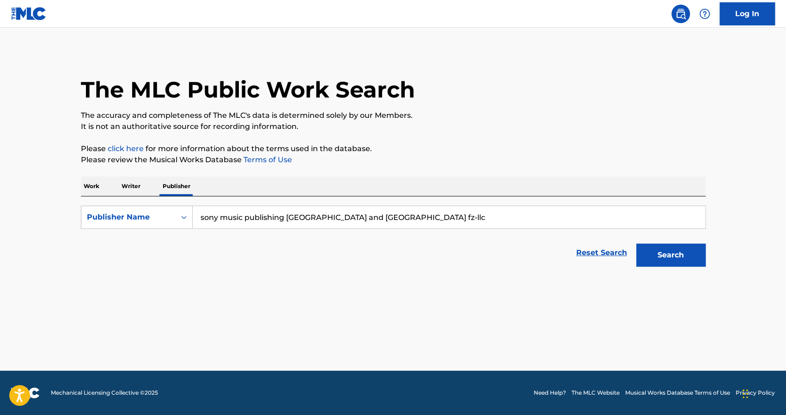
click at [665, 259] on button "Search" at bounding box center [670, 255] width 69 height 23
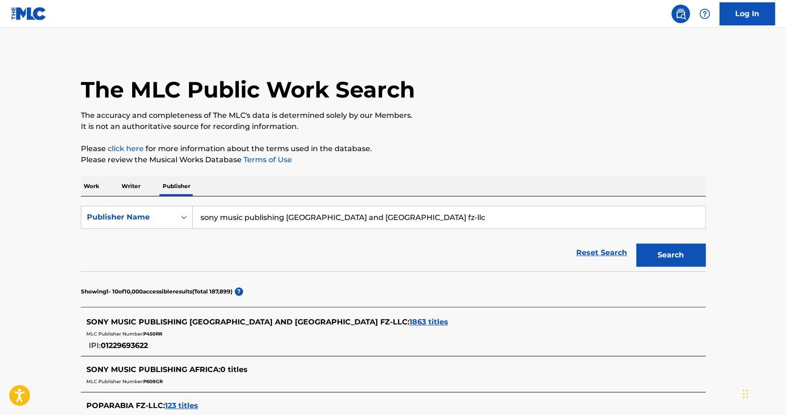
scroll to position [131, 0]
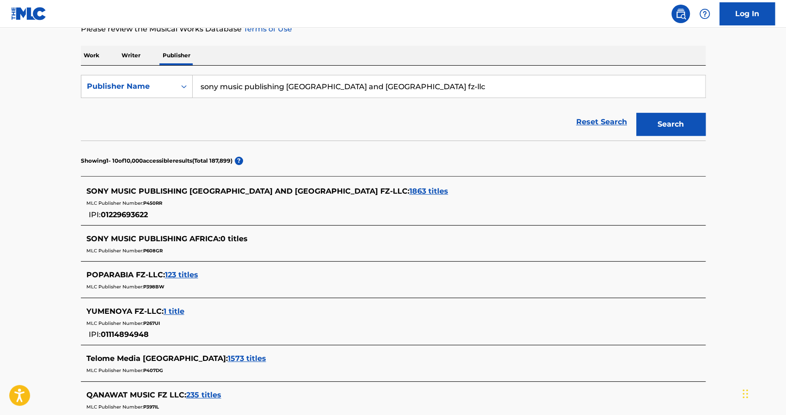
click at [409, 189] on span "1863 titles" at bounding box center [428, 191] width 39 height 9
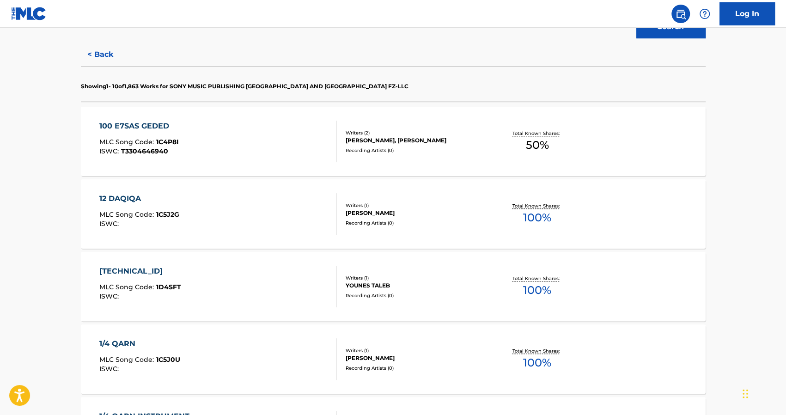
scroll to position [229, 0]
click at [129, 195] on div "12 DAQIQA" at bounding box center [139, 198] width 80 height 11
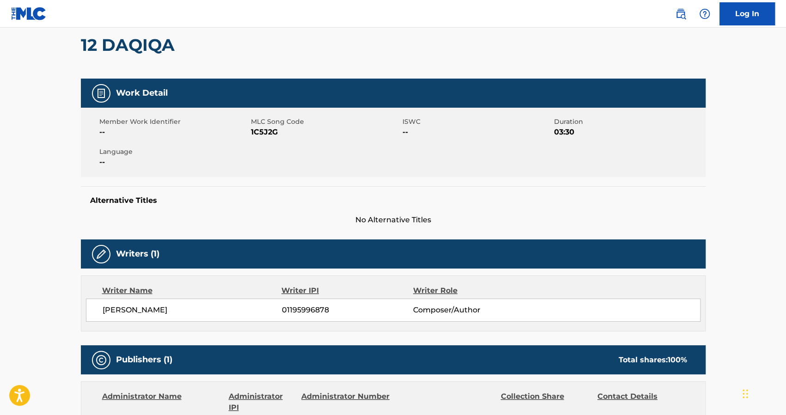
scroll to position [18, 0]
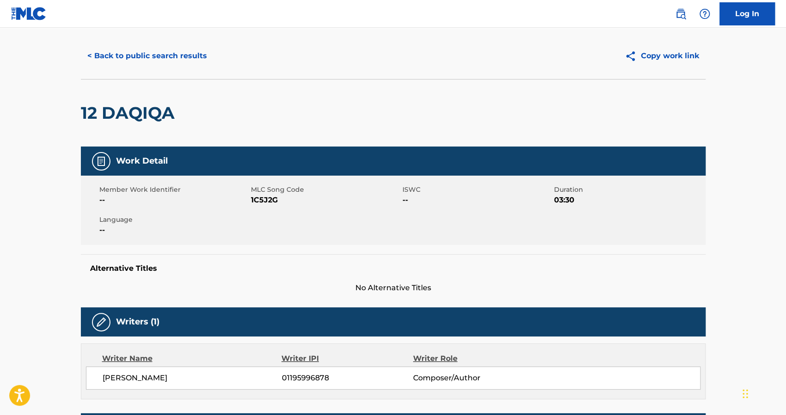
click at [96, 51] on button "< Back to public search results" at bounding box center [147, 55] width 133 height 23
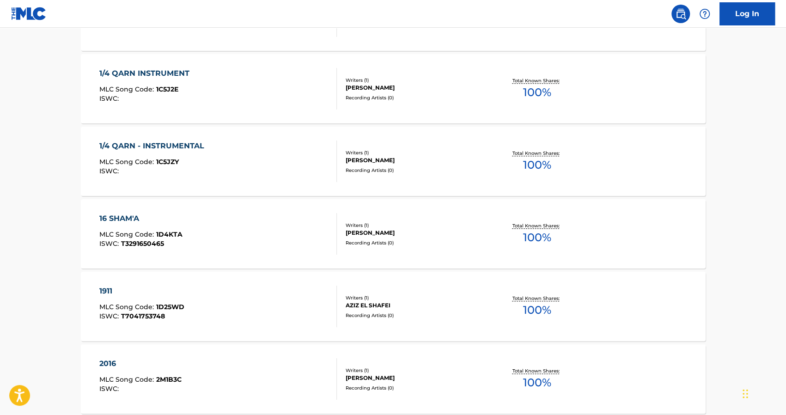
scroll to position [573, 0]
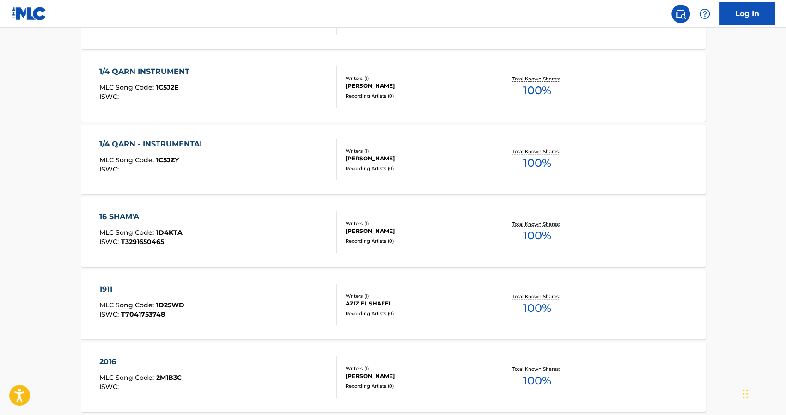
click at [105, 289] on div "1911" at bounding box center [141, 289] width 85 height 11
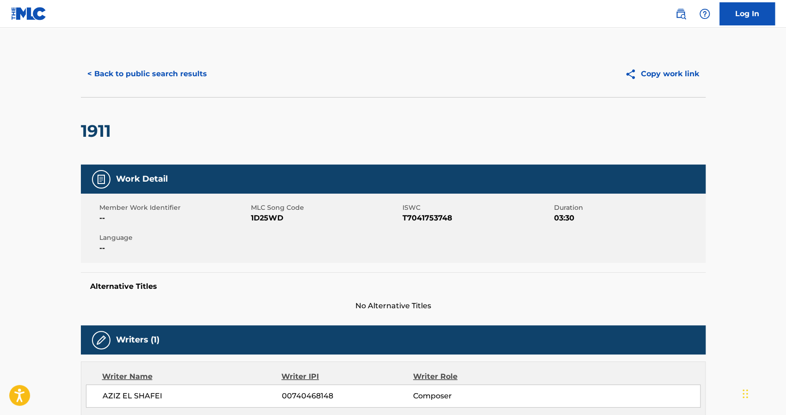
click at [267, 220] on span "1D25WD" at bounding box center [325, 218] width 149 height 11
copy span "1D25WD"
click at [329, 231] on div "Member Work Identifier -- MLC Song Code 1D25WD ISWC T7041753748 Duration 03:30 …" at bounding box center [393, 228] width 625 height 69
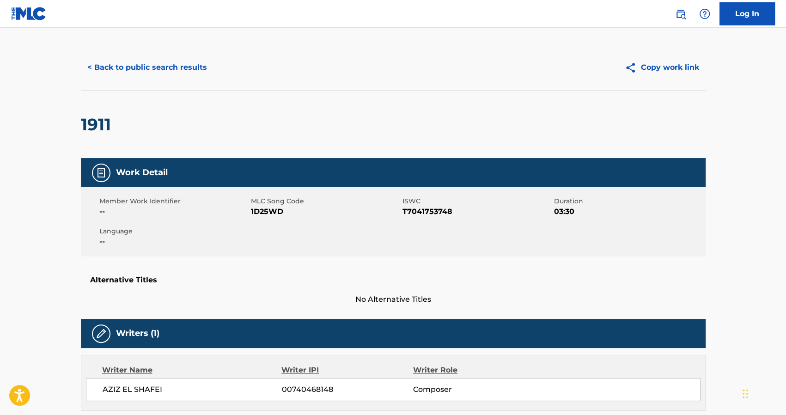
scroll to position [8, 0]
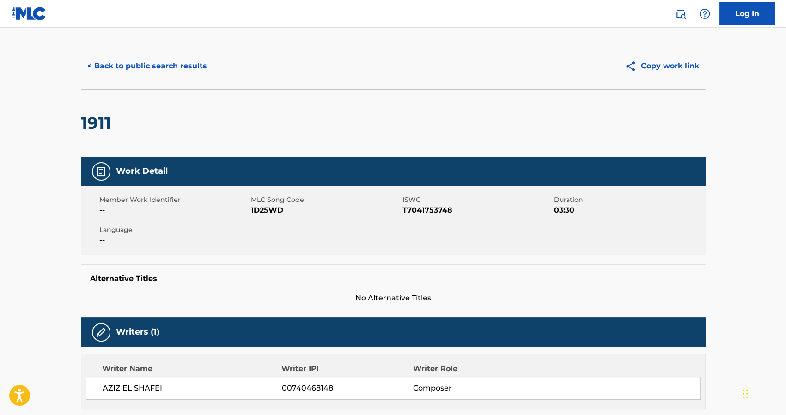
click at [425, 207] on span "T7041753748" at bounding box center [476, 210] width 149 height 11
copy span "T7041753748"
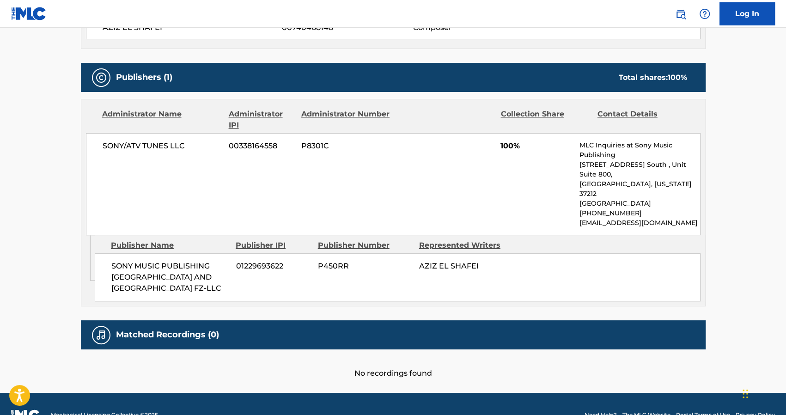
scroll to position [0, 0]
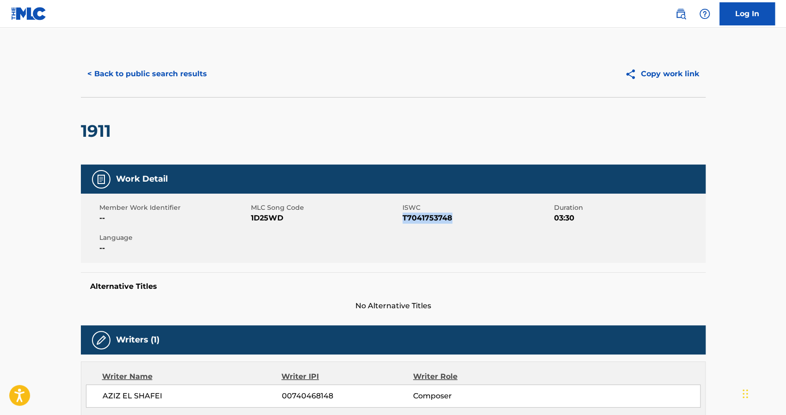
click at [101, 78] on button "< Back to public search results" at bounding box center [147, 73] width 133 height 23
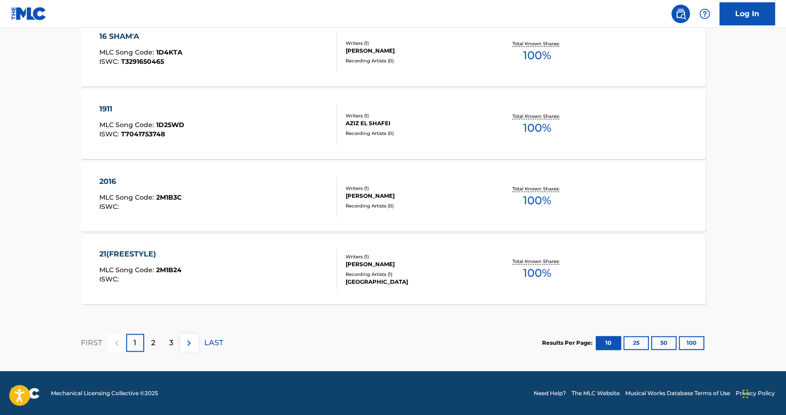
scroll to position [753, 0]
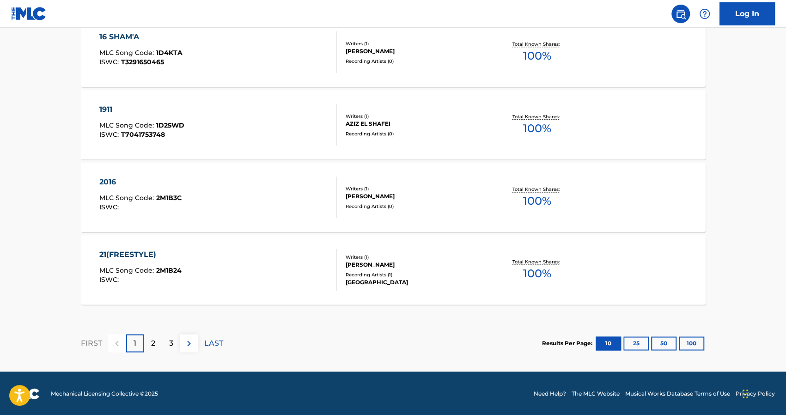
click at [686, 341] on button "100" at bounding box center [691, 343] width 25 height 14
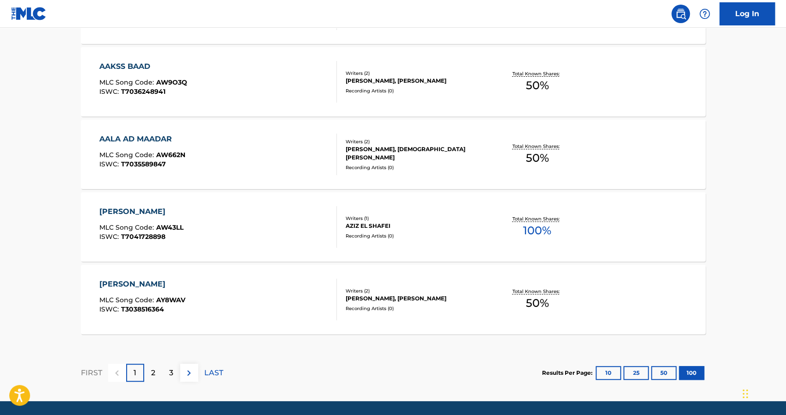
scroll to position [7254, 0]
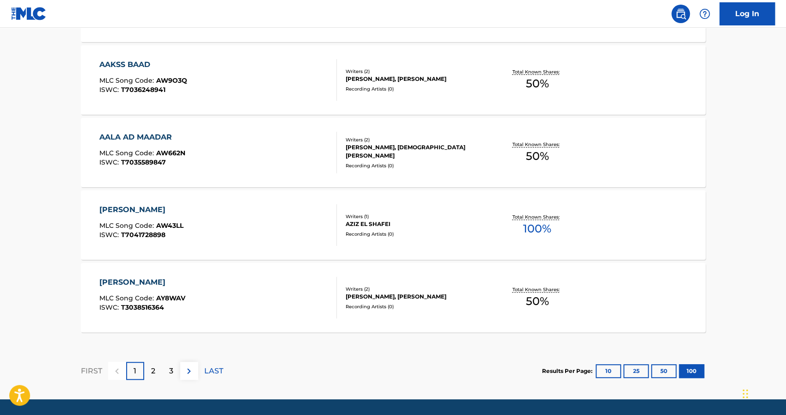
click at [148, 375] on div "2" at bounding box center [153, 371] width 18 height 18
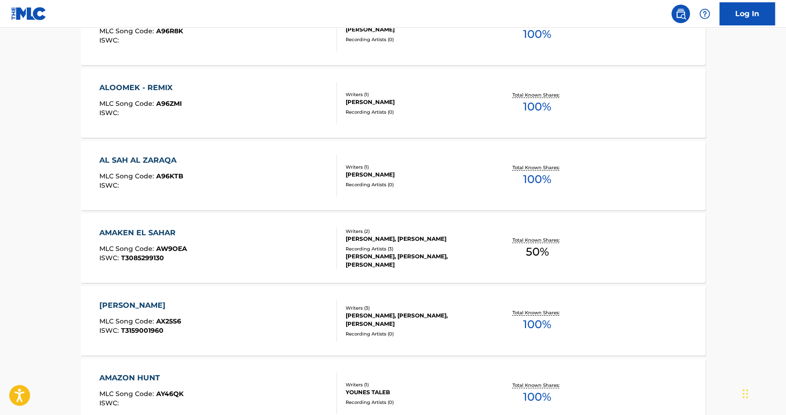
scroll to position [7282, 0]
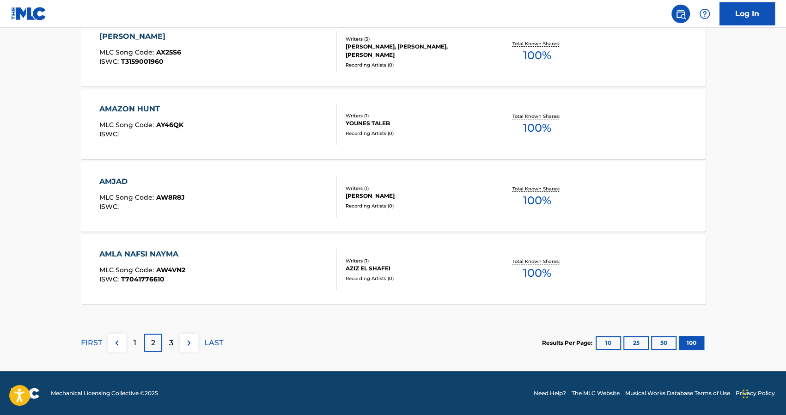
click at [165, 348] on div "3" at bounding box center [171, 343] width 18 height 18
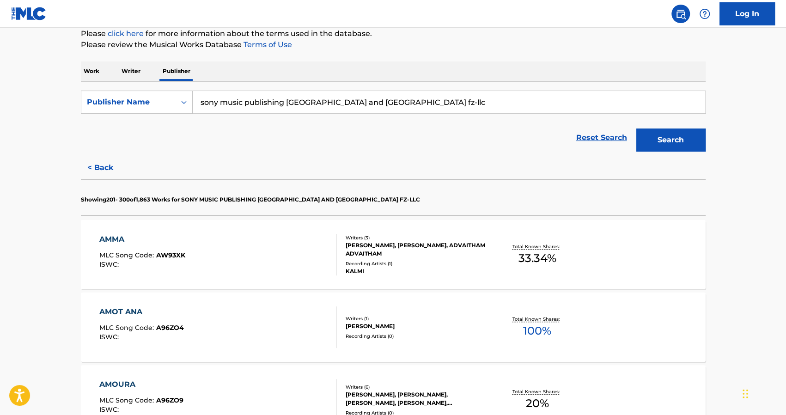
scroll to position [0, 0]
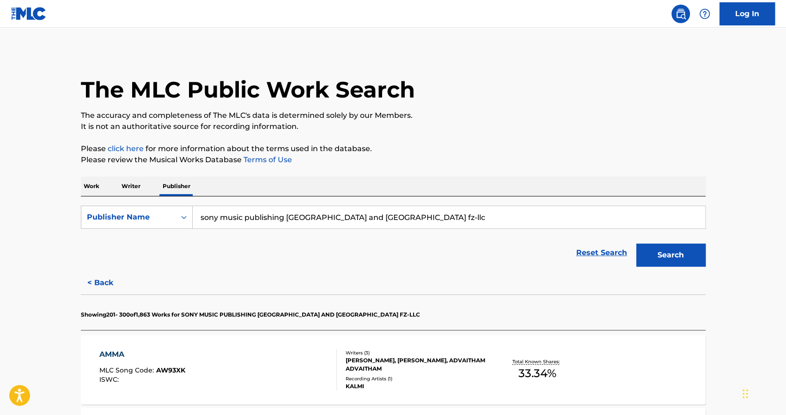
click at [88, 185] on p "Work" at bounding box center [91, 186] width 21 height 19
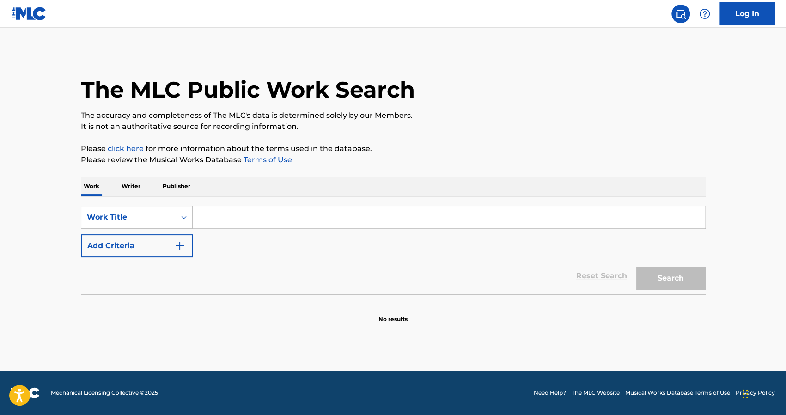
click at [131, 194] on p "Writer" at bounding box center [131, 186] width 24 height 19
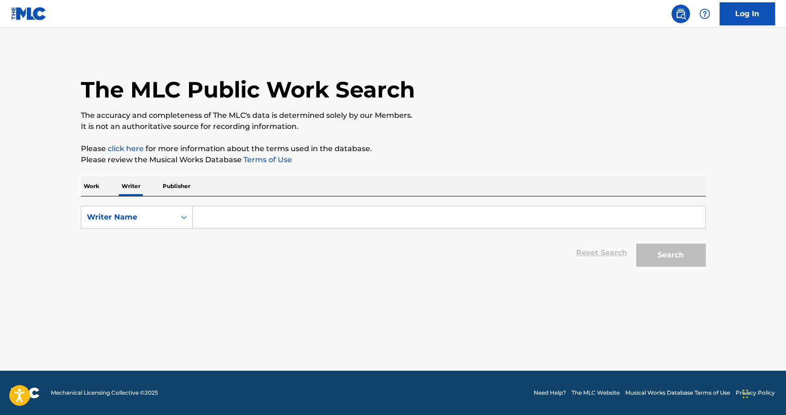
click at [213, 225] on input "Search Form" at bounding box center [449, 217] width 512 height 22
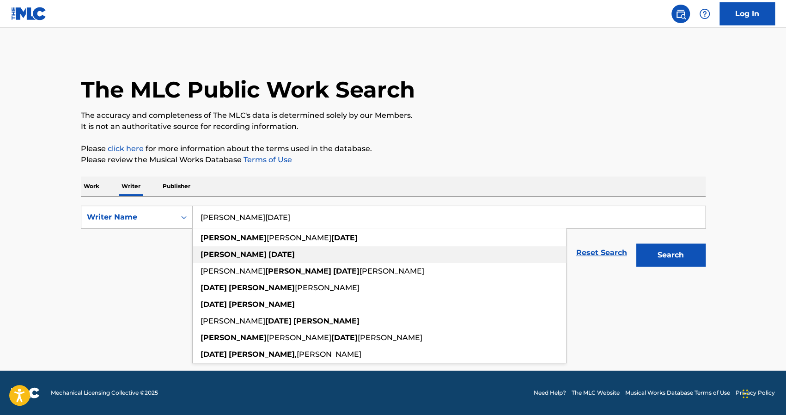
type input "mohamed ramadan"
click at [232, 258] on strong "mohamed" at bounding box center [234, 254] width 66 height 9
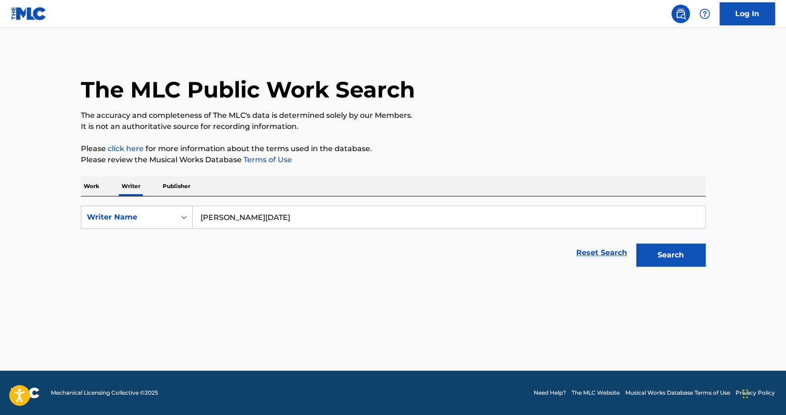
click at [648, 261] on button "Search" at bounding box center [670, 255] width 69 height 23
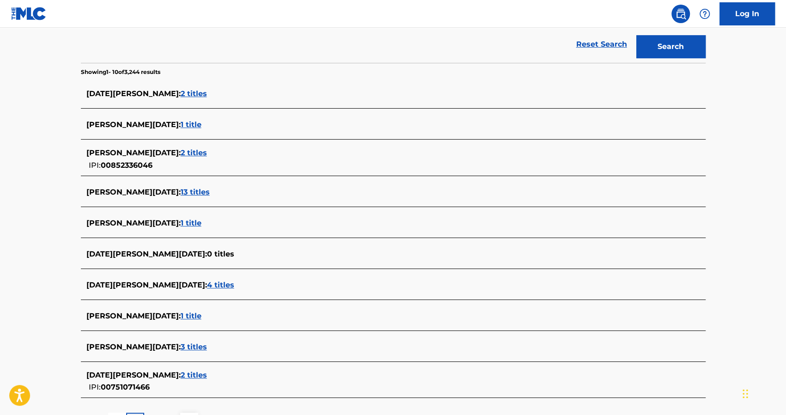
scroll to position [209, 0]
click at [183, 154] on span "2 titles" at bounding box center [194, 152] width 26 height 9
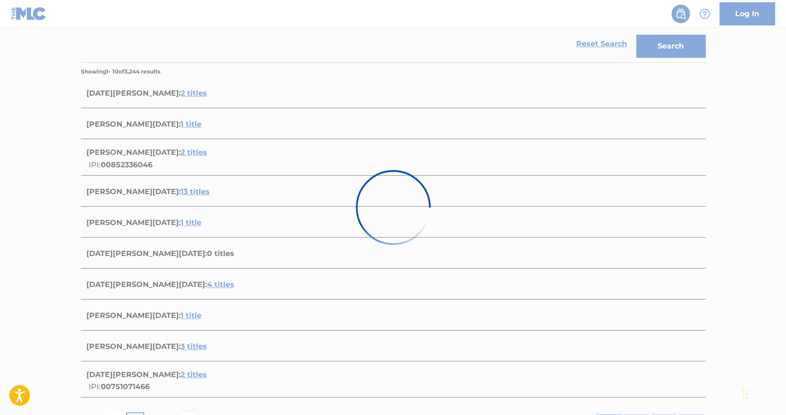
scroll to position [131, 0]
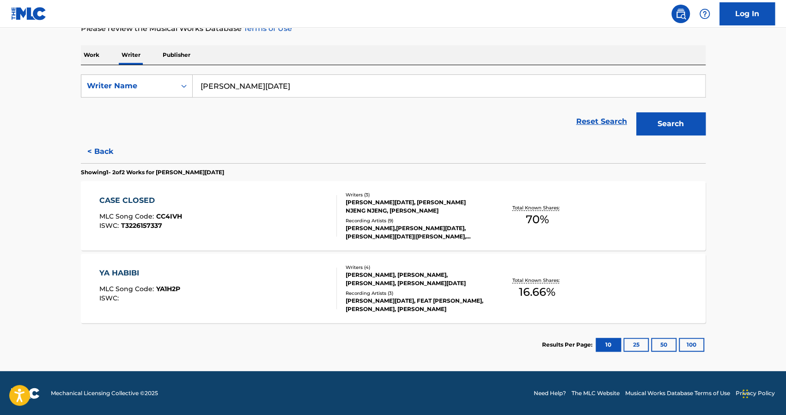
click at [361, 266] on div "Writers ( 4 )" at bounding box center [416, 267] width 140 height 7
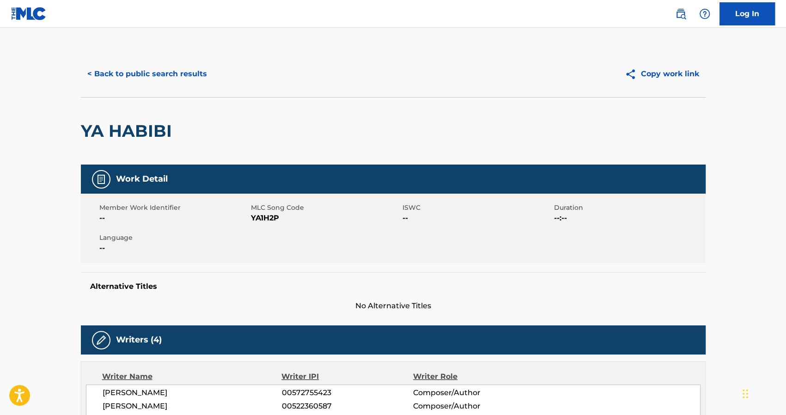
click at [109, 72] on button "< Back to public search results" at bounding box center [147, 73] width 133 height 23
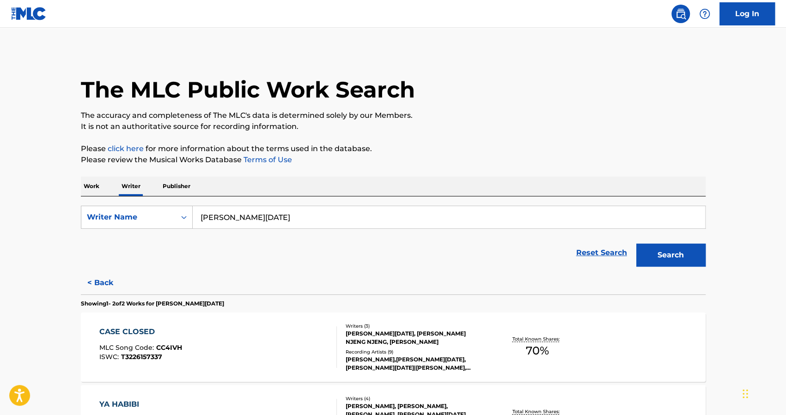
scroll to position [131, 0]
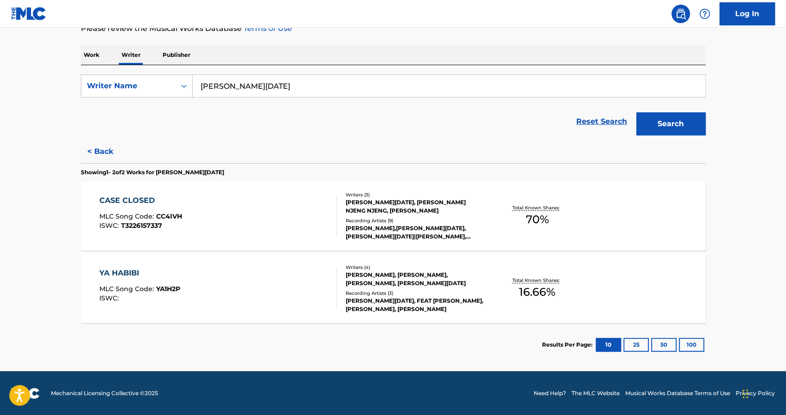
click at [101, 146] on button "< Back" at bounding box center [108, 151] width 55 height 23
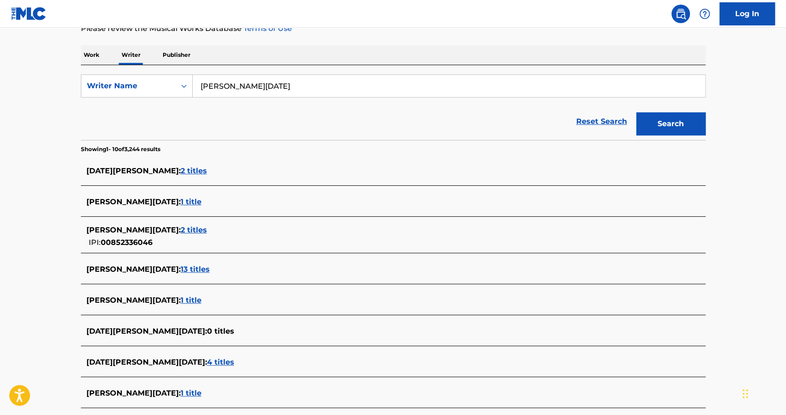
click at [187, 174] on span "2 titles" at bounding box center [194, 170] width 26 height 9
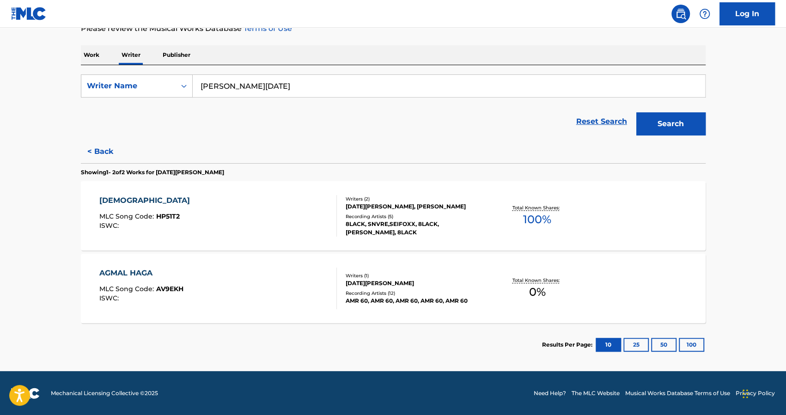
click at [367, 197] on div "Writers ( 2 )" at bounding box center [416, 198] width 140 height 7
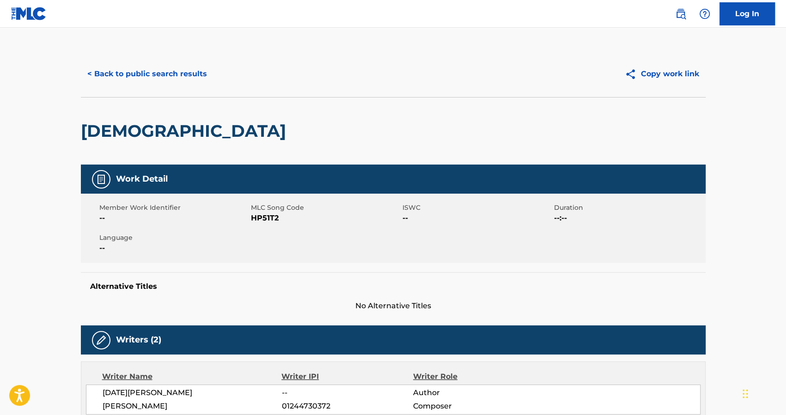
click at [102, 75] on button "< Back to public search results" at bounding box center [147, 73] width 133 height 23
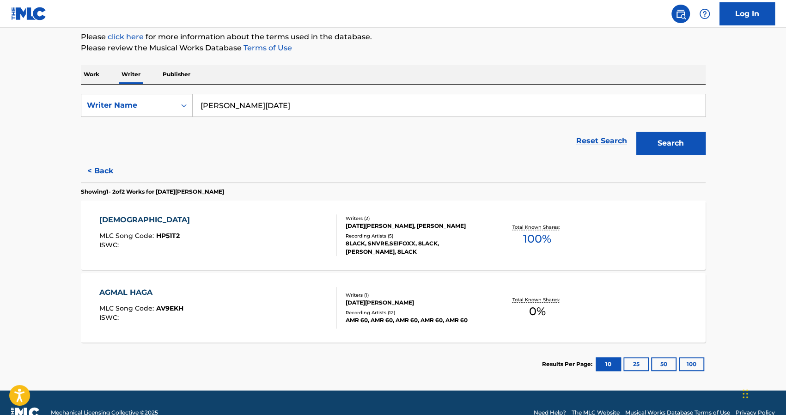
scroll to position [113, 0]
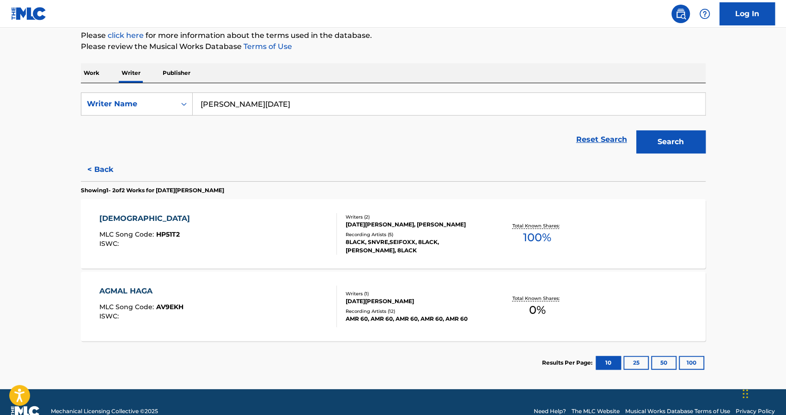
click at [177, 74] on p "Publisher" at bounding box center [176, 72] width 33 height 19
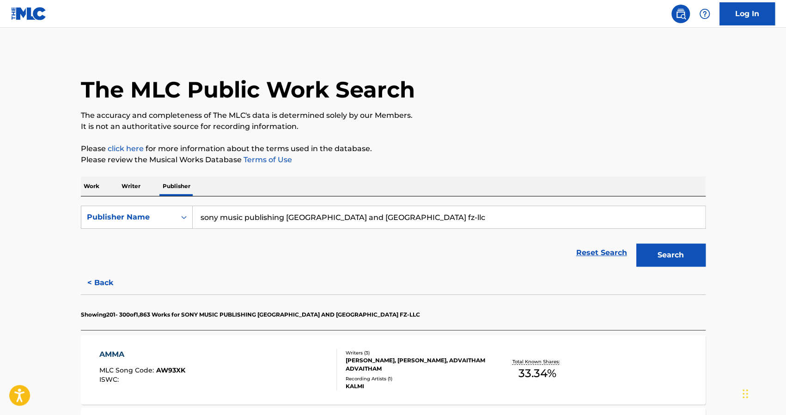
click at [240, 208] on input "sony music publishing middle east and north africa fz-llc" at bounding box center [449, 217] width 512 height 22
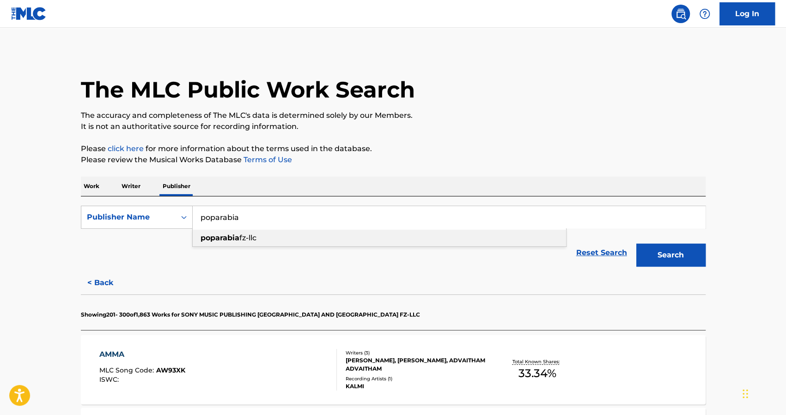
click at [251, 236] on span "fz-llc" at bounding box center [247, 237] width 17 height 9
type input "poparabia fz-llc"
click at [668, 260] on button "Search" at bounding box center [670, 255] width 69 height 23
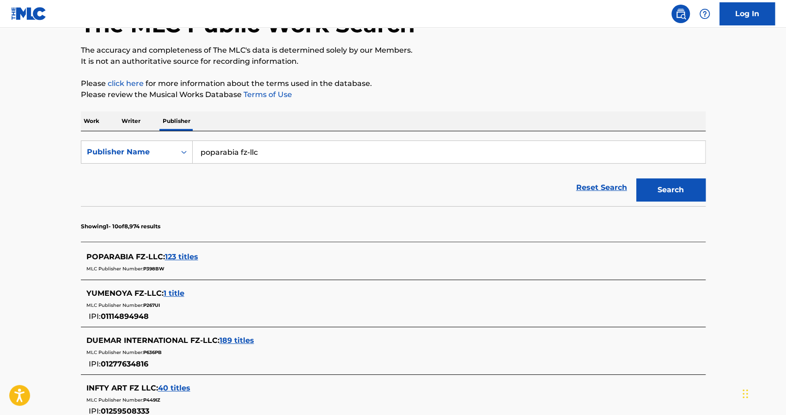
scroll to position [66, 0]
click at [181, 255] on span "123 titles" at bounding box center [181, 256] width 33 height 9
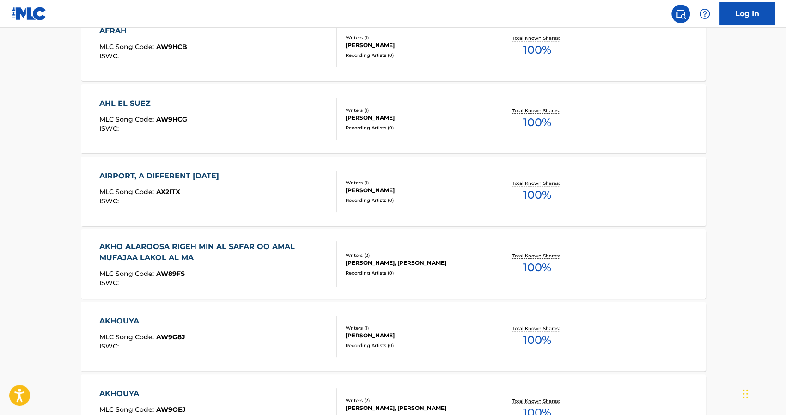
scroll to position [753, 0]
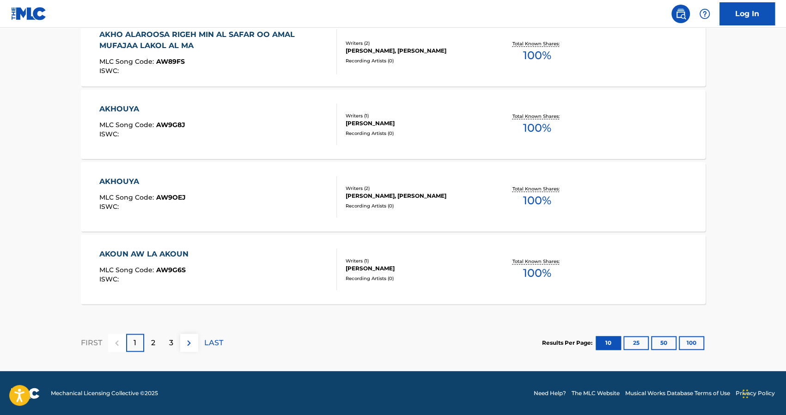
click at [176, 341] on div "3" at bounding box center [171, 343] width 18 height 18
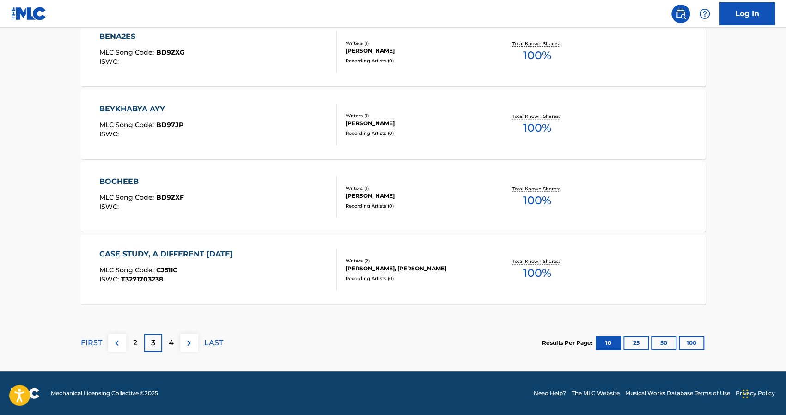
click at [209, 343] on p "LAST" at bounding box center [213, 342] width 19 height 11
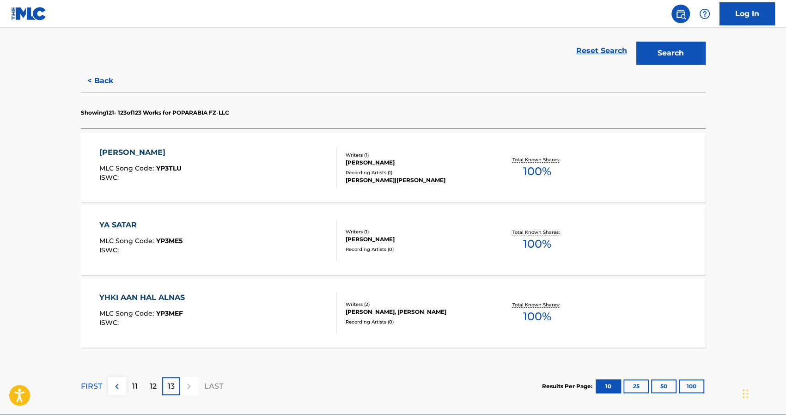
scroll to position [202, 0]
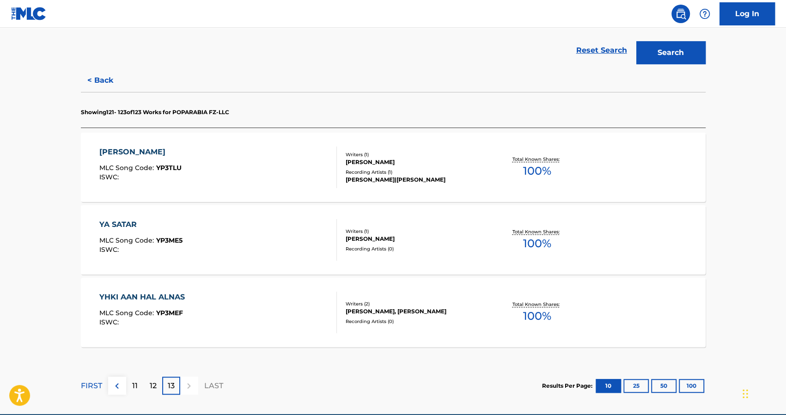
click at [149, 388] on div "12" at bounding box center [153, 386] width 18 height 18
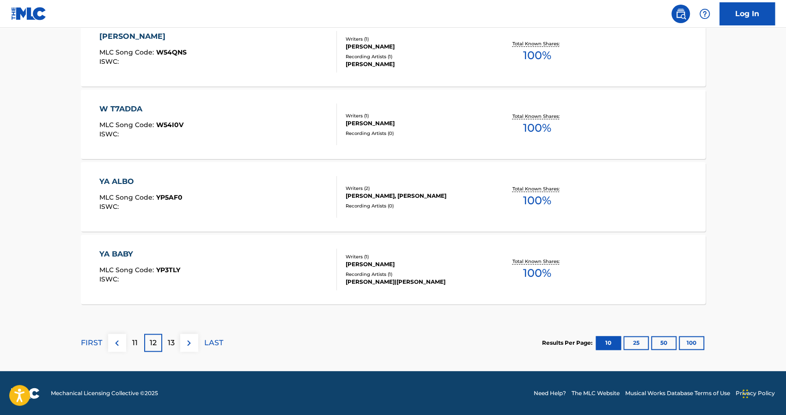
scroll to position [753, 0]
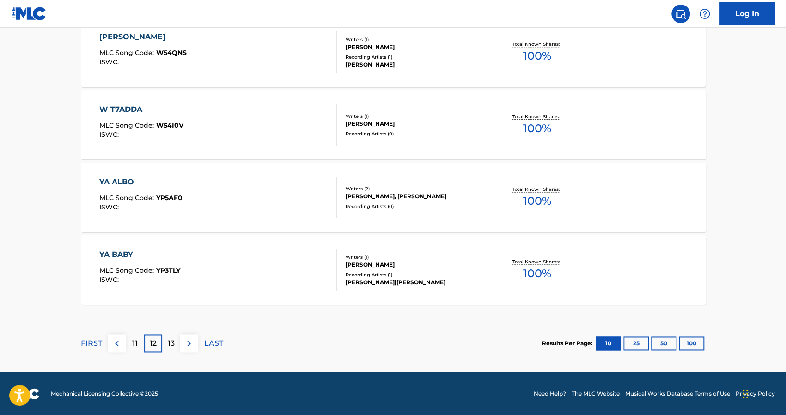
click at [139, 344] on div "11" at bounding box center [135, 343] width 18 height 18
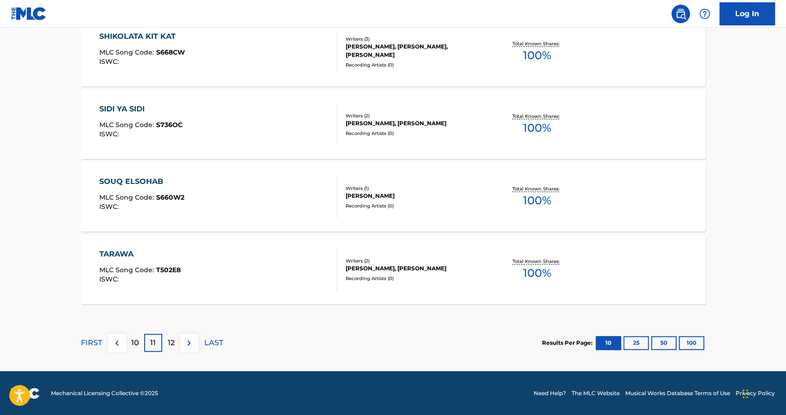
scroll to position [753, 0]
click at [133, 347] on p "10" at bounding box center [135, 342] width 8 height 11
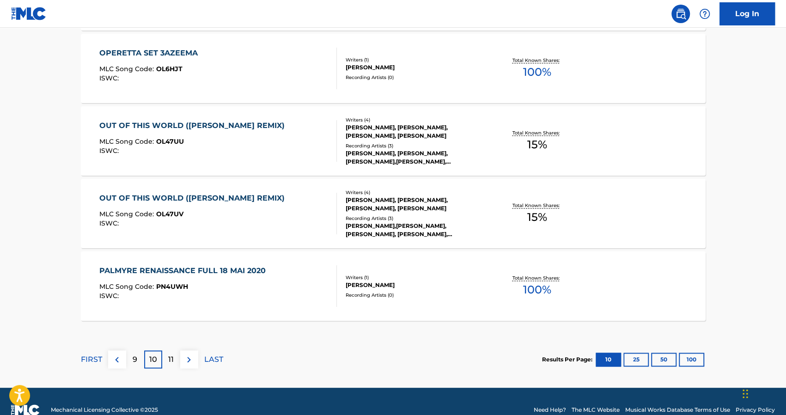
scroll to position [736, 0]
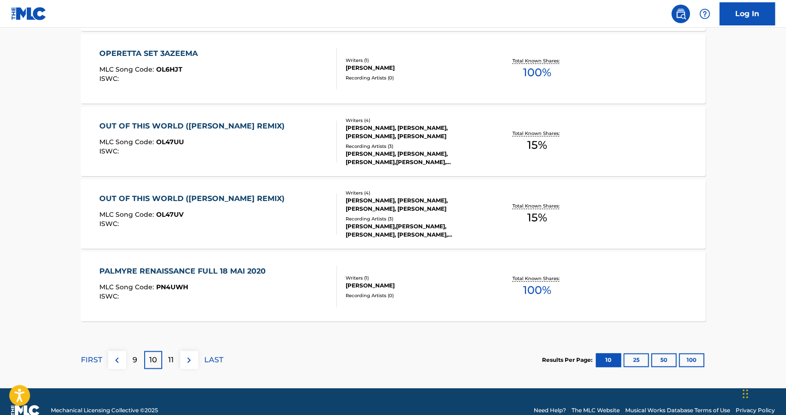
click at [193, 363] on img at bounding box center [188, 359] width 11 height 11
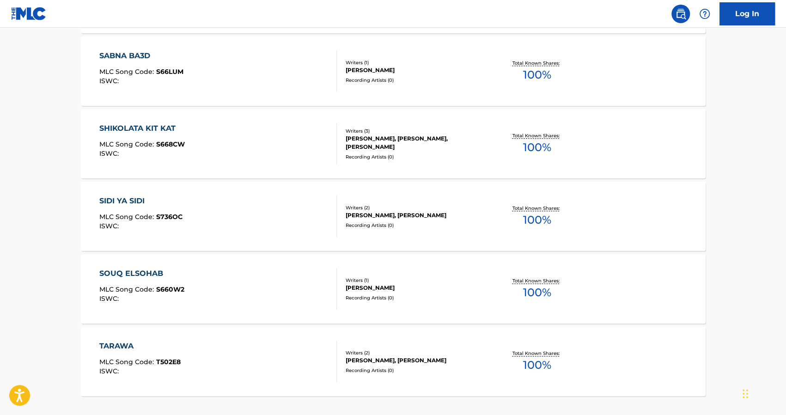
scroll to position [753, 0]
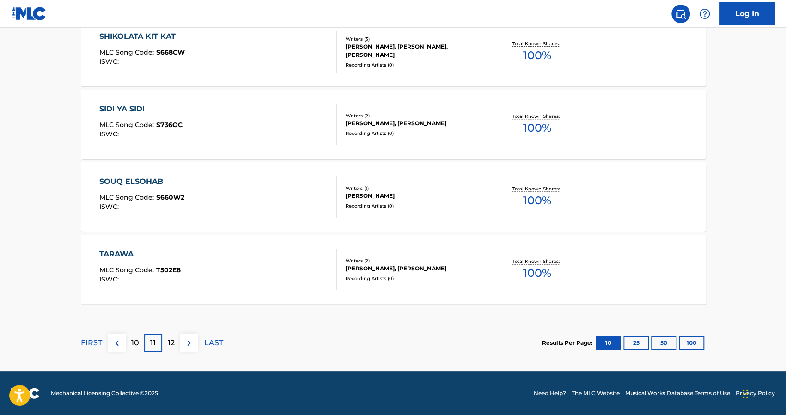
click at [356, 257] on div "Writers ( 2 )" at bounding box center [416, 260] width 140 height 7
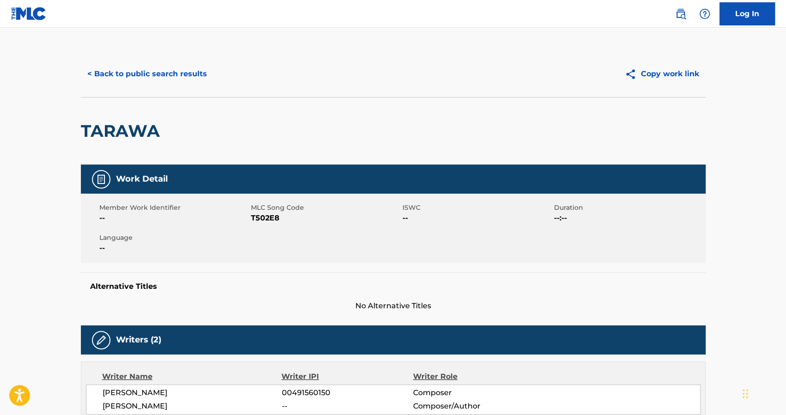
click at [112, 75] on button "< Back to public search results" at bounding box center [147, 73] width 133 height 23
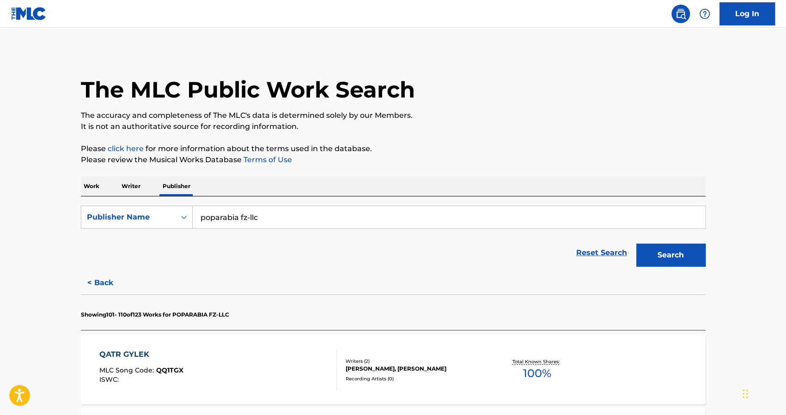
click at [92, 188] on p "Work" at bounding box center [91, 186] width 21 height 19
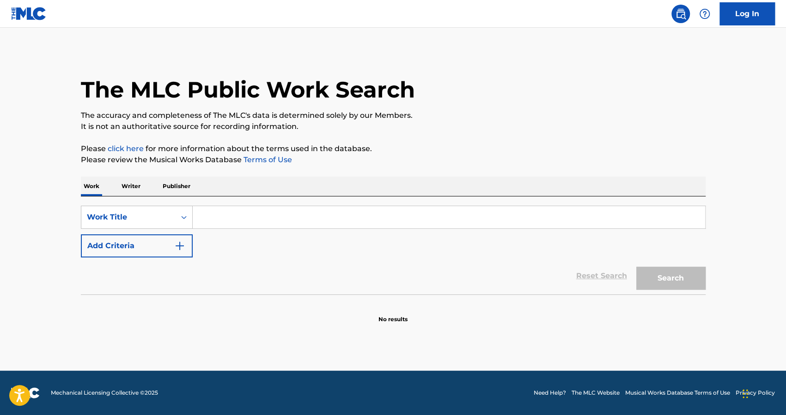
click at [248, 221] on input "Search Form" at bounding box center [449, 217] width 512 height 22
click at [181, 247] on img "Search Form" at bounding box center [179, 245] width 11 height 11
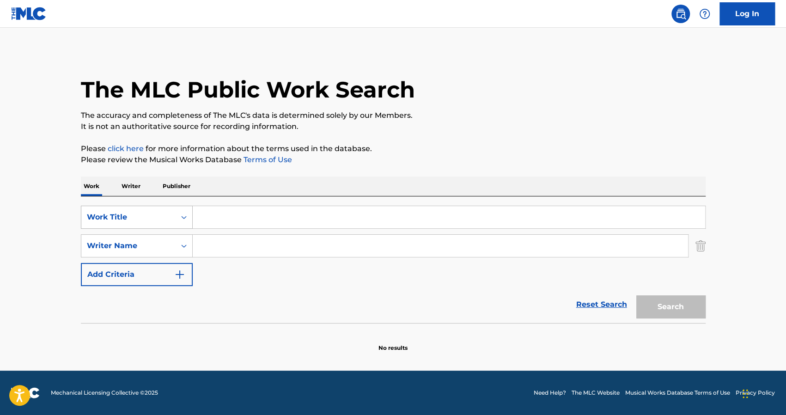
click at [183, 227] on div "Search Form" at bounding box center [184, 217] width 17 height 22
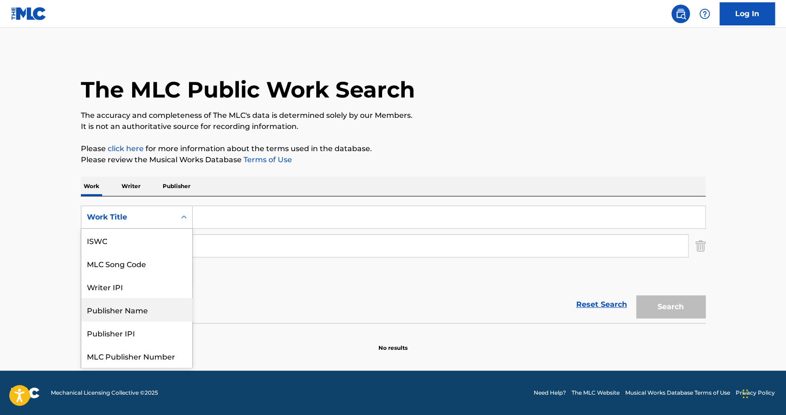
scroll to position [23, 0]
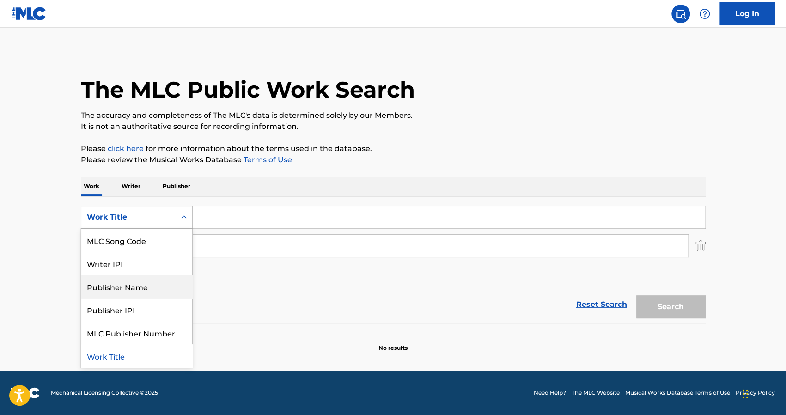
click at [270, 312] on div "Reset Search Search" at bounding box center [393, 304] width 625 height 37
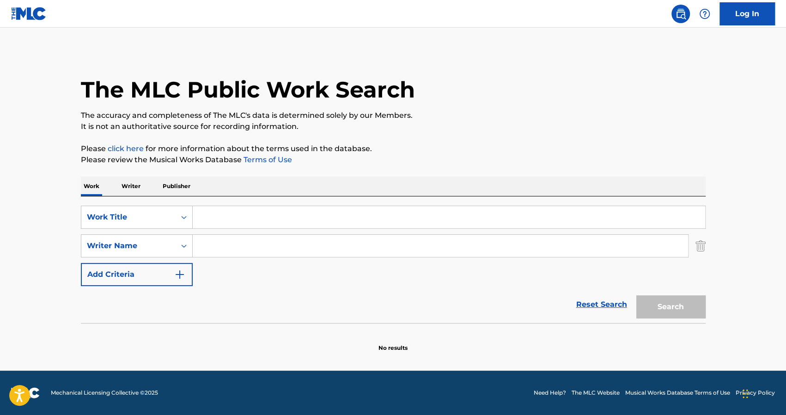
click at [173, 182] on p "Publisher" at bounding box center [176, 186] width 33 height 19
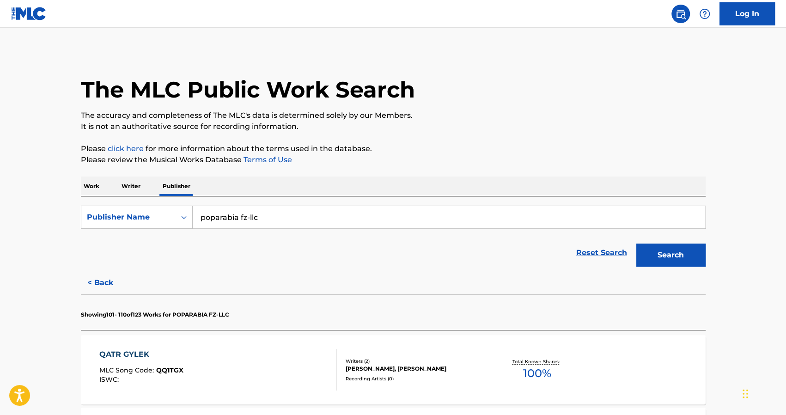
click at [236, 215] on input "poparabia fz-llc" at bounding box center [449, 217] width 512 height 22
click at [232, 238] on strong "melkonian" at bounding box center [221, 237] width 41 height 9
type input "melkonian music publishing uk limited"
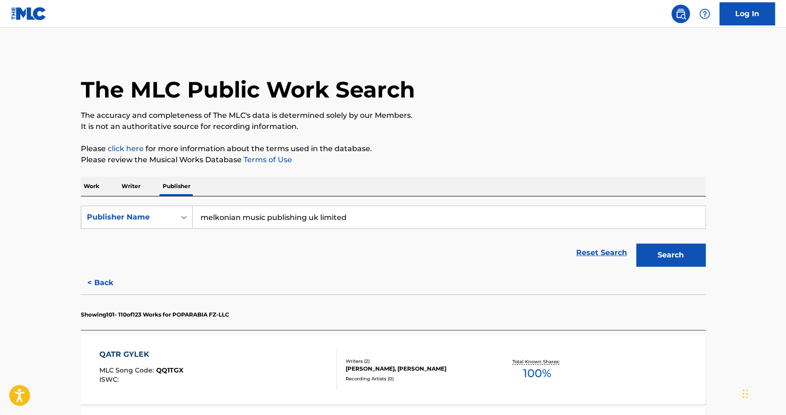
click at [684, 266] on button "Search" at bounding box center [670, 255] width 69 height 23
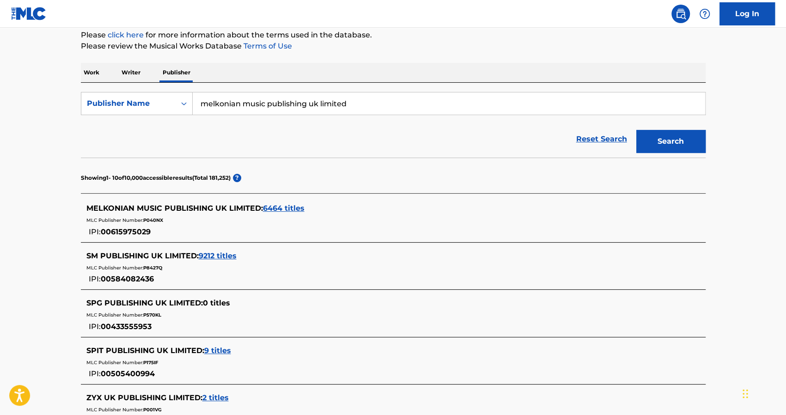
scroll to position [124, 0]
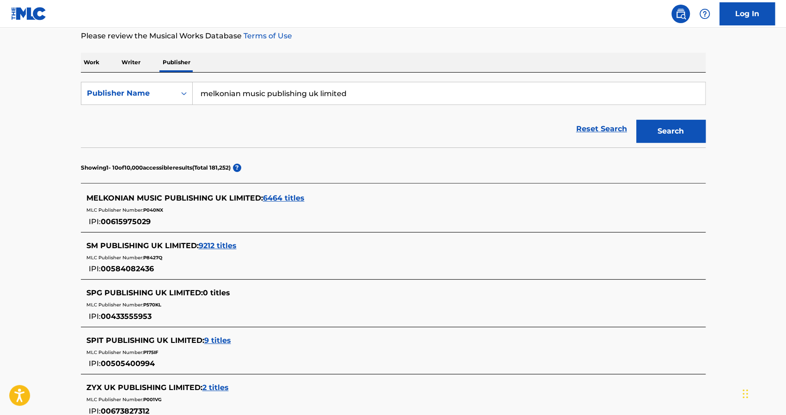
click at [289, 196] on span "6464 titles" at bounding box center [284, 198] width 42 height 9
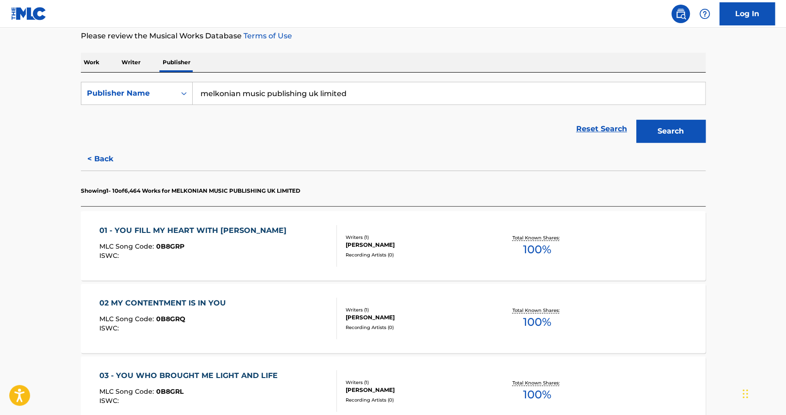
click at [226, 226] on div "01 - YOU FILL MY HEART WITH JOY" at bounding box center [195, 230] width 192 height 11
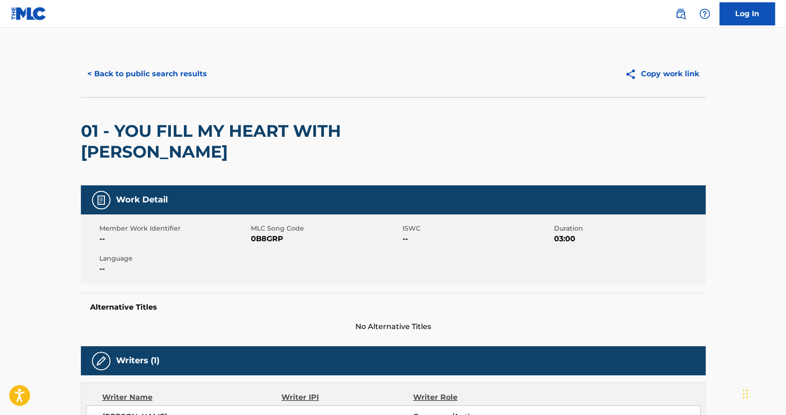
click at [122, 71] on button "< Back to public search results" at bounding box center [147, 73] width 133 height 23
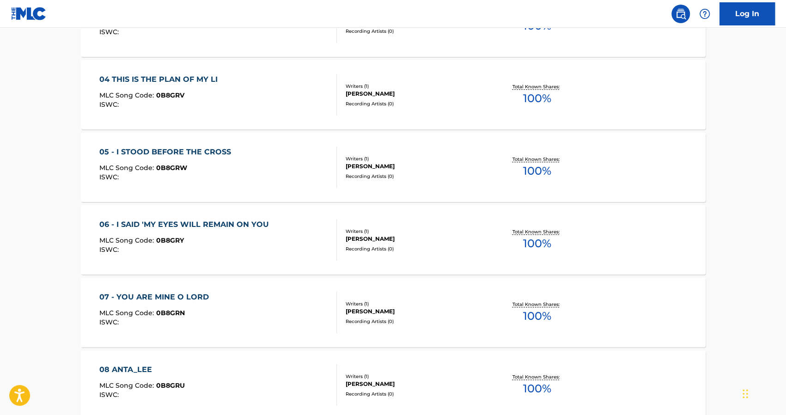
scroll to position [565, 0]
click at [193, 147] on div "05 - I STOOD BEFORE THE CROSS" at bounding box center [167, 152] width 136 height 11
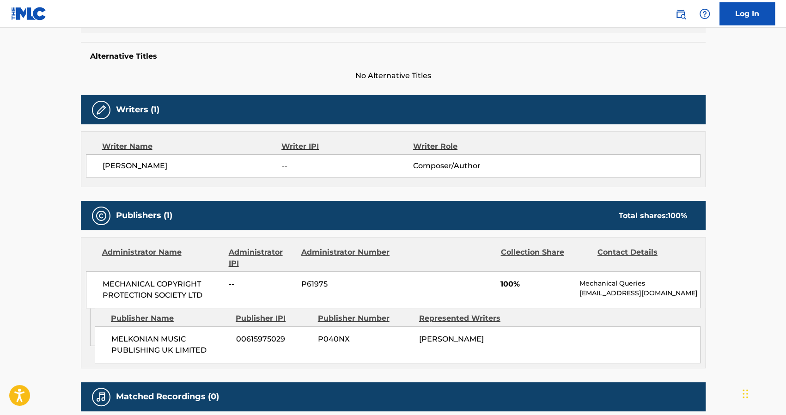
scroll to position [320, 0]
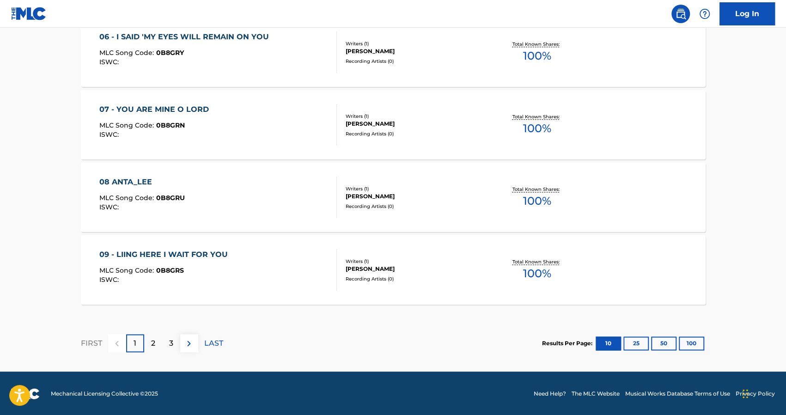
scroll to position [753, 0]
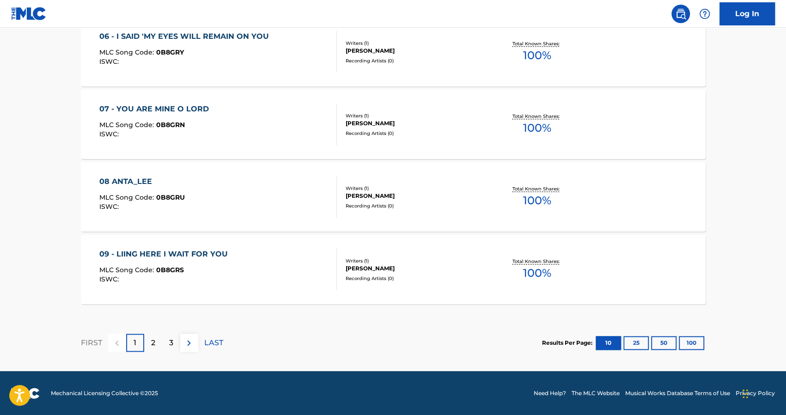
click at [153, 340] on p "2" at bounding box center [153, 342] width 4 height 11
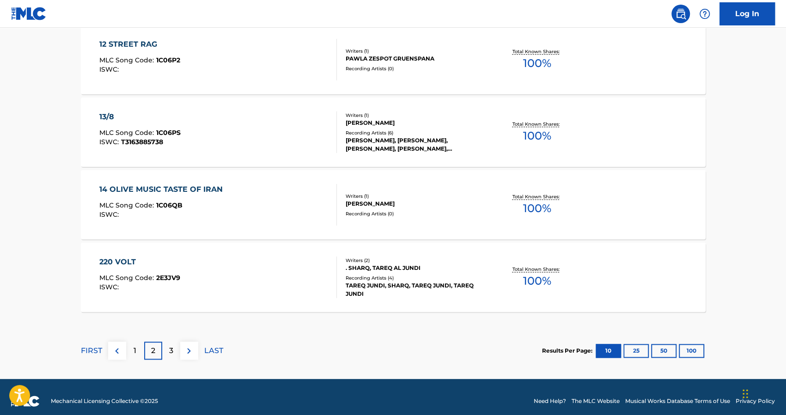
scroll to position [746, 0]
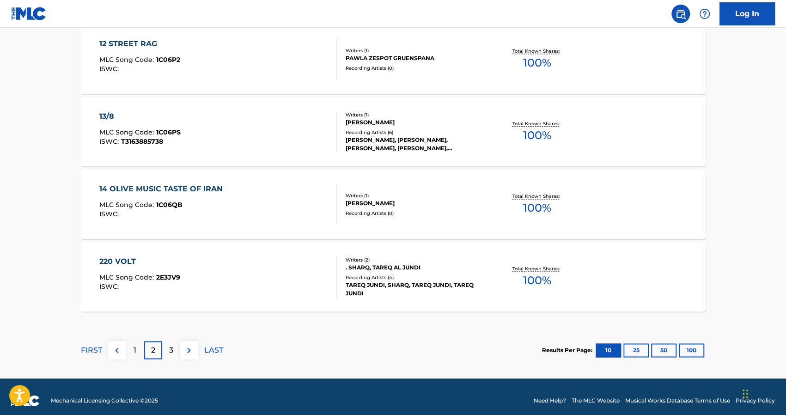
click at [696, 350] on button "100" at bounding box center [691, 350] width 25 height 14
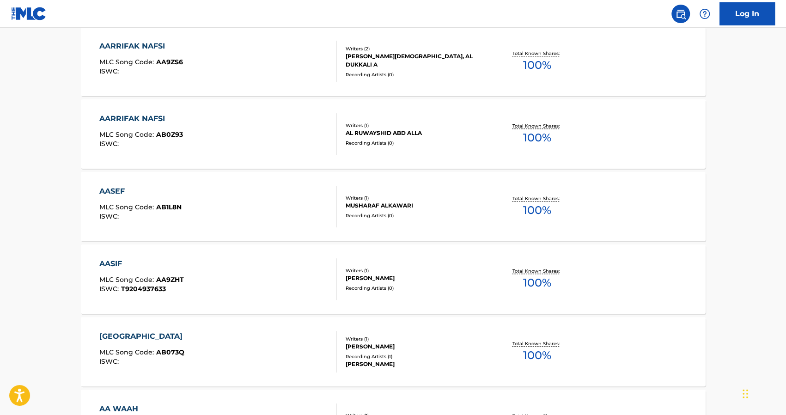
scroll to position [5128, 0]
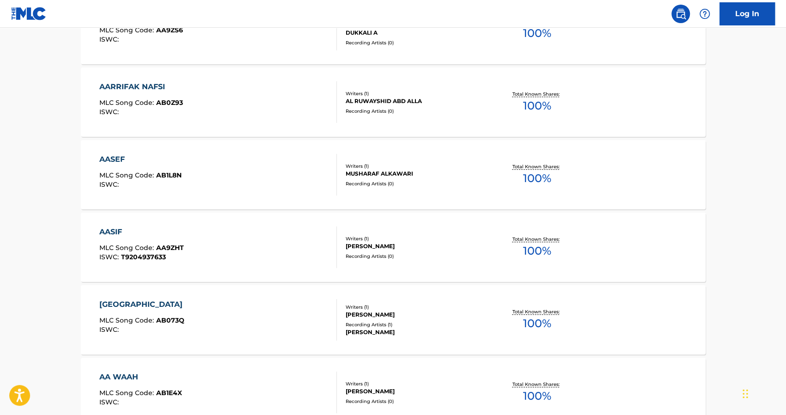
drag, startPoint x: 785, startPoint y: 283, endPoint x: 784, endPoint y: 290, distance: 7.0
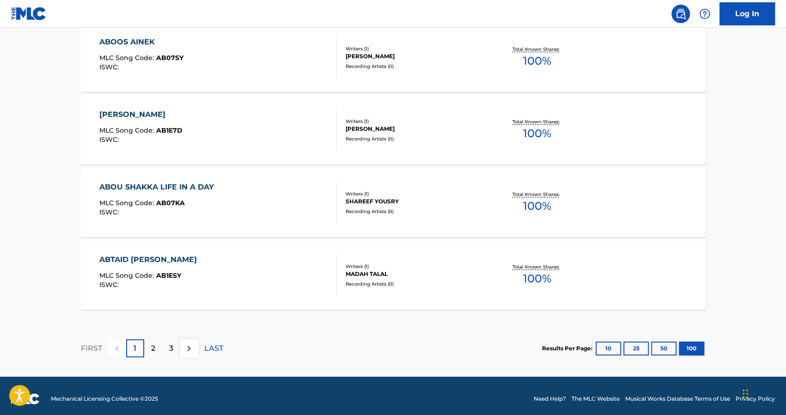
scroll to position [7282, 0]
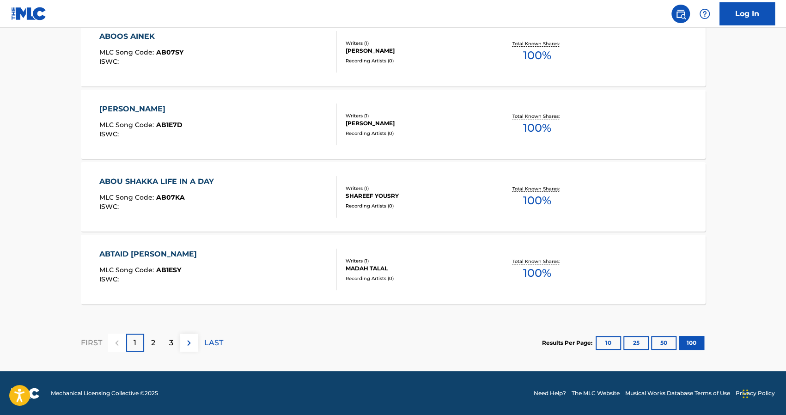
click at [155, 341] on p "2" at bounding box center [153, 342] width 4 height 11
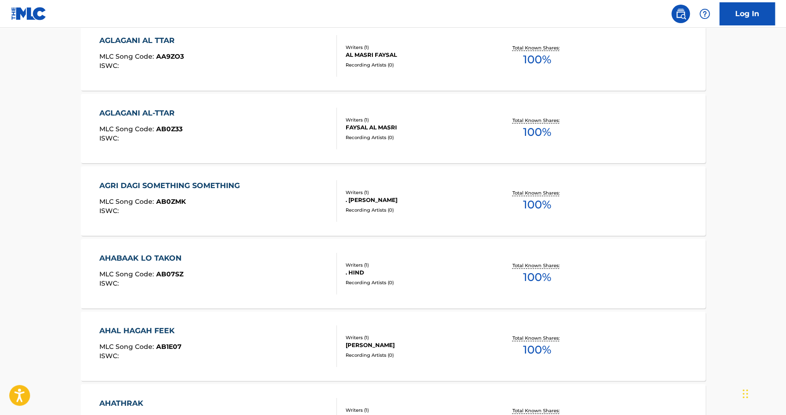
scroll to position [5522, 0]
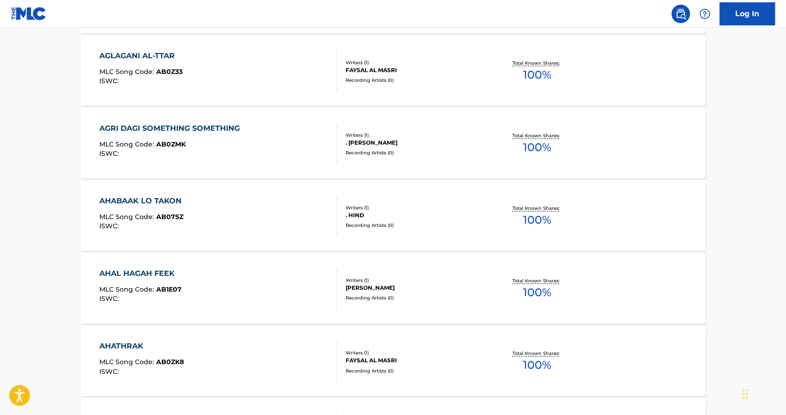
click at [131, 282] on div "AHAL HAGAH FEEK MLC Song Code : AB1E07 ISWC :" at bounding box center [140, 289] width 82 height 42
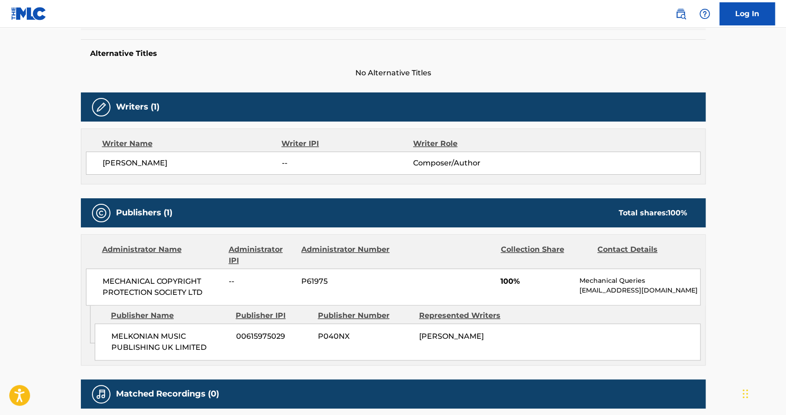
scroll to position [234, 0]
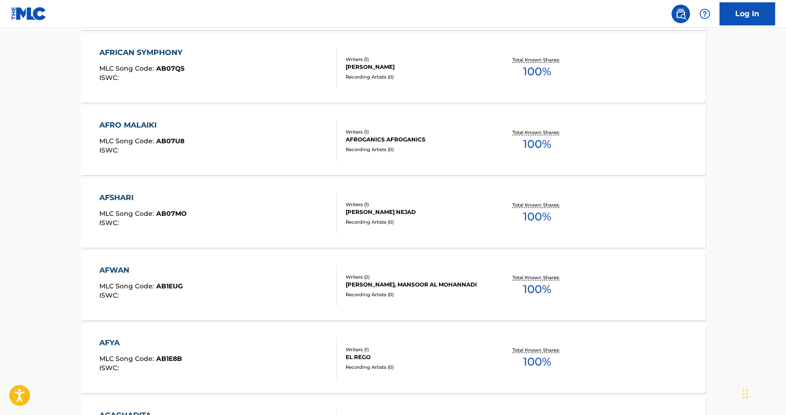
scroll to position [3778, 0]
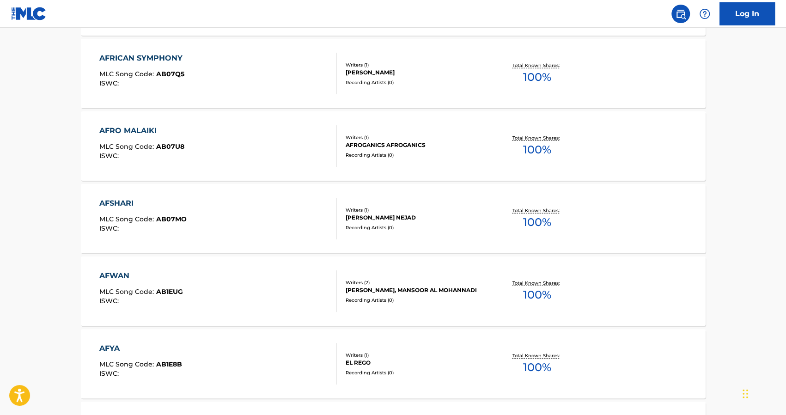
drag, startPoint x: 785, startPoint y: 204, endPoint x: 785, endPoint y: 210, distance: 6.5
click at [785, 210] on main "The MLC Public Work Search The accuracy and completeness of The MLC's data is d…" at bounding box center [393, 62] width 786 height 7626
drag, startPoint x: 785, startPoint y: 210, endPoint x: 786, endPoint y: 223, distance: 12.9
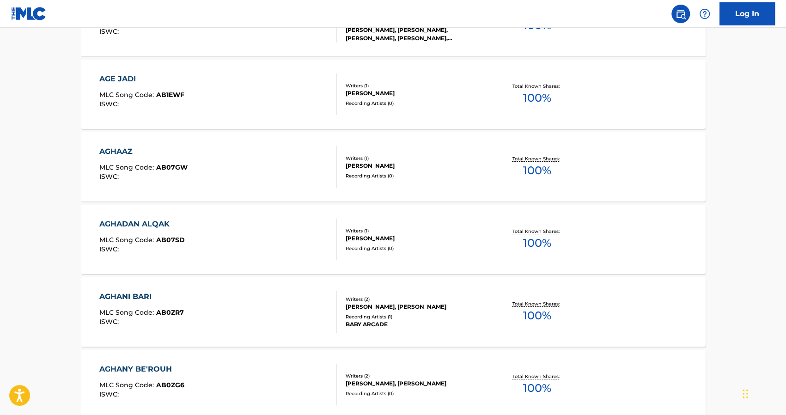
scroll to position [4898, 0]
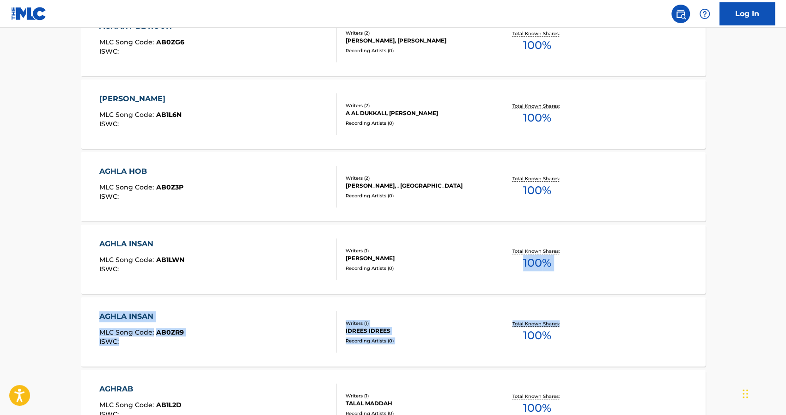
drag, startPoint x: 781, startPoint y: 283, endPoint x: 781, endPoint y: 301, distance: 18.0
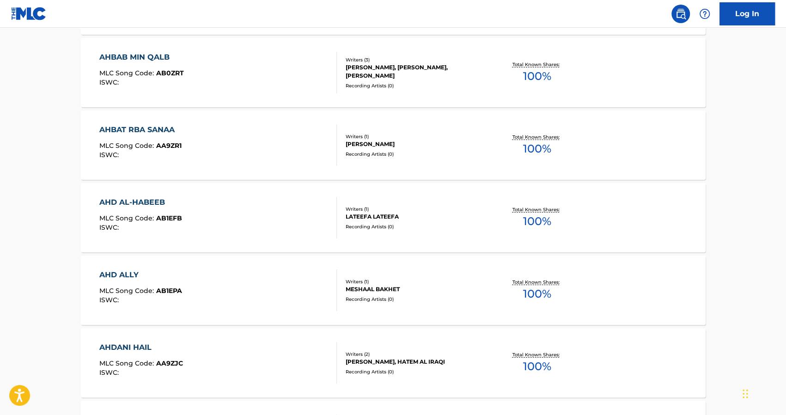
scroll to position [6213, 0]
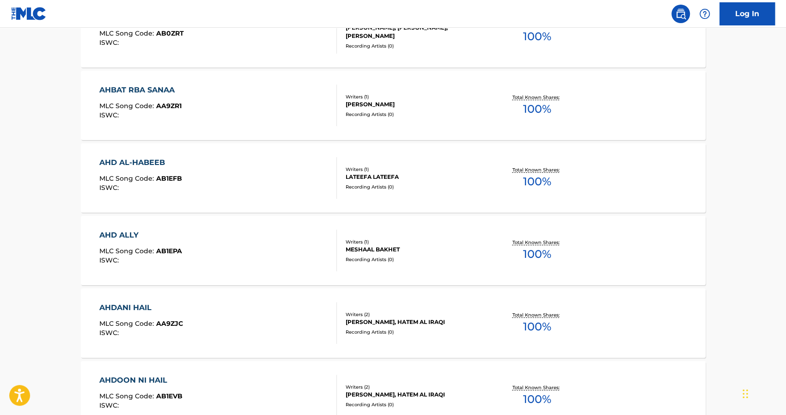
drag, startPoint x: 784, startPoint y: 346, endPoint x: 781, endPoint y: 356, distance: 11.0
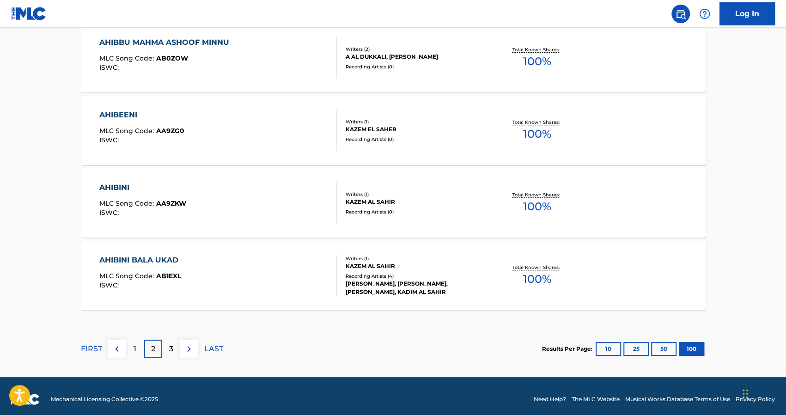
scroll to position [7282, 0]
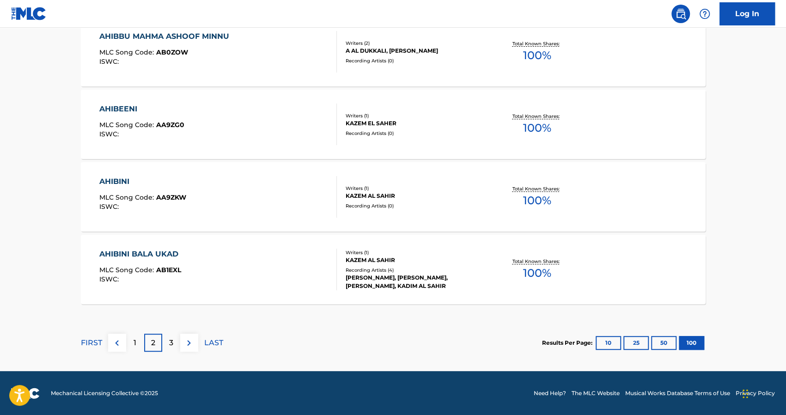
click at [168, 341] on div "3" at bounding box center [171, 343] width 18 height 18
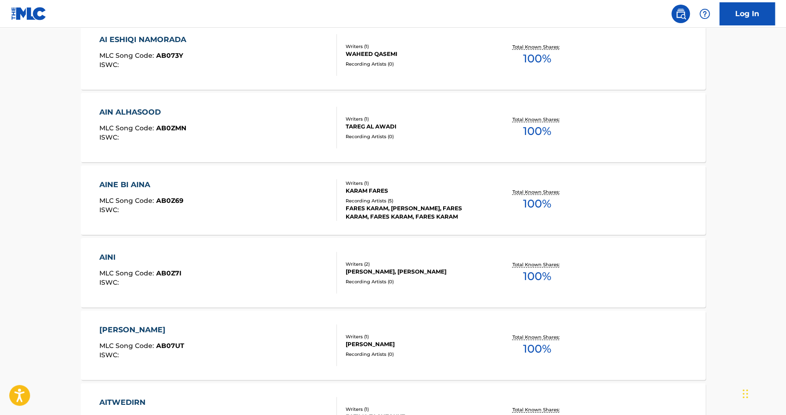
scroll to position [3579, 0]
drag, startPoint x: 107, startPoint y: 184, endPoint x: 125, endPoint y: 189, distance: 18.3
click at [125, 189] on div "AINE BI AINA" at bounding box center [141, 184] width 84 height 11
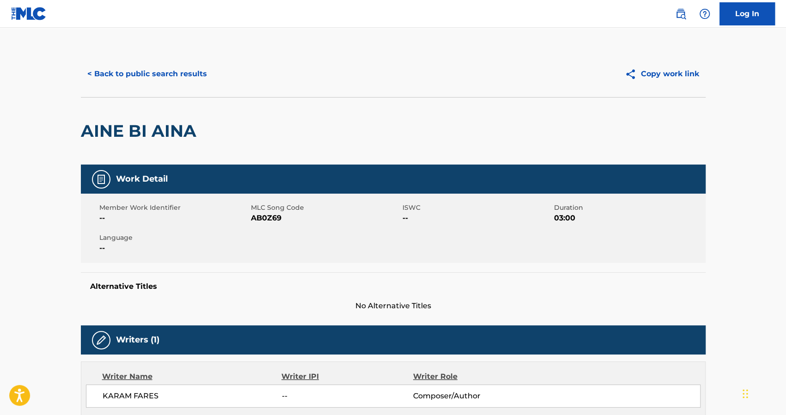
scroll to position [223, 0]
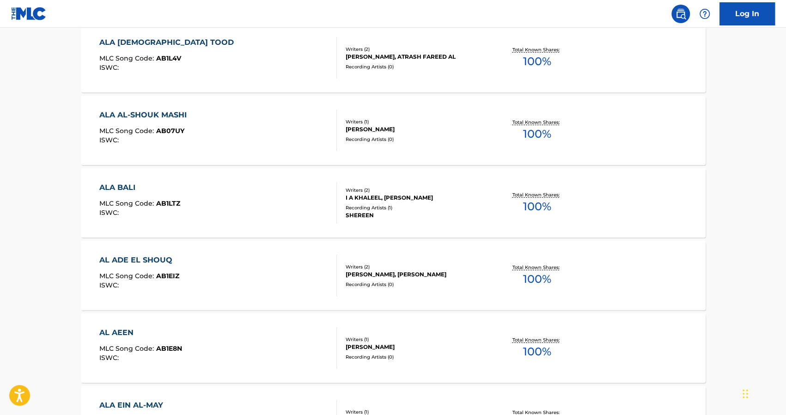
scroll to position [6479, 0]
drag, startPoint x: 169, startPoint y: 110, endPoint x: 181, endPoint y: 114, distance: 12.6
click at [181, 114] on div "ALA AL-SHOUK MASHI" at bounding box center [145, 114] width 92 height 11
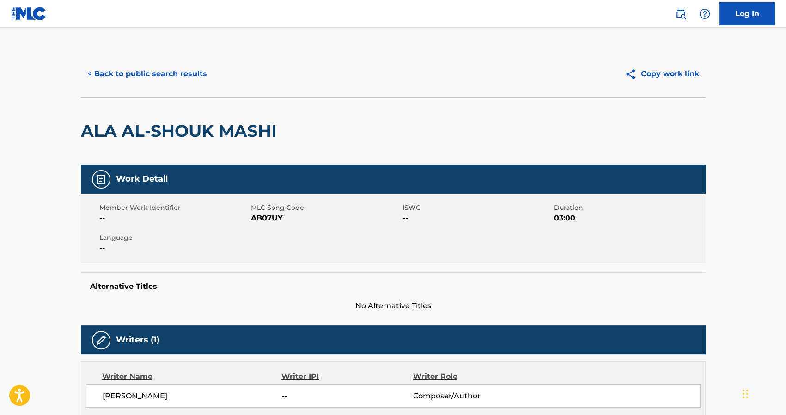
click at [89, 76] on button "< Back to public search results" at bounding box center [147, 73] width 133 height 23
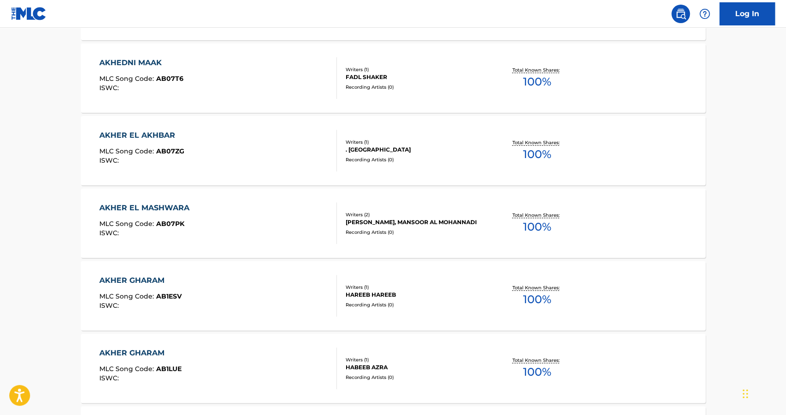
scroll to position [5226, 0]
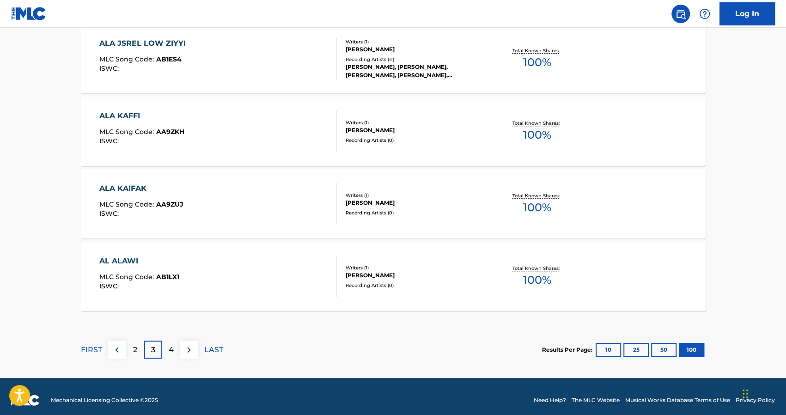
scroll to position [7276, 0]
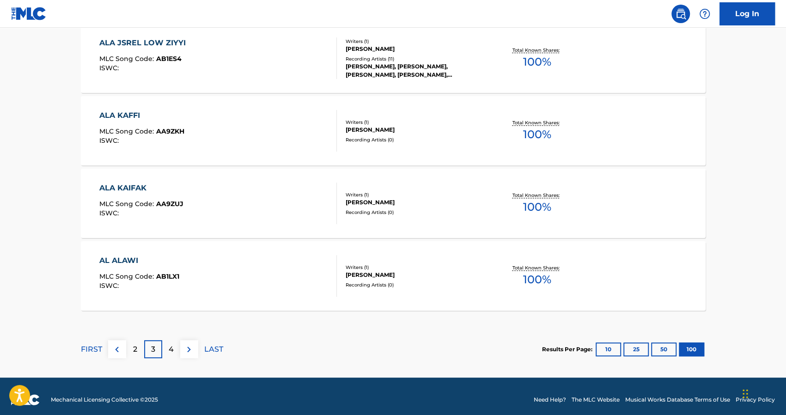
click at [190, 347] on img at bounding box center [188, 349] width 11 height 11
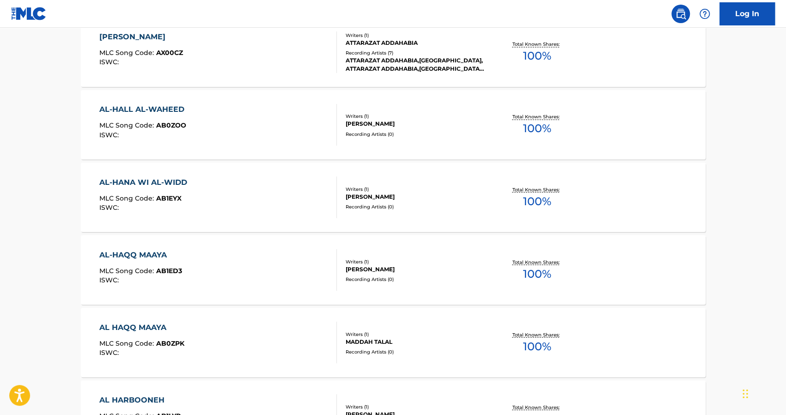
scroll to position [5761, 0]
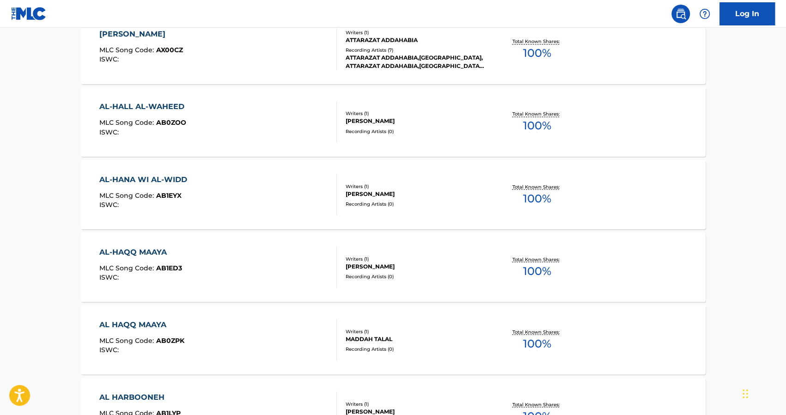
click at [176, 193] on span "AB1EYX" at bounding box center [168, 195] width 25 height 8
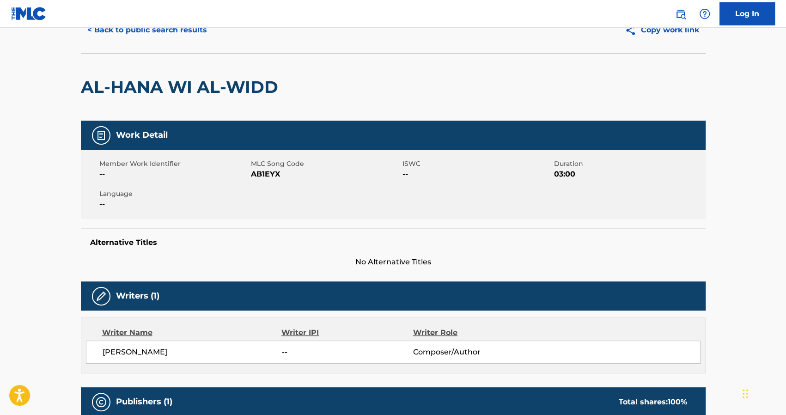
scroll to position [44, 0]
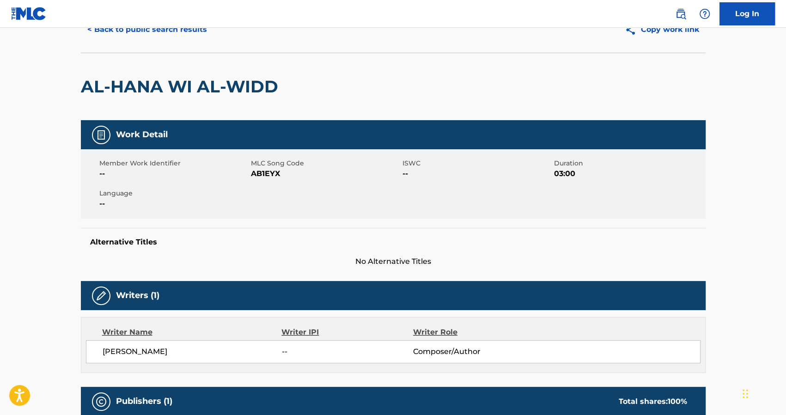
click at [103, 31] on button "< Back to public search results" at bounding box center [147, 29] width 133 height 23
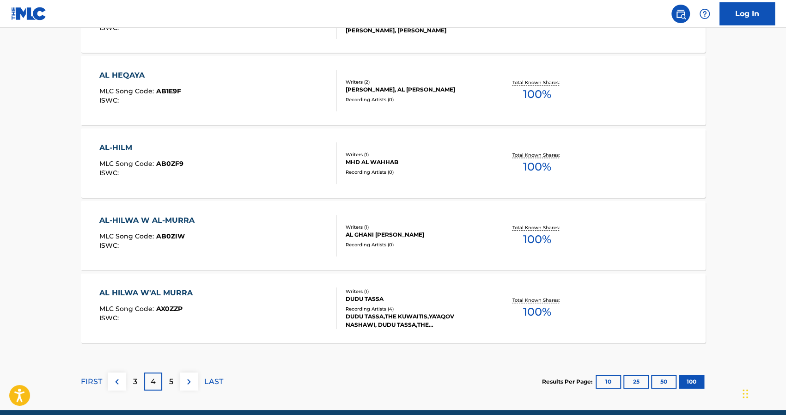
scroll to position [7246, 0]
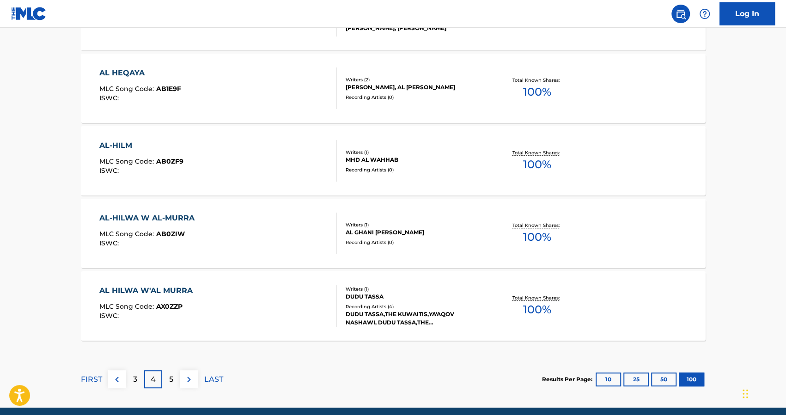
drag, startPoint x: 424, startPoint y: 176, endPoint x: 748, endPoint y: 183, distance: 324.0
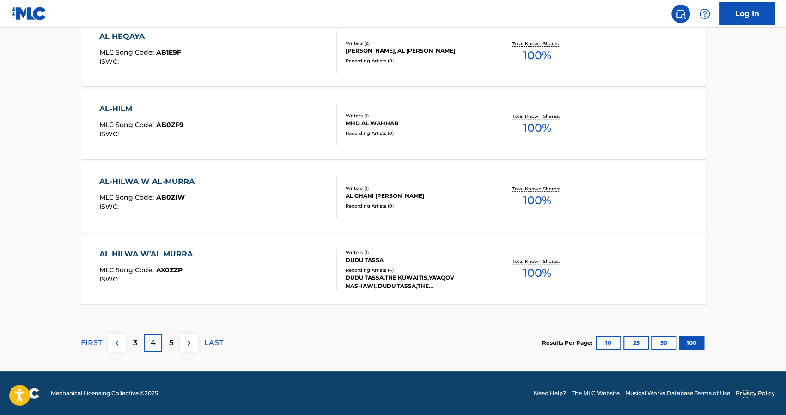
click at [170, 343] on p "5" at bounding box center [171, 342] width 4 height 11
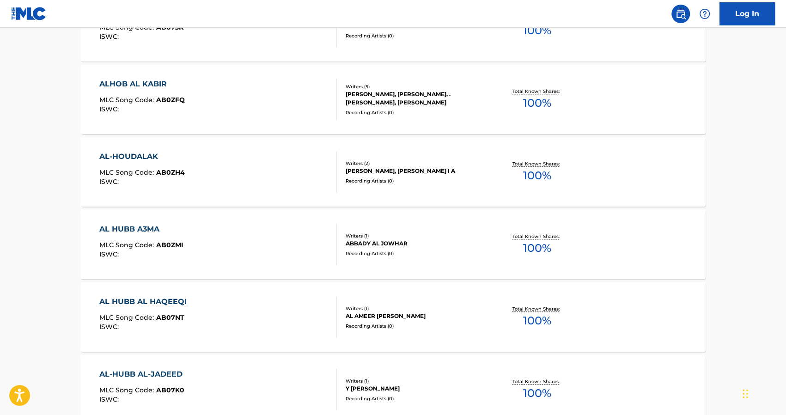
scroll to position [0, 0]
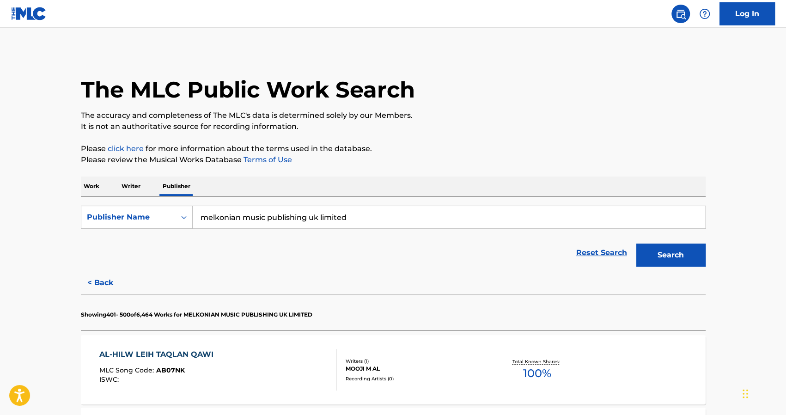
click at [128, 188] on p "Writer" at bounding box center [131, 186] width 24 height 19
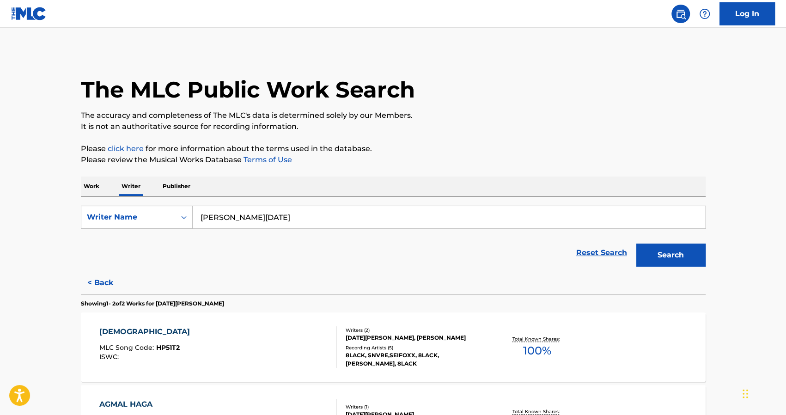
click at [239, 214] on input "mohamed ramadan" at bounding box center [449, 217] width 512 height 22
type input "hossam habib"
click at [245, 241] on strong "habib" at bounding box center [266, 237] width 66 height 9
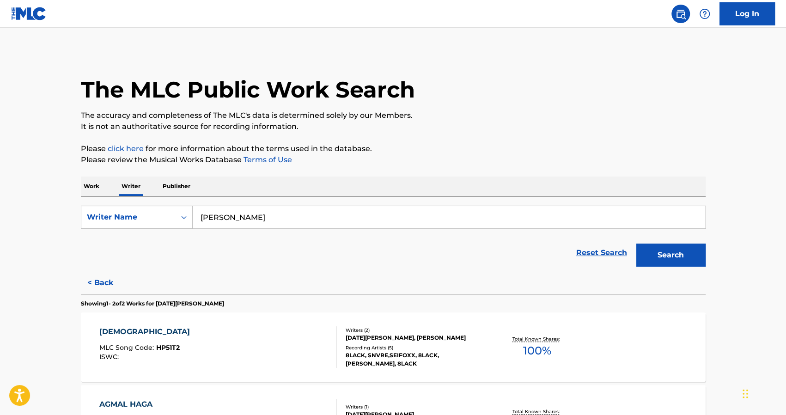
click at [667, 256] on button "Search" at bounding box center [670, 255] width 69 height 23
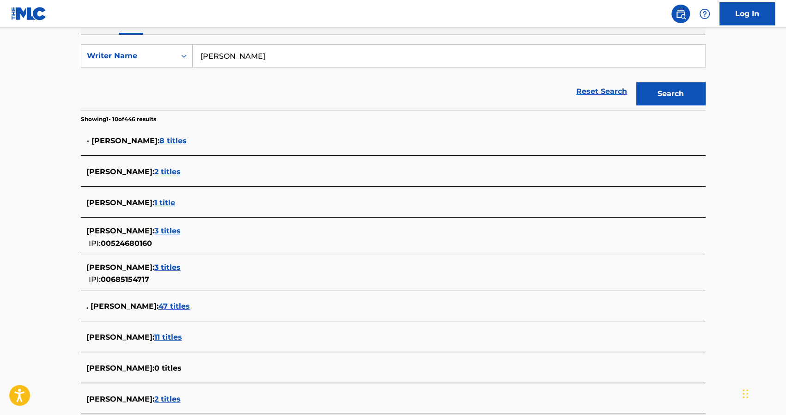
scroll to position [162, 0]
click at [163, 266] on span "3 titles" at bounding box center [167, 266] width 26 height 9
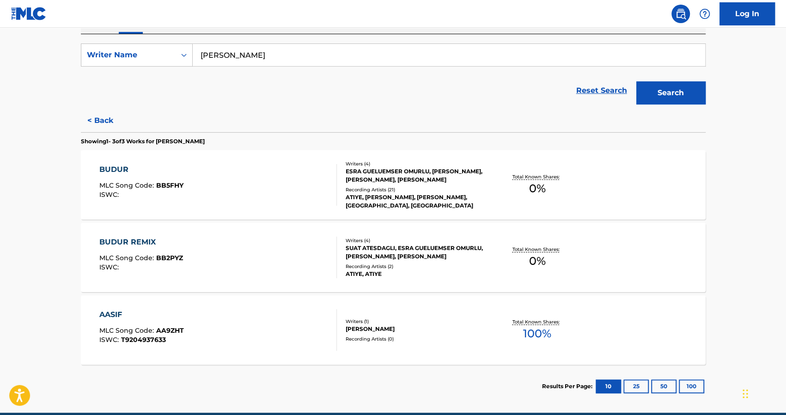
click at [93, 121] on button "< Back" at bounding box center [108, 120] width 55 height 23
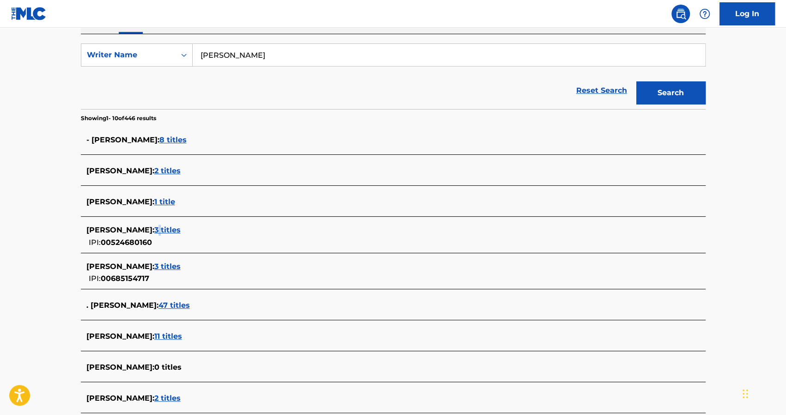
drag, startPoint x: 160, startPoint y: 264, endPoint x: 148, endPoint y: 230, distance: 35.7
click at [154, 230] on span "3 titles" at bounding box center [167, 229] width 26 height 9
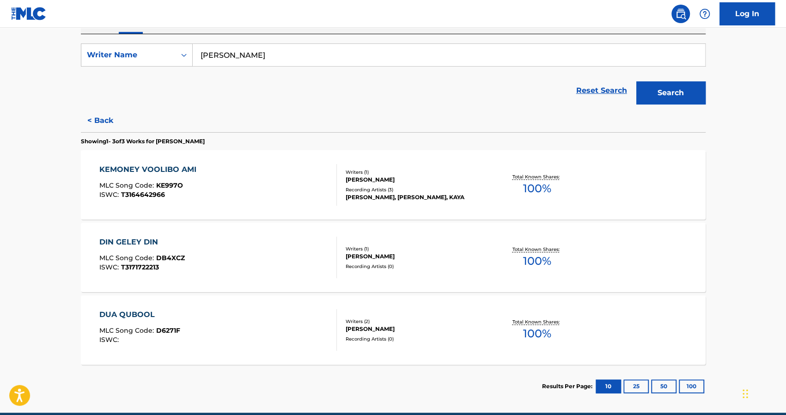
click at [135, 317] on div "DUA QUBOOL" at bounding box center [139, 314] width 81 height 11
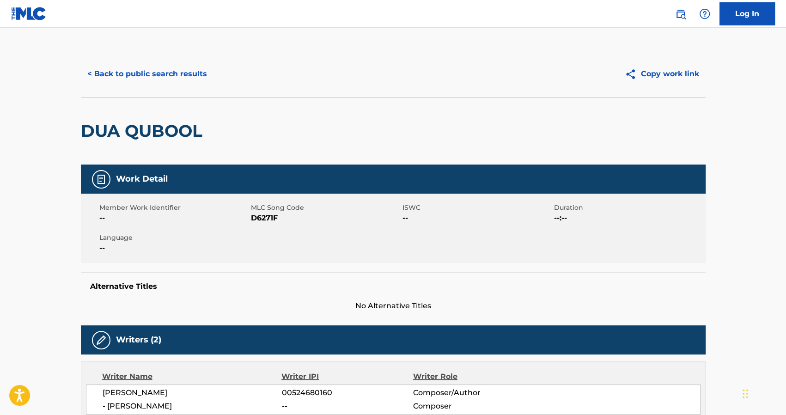
click at [91, 74] on button "< Back to public search results" at bounding box center [147, 73] width 133 height 23
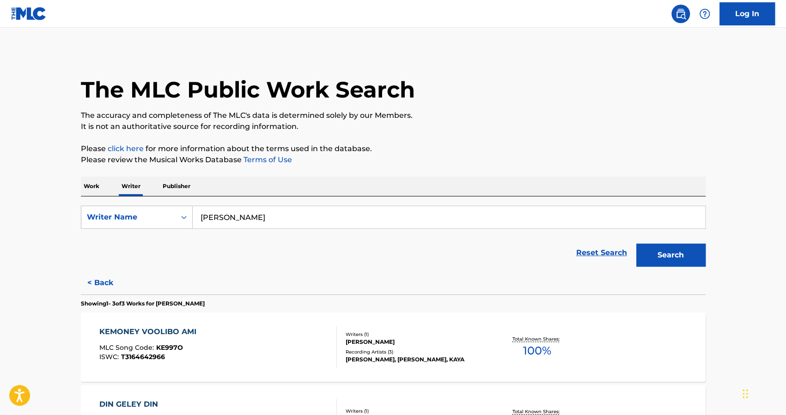
click at [105, 285] on button "< Back" at bounding box center [108, 282] width 55 height 23
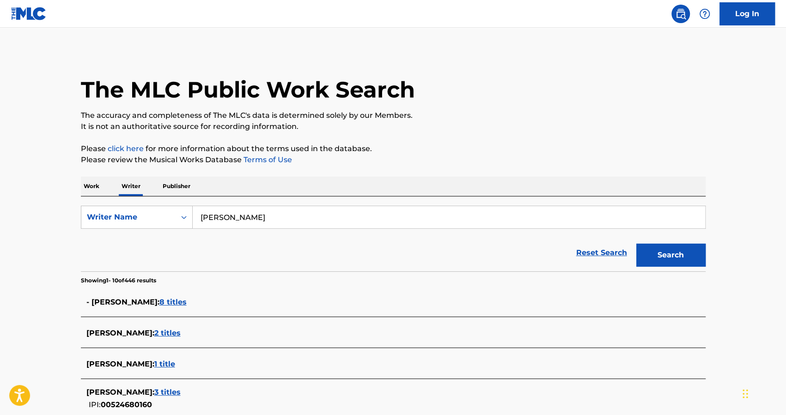
scroll to position [179, 0]
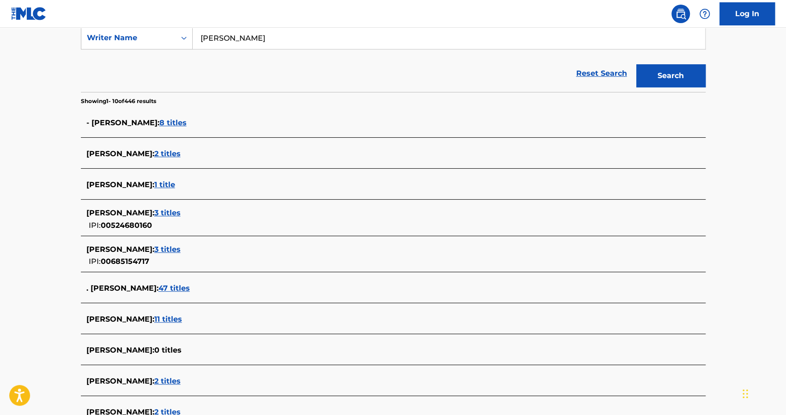
click at [162, 251] on span "3 titles" at bounding box center [167, 249] width 26 height 9
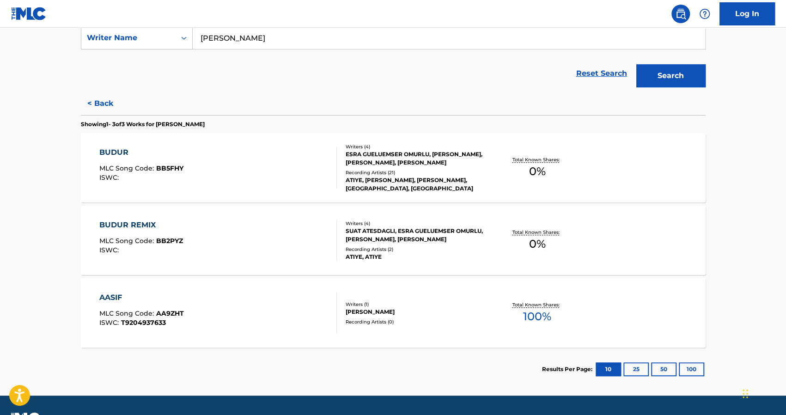
click at [188, 306] on div "AASIF MLC Song Code : AA9ZHT ISWC : T9204937633" at bounding box center [218, 313] width 238 height 42
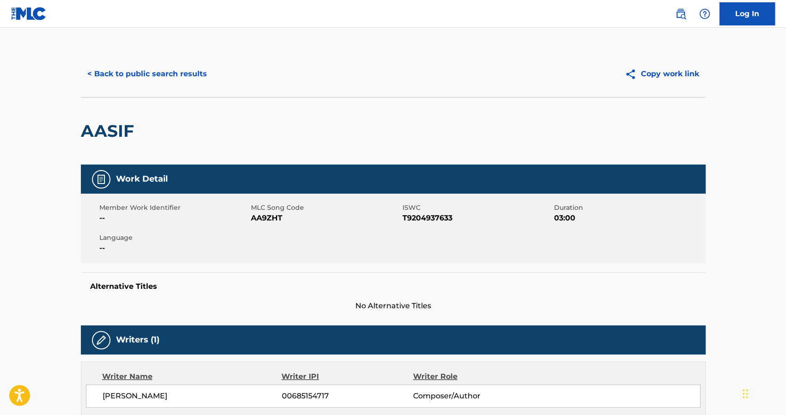
click at [104, 73] on button "< Back to public search results" at bounding box center [147, 73] width 133 height 23
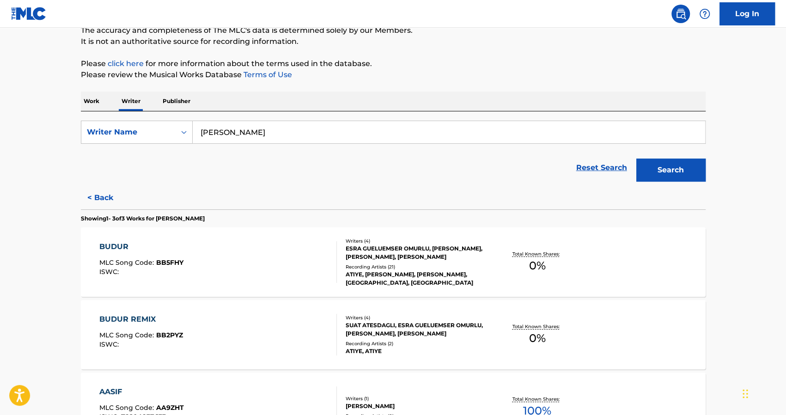
scroll to position [82, 0]
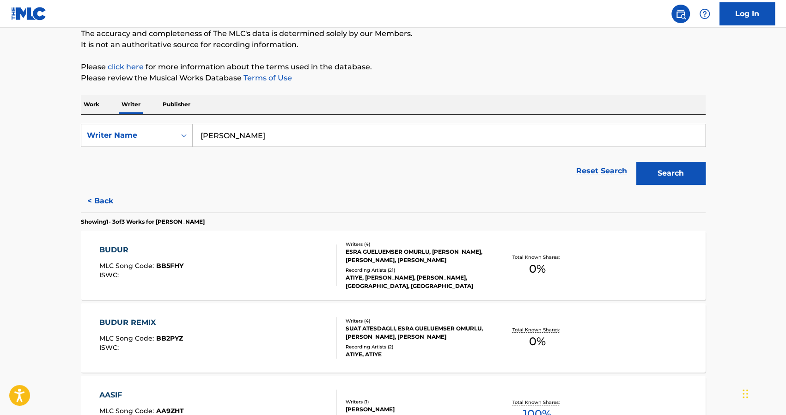
click at [106, 200] on button "< Back" at bounding box center [108, 200] width 55 height 23
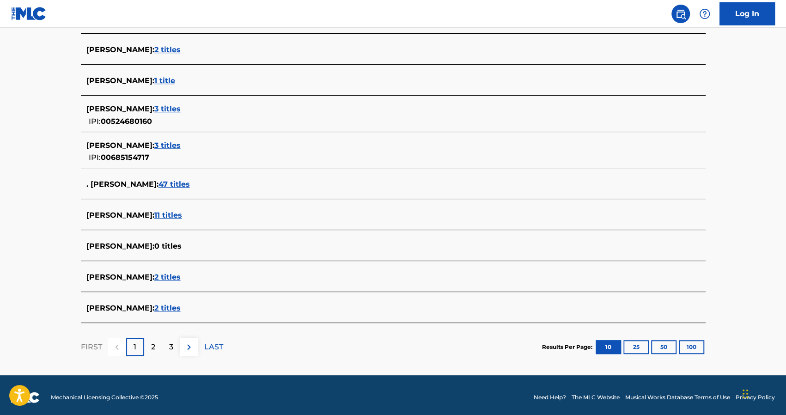
scroll to position [284, 0]
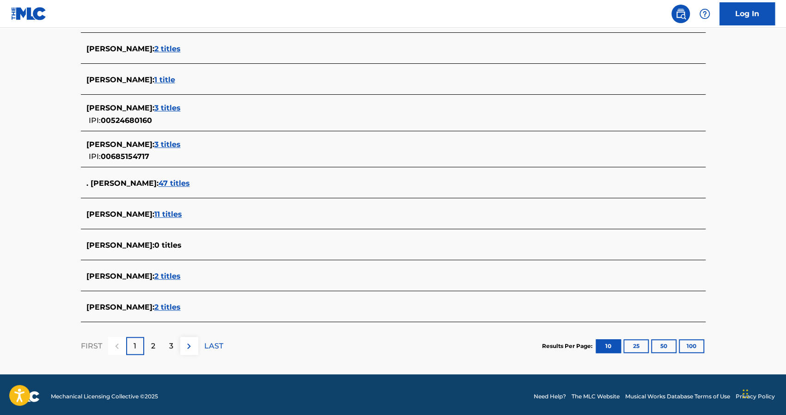
click at [152, 344] on p "2" at bounding box center [153, 346] width 4 height 11
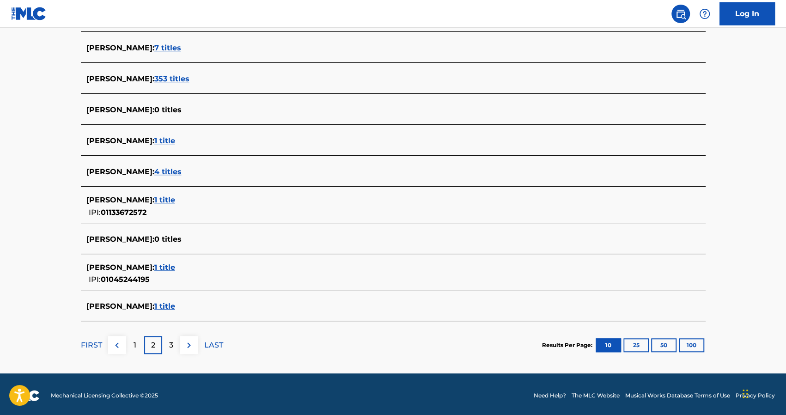
scroll to position [287, 0]
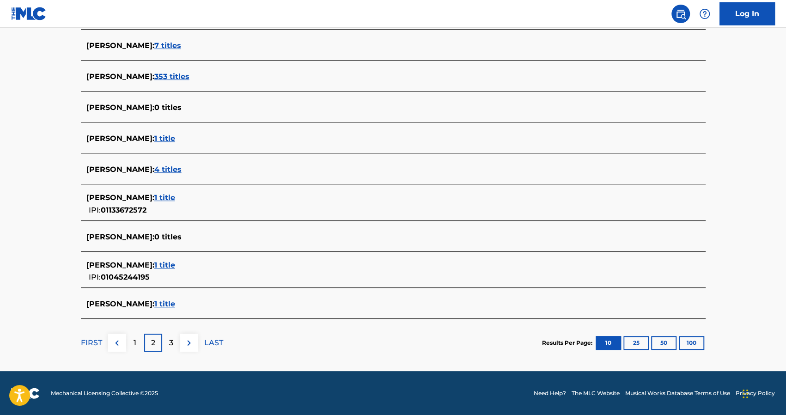
click at [174, 347] on div "3" at bounding box center [171, 343] width 18 height 18
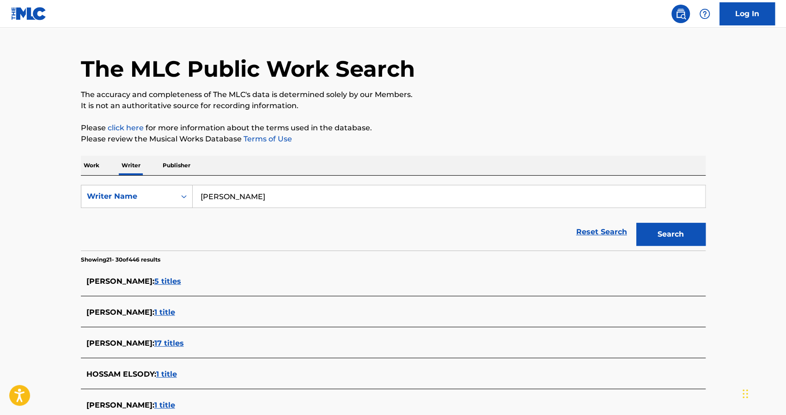
scroll to position [21, 0]
click at [231, 201] on input "hossam habib" at bounding box center [449, 196] width 512 height 22
click at [219, 193] on input "hossam habib" at bounding box center [449, 196] width 512 height 22
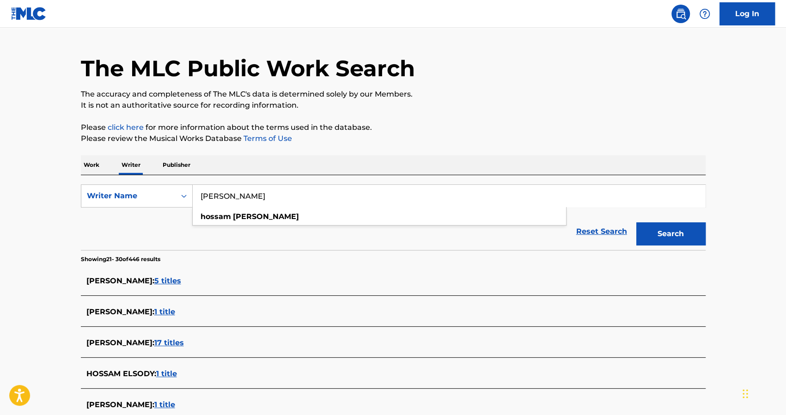
click at [219, 193] on input "hossam habib" at bounding box center [449, 196] width 512 height 22
click at [109, 189] on div "Writer Name" at bounding box center [128, 196] width 94 height 18
click at [94, 172] on p "Work" at bounding box center [91, 164] width 21 height 19
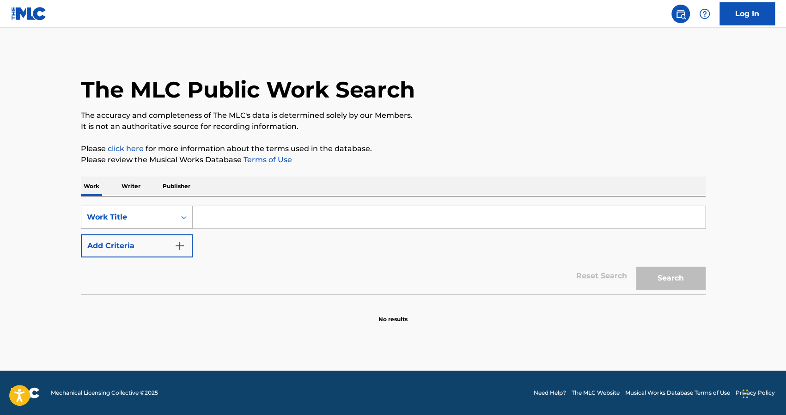
click at [134, 223] on div "Work Title" at bounding box center [128, 217] width 94 height 18
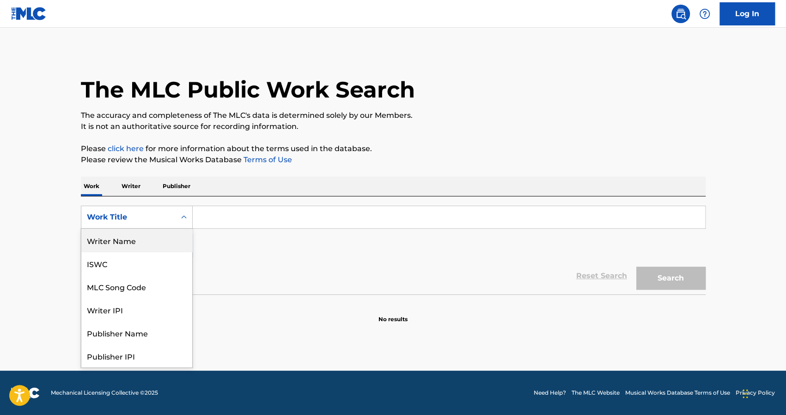
click at [244, 250] on div "SearchWithCriteria9cdbd50f-6e0b-4ab8-aed2-05c1714cfb89 8 results available. Use…" at bounding box center [393, 232] width 625 height 52
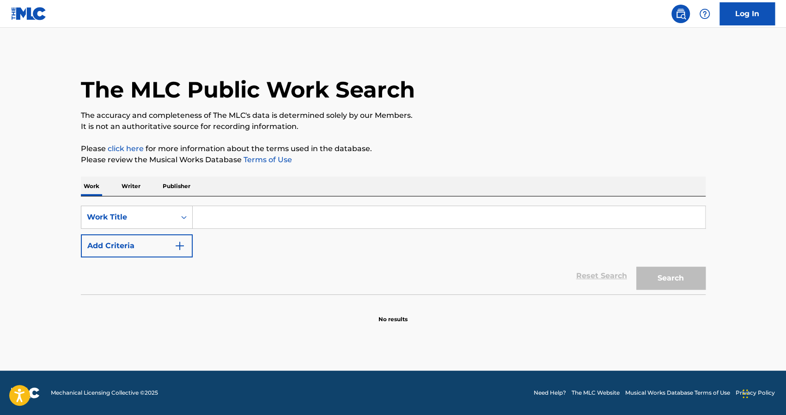
click at [209, 217] on input "Search Form" at bounding box center [449, 217] width 512 height 22
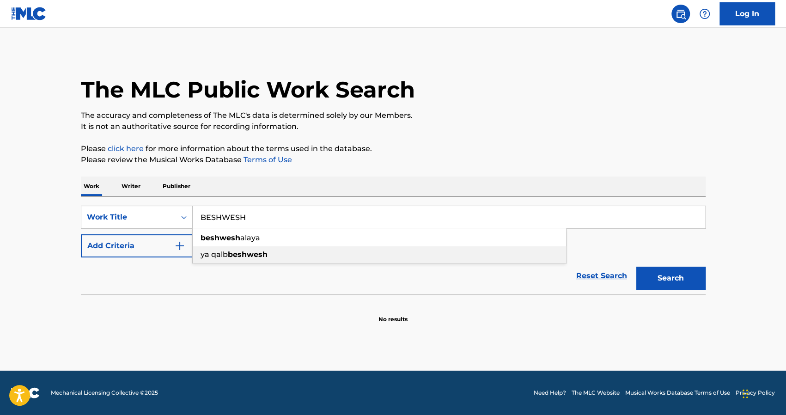
click at [217, 255] on span "ya qalb" at bounding box center [214, 254] width 27 height 9
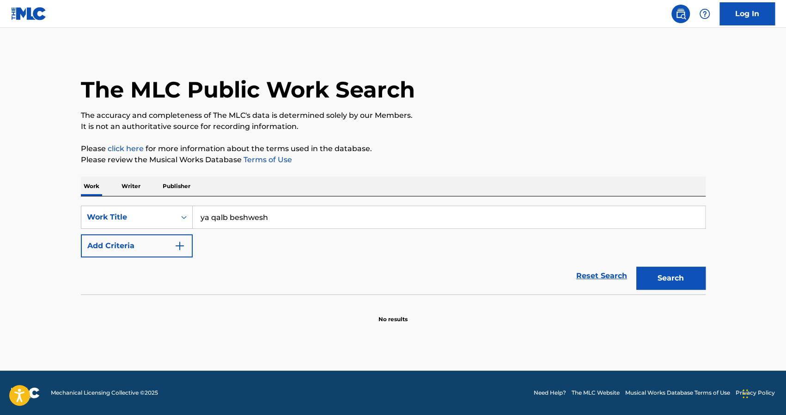
click at [666, 269] on button "Search" at bounding box center [670, 278] width 69 height 23
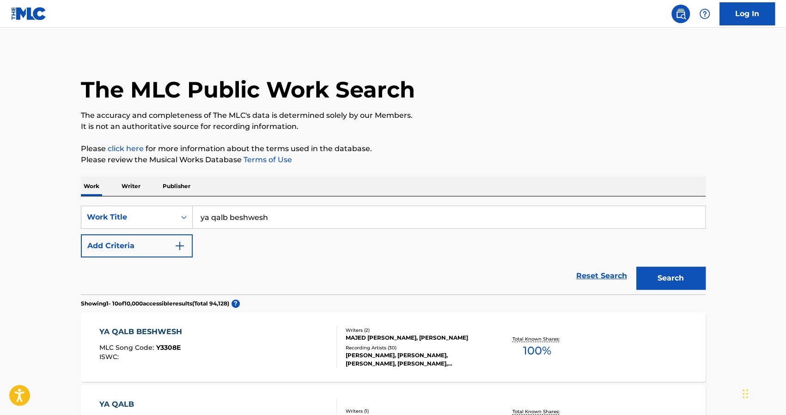
drag, startPoint x: 228, startPoint y: 221, endPoint x: 99, endPoint y: 245, distance: 131.1
click at [99, 245] on div "SearchWithCriteria9cdbd50f-6e0b-4ab8-aed2-05c1714cfb89 Work Title ya qalb beshw…" at bounding box center [393, 232] width 625 height 52
type input "beshwesh"
click at [636, 267] on button "Search" at bounding box center [670, 278] width 69 height 23
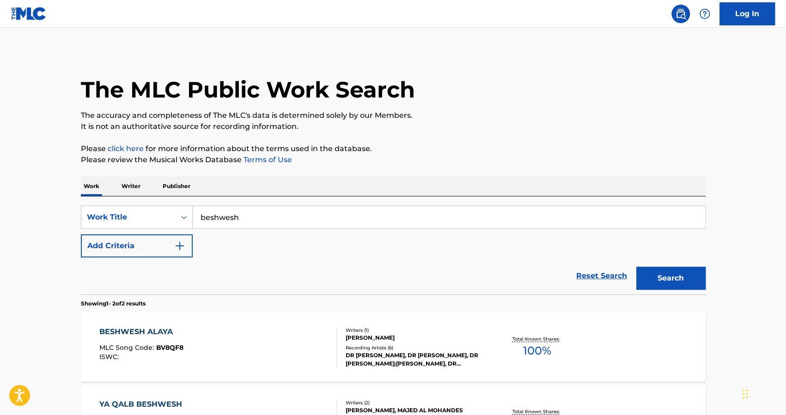
scroll to position [131, 0]
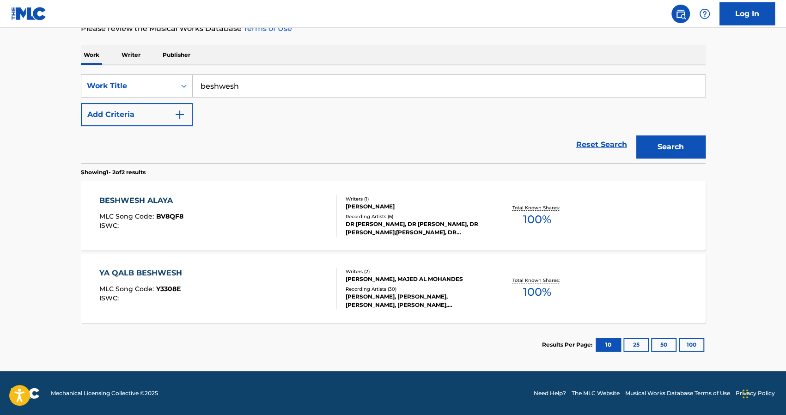
click at [269, 85] on input "beshwesh" at bounding box center [449, 86] width 512 height 22
type input "FAHAD AL KUBAISI"
click at [636, 135] on button "Search" at bounding box center [670, 146] width 69 height 23
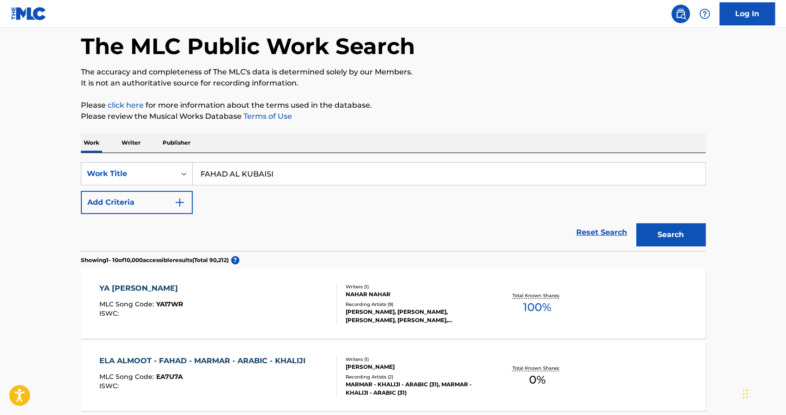
scroll to position [0, 0]
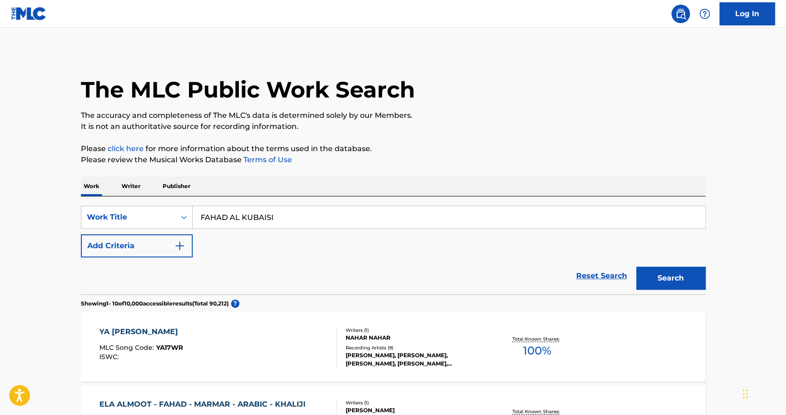
click at [311, 219] on input "FAHAD AL KUBAISI" at bounding box center [449, 217] width 512 height 22
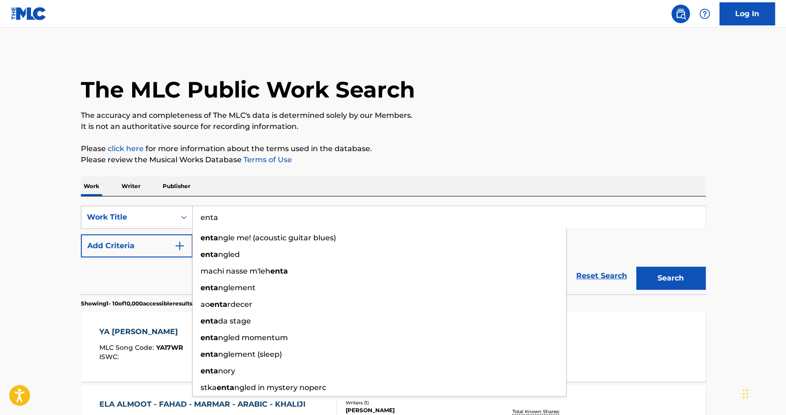
drag, startPoint x: 311, startPoint y: 219, endPoint x: 300, endPoint y: 212, distance: 13.3
click at [300, 212] on input "enta" at bounding box center [449, 217] width 512 height 22
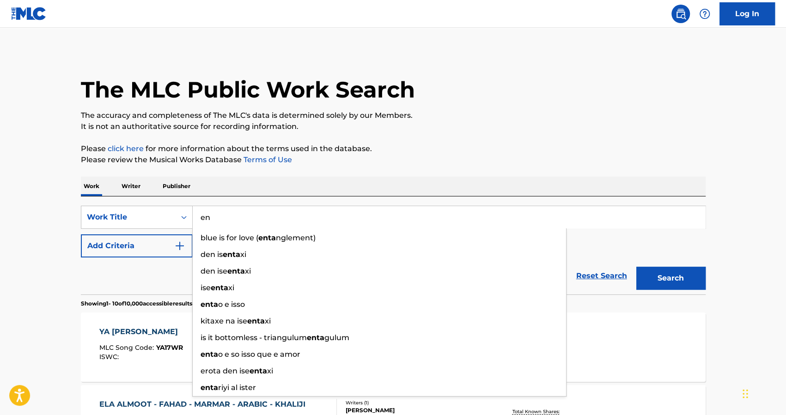
type input "e"
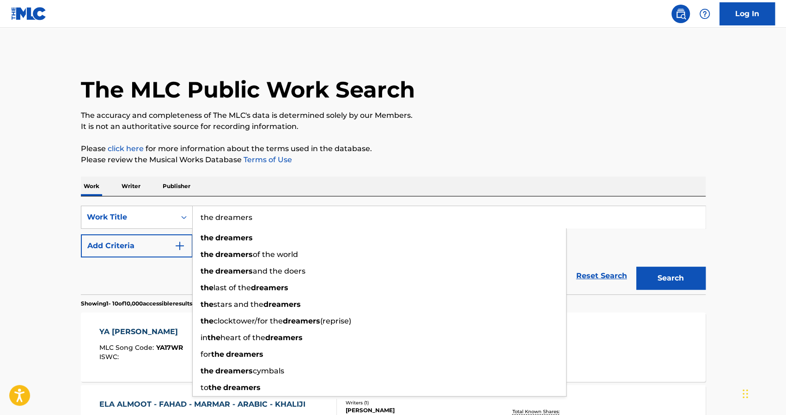
click at [636, 267] on button "Search" at bounding box center [670, 278] width 69 height 23
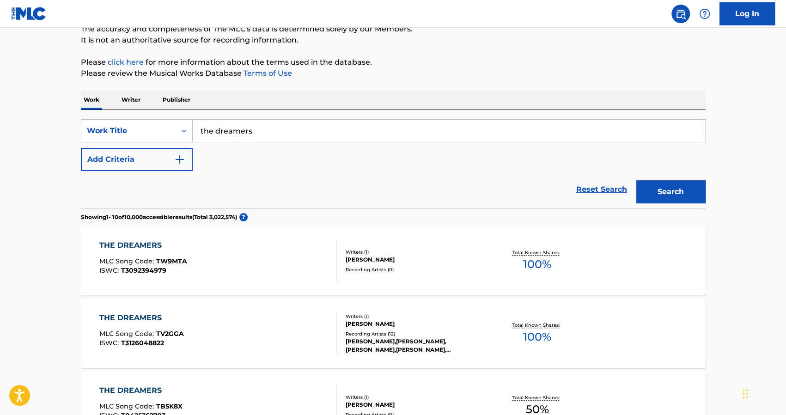
scroll to position [73, 0]
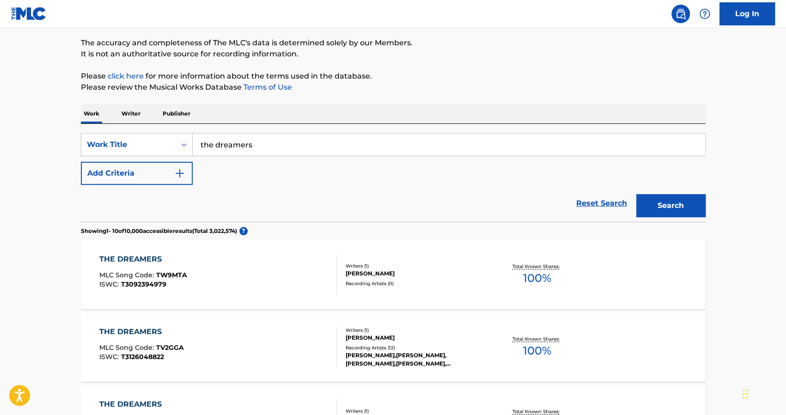
click at [289, 147] on input "the dreamers" at bounding box center [449, 145] width 512 height 22
type input "the dreamers jung"
click at [636, 194] on button "Search" at bounding box center [670, 205] width 69 height 23
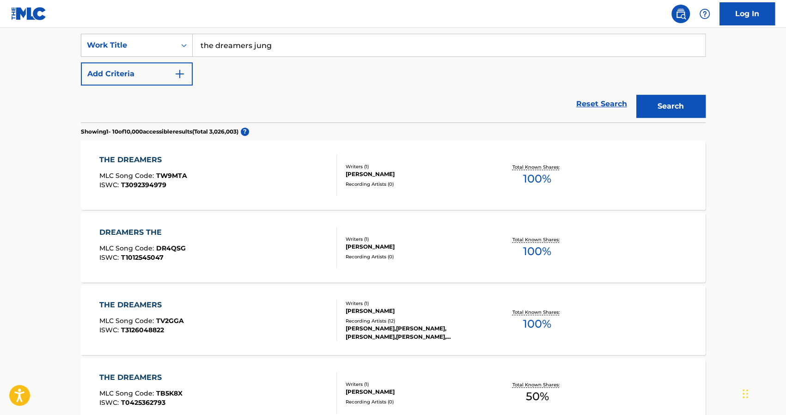
scroll to position [172, 0]
click at [216, 170] on div "THE DREAMERS MLC Song Code : TW9MTA ISWC : T3092394979" at bounding box center [218, 175] width 238 height 42
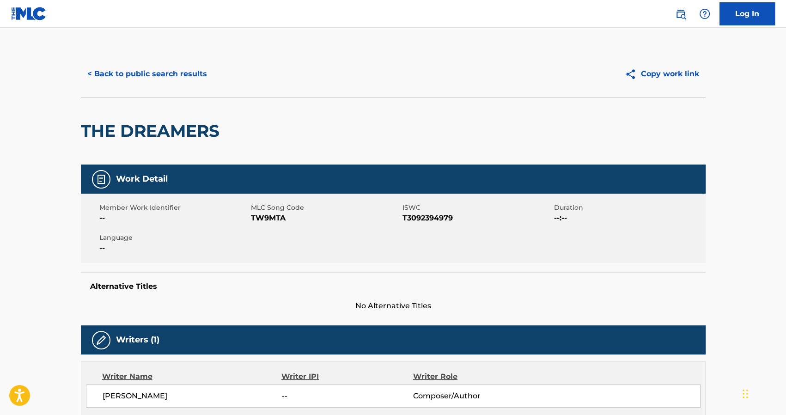
click at [91, 73] on button "< Back to public search results" at bounding box center [147, 73] width 133 height 23
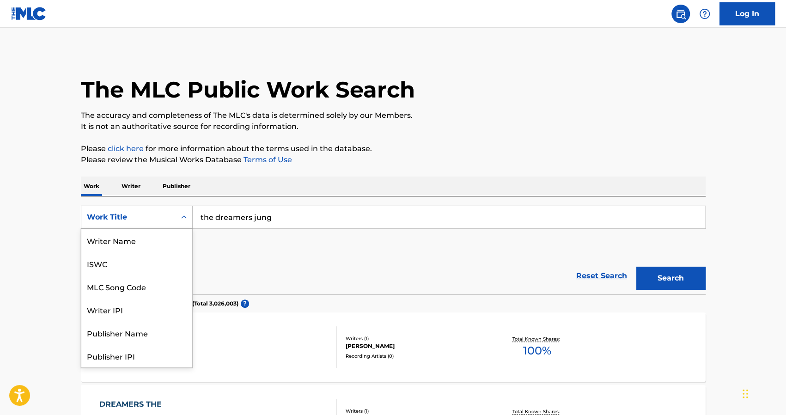
scroll to position [46, 0]
click at [152, 218] on div "Work Title" at bounding box center [128, 217] width 83 height 11
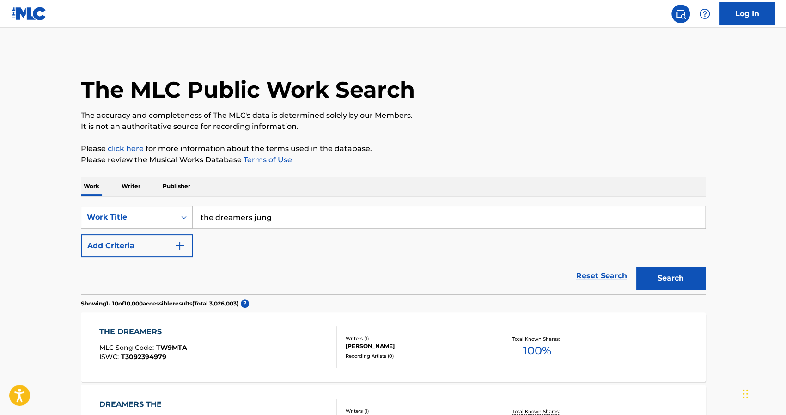
click at [277, 222] on input "the dreamers jung" at bounding box center [449, 217] width 512 height 22
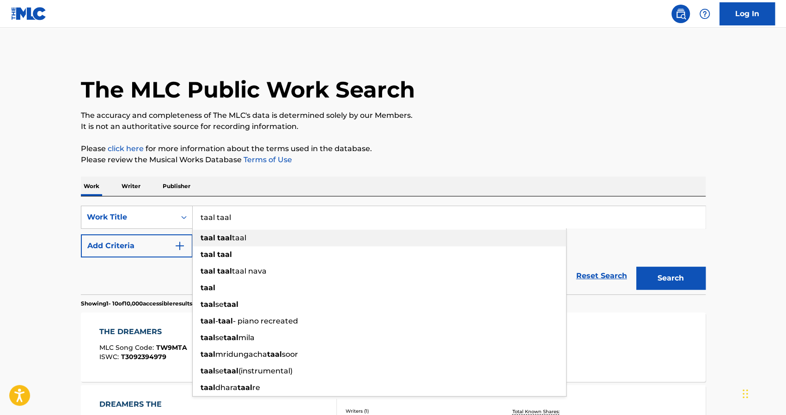
click at [274, 235] on div "taal taal taal" at bounding box center [379, 238] width 373 height 17
type input "taal taal taal"
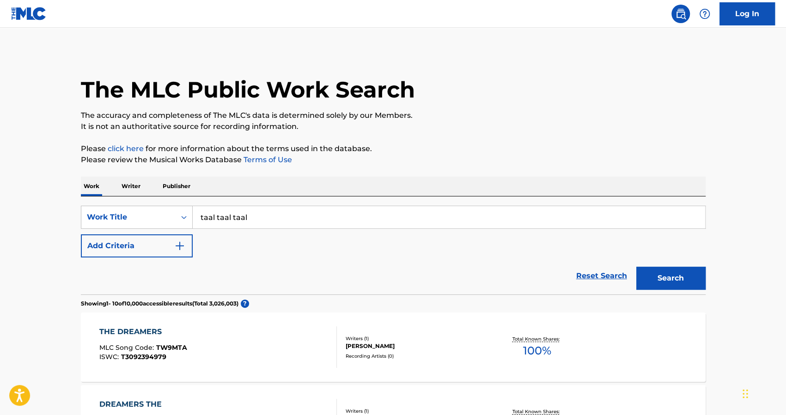
click at [641, 277] on button "Search" at bounding box center [670, 278] width 69 height 23
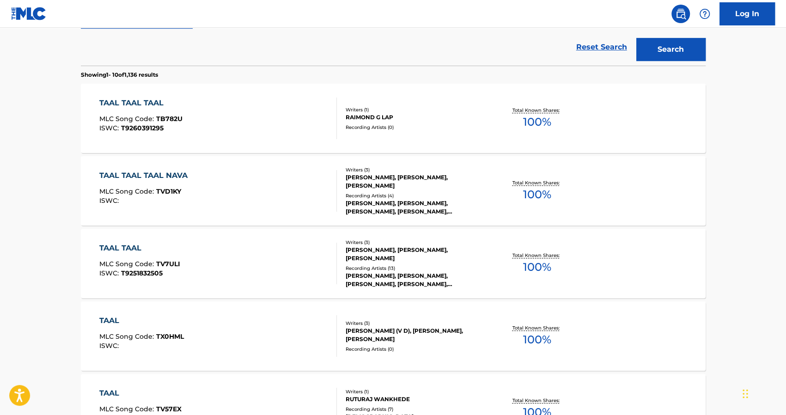
scroll to position [249, 0]
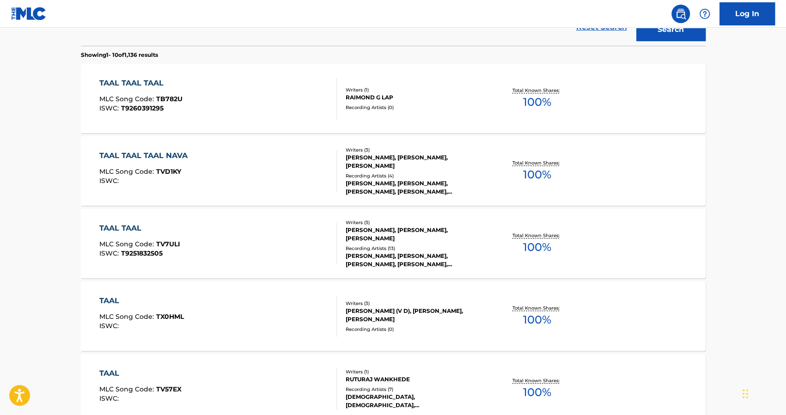
click at [127, 75] on div "TAAL TAAL TAAL MLC Song Code : TB782U ISWC : T9260391295 Writers ( 1 ) RAIMOND …" at bounding box center [393, 98] width 625 height 69
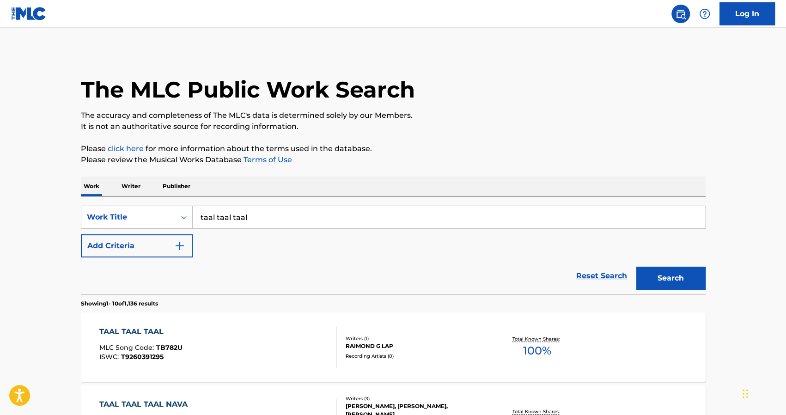
drag, startPoint x: 257, startPoint y: 222, endPoint x: 10, endPoint y: 258, distance: 250.3
click at [636, 267] on button "Search" at bounding box center [670, 278] width 69 height 23
click at [227, 215] on input "ali jasim" at bounding box center [449, 217] width 512 height 22
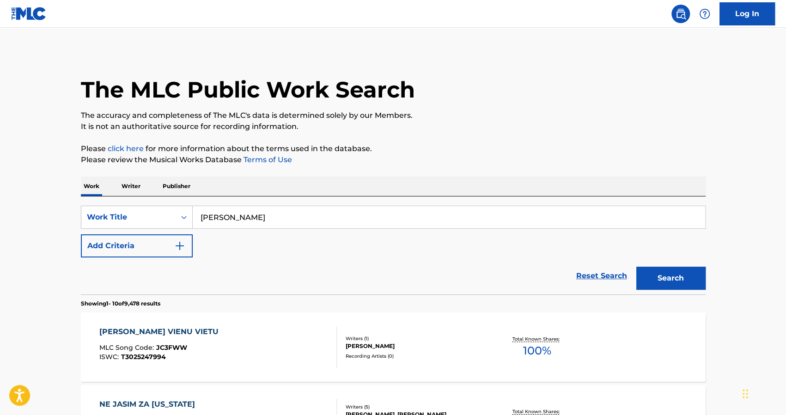
click at [227, 215] on input "ali jasim" at bounding box center [449, 217] width 512 height 22
paste input "علي جاسم ومحمود التركي ومصطفى العبدالله - تعال"
type input "علي جاسم ومحمود التركي ومصطفى العبدالله - تعال"
click at [651, 273] on button "Search" at bounding box center [670, 278] width 69 height 23
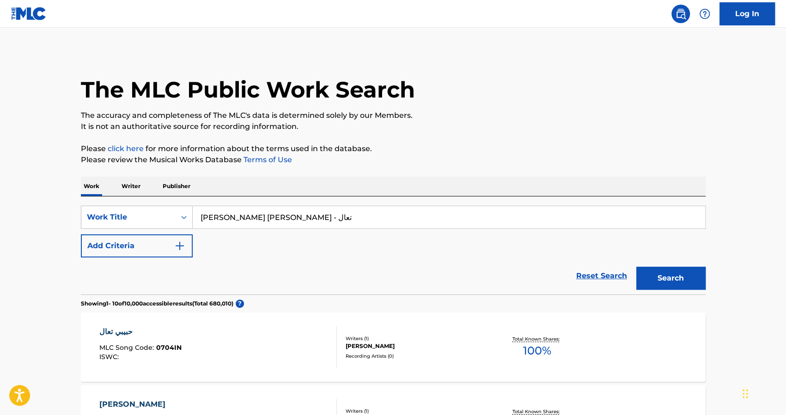
click at [259, 217] on input "علي جاسم ومحمود التركي ومصطفى العبدالله - تعال" at bounding box center [449, 217] width 512 height 22
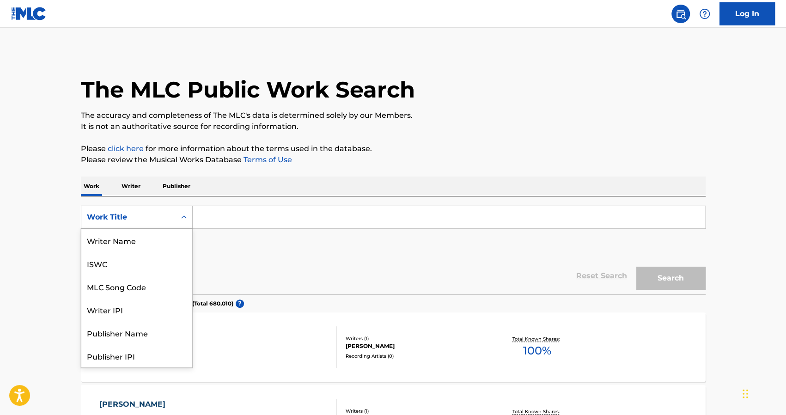
scroll to position [46, 0]
click at [158, 222] on div "Work Title" at bounding box center [128, 217] width 83 height 11
click at [157, 281] on div "Publisher Name" at bounding box center [136, 286] width 111 height 23
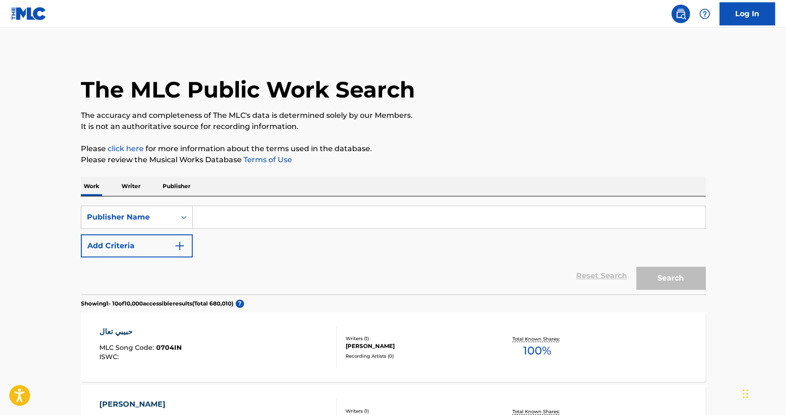
click at [221, 218] on input "Search Form" at bounding box center [449, 217] width 512 height 22
type input "star casablanca"
click at [636, 267] on button "Search" at bounding box center [670, 278] width 69 height 23
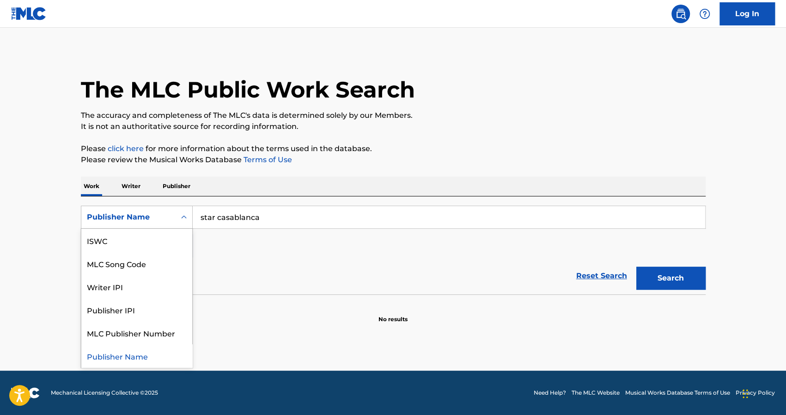
click at [150, 212] on div "Publisher Name" at bounding box center [128, 217] width 83 height 11
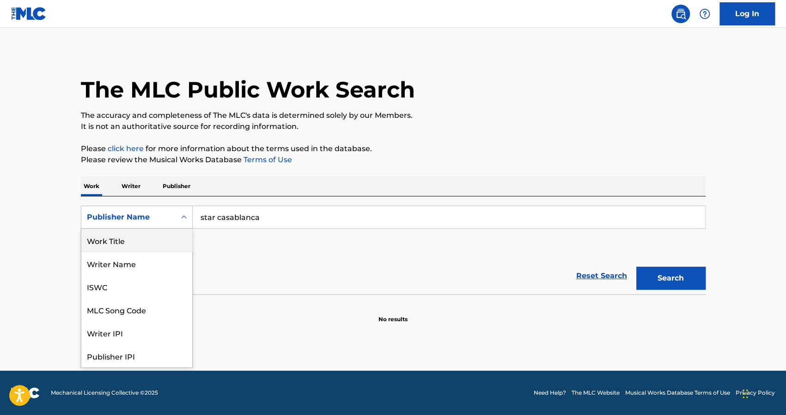
click at [143, 250] on div "Work Title" at bounding box center [136, 240] width 111 height 23
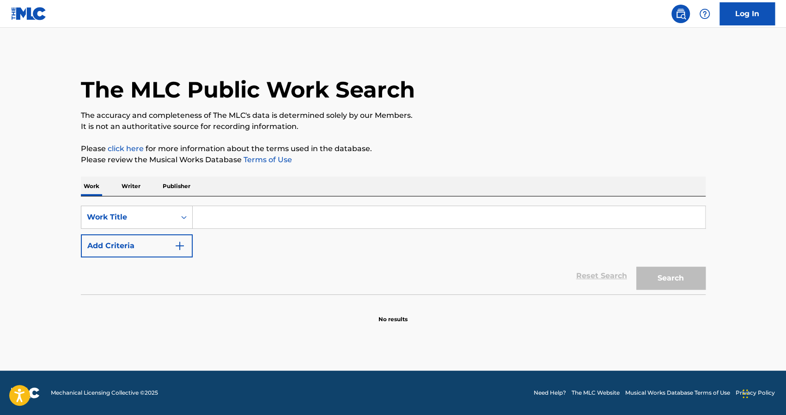
click at [307, 212] on input "Search Form" at bounding box center [449, 217] width 512 height 22
type input "star casablanca"
click at [636, 267] on button "Search" at bounding box center [670, 278] width 69 height 23
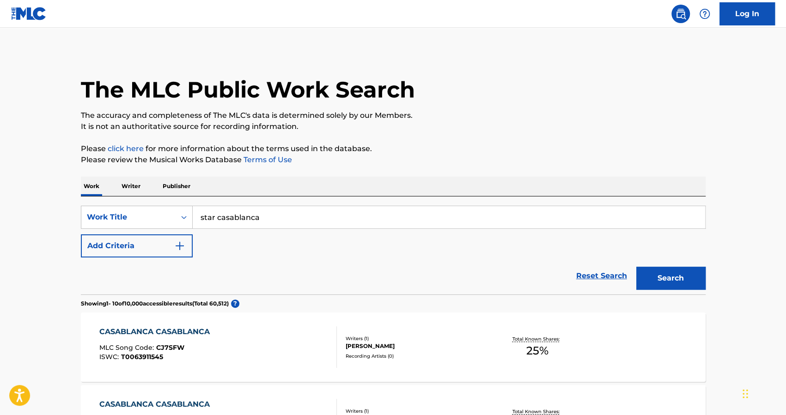
click at [292, 213] on input "star casablanca" at bounding box center [449, 217] width 512 height 22
click at [128, 189] on p "Writer" at bounding box center [131, 186] width 24 height 19
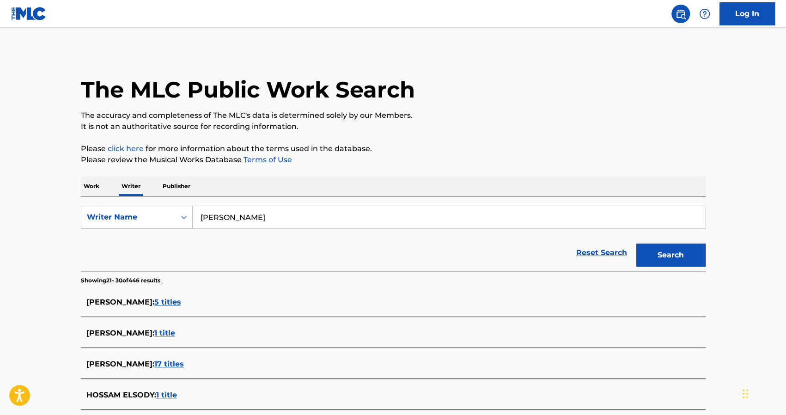
click at [275, 220] on input "hossam habib" at bounding box center [449, 217] width 512 height 22
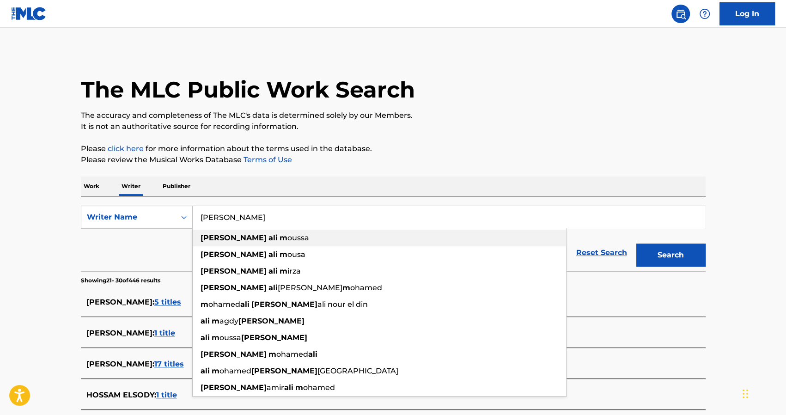
click at [271, 244] on div "ahmed ali m oussa" at bounding box center [379, 238] width 373 height 17
type input "ahmed ali moussa"
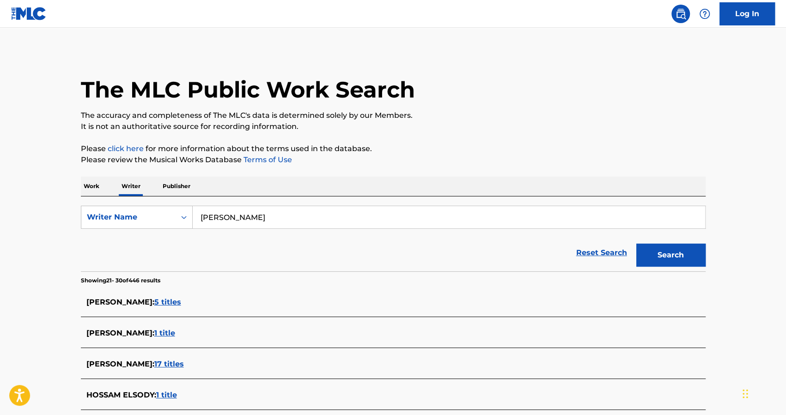
click at [670, 256] on button "Search" at bounding box center [670, 255] width 69 height 23
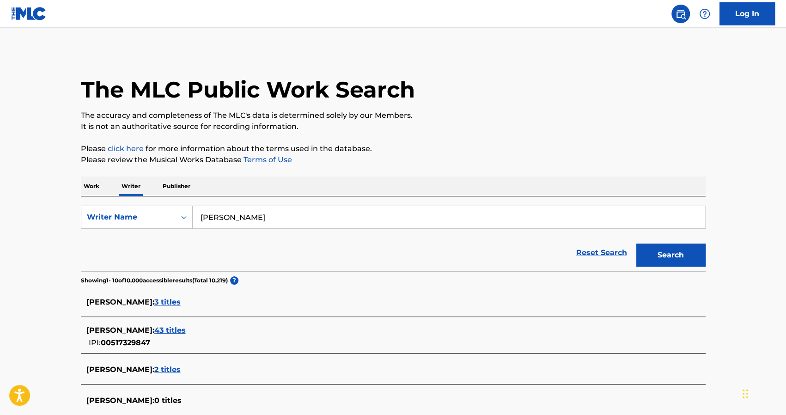
click at [186, 332] on span "43 titles" at bounding box center [169, 330] width 31 height 9
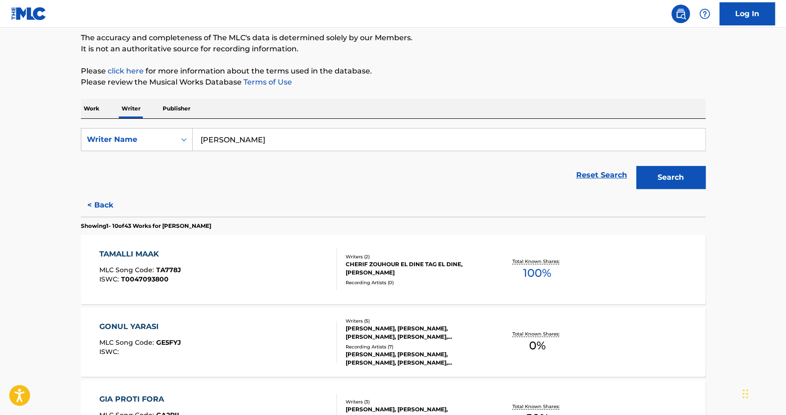
scroll to position [79, 0]
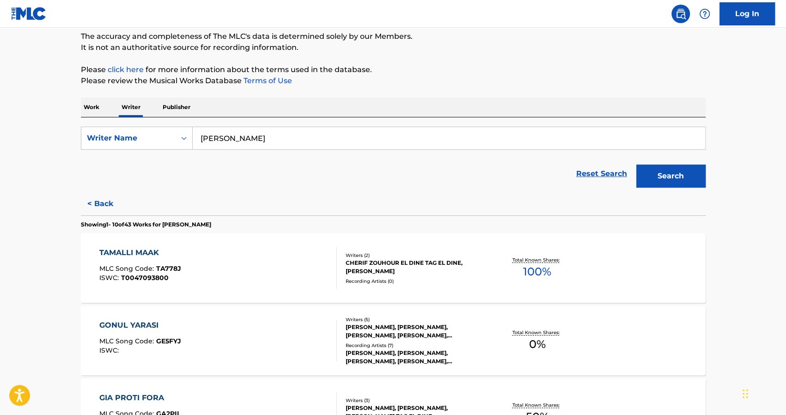
click at [133, 251] on div "TAMALLI MAAK" at bounding box center [140, 252] width 82 height 11
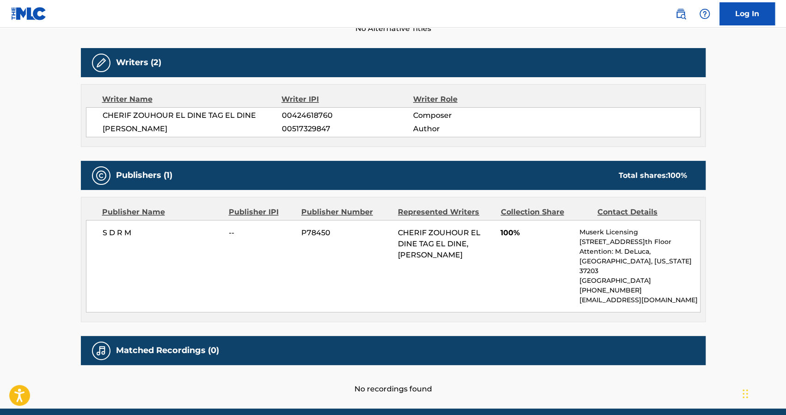
scroll to position [278, 0]
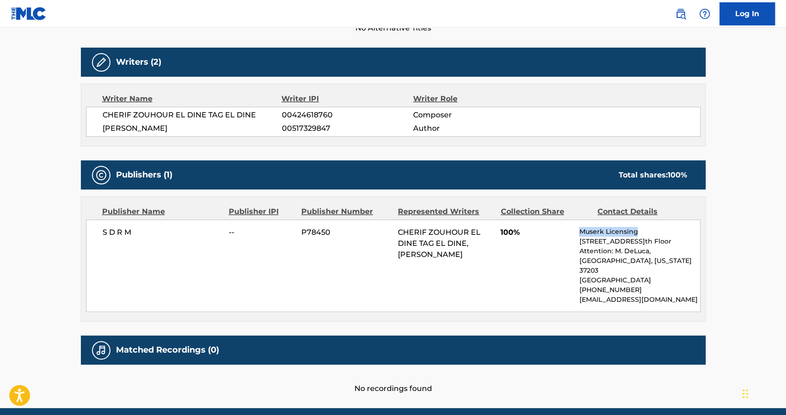
drag, startPoint x: 640, startPoint y: 231, endPoint x: 569, endPoint y: 226, distance: 71.8
click at [569, 226] on div "S D R M -- P78450 CHERIF ZOUHOUR EL DINE TAG EL DINE, AHMED ALI MOUSSA 100% Mus…" at bounding box center [393, 265] width 615 height 92
copy div "Muserk Licensing"
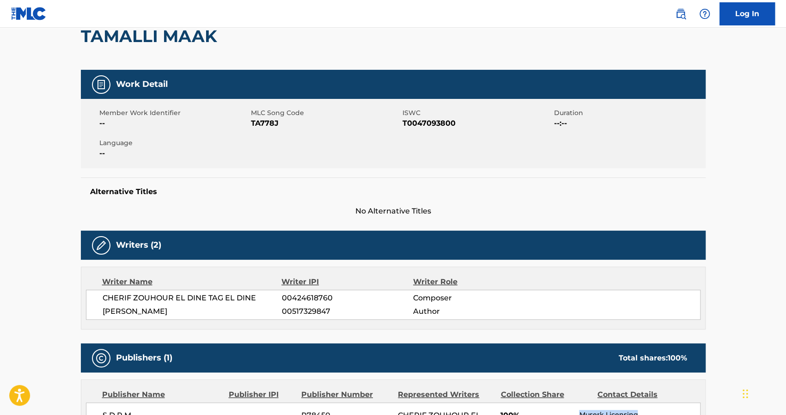
scroll to position [0, 0]
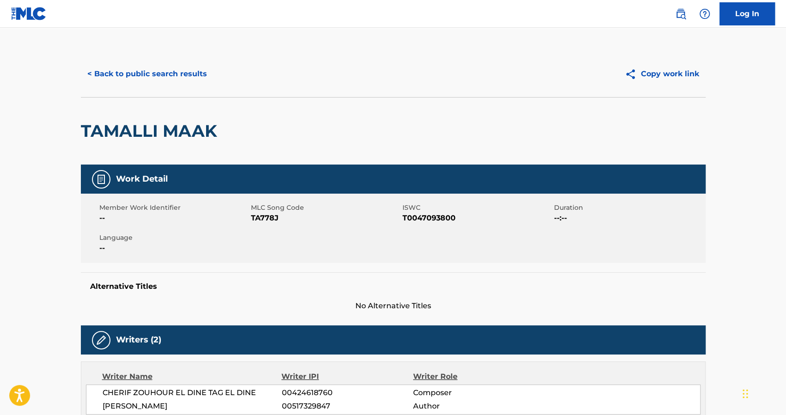
click at [97, 70] on button "< Back to public search results" at bounding box center [147, 73] width 133 height 23
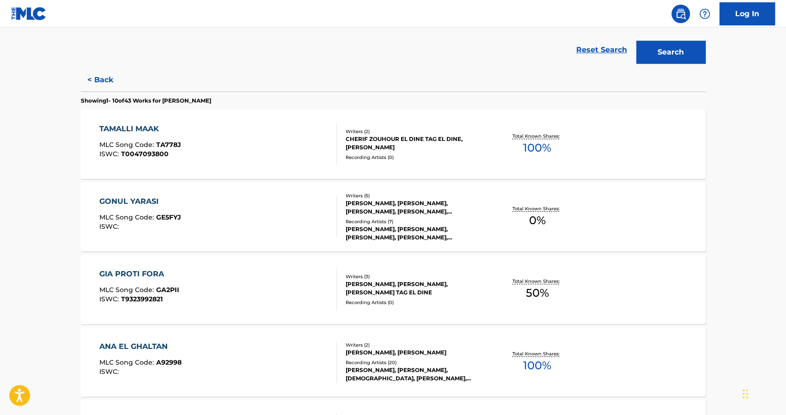
scroll to position [203, 0]
click at [125, 124] on div "TAMALLI MAAK" at bounding box center [140, 128] width 82 height 11
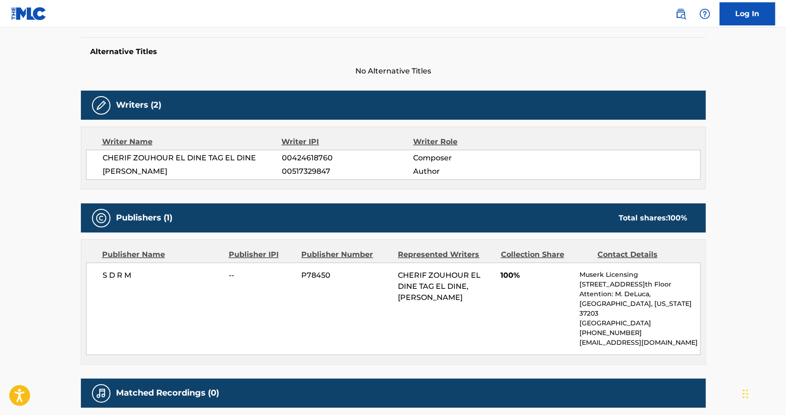
scroll to position [304, 0]
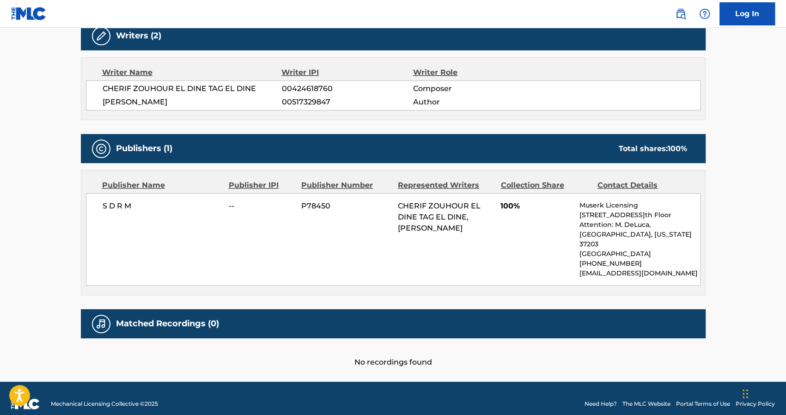
click at [121, 201] on span "S D R M" at bounding box center [163, 206] width 120 height 11
copy div "S D R M"
click at [609, 206] on p "Muserk Licensing" at bounding box center [639, 206] width 121 height 10
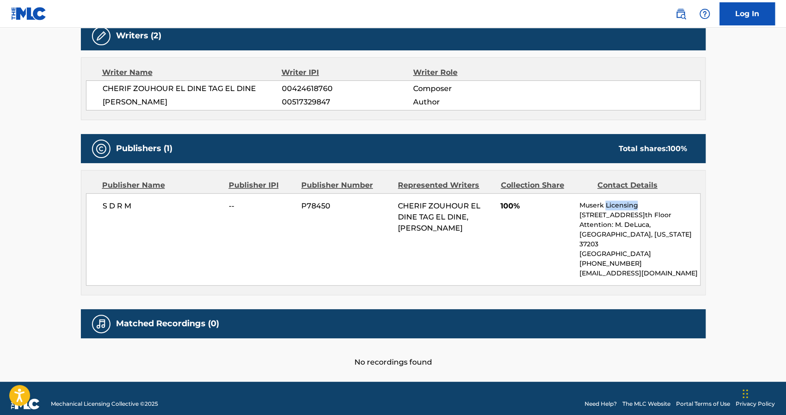
click at [609, 206] on p "Muserk Licensing" at bounding box center [639, 206] width 121 height 10
copy p "Muserk Licensing"
click at [135, 204] on span "S D R M" at bounding box center [163, 206] width 120 height 11
click at [322, 207] on span "P78450" at bounding box center [346, 206] width 90 height 11
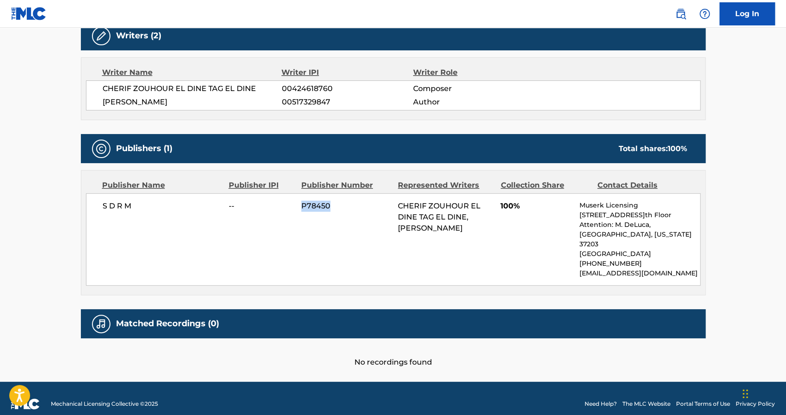
click at [322, 207] on span "P78450" at bounding box center [346, 206] width 90 height 11
copy span "P78450"
click at [119, 206] on span "S D R M" at bounding box center [163, 206] width 120 height 11
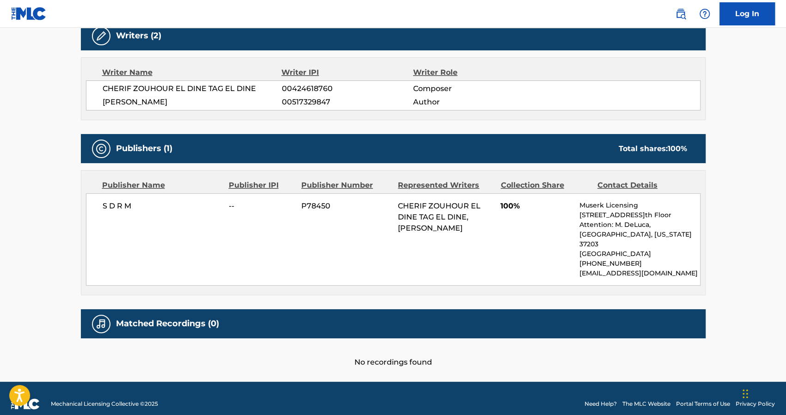
click at [316, 201] on span "P78450" at bounding box center [346, 206] width 90 height 11
copy span "P78450"
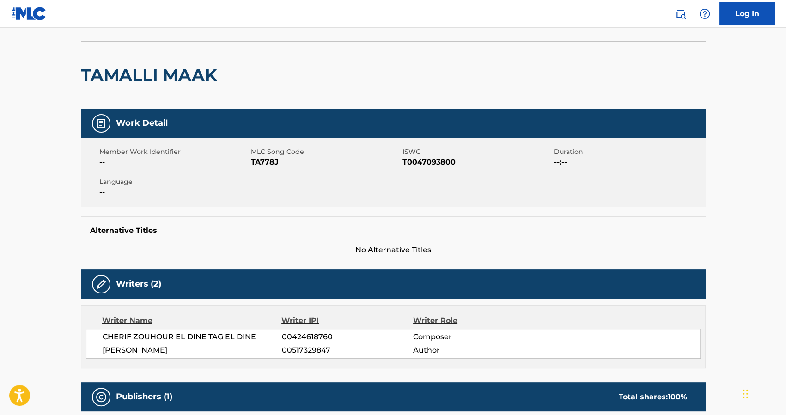
scroll to position [52, 0]
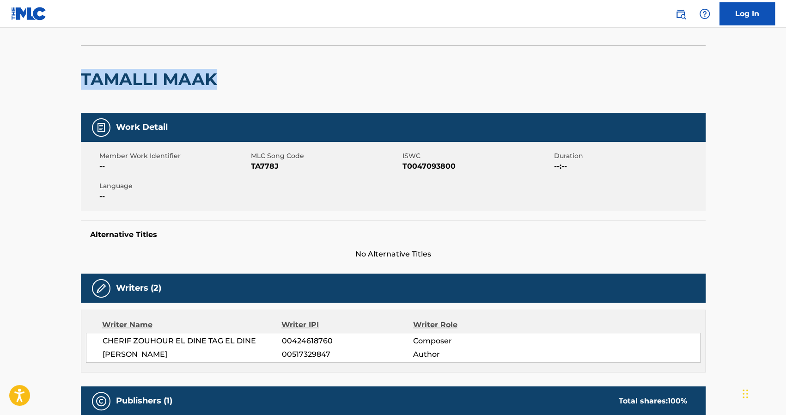
drag, startPoint x: 225, startPoint y: 85, endPoint x: 41, endPoint y: 71, distance: 185.4
click at [41, 71] on main "< Back to public search results Copy work link TAMALLI MAAK Work Detail Member …" at bounding box center [393, 305] width 786 height 658
copy h2 "TAMALLI MAAK"
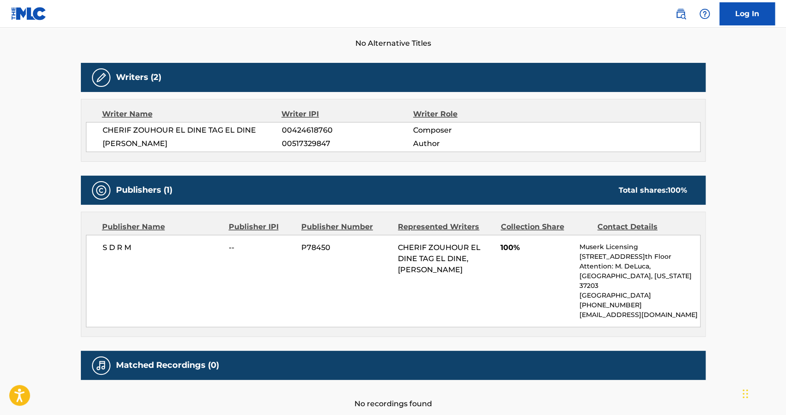
scroll to position [262, 0]
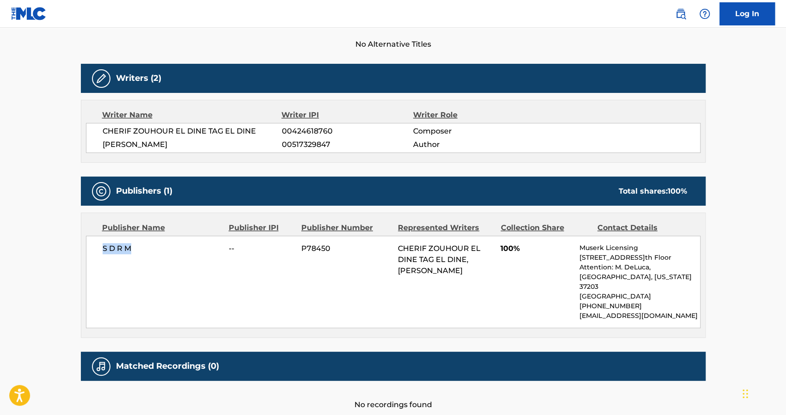
drag, startPoint x: 133, startPoint y: 247, endPoint x: 103, endPoint y: 244, distance: 30.1
click at [103, 244] on span "S D R M" at bounding box center [163, 248] width 120 height 11
copy span "S D R M"
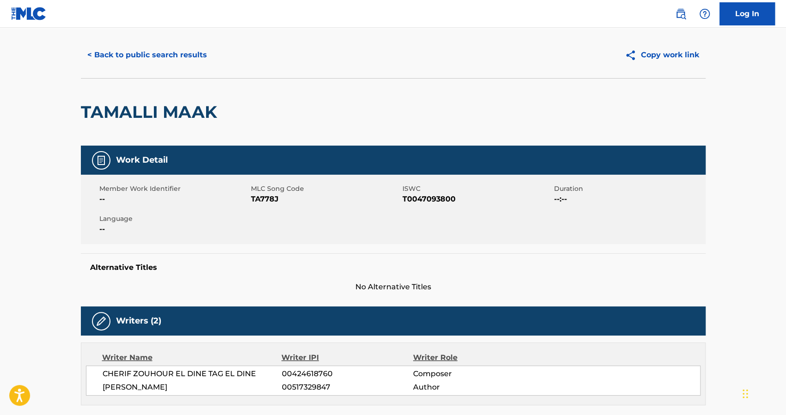
scroll to position [3, 0]
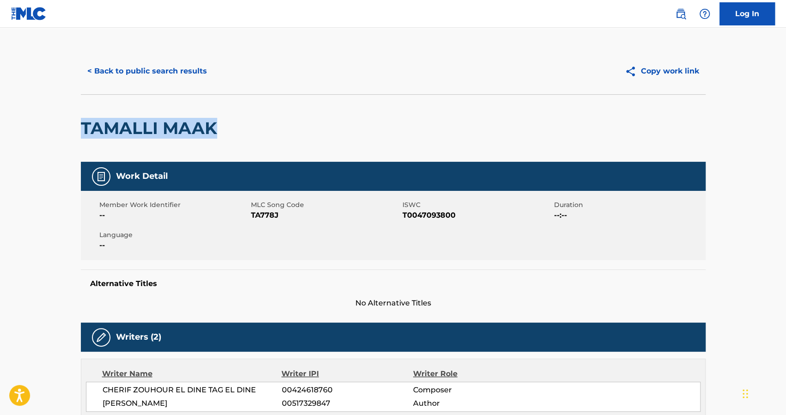
drag, startPoint x: 222, startPoint y: 126, endPoint x: 62, endPoint y: 118, distance: 159.6
click at [62, 118] on main "< Back to public search results Copy work link TAMALLI MAAK Work Detail Member …" at bounding box center [393, 354] width 786 height 658
copy h2 "TAMALLI MAAK"
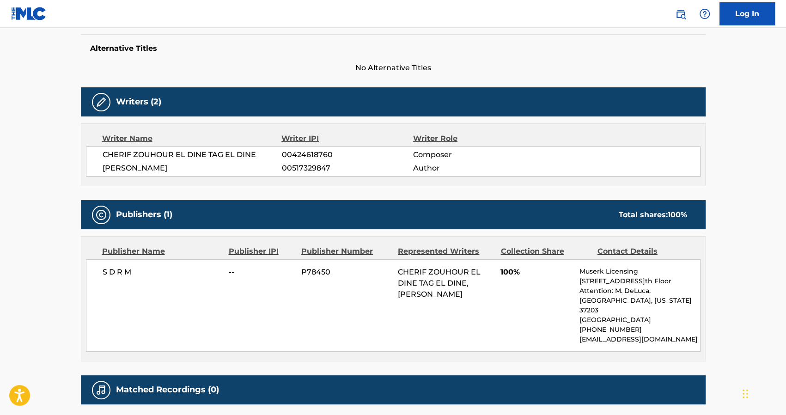
scroll to position [238, 0]
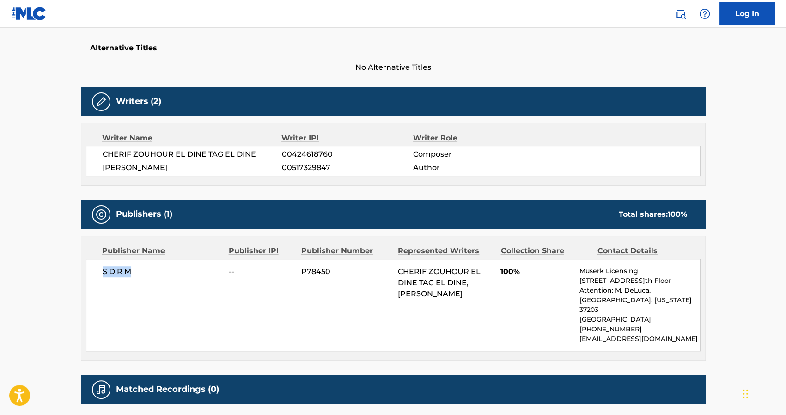
drag, startPoint x: 130, startPoint y: 269, endPoint x: 86, endPoint y: 271, distance: 44.4
click at [86, 271] on div "S D R M -- P78450 CHERIF ZOUHOUR EL DINE TAG EL DINE, AHMED ALI MOUSSA 100% Mus…" at bounding box center [393, 305] width 615 height 92
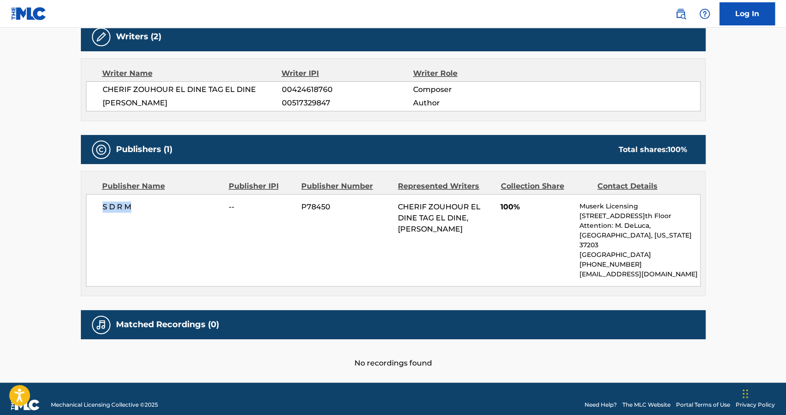
scroll to position [304, 0]
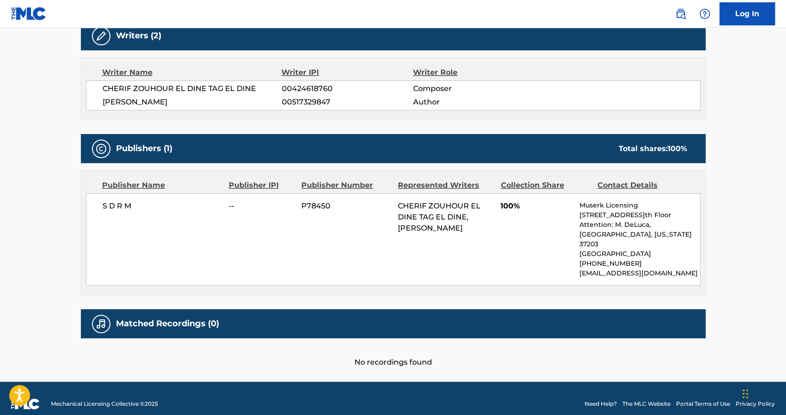
click at [330, 205] on span "P78450" at bounding box center [346, 206] width 90 height 11
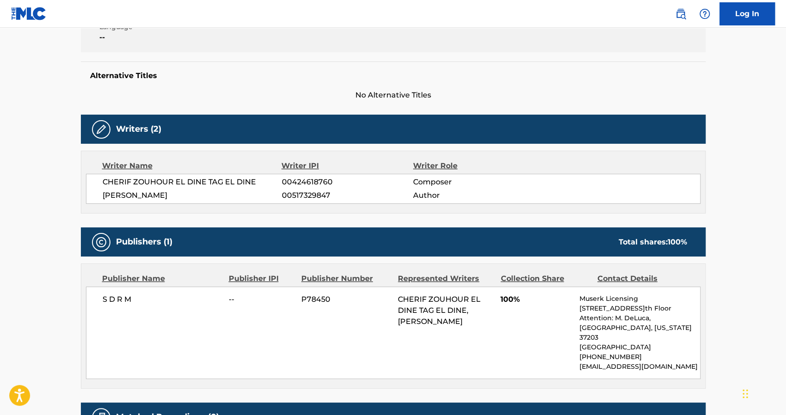
scroll to position [228, 0]
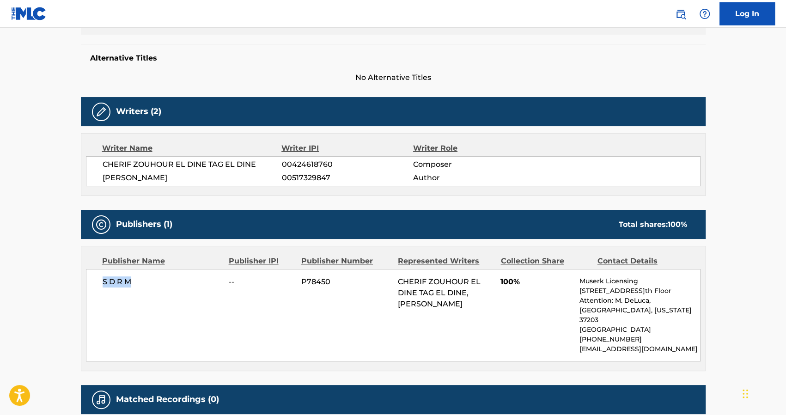
drag, startPoint x: 135, startPoint y: 284, endPoint x: 100, endPoint y: 277, distance: 35.9
click at [100, 277] on div "S D R M -- P78450 CHERIF ZOUHOUR EL DINE TAG EL DINE, AHMED ALI MOUSSA 100% Mus…" at bounding box center [393, 315] width 615 height 92
click at [195, 166] on span "CHERIF ZOUHOUR EL DINE TAG EL DINE" at bounding box center [192, 164] width 179 height 11
click at [25, 6] on link at bounding box center [29, 13] width 36 height 27
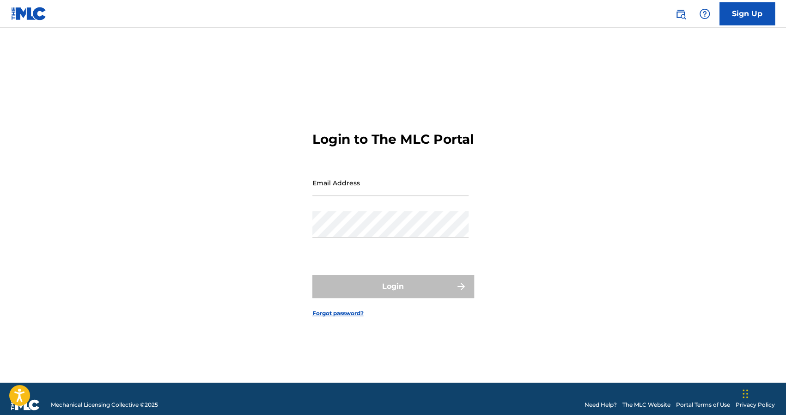
click at [35, 17] on img at bounding box center [29, 13] width 36 height 13
click at [747, 399] on div "Chat Widget" at bounding box center [763, 393] width 46 height 44
click at [745, 388] on div "Chat Widget" at bounding box center [682, 229] width 207 height 372
click at [747, 398] on div "Chat Widget" at bounding box center [682, 229] width 207 height 372
click at [681, 17] on img at bounding box center [680, 13] width 11 height 11
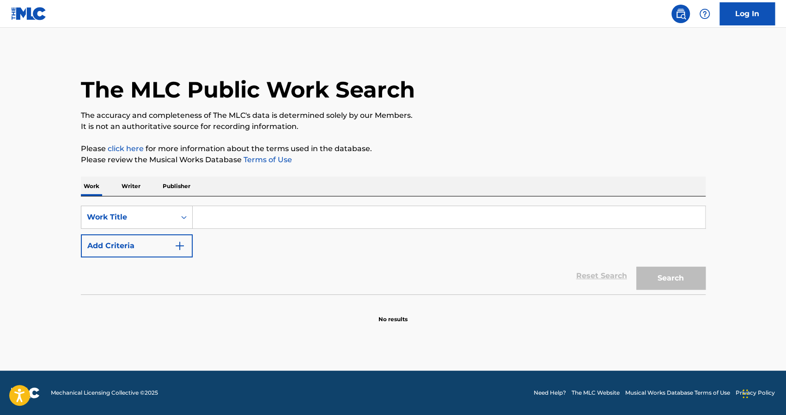
click at [742, 393] on div "Chat Widget" at bounding box center [682, 229] width 207 height 372
click at [746, 396] on div "Chat Widget" at bounding box center [682, 229] width 207 height 372
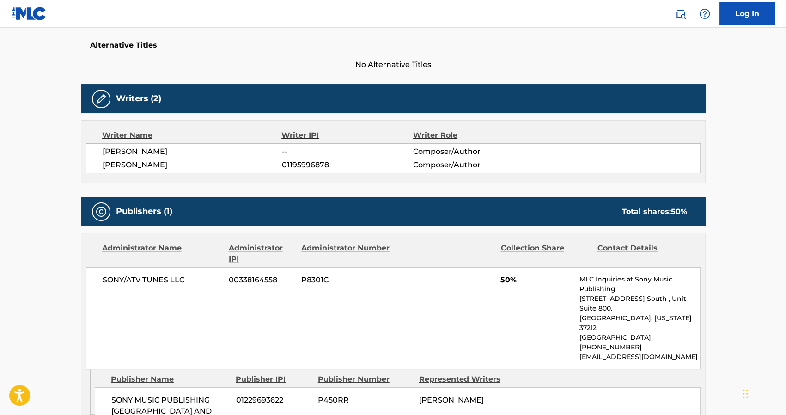
scroll to position [376, 0]
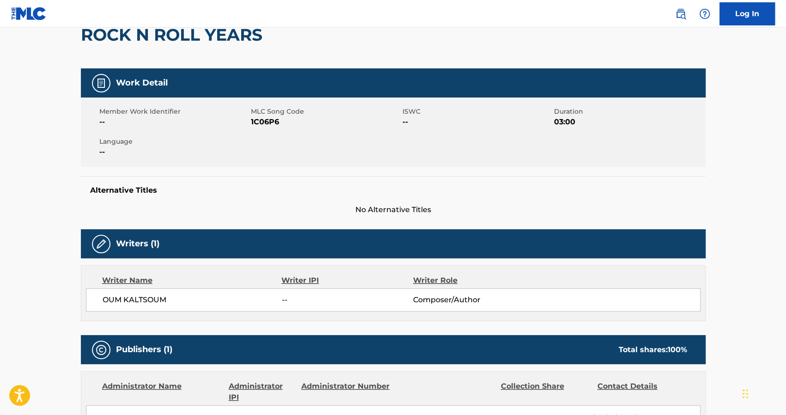
scroll to position [116, 0]
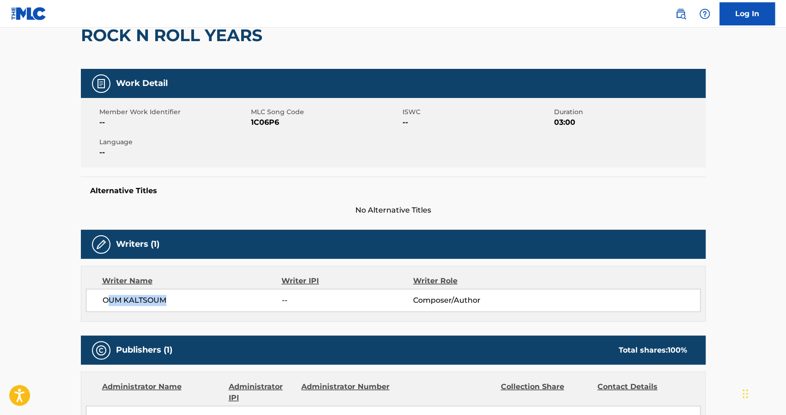
drag, startPoint x: 139, startPoint y: 299, endPoint x: 107, endPoint y: 296, distance: 32.0
click at [107, 296] on span "OUM KALTSOUM" at bounding box center [192, 300] width 179 height 11
click at [144, 298] on span "OUM KALTSOUM" at bounding box center [192, 300] width 179 height 11
drag, startPoint x: 174, startPoint y: 296, endPoint x: 99, endPoint y: 301, distance: 75.0
click at [99, 301] on div "OUM KALTSOUM -- Composer/Author" at bounding box center [393, 300] width 615 height 23
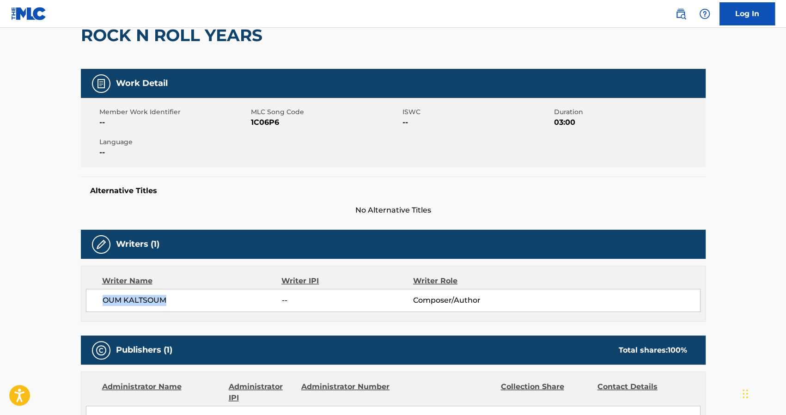
copy span "OUM KALTSOUM"
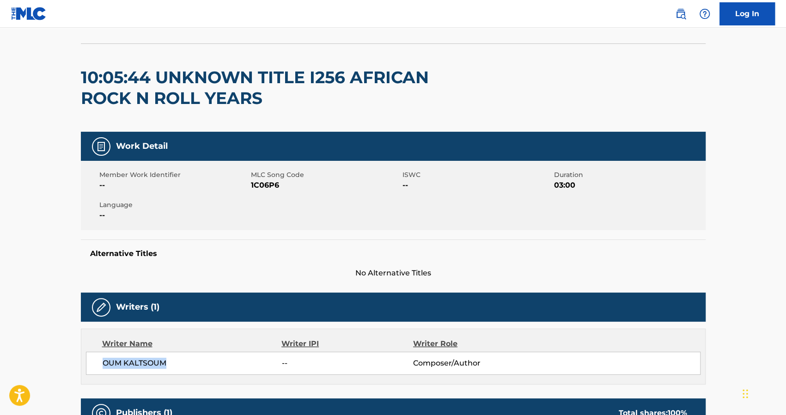
scroll to position [0, 0]
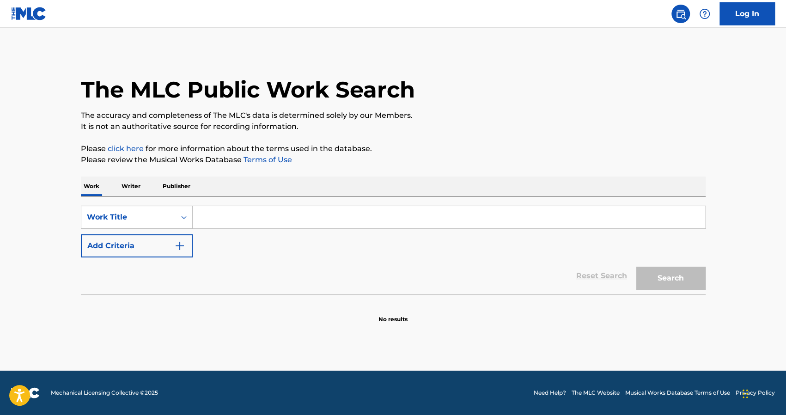
click at [220, 224] on input "Search Form" at bounding box center [449, 217] width 512 height 22
click at [136, 186] on p "Writer" at bounding box center [131, 186] width 24 height 19
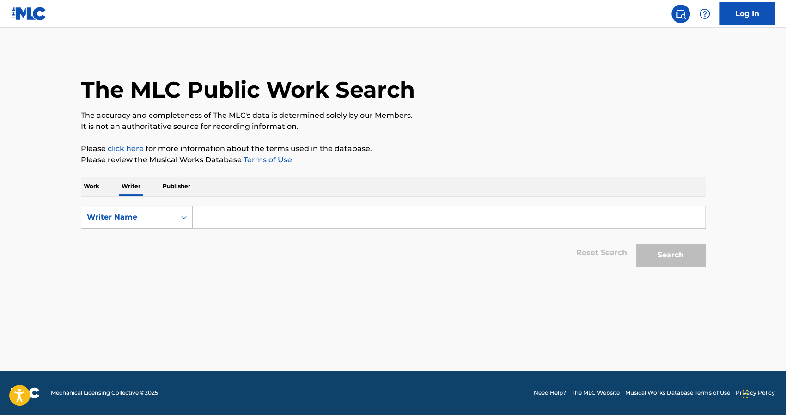
click at [223, 213] on input "Search Form" at bounding box center [449, 217] width 512 height 22
paste input "OUM KALTSOUM"
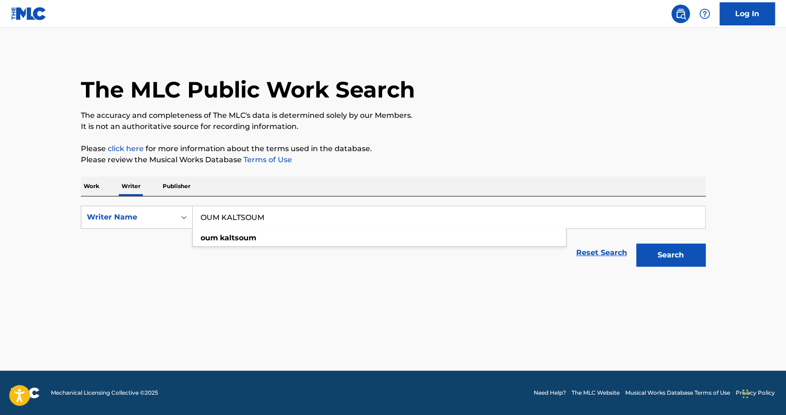
type input "OUM KALTSOUM"
click at [665, 251] on button "Search" at bounding box center [670, 255] width 69 height 23
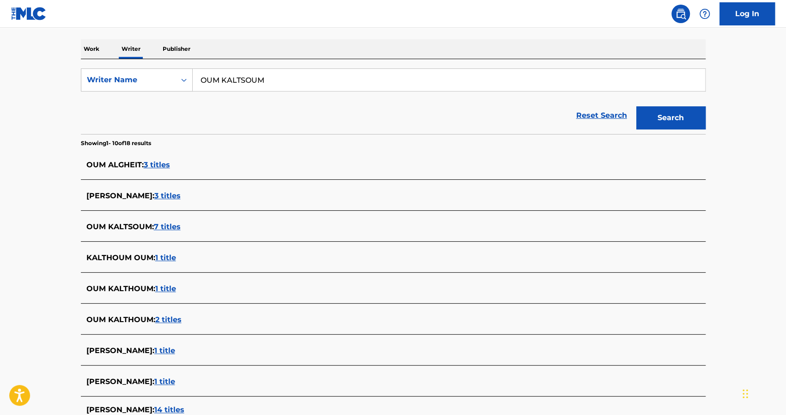
scroll to position [143, 0]
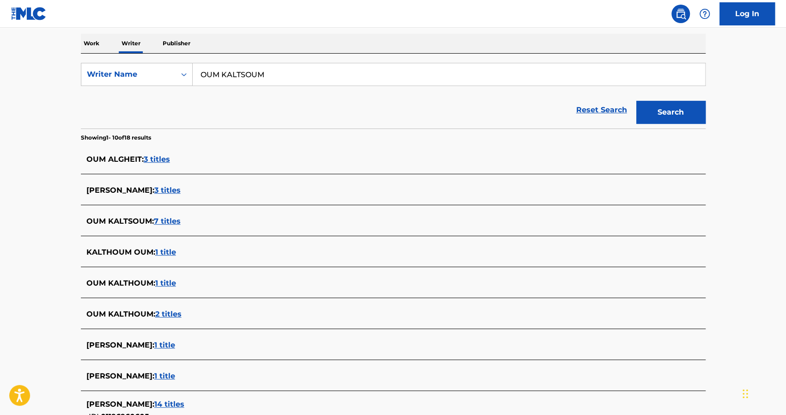
drag, startPoint x: 164, startPoint y: 187, endPoint x: 155, endPoint y: 188, distance: 8.9
click at [155, 188] on span "3 titles" at bounding box center [167, 190] width 26 height 9
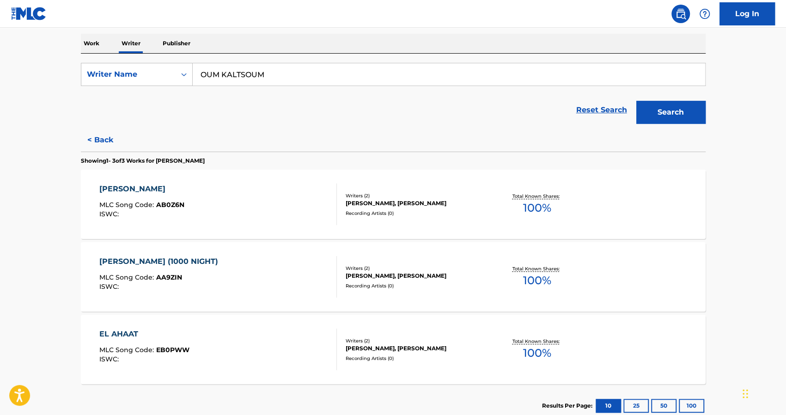
click at [171, 260] on div "[PERSON_NAME] (1000 NIGHT)" at bounding box center [160, 261] width 123 height 11
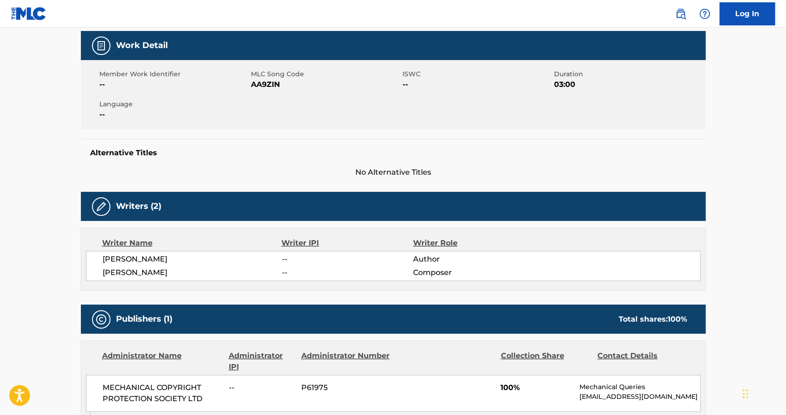
scroll to position [133, 0]
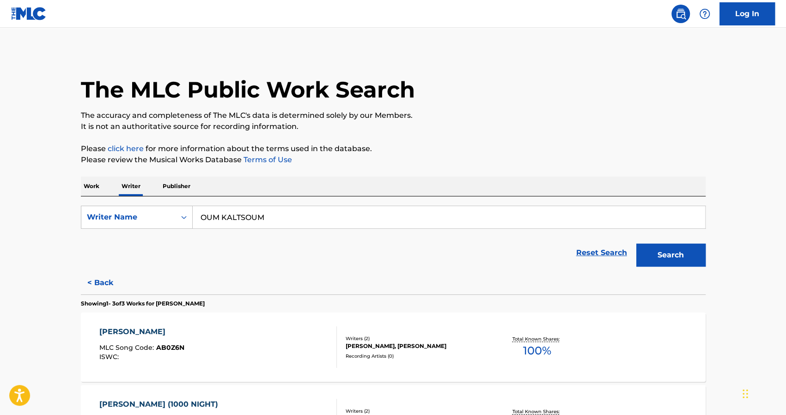
scroll to position [200, 0]
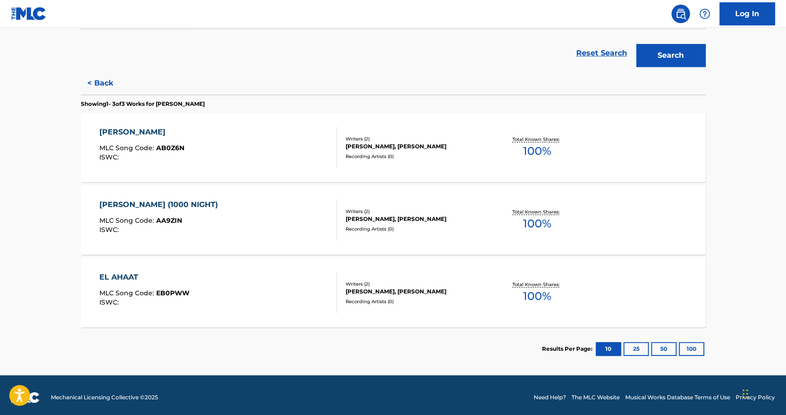
click at [125, 276] on div "EL AHAAT" at bounding box center [144, 277] width 90 height 11
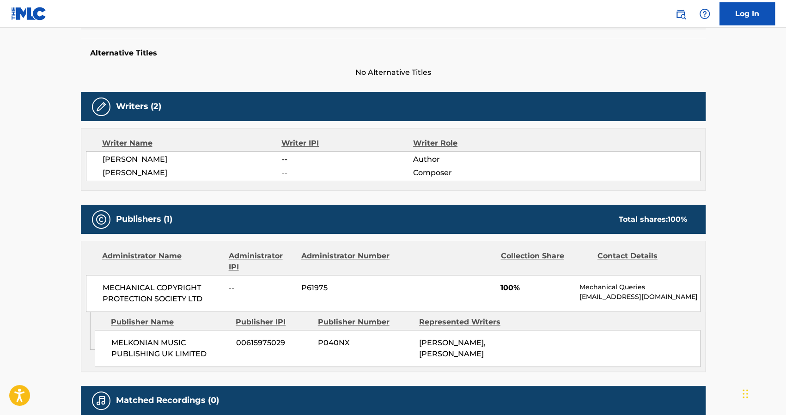
scroll to position [233, 0]
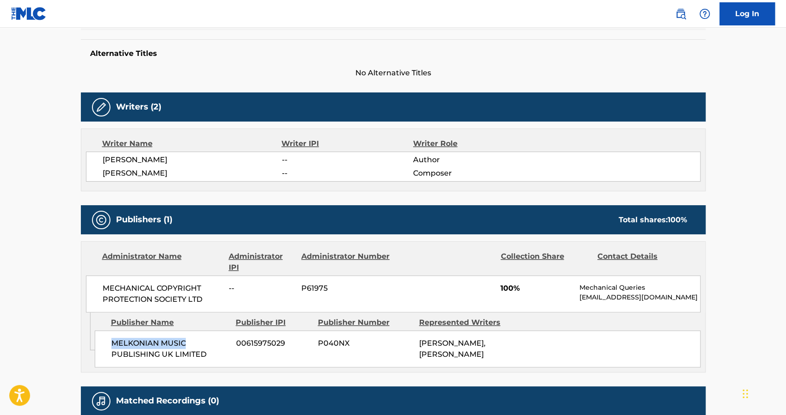
drag, startPoint x: 183, startPoint y: 344, endPoint x: 108, endPoint y: 347, distance: 74.9
click at [108, 347] on div "[PERSON_NAME] MUSIC PUBLISHING UK LIMITED 00615975029 P040NX [PERSON_NAME], [PE…" at bounding box center [398, 348] width 606 height 37
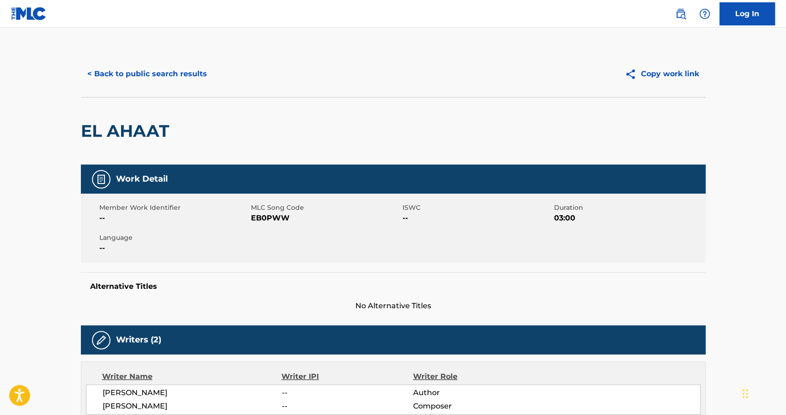
click at [95, 76] on button "< Back to public search results" at bounding box center [147, 73] width 133 height 23
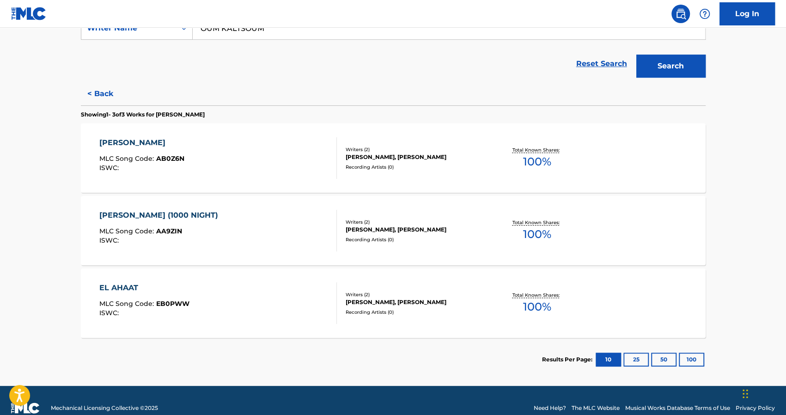
scroll to position [189, 0]
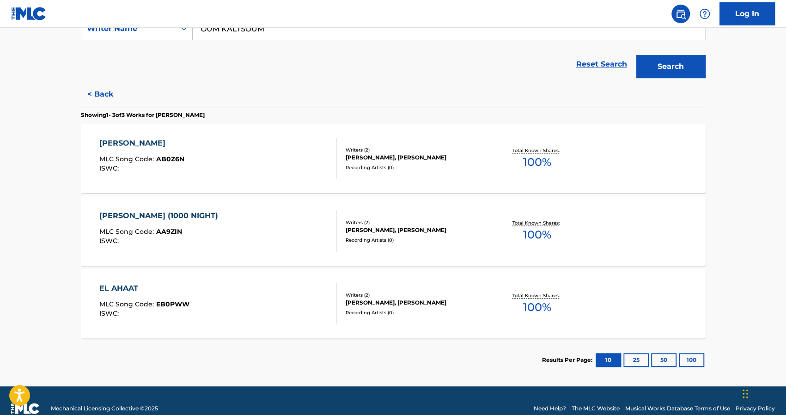
click at [100, 101] on button "< Back" at bounding box center [108, 94] width 55 height 23
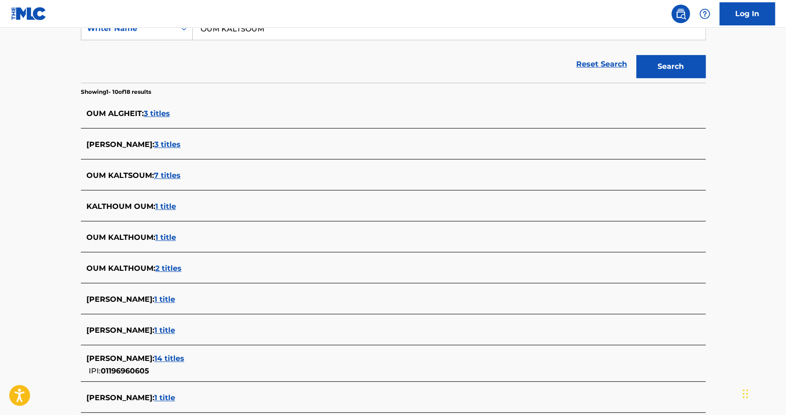
click at [166, 175] on span "7 titles" at bounding box center [167, 175] width 27 height 9
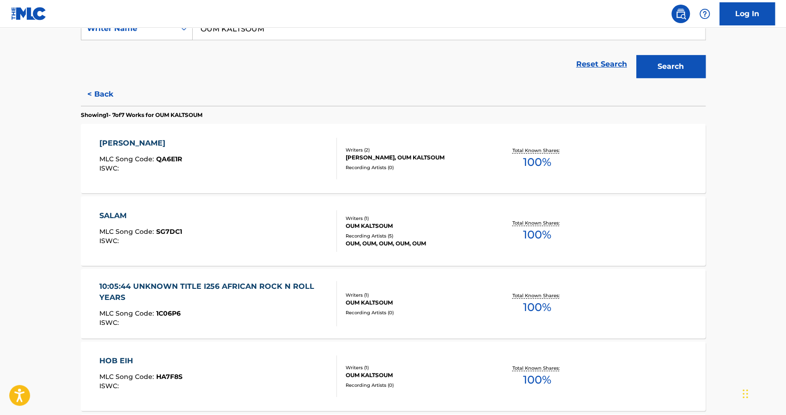
click at [118, 213] on div "SALAM" at bounding box center [140, 215] width 83 height 11
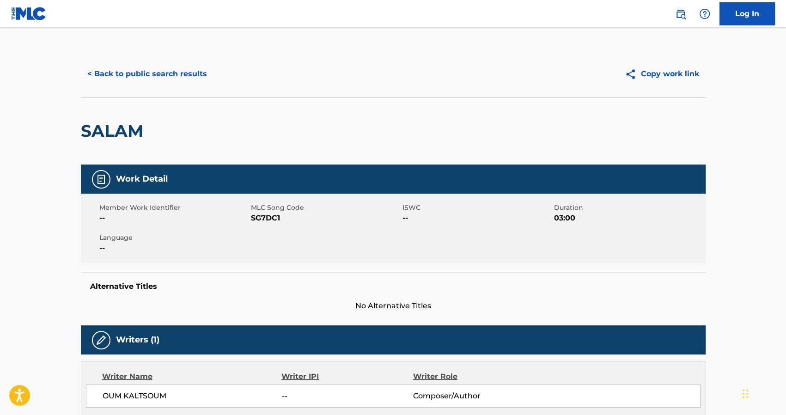
click at [101, 73] on button "< Back to public search results" at bounding box center [147, 73] width 133 height 23
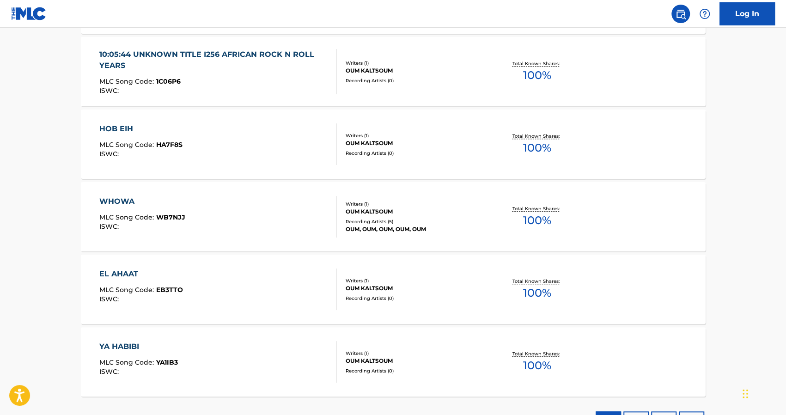
scroll to position [420, 0]
click at [114, 130] on div "HOB EIH" at bounding box center [140, 129] width 83 height 11
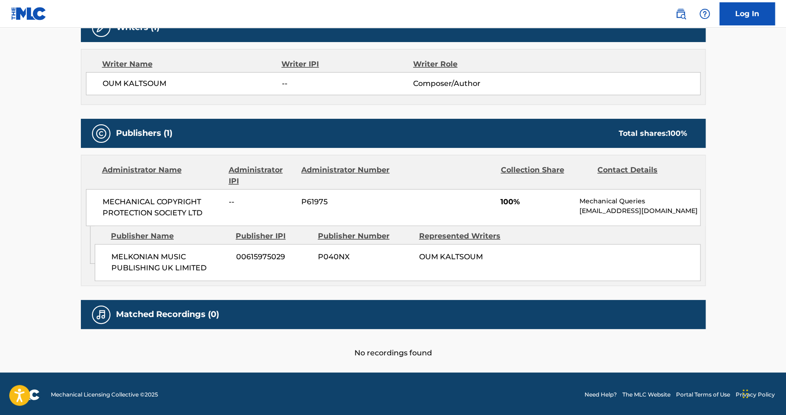
scroll to position [312, 0]
click at [257, 262] on span "00615975029" at bounding box center [273, 256] width 75 height 11
copy div "00615975029"
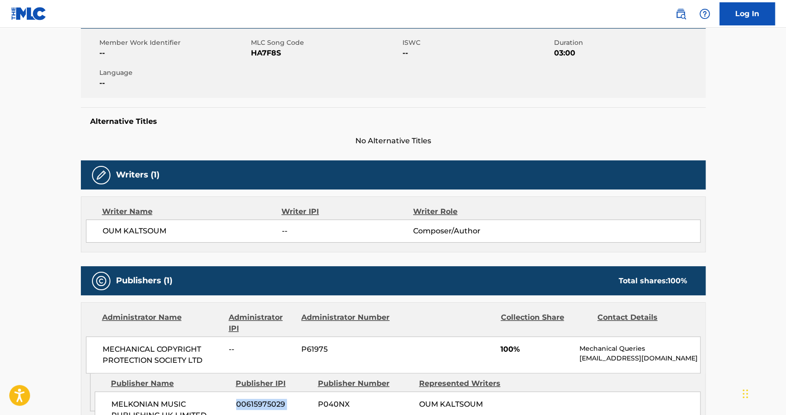
scroll to position [0, 0]
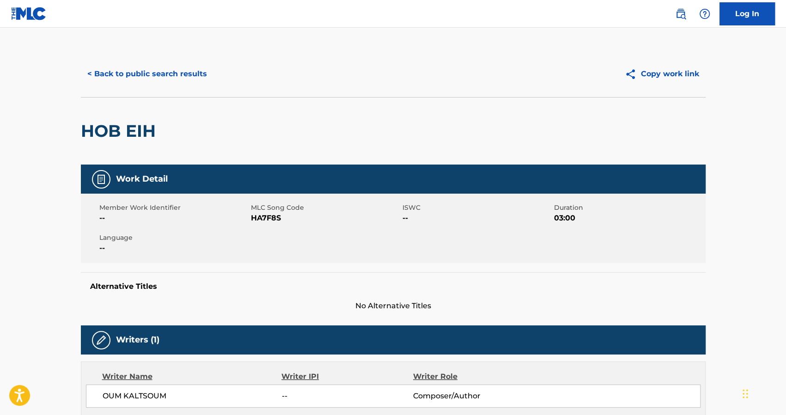
click at [109, 71] on button "< Back to public search results" at bounding box center [147, 73] width 133 height 23
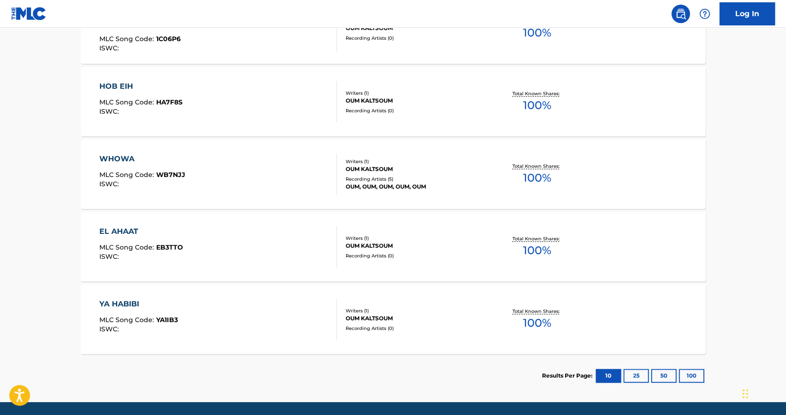
scroll to position [465, 0]
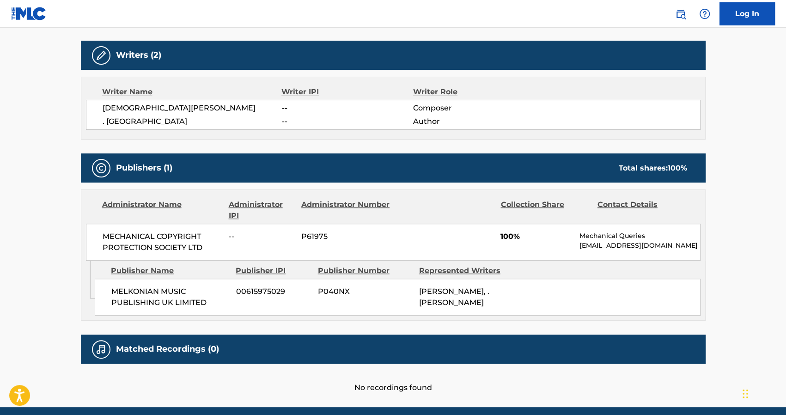
scroll to position [311, 0]
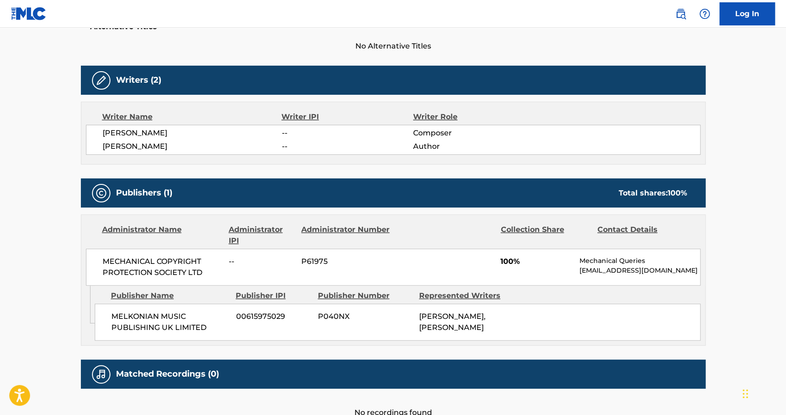
scroll to position [326, 0]
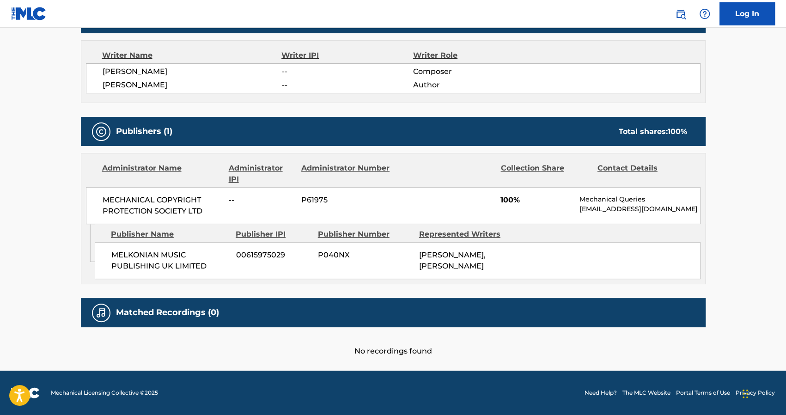
drag, startPoint x: 221, startPoint y: 78, endPoint x: 236, endPoint y: 49, distance: 33.1
click at [236, 49] on div "Writer Name Writer IPI Writer Role [PERSON_NAME] -- Composer [PERSON_NAME] -- A…" at bounding box center [393, 71] width 625 height 63
click at [178, 53] on div "Writer Name" at bounding box center [192, 55] width 180 height 11
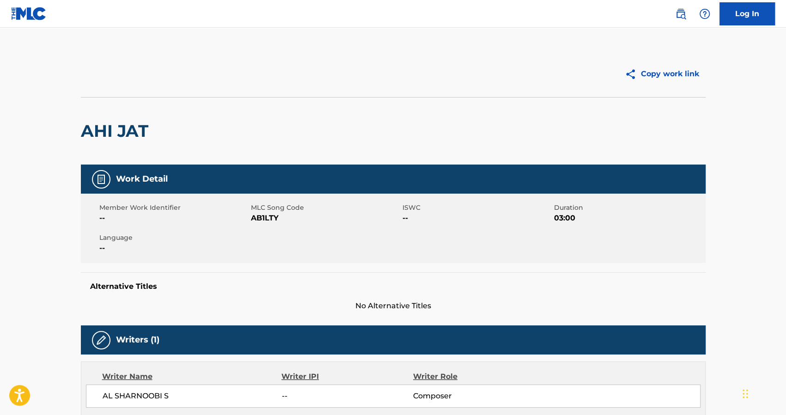
click at [773, 91] on main "Copy work link AHI JAT Work Detail Member Work Identifier -- MLC Song Code AB1L…" at bounding box center [393, 356] width 786 height 657
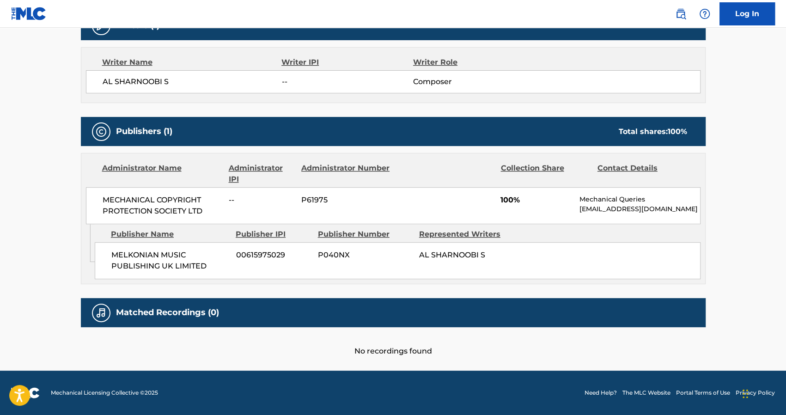
scroll to position [320, 0]
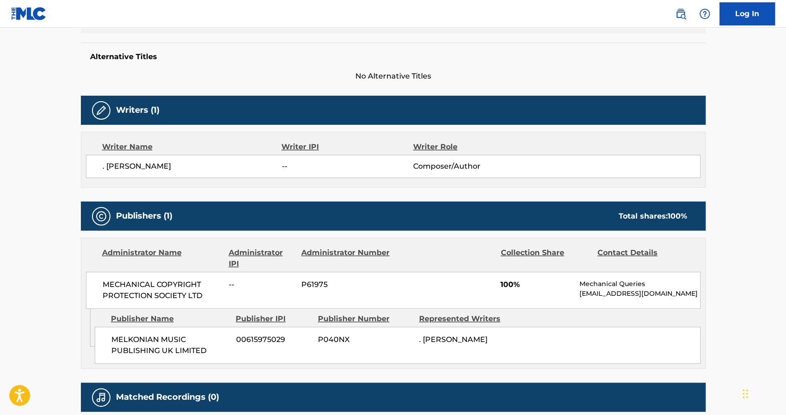
scroll to position [235, 0]
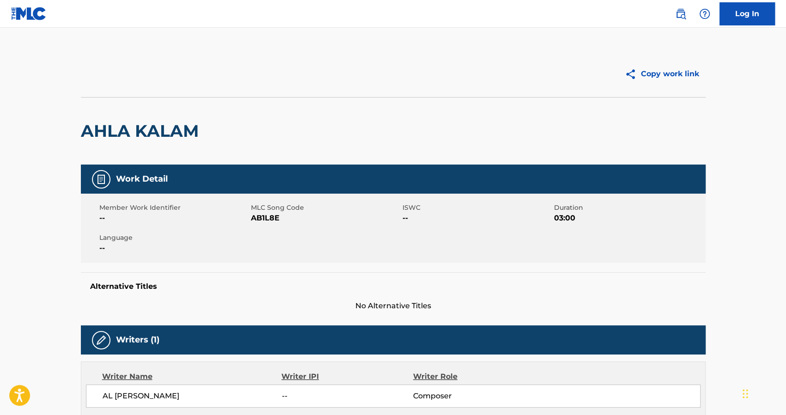
click at [33, 9] on img at bounding box center [29, 13] width 36 height 13
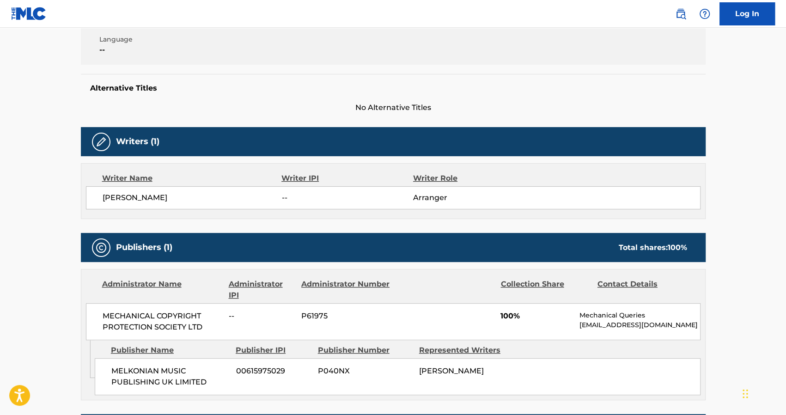
scroll to position [212, 0]
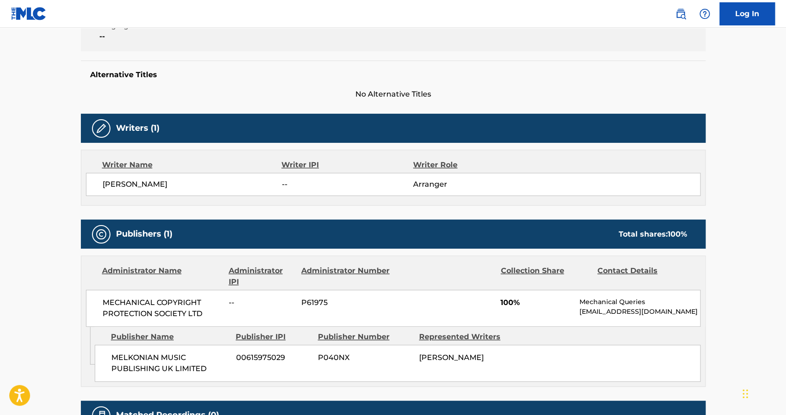
drag, startPoint x: 188, startPoint y: 183, endPoint x: 89, endPoint y: 171, distance: 99.2
click at [89, 171] on div "Writer Name Writer IPI Writer Role [PERSON_NAME] -- Arranger" at bounding box center [393, 178] width 625 height 56
click at [109, 185] on span "[PERSON_NAME]" at bounding box center [192, 184] width 179 height 11
drag, startPoint x: 177, startPoint y: 186, endPoint x: 101, endPoint y: 188, distance: 75.8
click at [101, 188] on div "[PERSON_NAME] -- Arranger" at bounding box center [393, 184] width 615 height 23
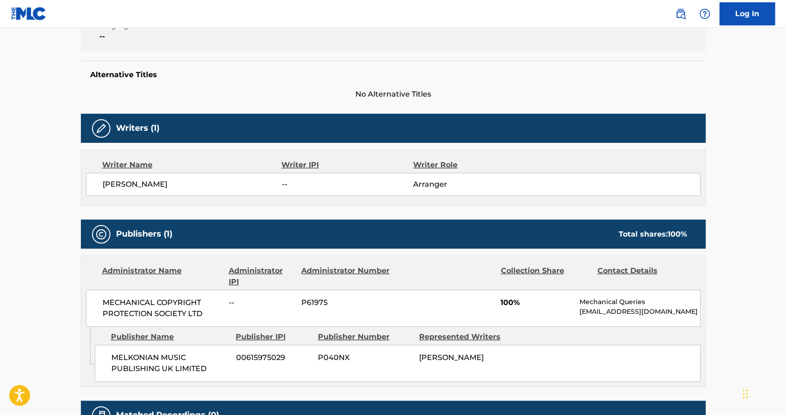
copy span "[PERSON_NAME]"
click at [324, 363] on span "P040NX" at bounding box center [365, 357] width 94 height 11
copy span "P040NX"
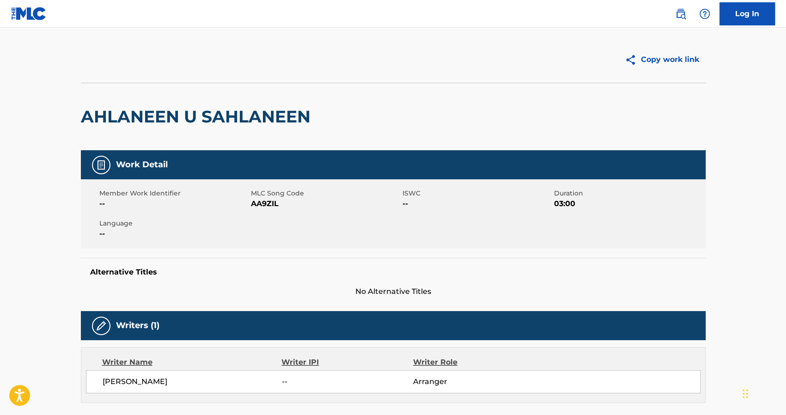
scroll to position [0, 0]
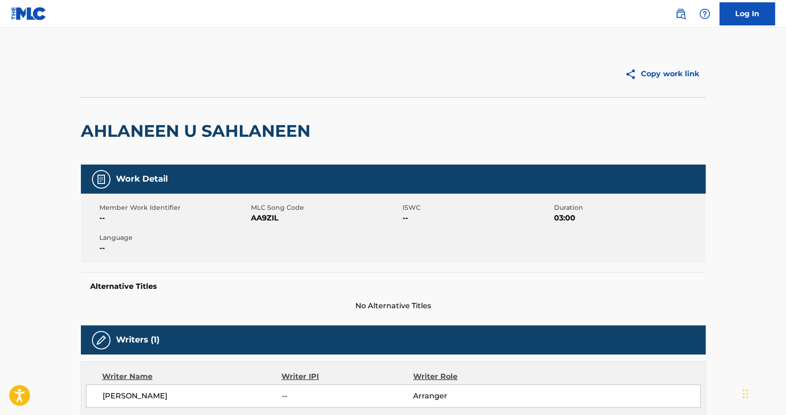
click at [36, 15] on img at bounding box center [29, 13] width 36 height 13
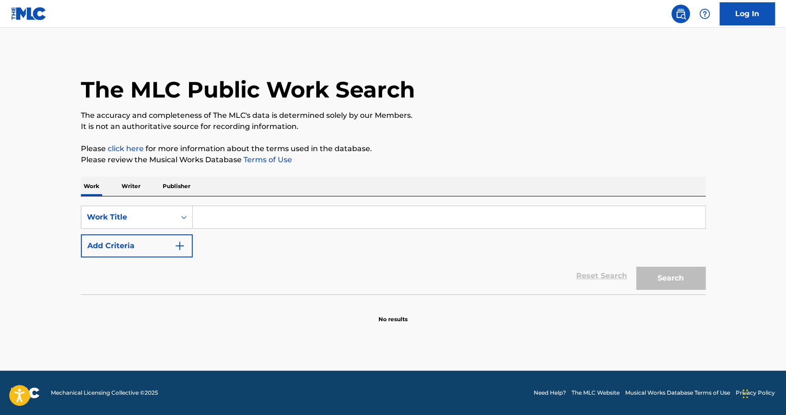
click at [125, 186] on p "Writer" at bounding box center [131, 186] width 24 height 19
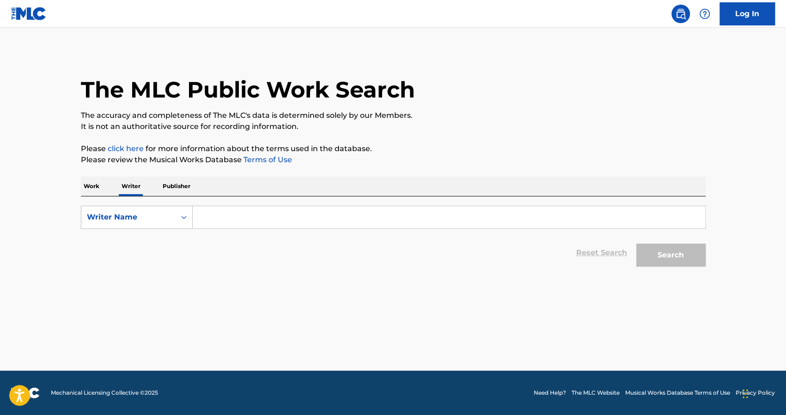
click at [230, 228] on div "Search Form" at bounding box center [449, 217] width 513 height 23
click at [218, 219] on input "Search Form" at bounding box center [449, 217] width 512 height 22
paste input "AL AMEER KHALED"
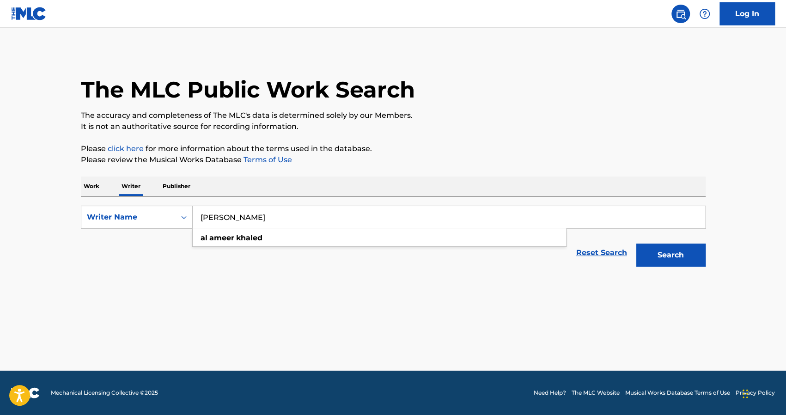
type input "AL AMEER KHALED"
click at [669, 256] on button "Search" at bounding box center [670, 255] width 69 height 23
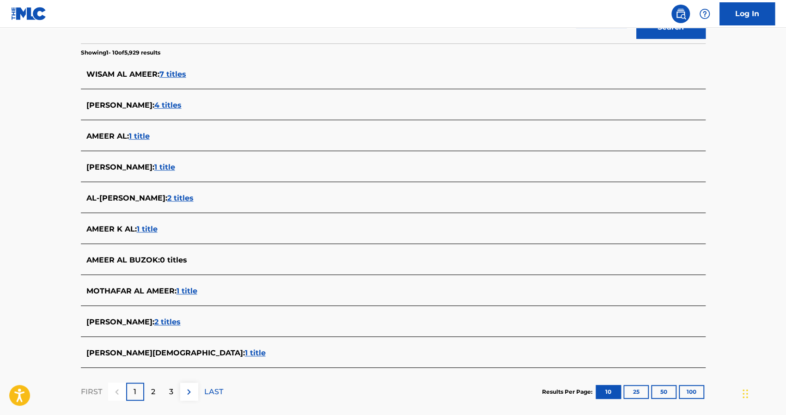
scroll to position [227, 0]
drag, startPoint x: 172, startPoint y: 166, endPoint x: 158, endPoint y: 161, distance: 14.8
click at [158, 161] on div "AL AMEER KHALED : 1 title" at bounding box center [393, 169] width 625 height 22
click at [171, 167] on span "1 title" at bounding box center [164, 167] width 21 height 9
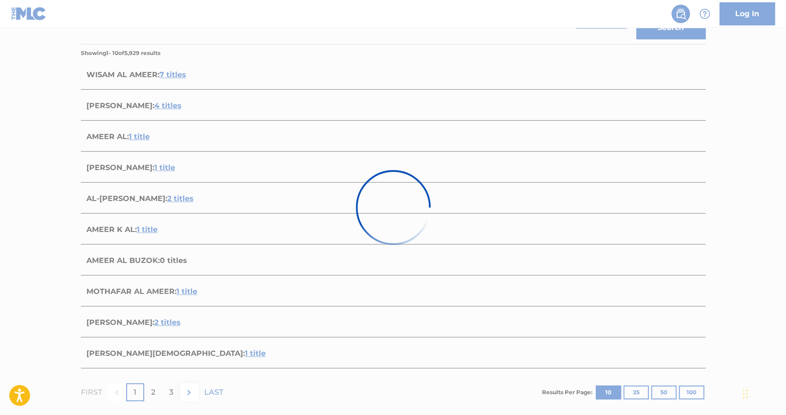
scroll to position [59, 0]
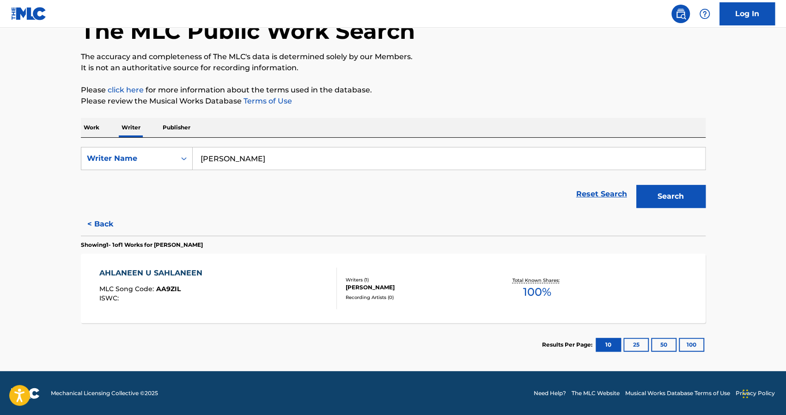
click at [97, 221] on button "< Back" at bounding box center [108, 224] width 55 height 23
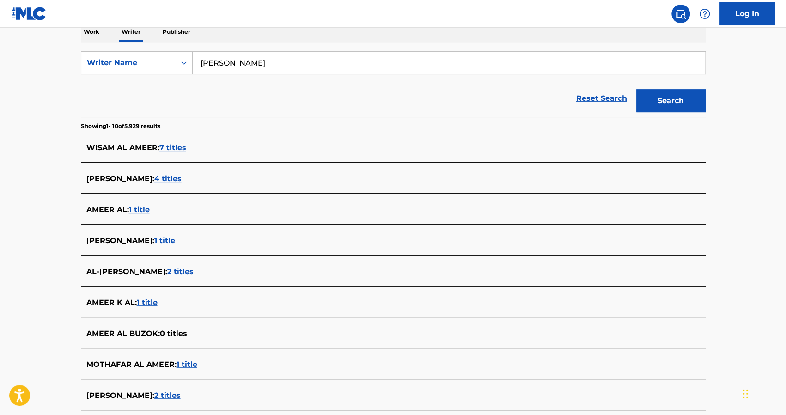
scroll to position [162, 0]
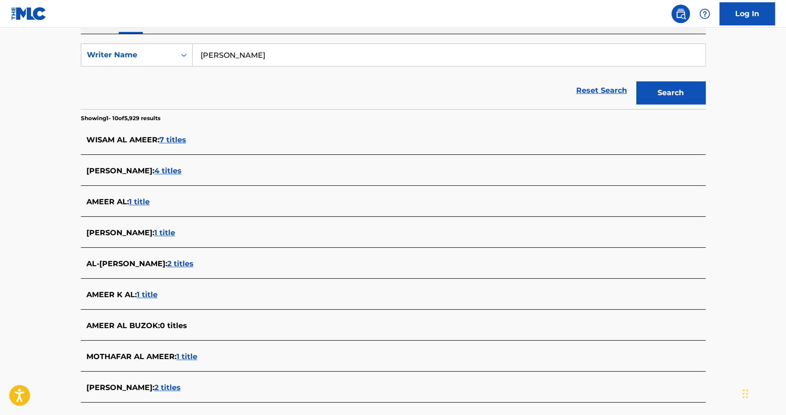
click at [172, 264] on span "2 titles" at bounding box center [180, 263] width 26 height 9
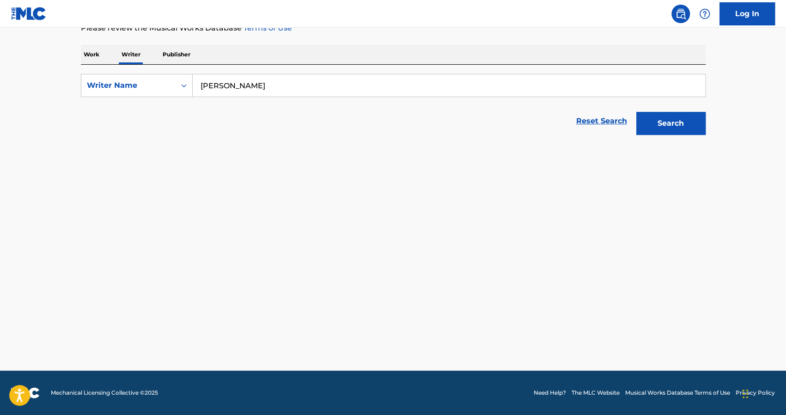
scroll to position [131, 0]
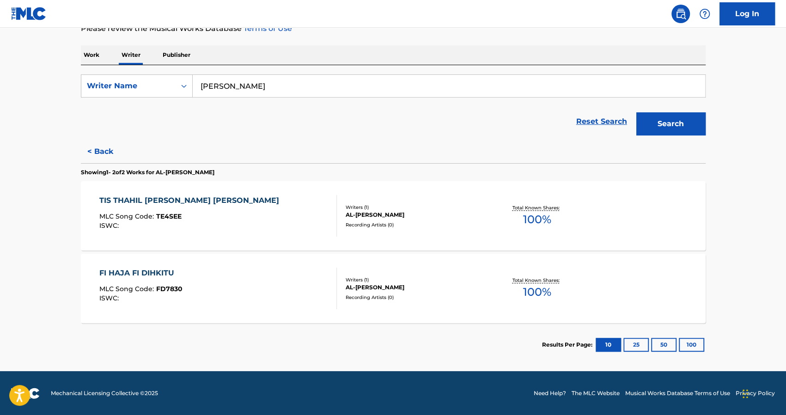
click at [184, 201] on div "TIS THAHIL KULL AL KHEIR" at bounding box center [191, 200] width 184 height 11
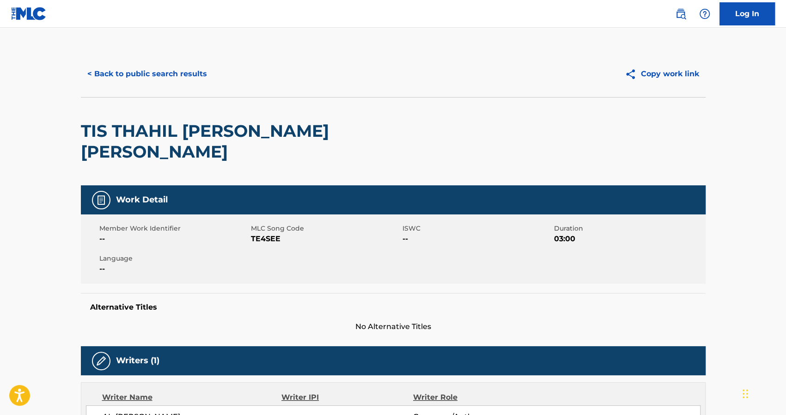
click at [104, 71] on button "< Back to public search results" at bounding box center [147, 73] width 133 height 23
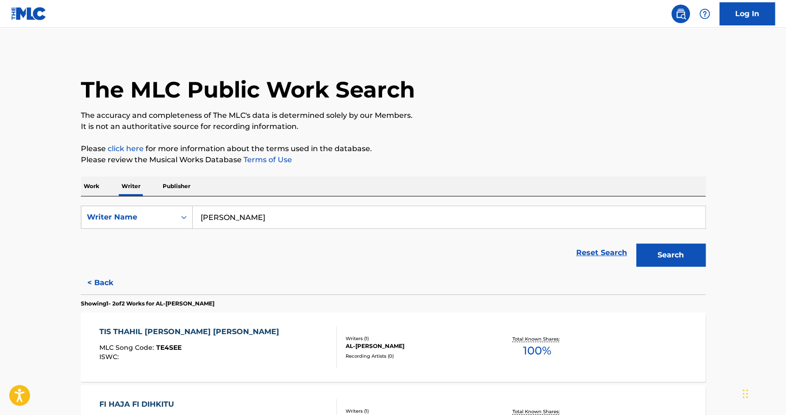
scroll to position [37, 0]
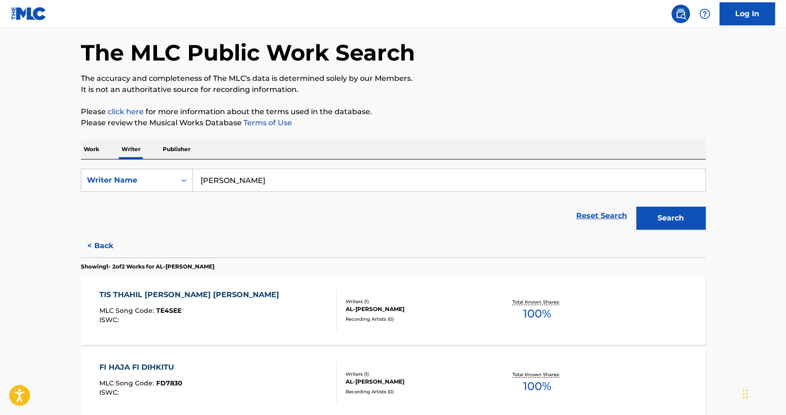
click at [102, 245] on button "< Back" at bounding box center [108, 245] width 55 height 23
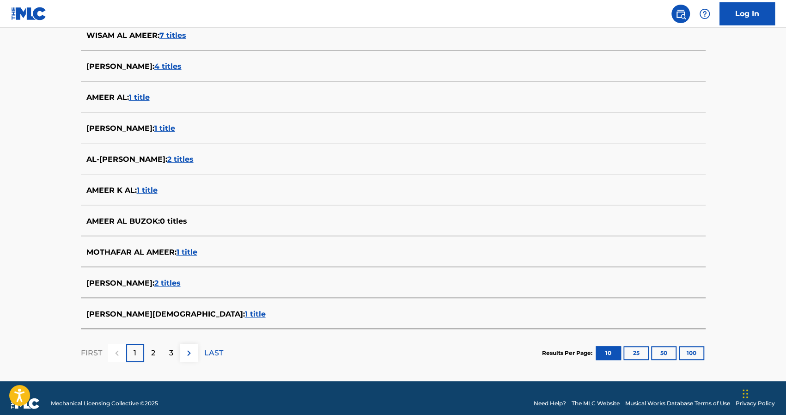
scroll to position [268, 0]
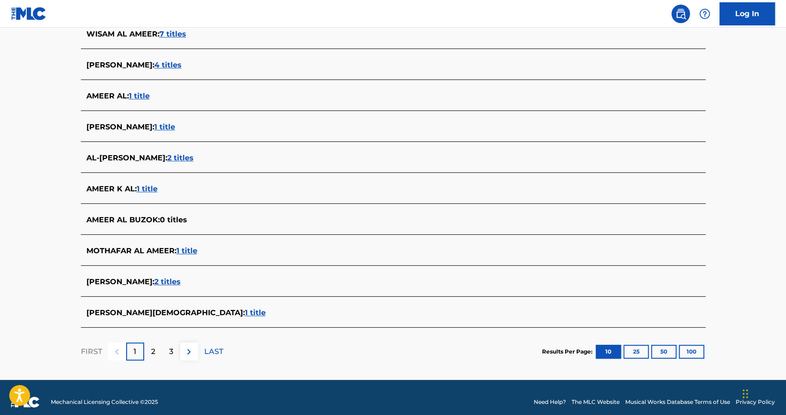
click at [152, 347] on p "2" at bounding box center [153, 351] width 4 height 11
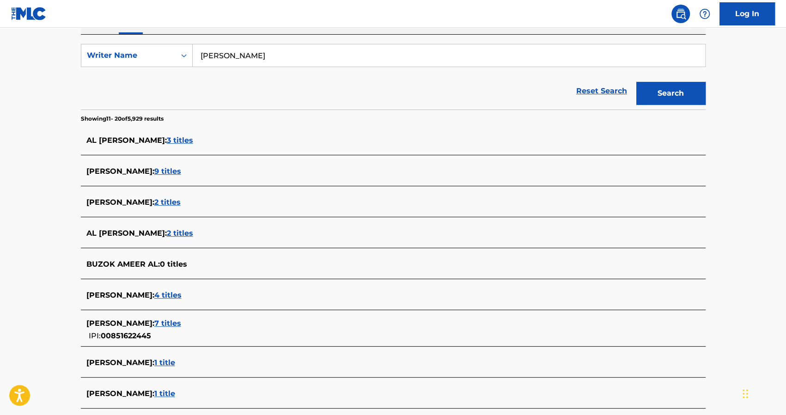
scroll to position [162, 0]
click at [174, 171] on span "9 titles" at bounding box center [167, 170] width 27 height 9
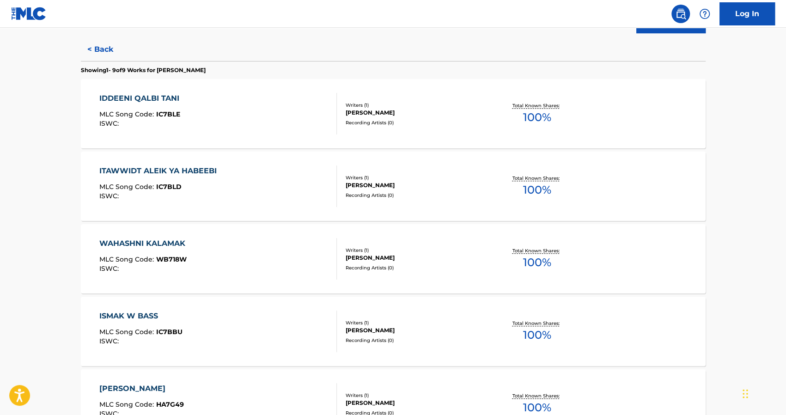
scroll to position [235, 0]
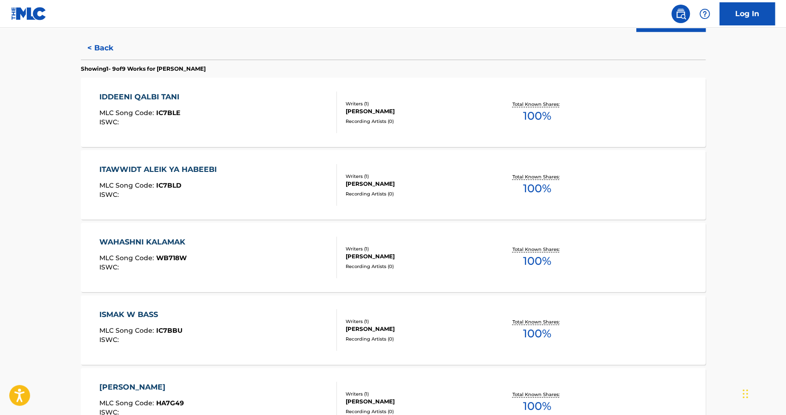
click at [95, 45] on button "< Back" at bounding box center [108, 48] width 55 height 23
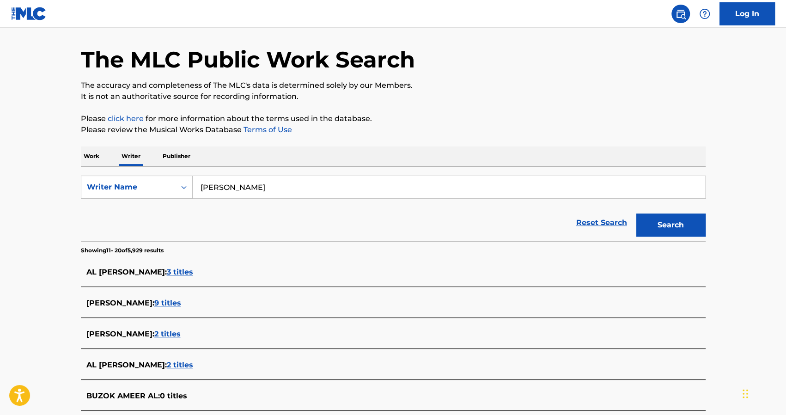
scroll to position [0, 0]
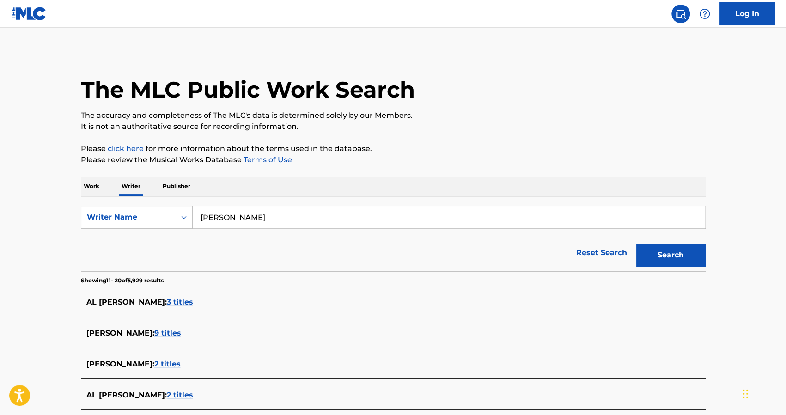
click at [245, 219] on input "AL AMEER KHALED" at bounding box center [449, 217] width 512 height 22
type input "dr talal"
click at [664, 265] on button "Search" at bounding box center [670, 255] width 69 height 23
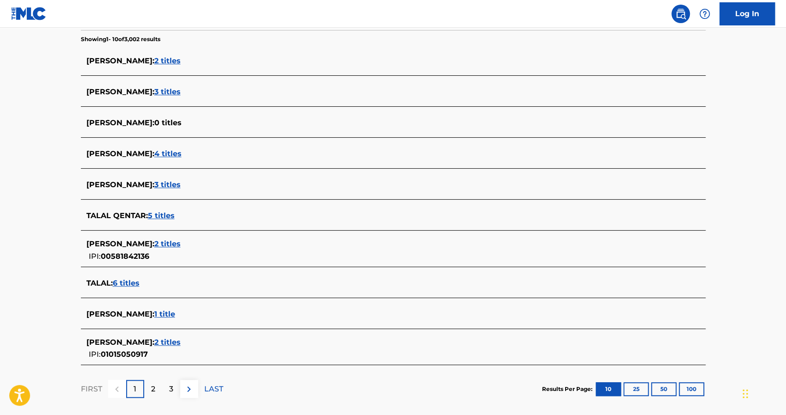
scroll to position [240, 0]
click at [128, 284] on span "6 titles" at bounding box center [126, 284] width 27 height 9
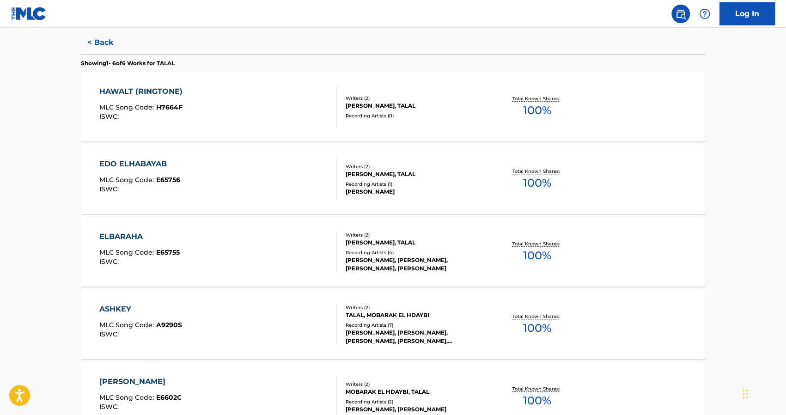
click at [108, 301] on div "ASHKEY MLC Song Code : A9290S ISWC : Writers ( 2 ) TALAL, MOBARAK EL HDAYBI Rec…" at bounding box center [393, 324] width 625 height 69
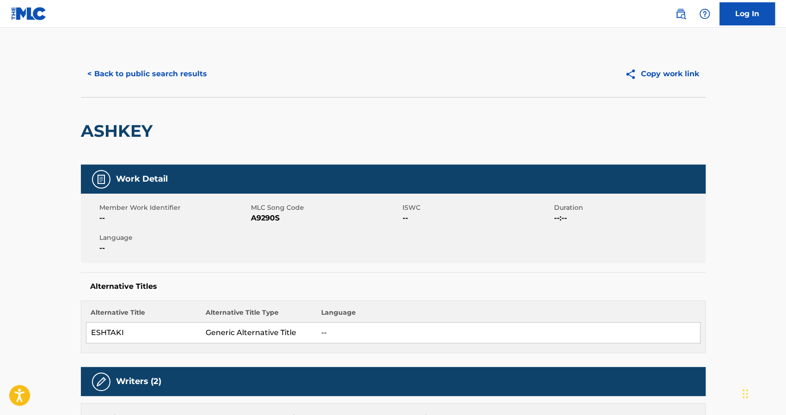
click at [118, 80] on button "< Back to public search results" at bounding box center [147, 73] width 133 height 23
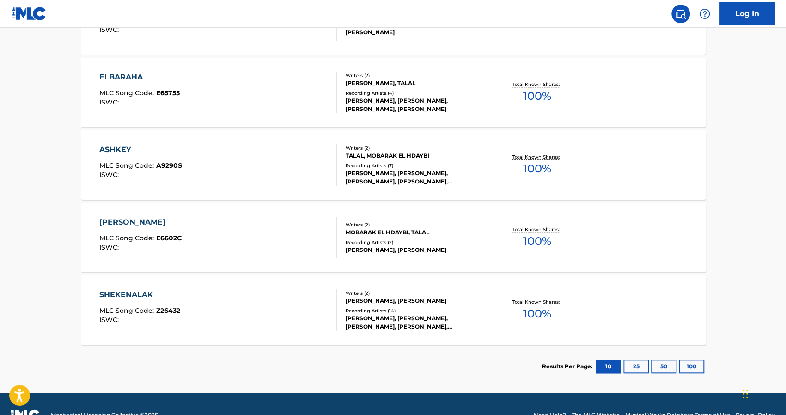
scroll to position [399, 0]
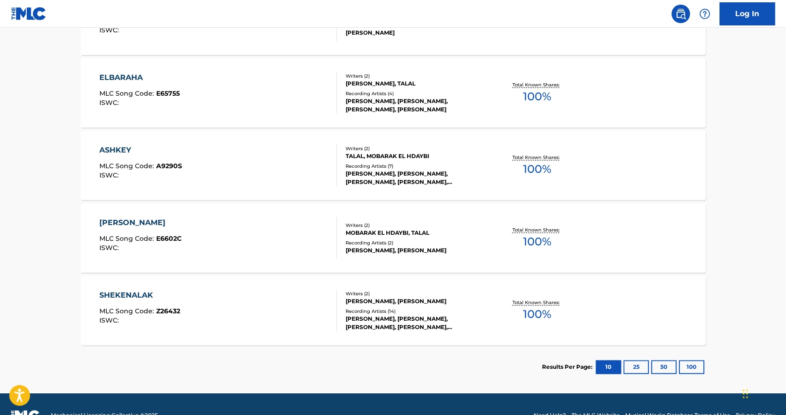
click at [132, 298] on div "SHEKENALAK" at bounding box center [139, 295] width 81 height 11
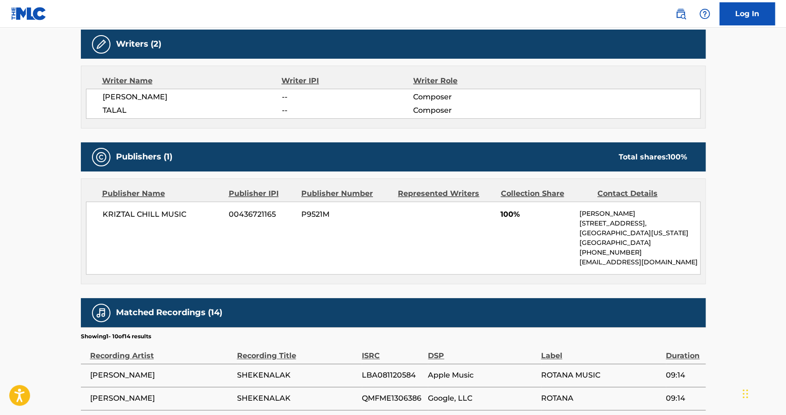
scroll to position [504, 0]
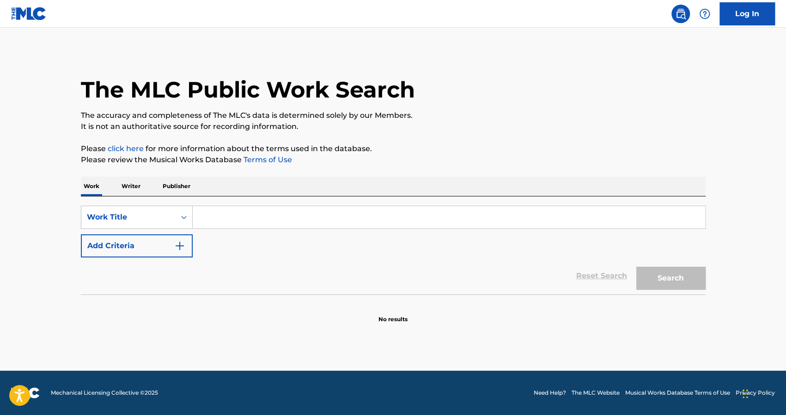
click at [131, 187] on p "Writer" at bounding box center [131, 186] width 24 height 19
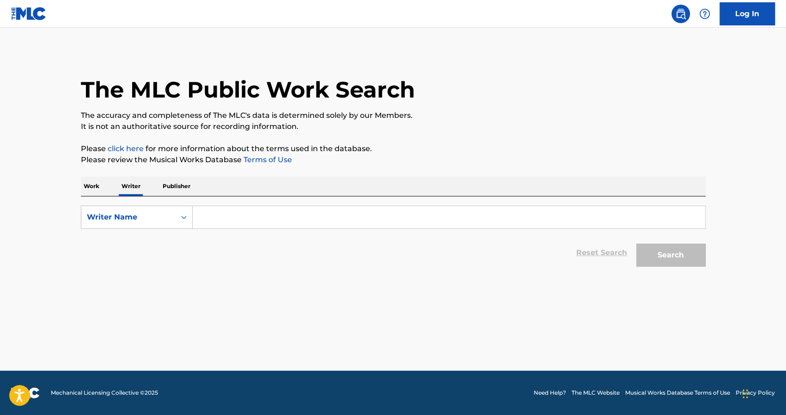
click at [201, 215] on input "Search Form" at bounding box center [449, 217] width 512 height 22
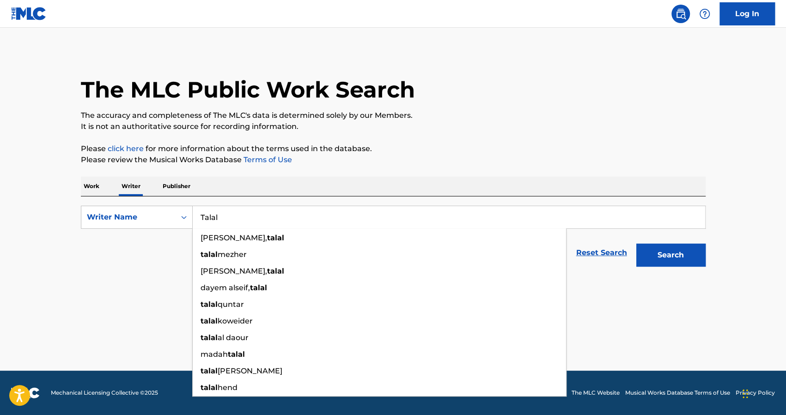
type input "Talal"
click at [654, 254] on button "Search" at bounding box center [670, 255] width 69 height 23
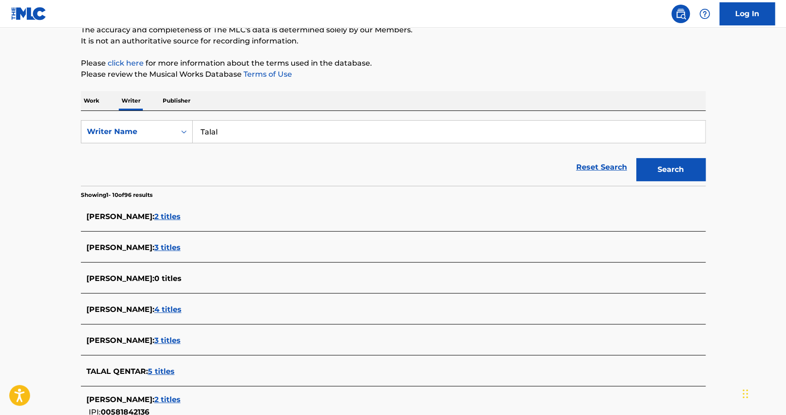
scroll to position [85, 0]
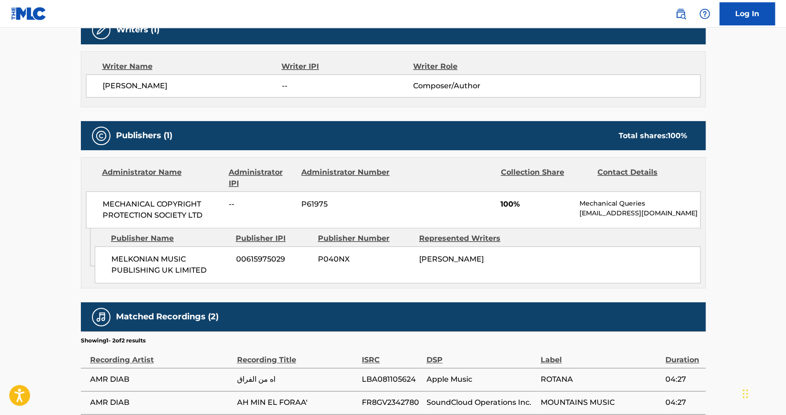
scroll to position [372, 0]
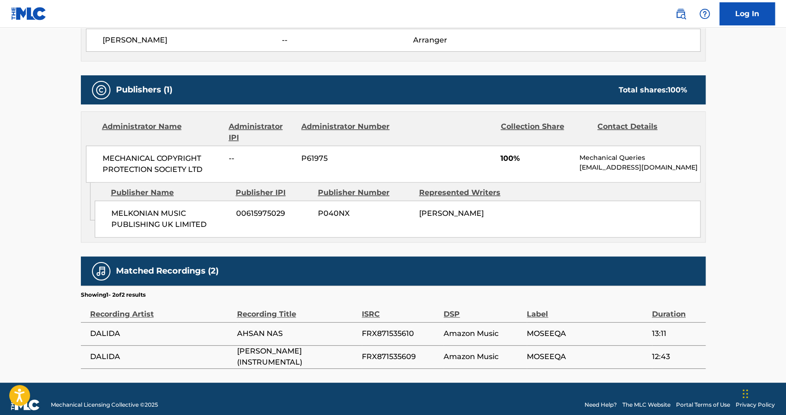
scroll to position [355, 0]
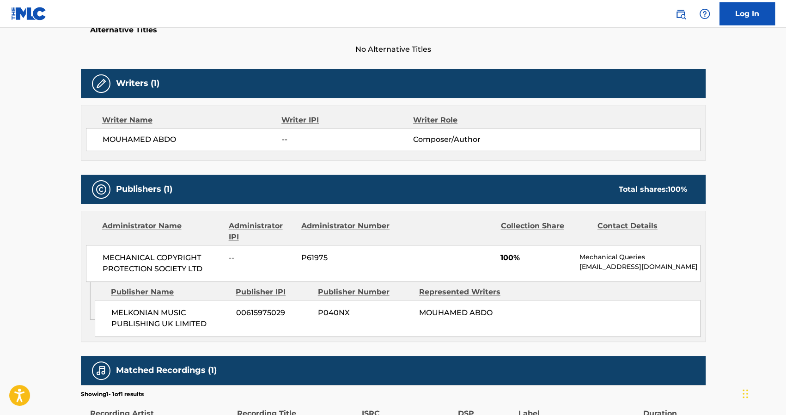
scroll to position [257, 0]
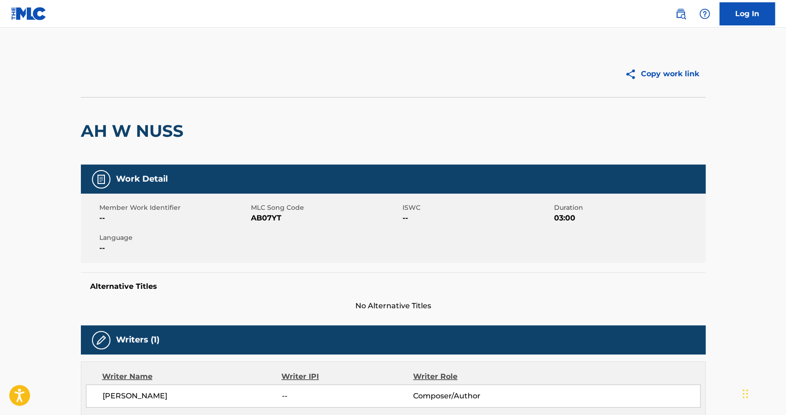
scroll to position [0, 0]
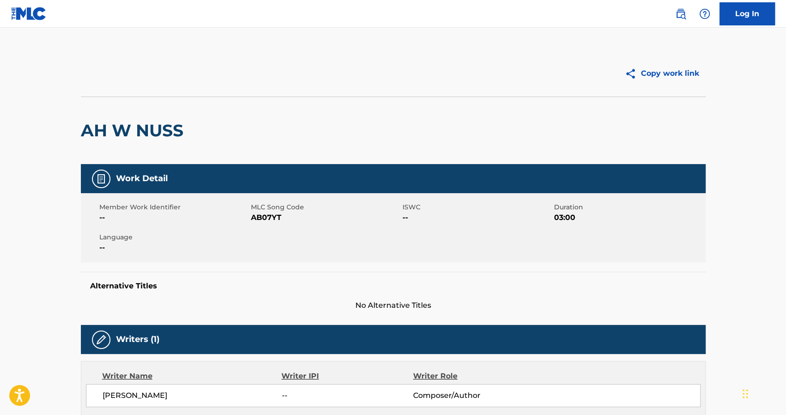
drag, startPoint x: 189, startPoint y: 129, endPoint x: 299, endPoint y: 144, distance: 111.0
click at [299, 144] on div "AH W NUSS" at bounding box center [393, 130] width 625 height 67
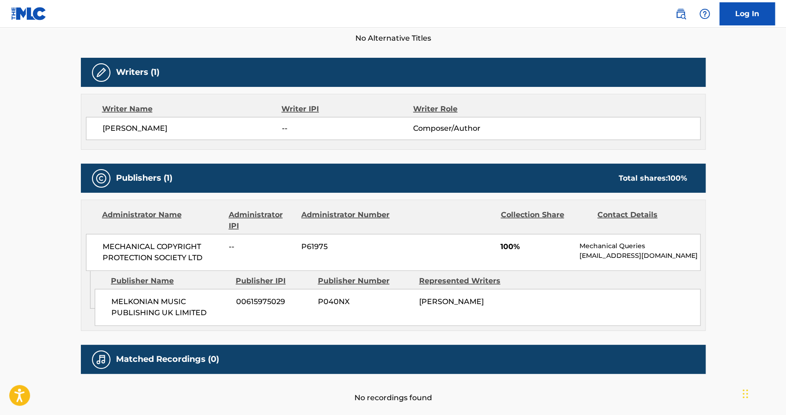
scroll to position [320, 0]
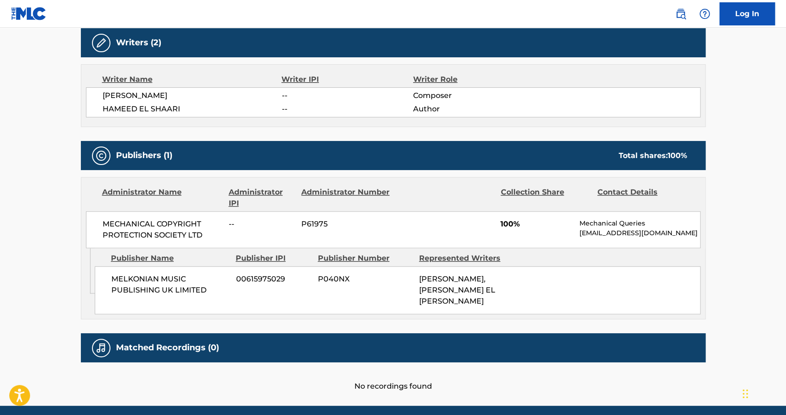
scroll to position [326, 0]
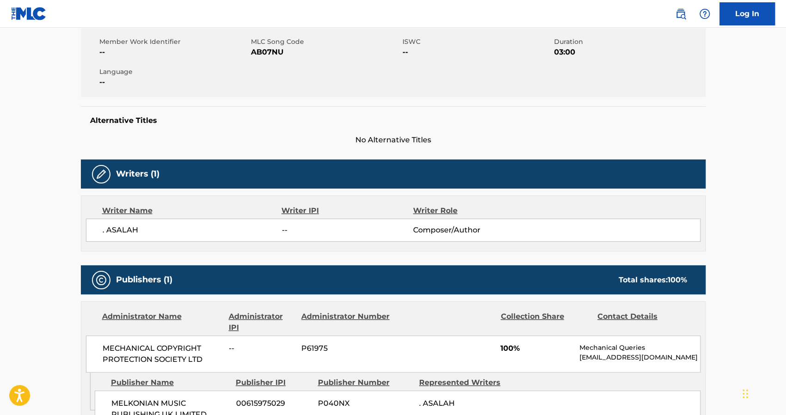
scroll to position [385, 0]
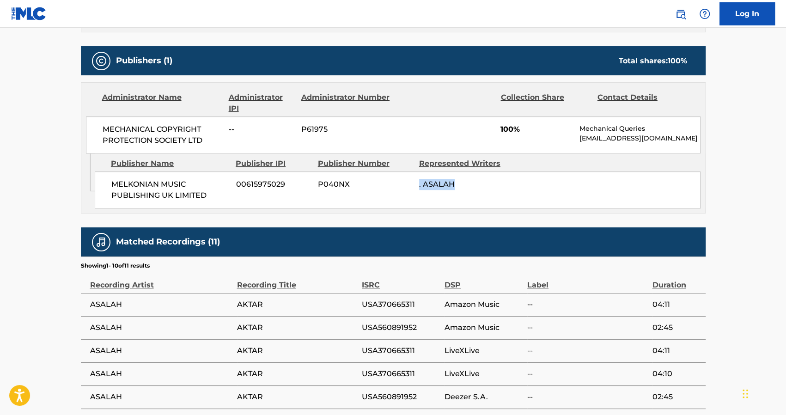
drag, startPoint x: 455, startPoint y: 187, endPoint x: 418, endPoint y: 190, distance: 37.1
click at [418, 190] on div "[PERSON_NAME] MUSIC PUBLISHING UK LIMITED 00615975029 P040NX . ASALAH" at bounding box center [398, 189] width 606 height 37
copy span ". ASALAH"
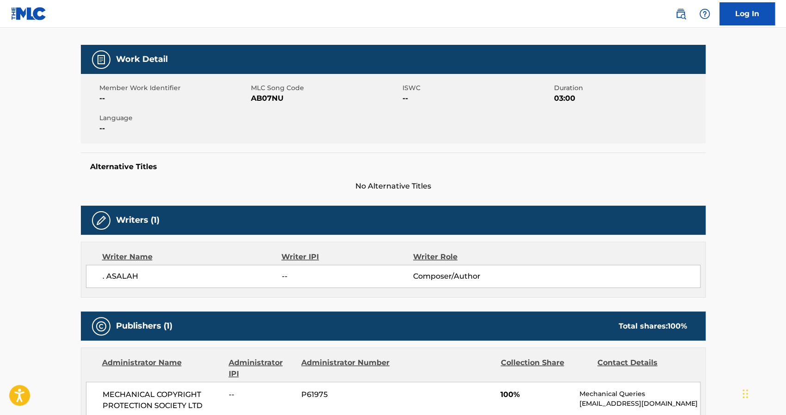
scroll to position [0, 0]
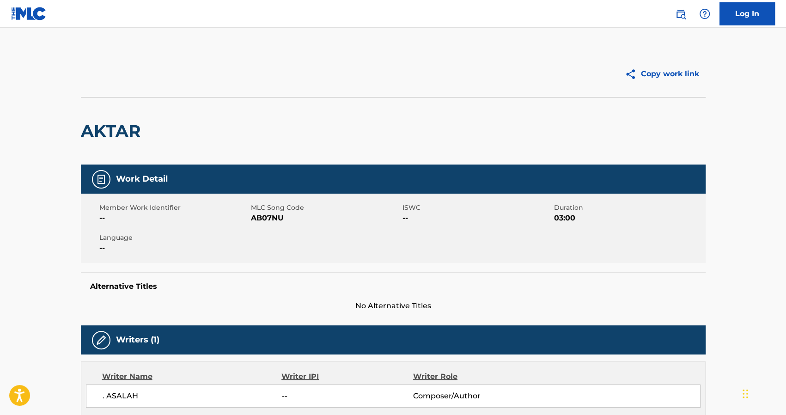
click at [46, 11] on img at bounding box center [29, 13] width 36 height 13
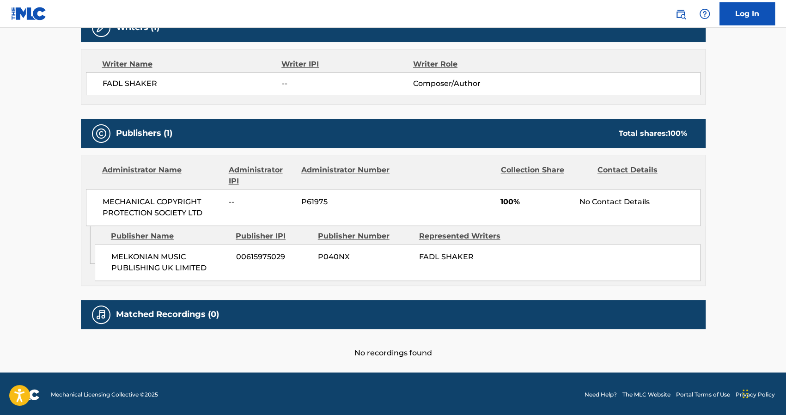
scroll to position [312, 0]
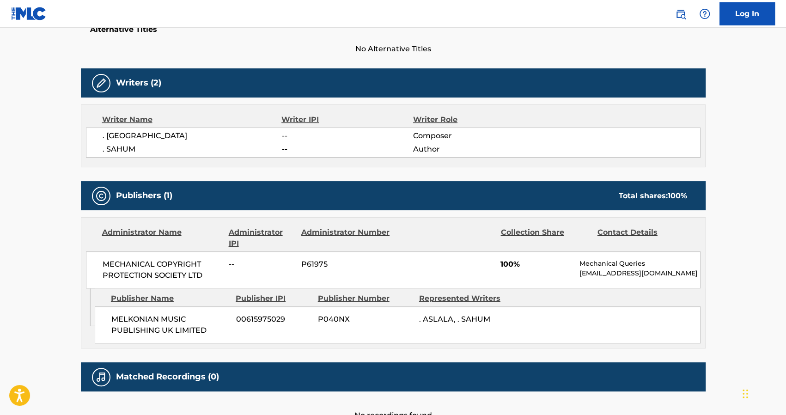
scroll to position [275, 0]
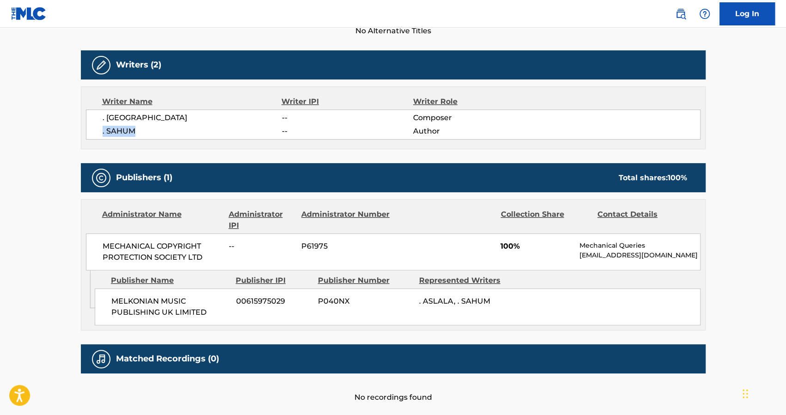
drag, startPoint x: 134, startPoint y: 129, endPoint x: 96, endPoint y: 129, distance: 38.4
click at [96, 129] on div ". ASLALA -- Composer . SAHUM -- Author" at bounding box center [393, 125] width 615 height 30
copy span ". SAHUM"
click at [107, 140] on div "Writer Name Writer IPI Writer Role . ASLALA -- Composer . SAHUM -- Author" at bounding box center [393, 117] width 625 height 63
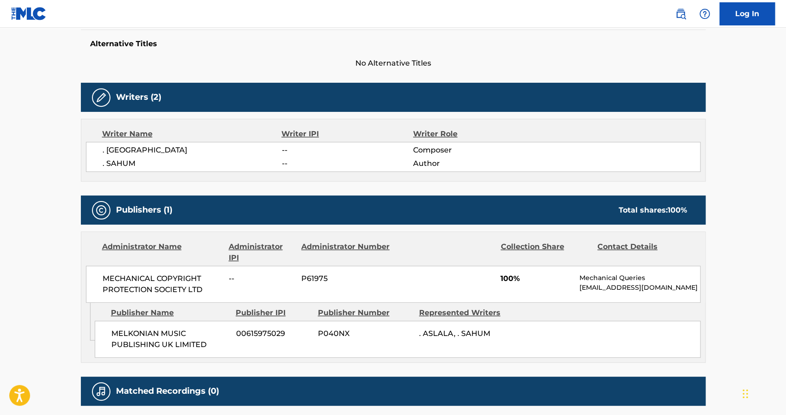
scroll to position [247, 0]
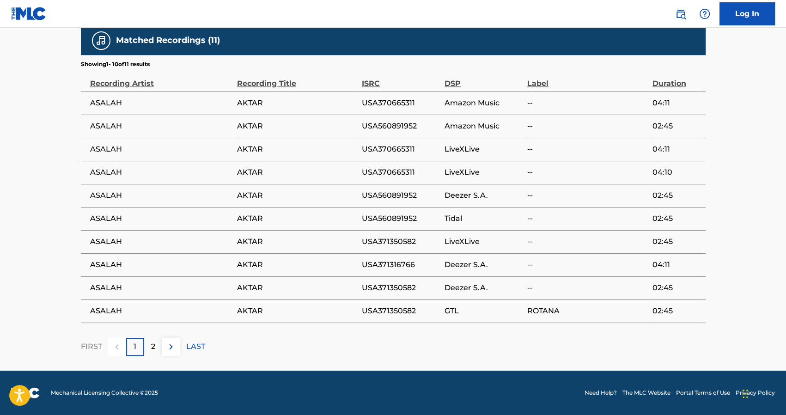
scroll to position [591, 0]
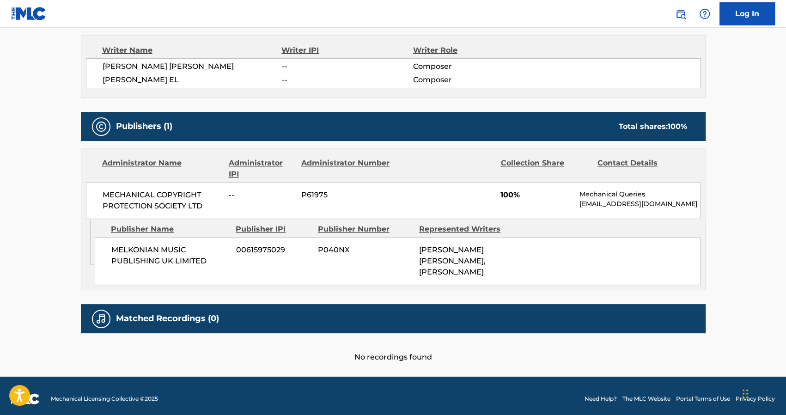
scroll to position [326, 0]
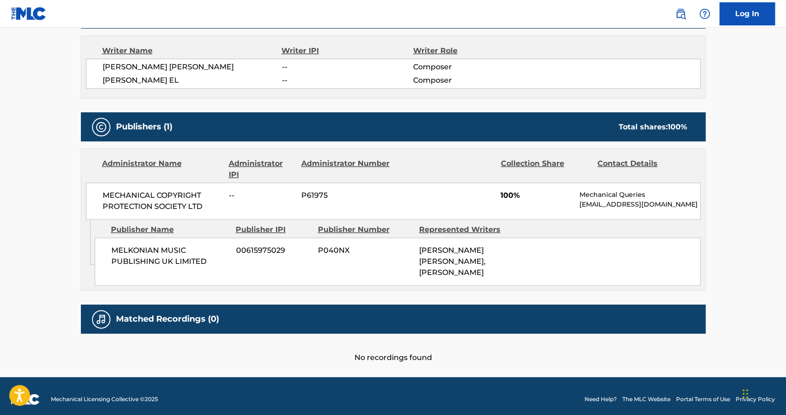
click at [257, 310] on div "Matched Recordings (0)" at bounding box center [393, 319] width 625 height 29
click at [252, 249] on div "MELKONIAN MUSIC PUBLISHING UK LIMITED 00615975029 P040NX ABDEL HALEEM HAFEZ, PH…" at bounding box center [398, 262] width 606 height 48
click at [311, 193] on span "P61975" at bounding box center [346, 195] width 90 height 11
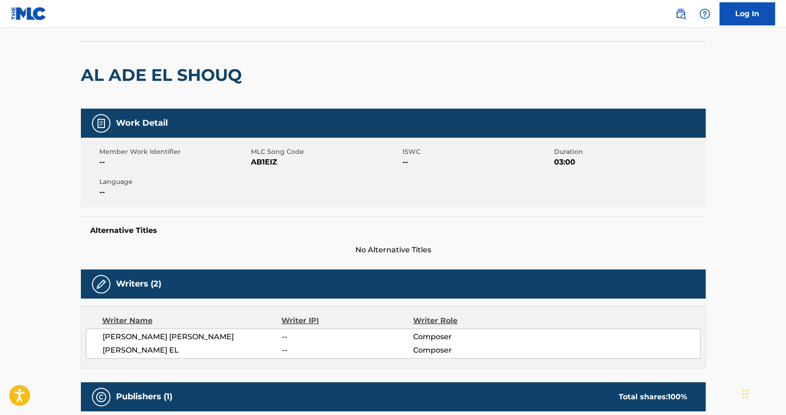
scroll to position [0, 0]
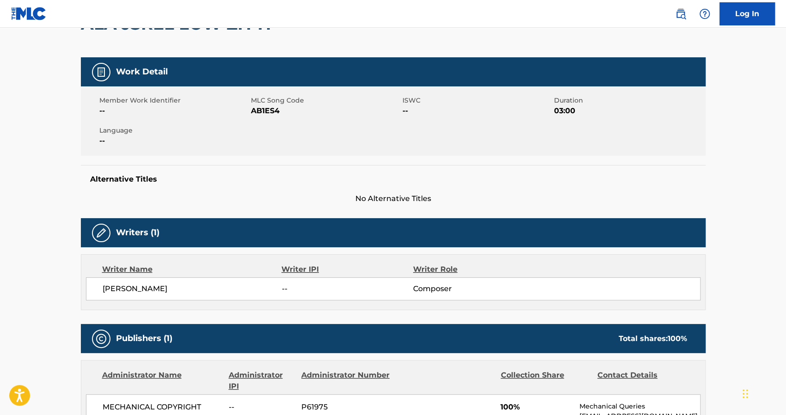
scroll to position [108, 0]
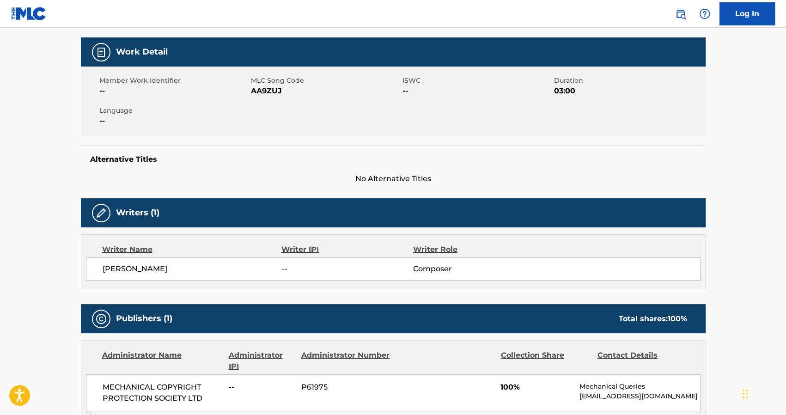
scroll to position [127, 0]
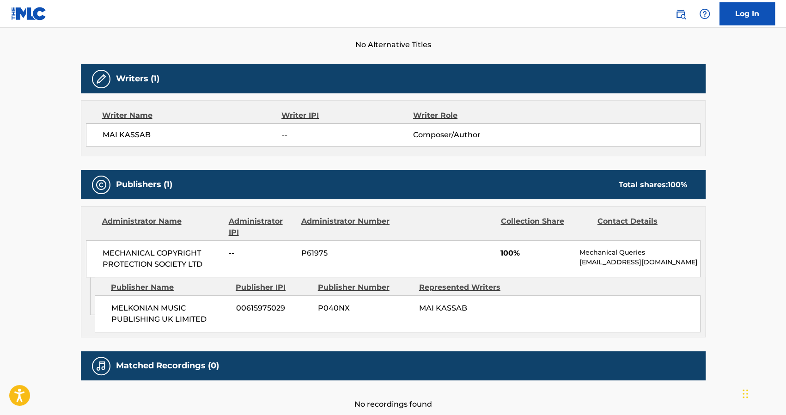
scroll to position [261, 0]
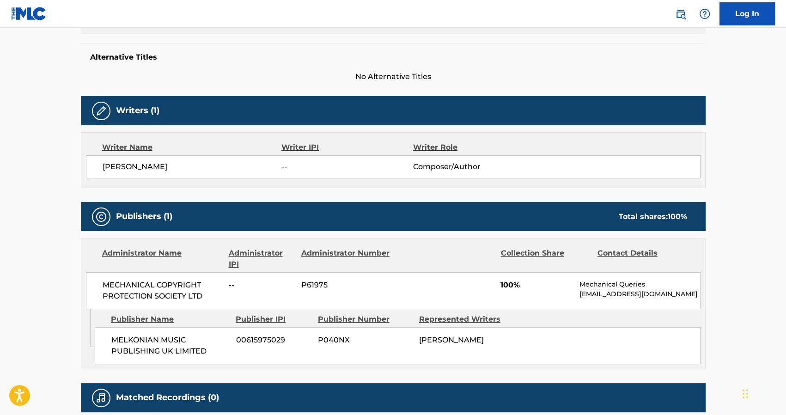
scroll to position [229, 0]
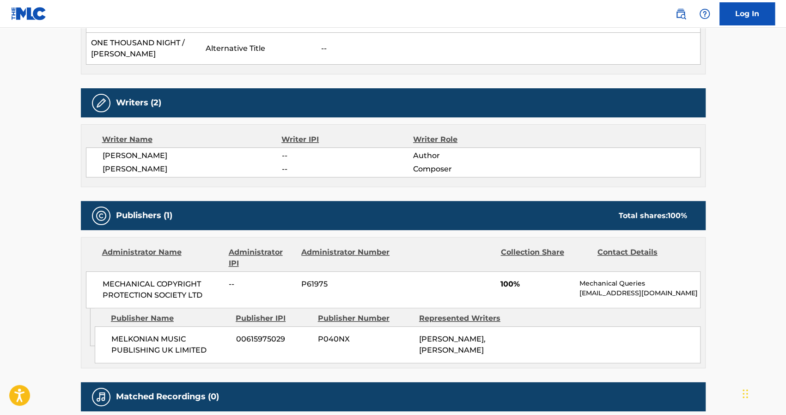
scroll to position [331, 0]
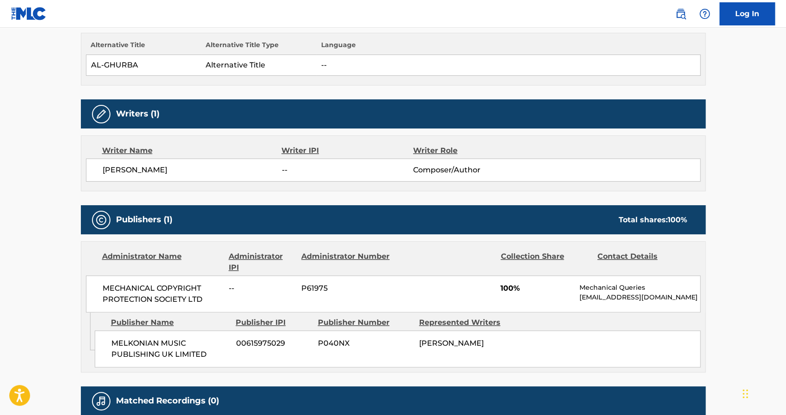
scroll to position [305, 0]
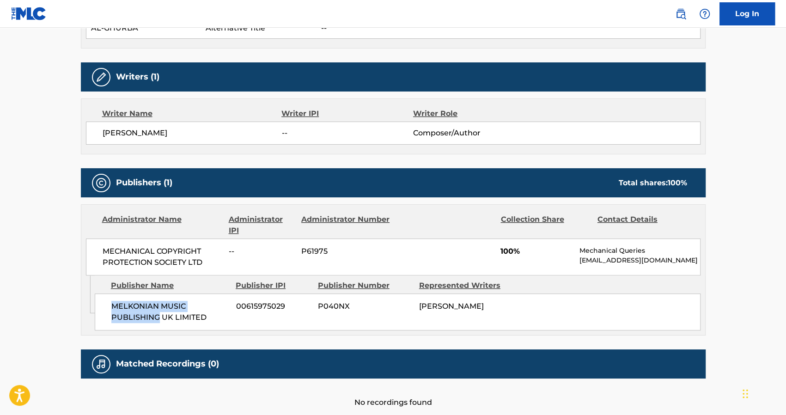
drag, startPoint x: 110, startPoint y: 310, endPoint x: 157, endPoint y: 326, distance: 49.4
click at [157, 326] on div "[PERSON_NAME] MUSIC PUBLISHING UK LIMITED 00615975029 P040NX [PERSON_NAME]" at bounding box center [398, 311] width 606 height 37
copy span "MELKONIAN MUSIC PUBLISHING"
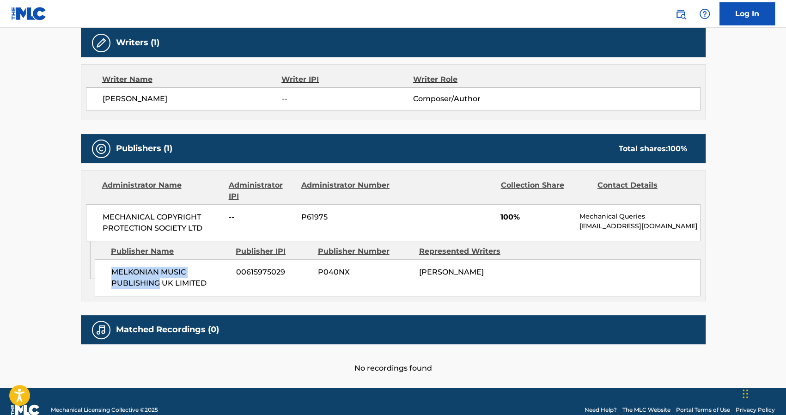
scroll to position [353, 0]
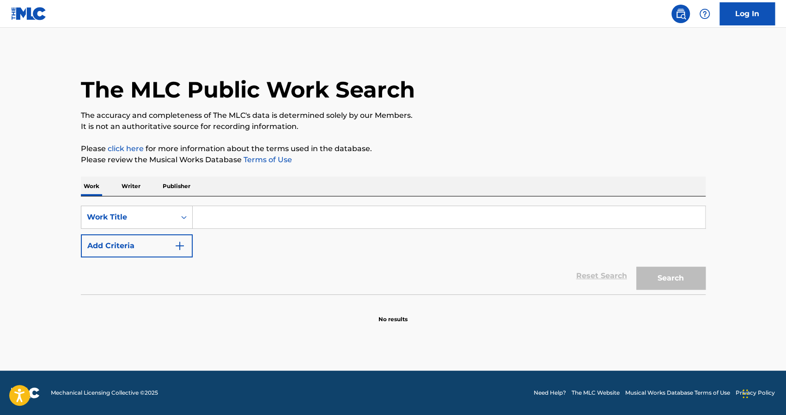
click at [252, 214] on input "Search Form" at bounding box center [449, 217] width 512 height 22
click at [134, 184] on p "Writer" at bounding box center [131, 186] width 24 height 19
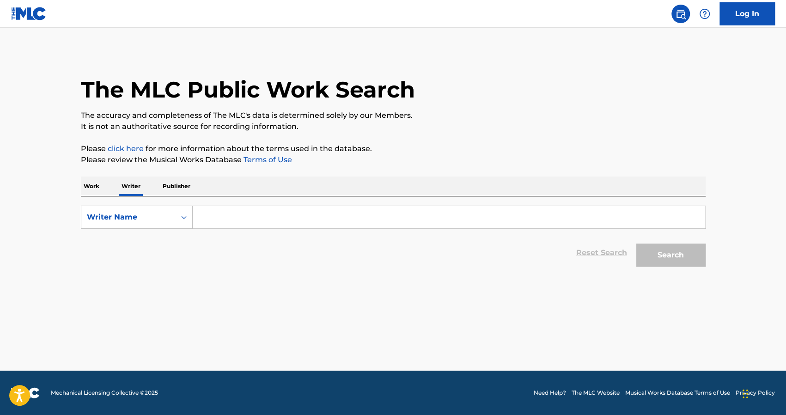
click at [232, 219] on input "Search Form" at bounding box center [449, 217] width 512 height 22
paste input ". ASALAH"
type input ". ASALAH"
click at [672, 249] on button "Search" at bounding box center [670, 255] width 69 height 23
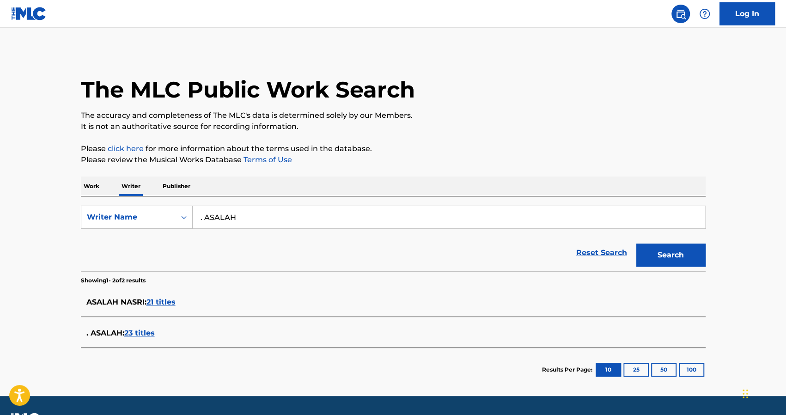
click at [134, 329] on span "23 titles" at bounding box center [139, 333] width 30 height 9
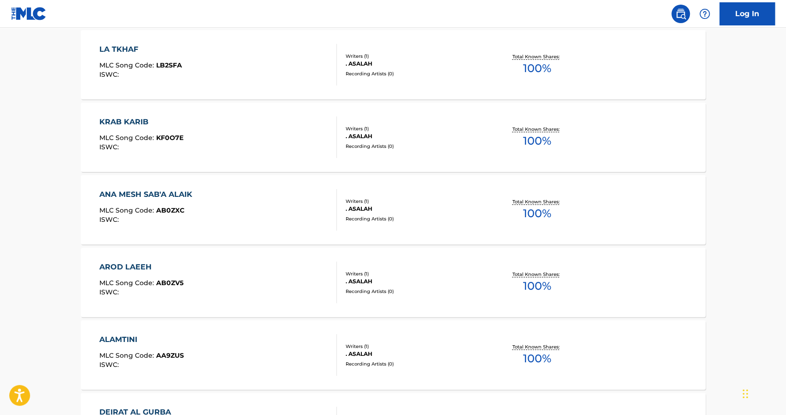
scroll to position [429, 0]
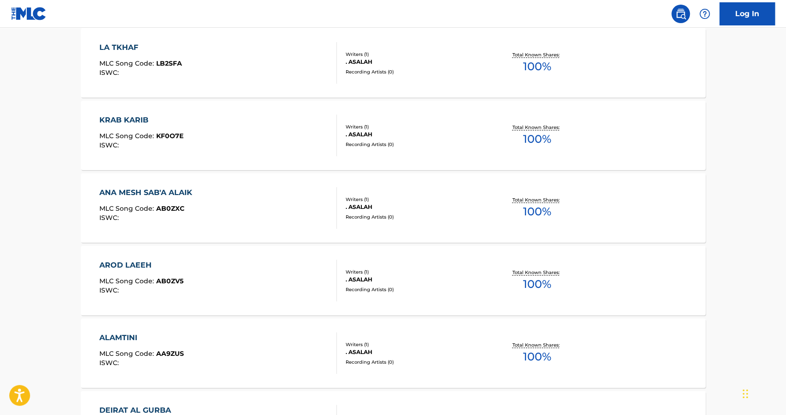
click at [137, 260] on div "AROD LAEEH" at bounding box center [141, 265] width 84 height 11
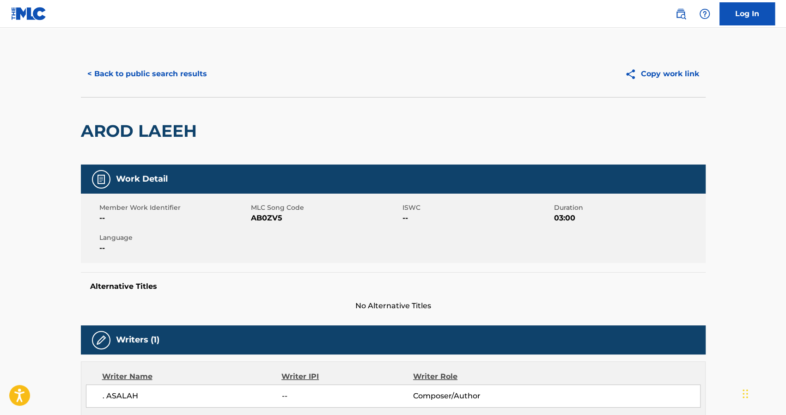
click at [101, 75] on button "< Back to public search results" at bounding box center [147, 73] width 133 height 23
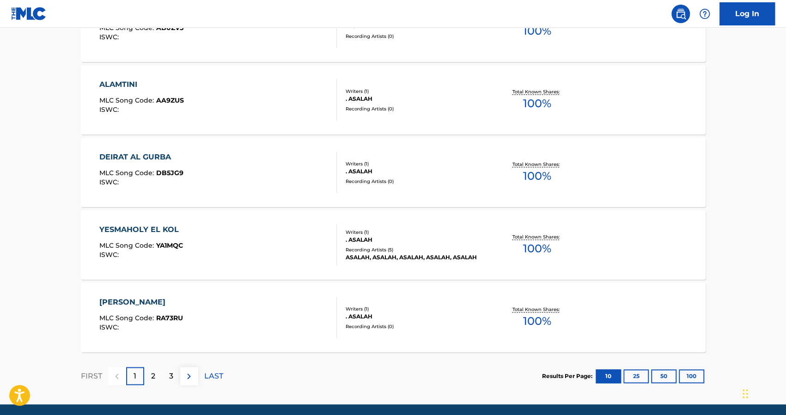
scroll to position [716, 0]
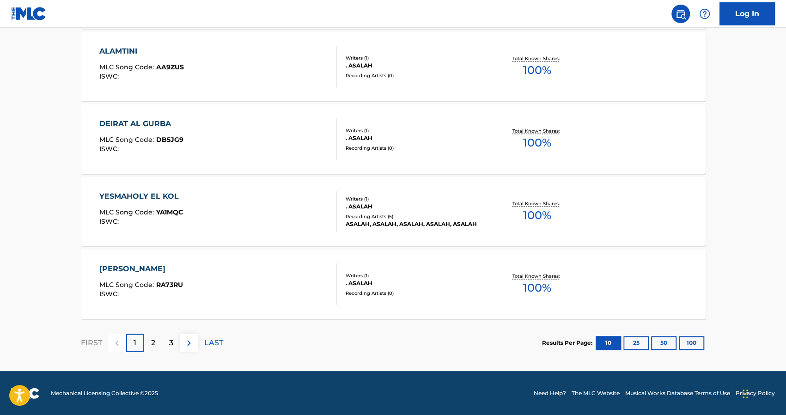
click at [156, 344] on div "2" at bounding box center [153, 343] width 18 height 18
click at [167, 345] on div "3" at bounding box center [171, 343] width 18 height 18
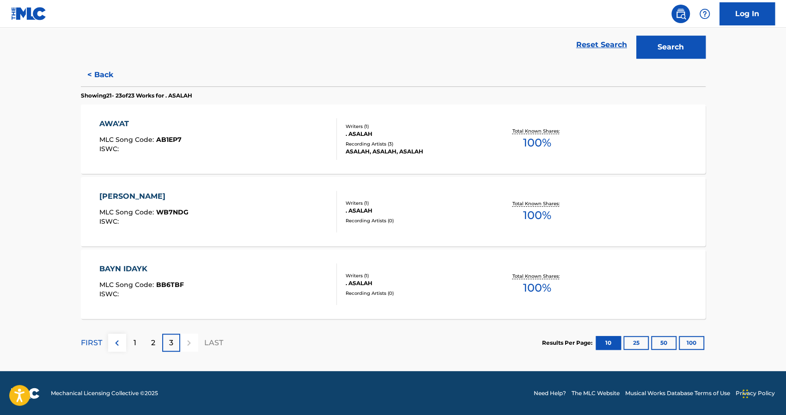
scroll to position [207, 0]
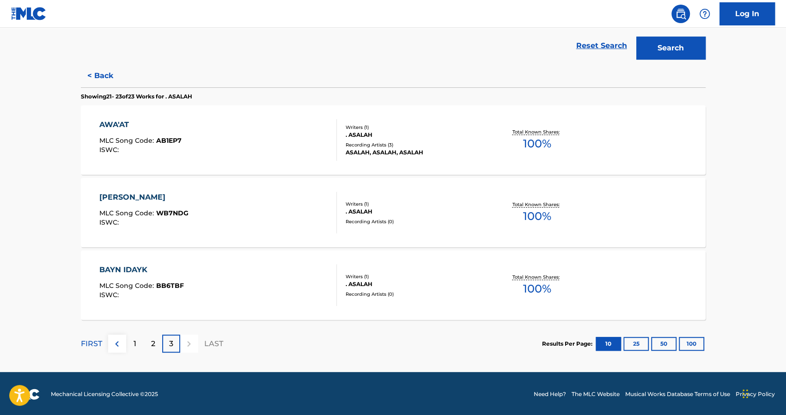
click at [136, 269] on div "BAYN IDAYK" at bounding box center [141, 269] width 85 height 11
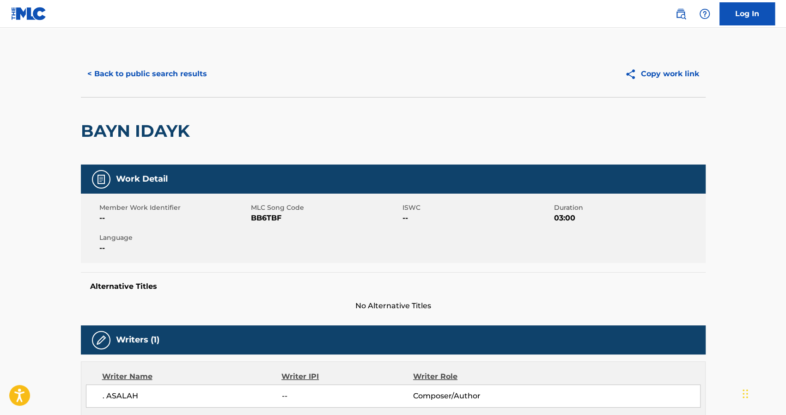
click at [194, 64] on button "< Back to public search results" at bounding box center [147, 73] width 133 height 23
